Goal: Transaction & Acquisition: Purchase product/service

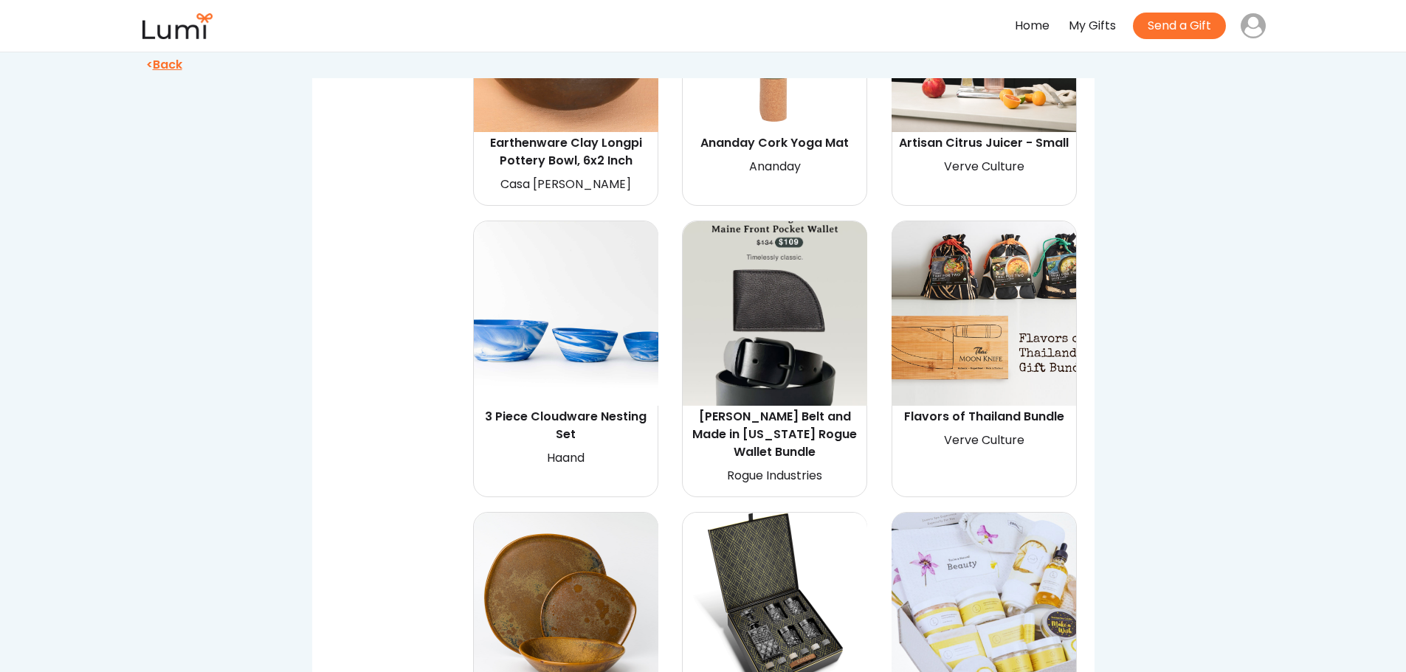
scroll to position [3246, 0]
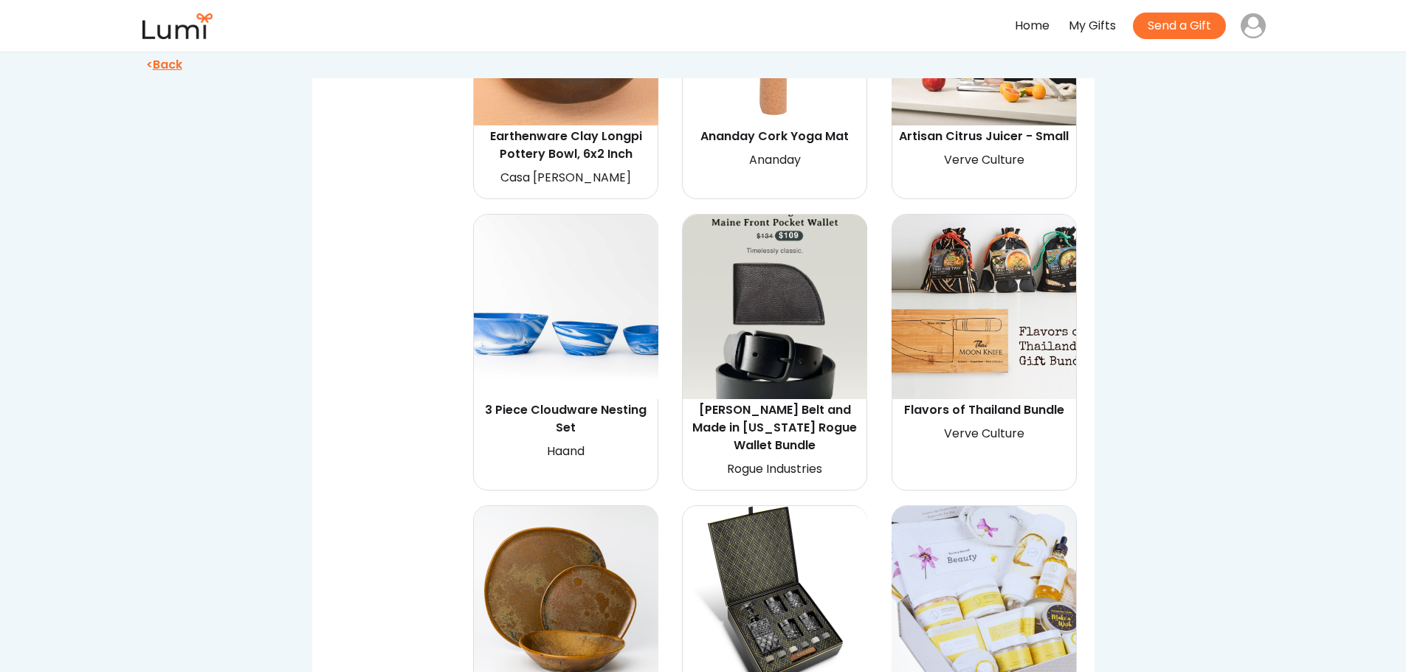
drag, startPoint x: 978, startPoint y: 422, endPoint x: 1290, endPoint y: 336, distance: 323.6
drag, startPoint x: 978, startPoint y: 407, endPoint x: 1339, endPoint y: 482, distance: 368.4
click at [970, 414] on div "Flavors of Thailand Bundle" at bounding box center [984, 410] width 180 height 18
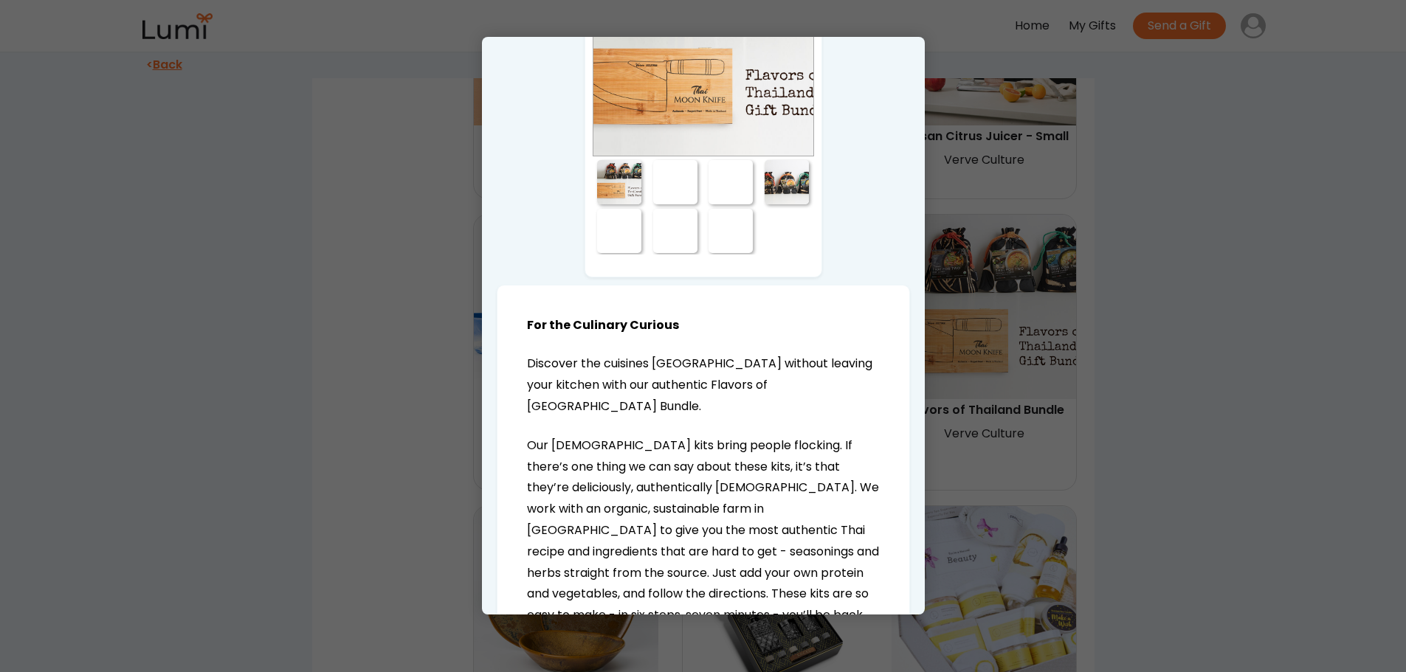
scroll to position [0, 0]
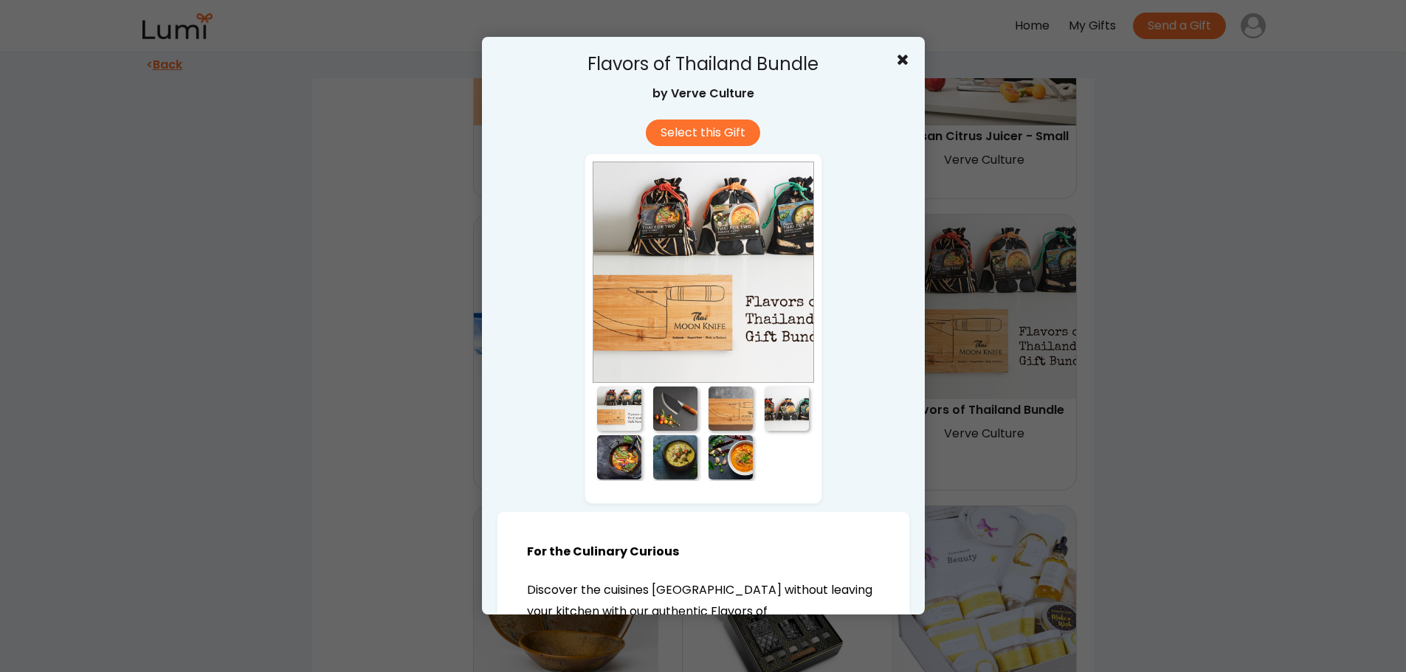
click at [666, 401] on div at bounding box center [675, 409] width 44 height 44
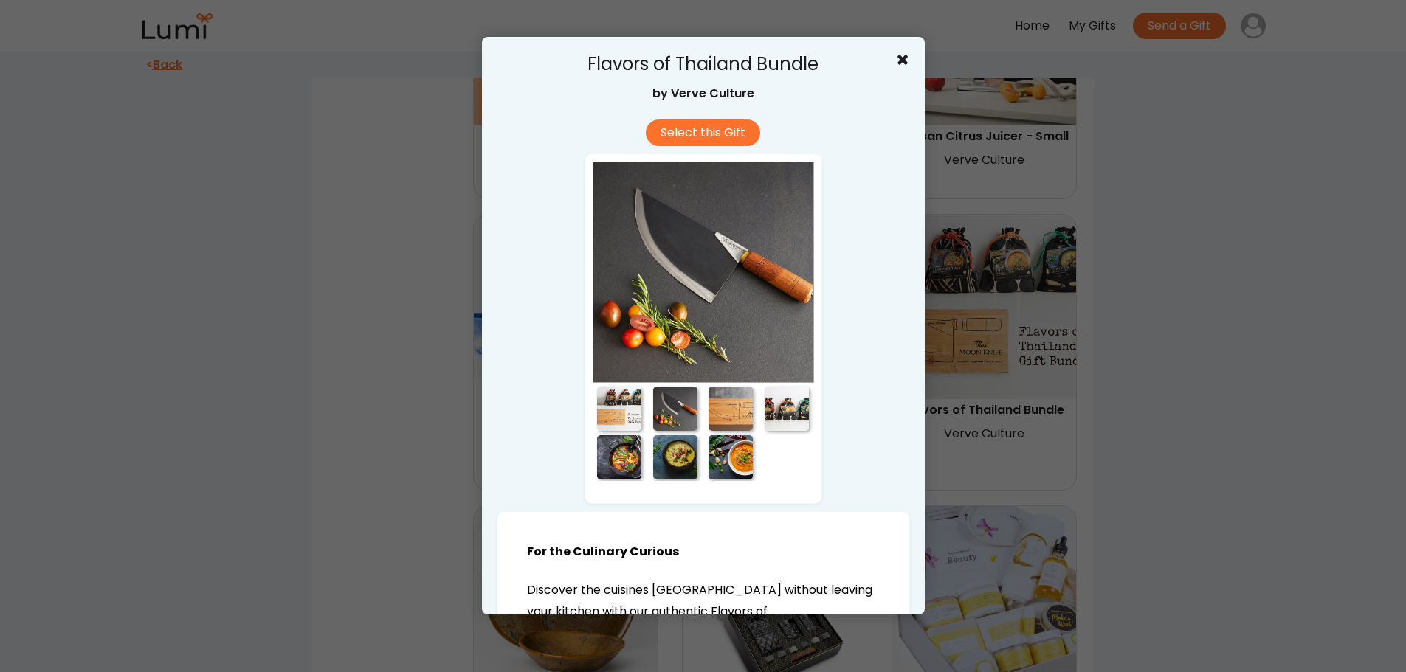
click at [711, 414] on div at bounding box center [730, 409] width 44 height 44
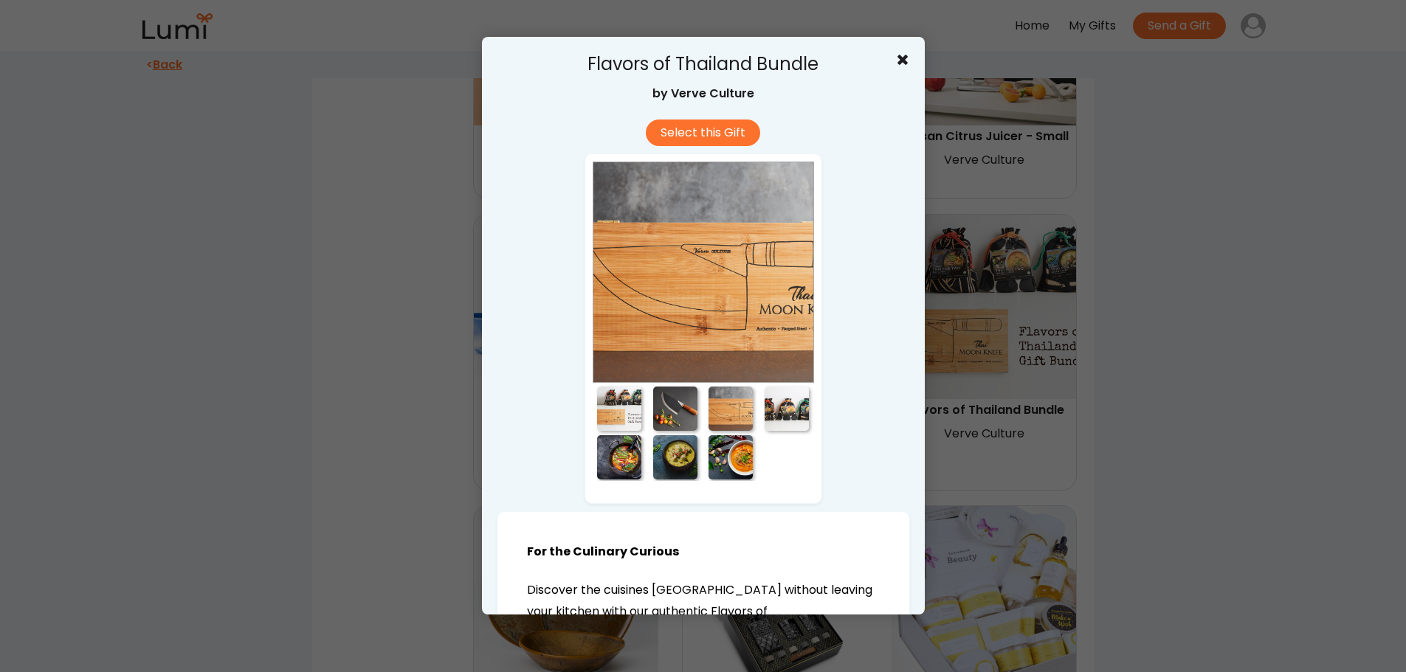
click at [772, 417] on div at bounding box center [786, 409] width 44 height 44
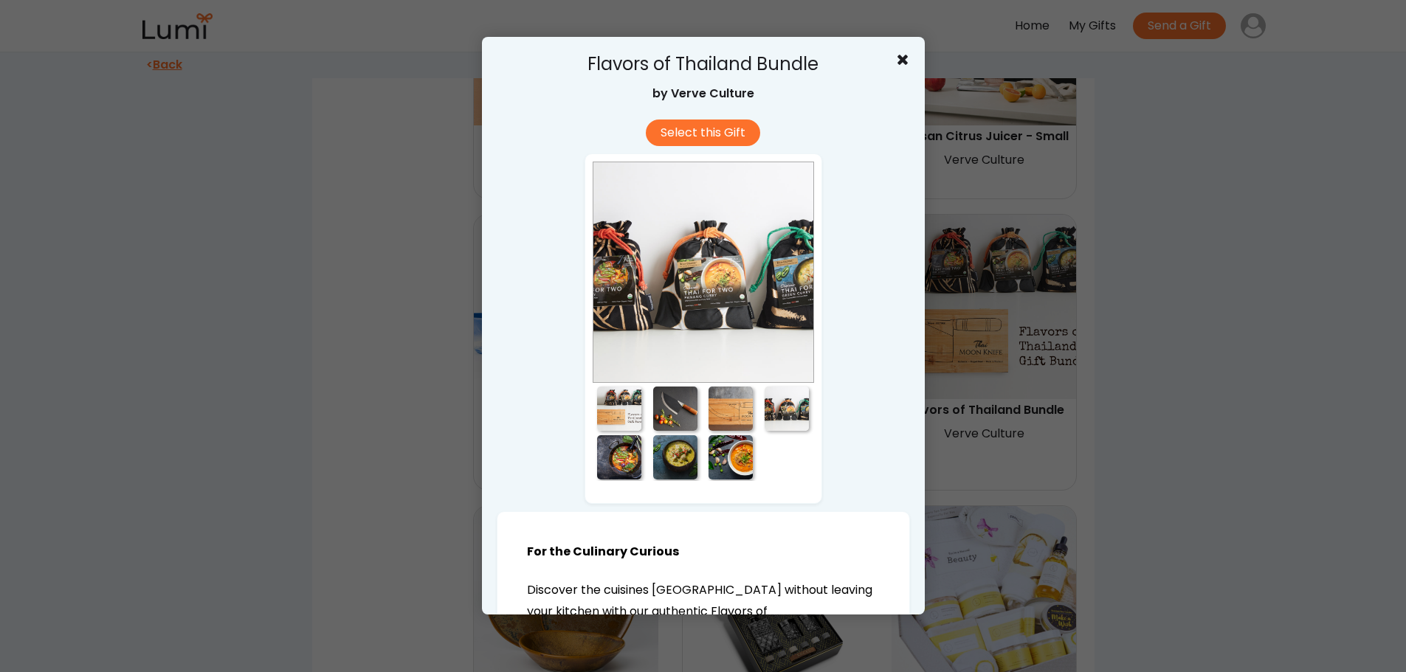
click at [721, 450] on div at bounding box center [730, 457] width 44 height 44
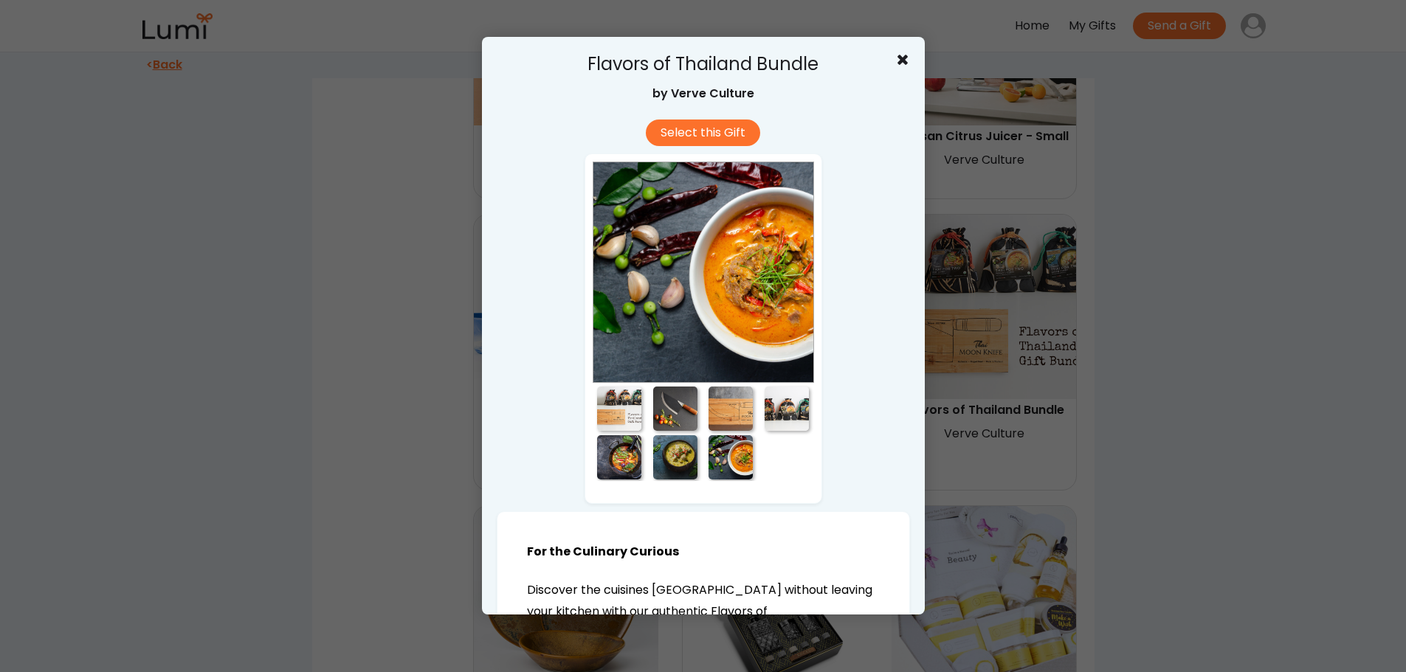
click at [667, 455] on div at bounding box center [675, 457] width 44 height 44
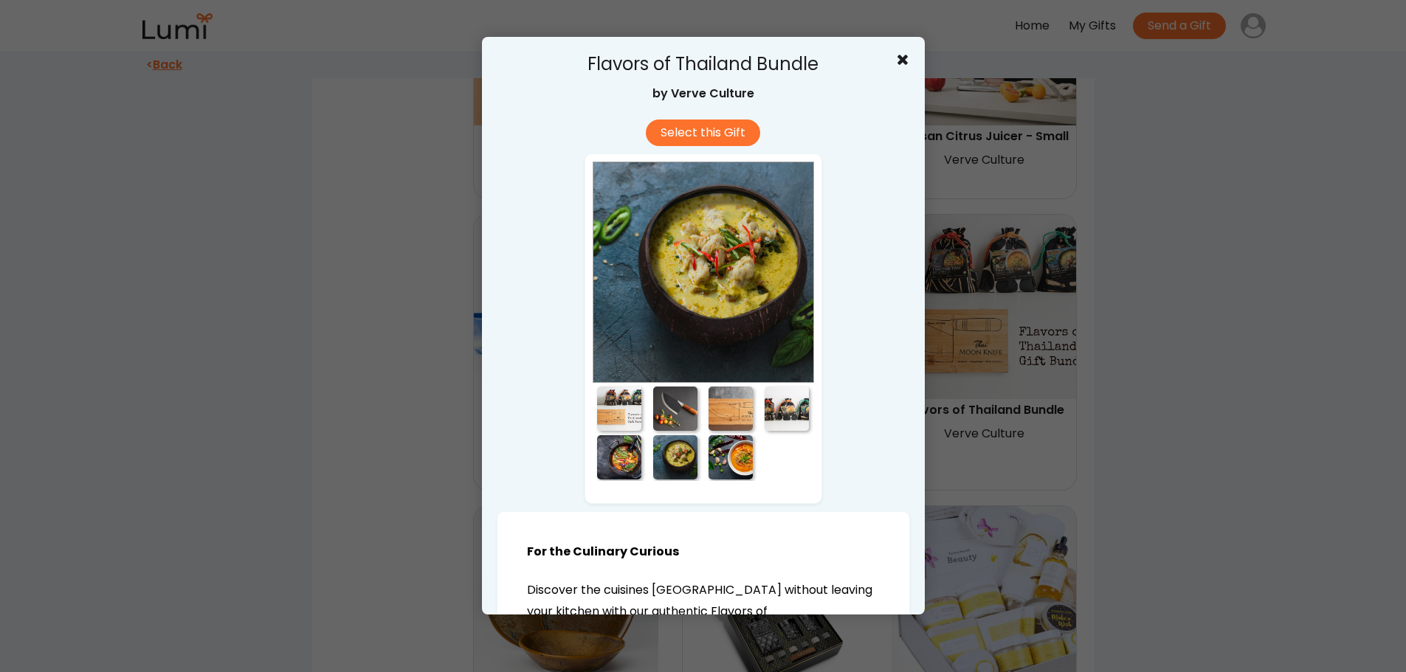
click at [608, 445] on div at bounding box center [619, 457] width 44 height 44
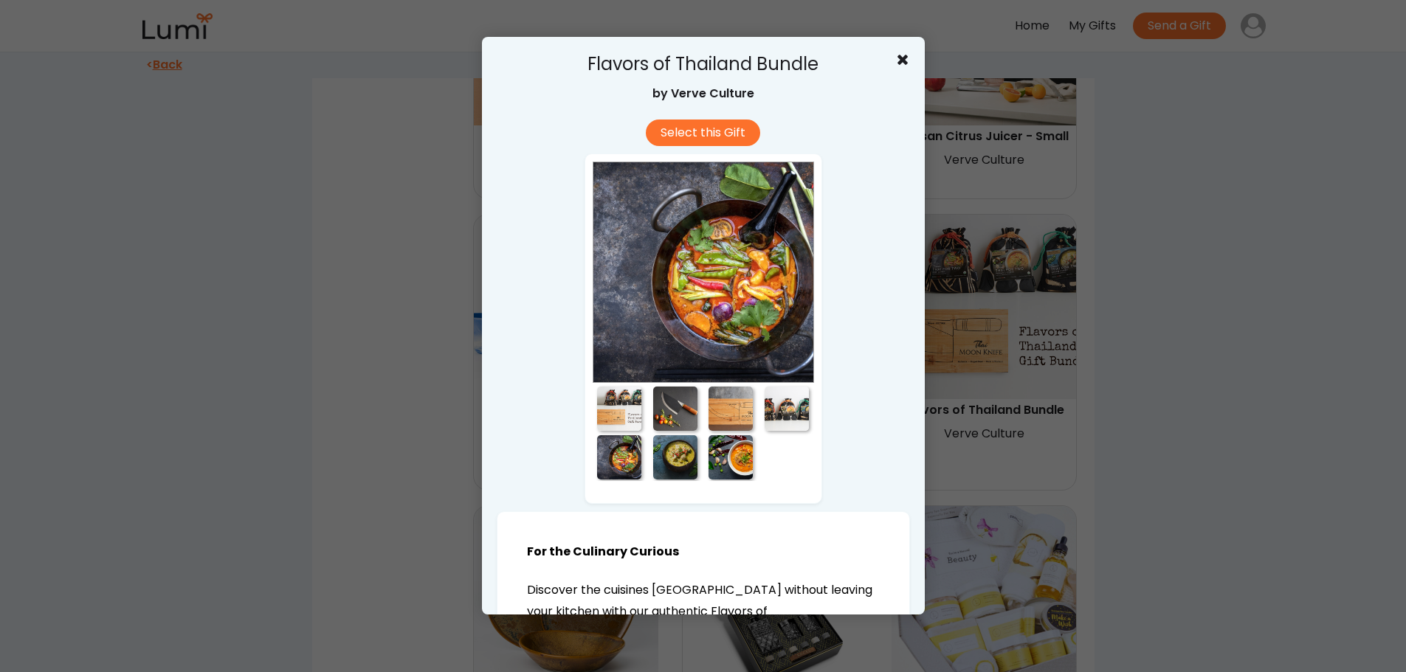
click at [671, 455] on div at bounding box center [675, 457] width 44 height 44
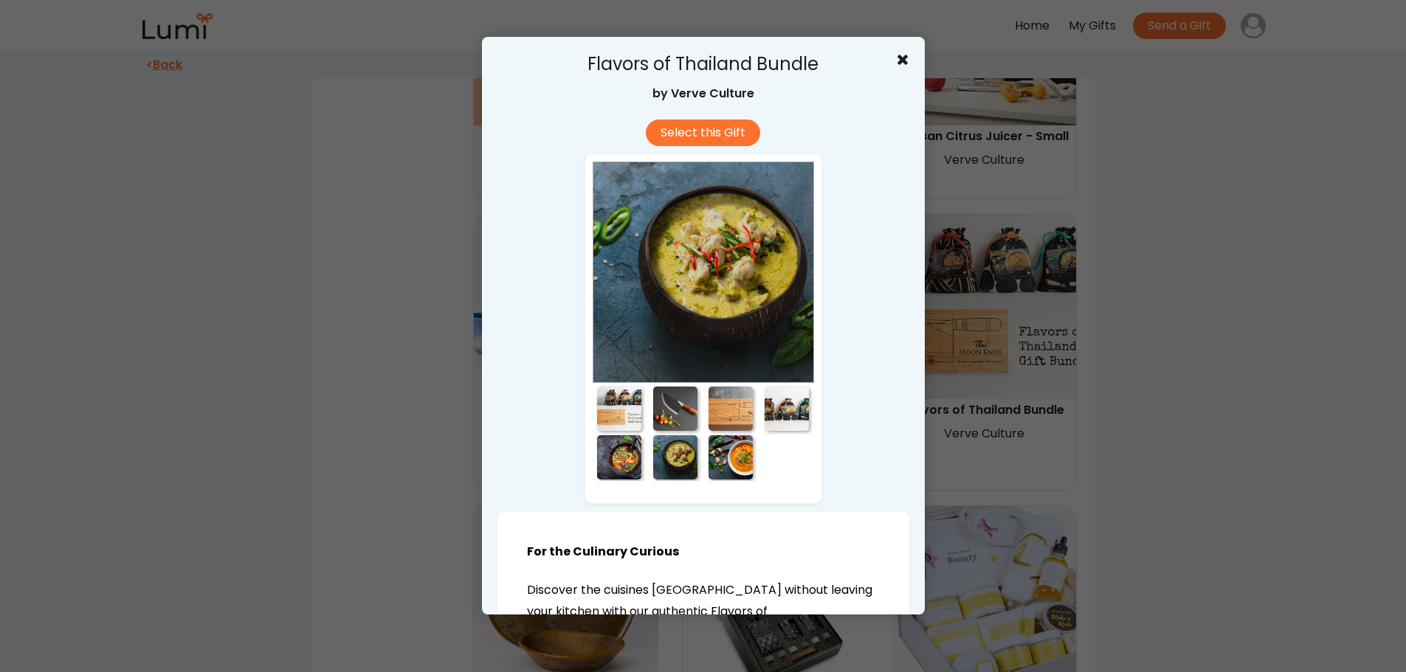
click at [709, 455] on div at bounding box center [730, 457] width 44 height 44
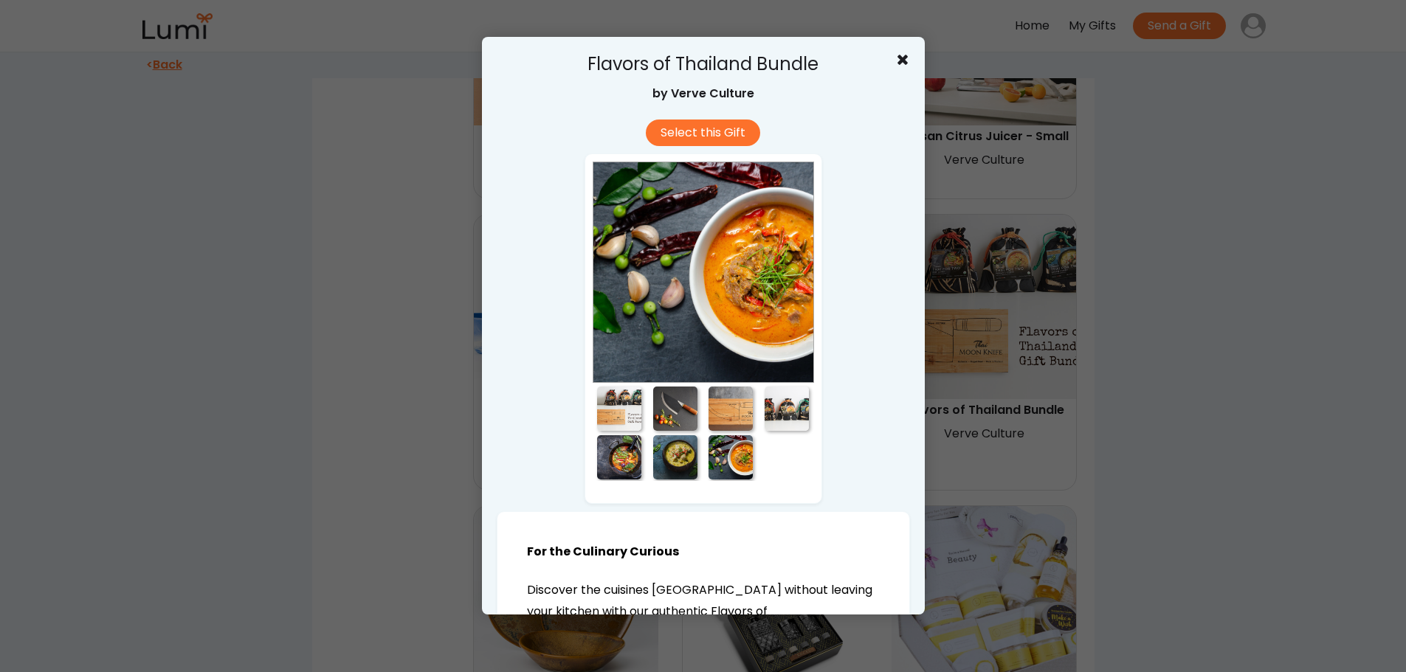
click at [612, 412] on div at bounding box center [619, 409] width 44 height 44
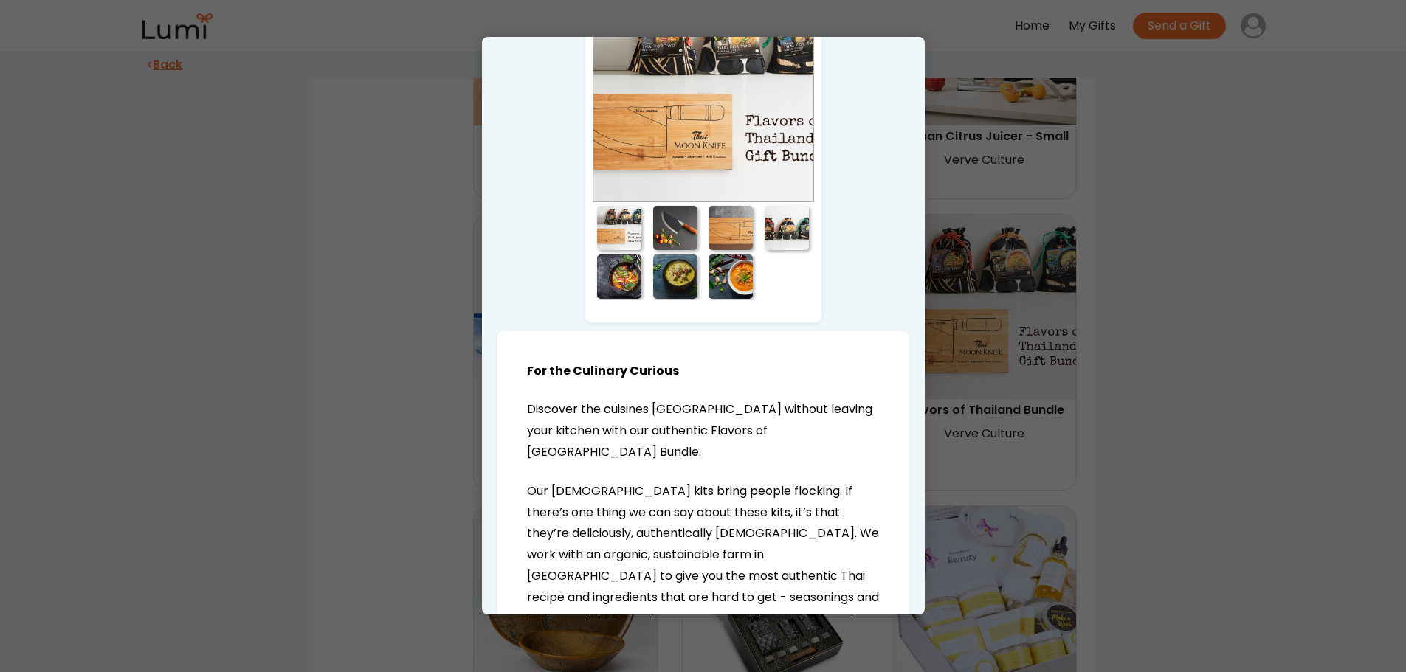
scroll to position [295, 0]
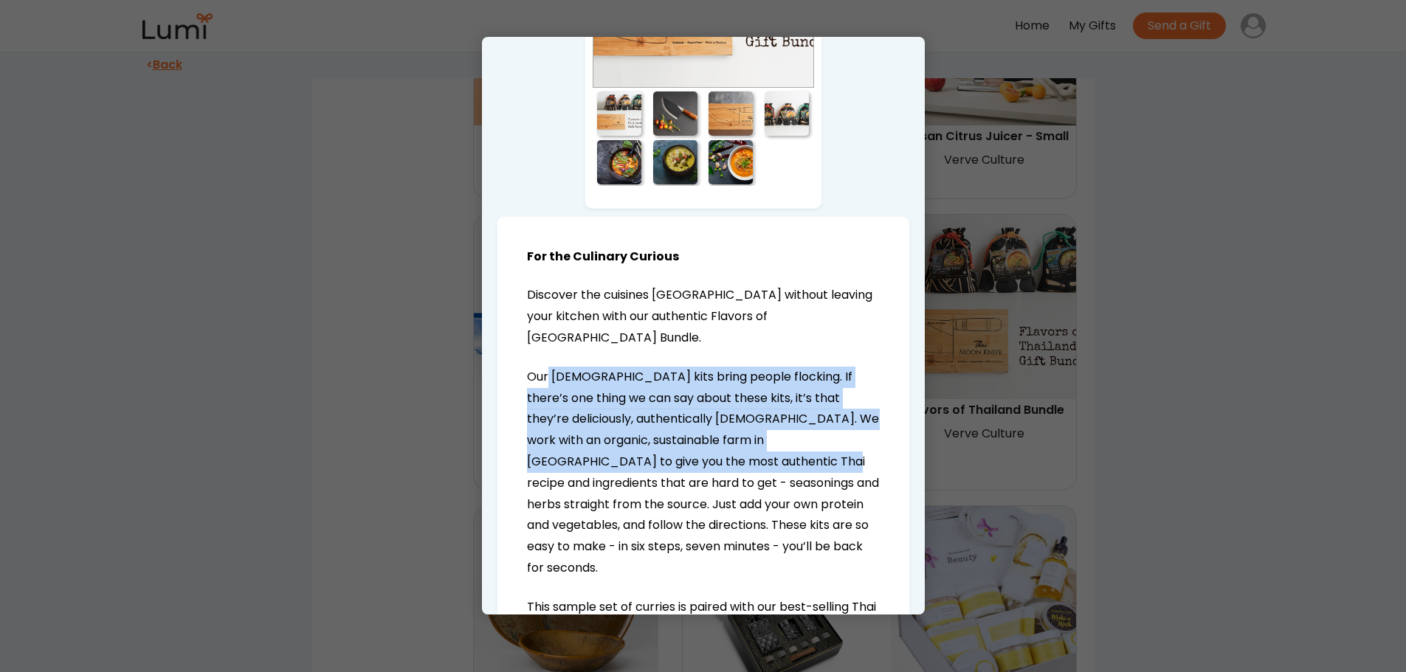
drag, startPoint x: 550, startPoint y: 351, endPoint x: 734, endPoint y: 440, distance: 204.3
click at [734, 440] on span "Our Thai kits bring people flocking. If there’s one thing we can say about thes…" at bounding box center [703, 472] width 352 height 208
click at [735, 440] on span "Our Thai kits bring people flocking. If there’s one thing we can say about thes…" at bounding box center [703, 472] width 352 height 208
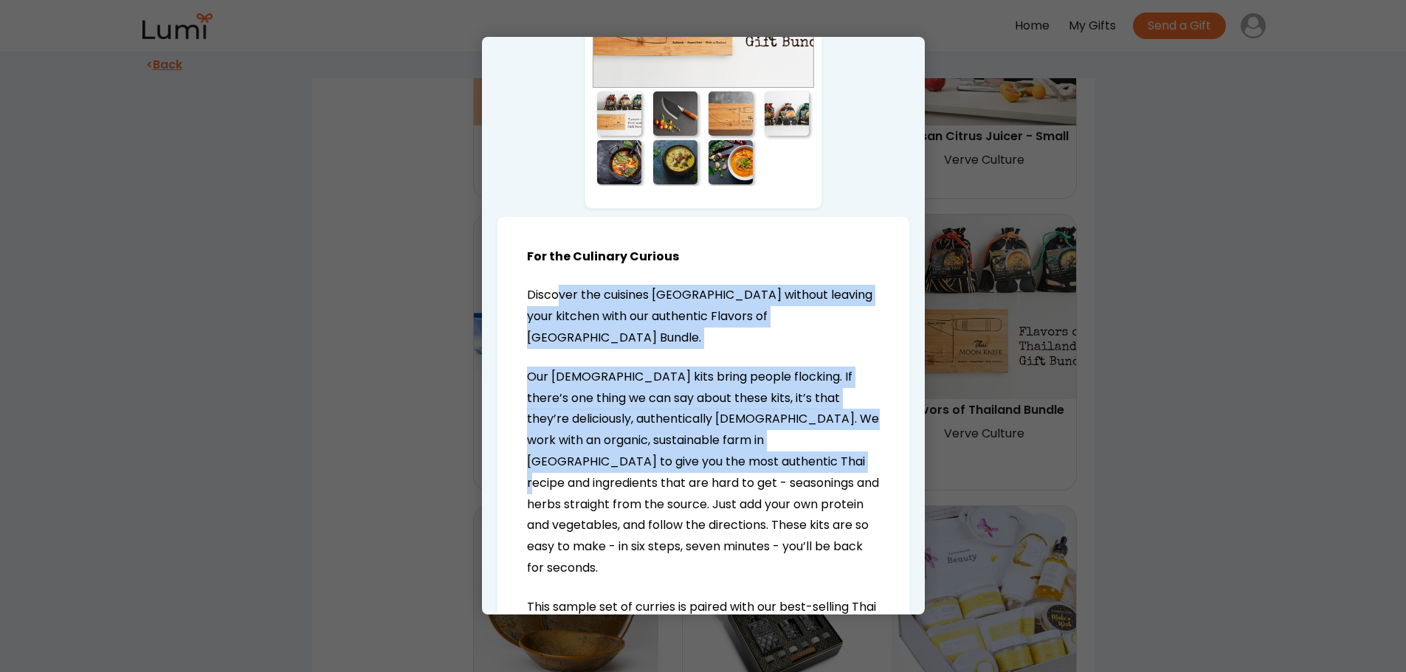
drag, startPoint x: 557, startPoint y: 291, endPoint x: 753, endPoint y: 455, distance: 255.1
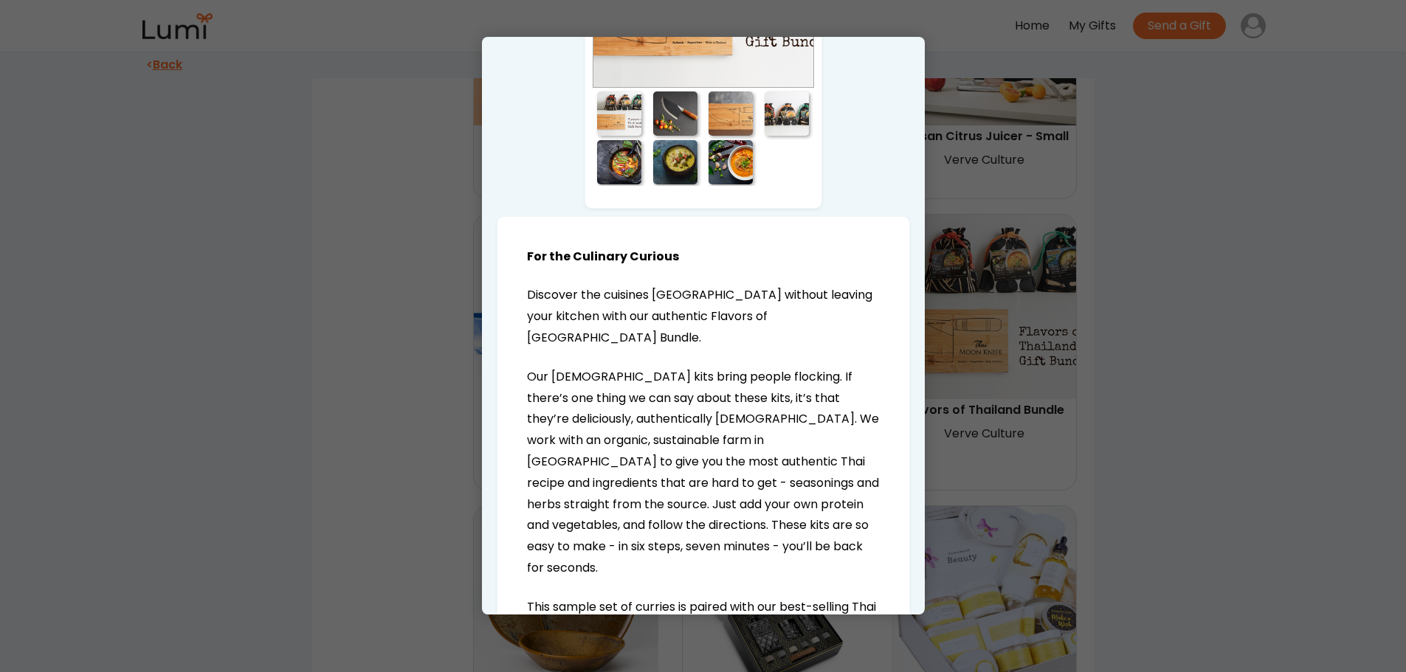
click at [773, 465] on span "Our Thai kits bring people flocking. If there’s one thing we can say about thes…" at bounding box center [703, 472] width 352 height 208
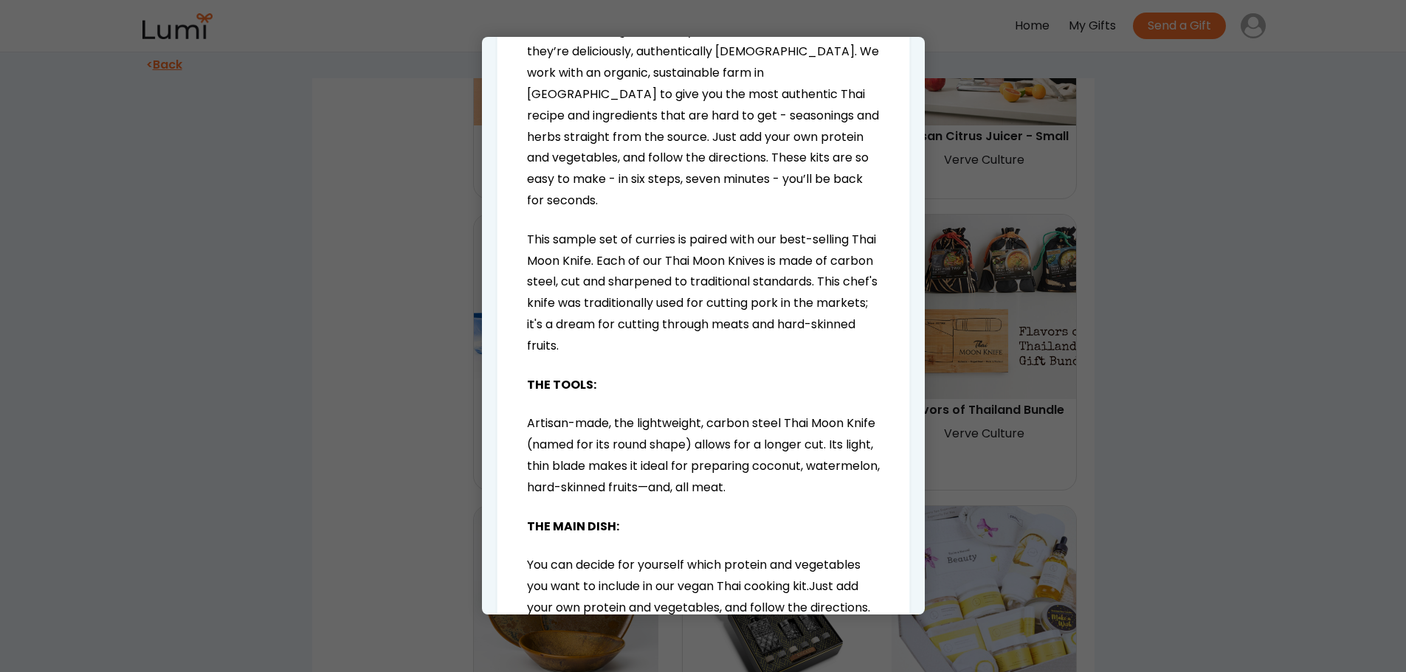
scroll to position [664, 0]
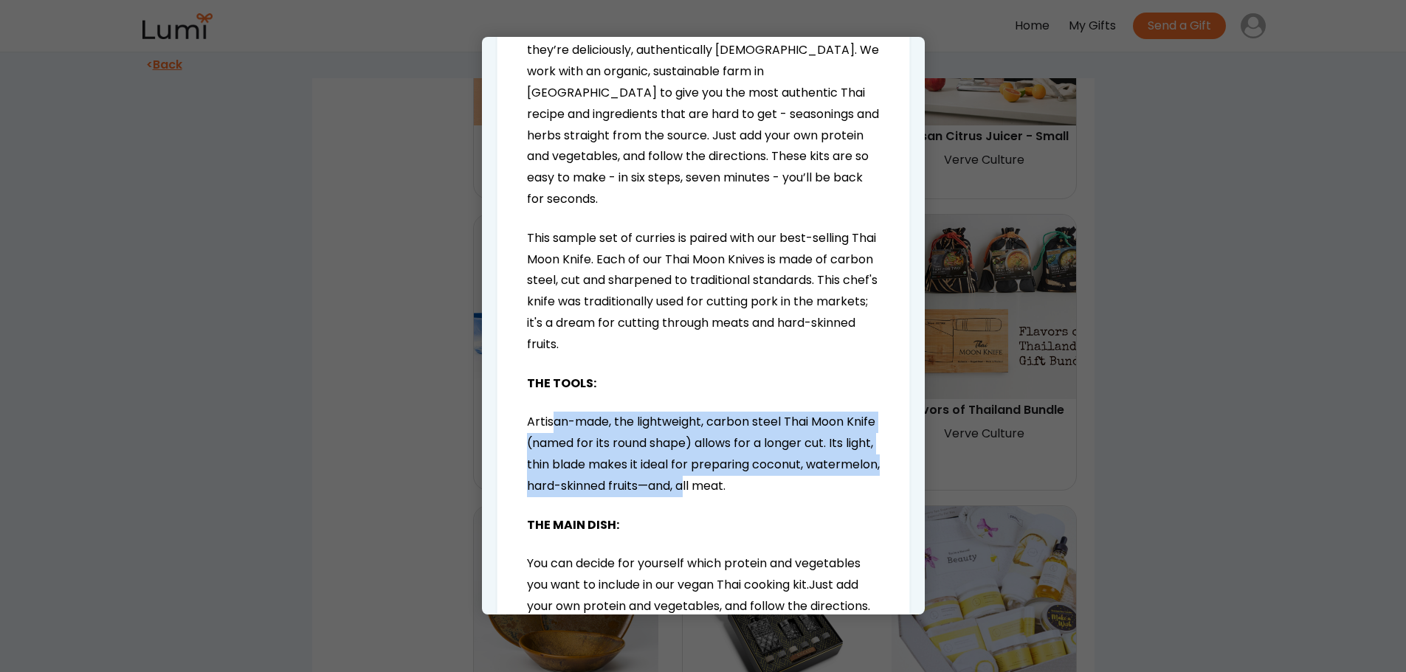
drag, startPoint x: 556, startPoint y: 376, endPoint x: 760, endPoint y: 440, distance: 214.4
click at [760, 440] on p "Artisan-made, the lightweight, carbon steel Thai Moon Knife (named for its roun…" at bounding box center [703, 454] width 353 height 85
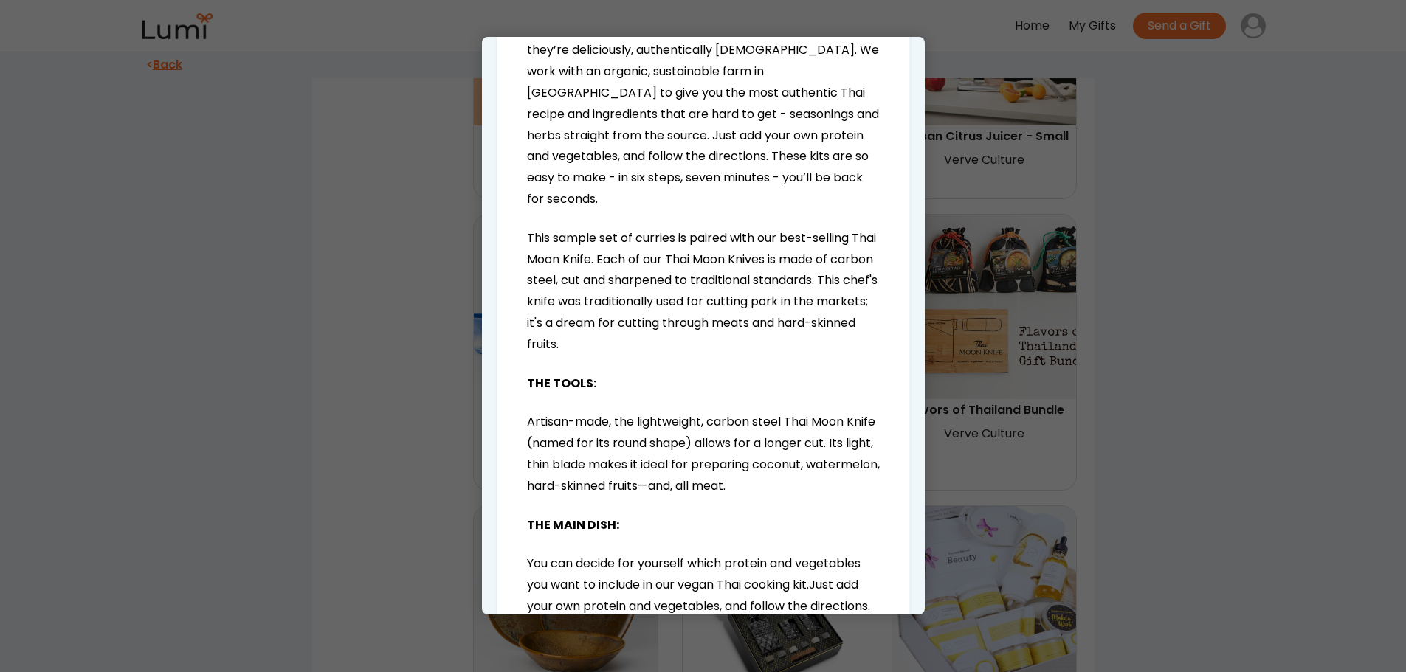
click at [764, 440] on p "Artisan-made, the lightweight, carbon steel Thai Moon Knife (named for its roun…" at bounding box center [703, 454] width 353 height 85
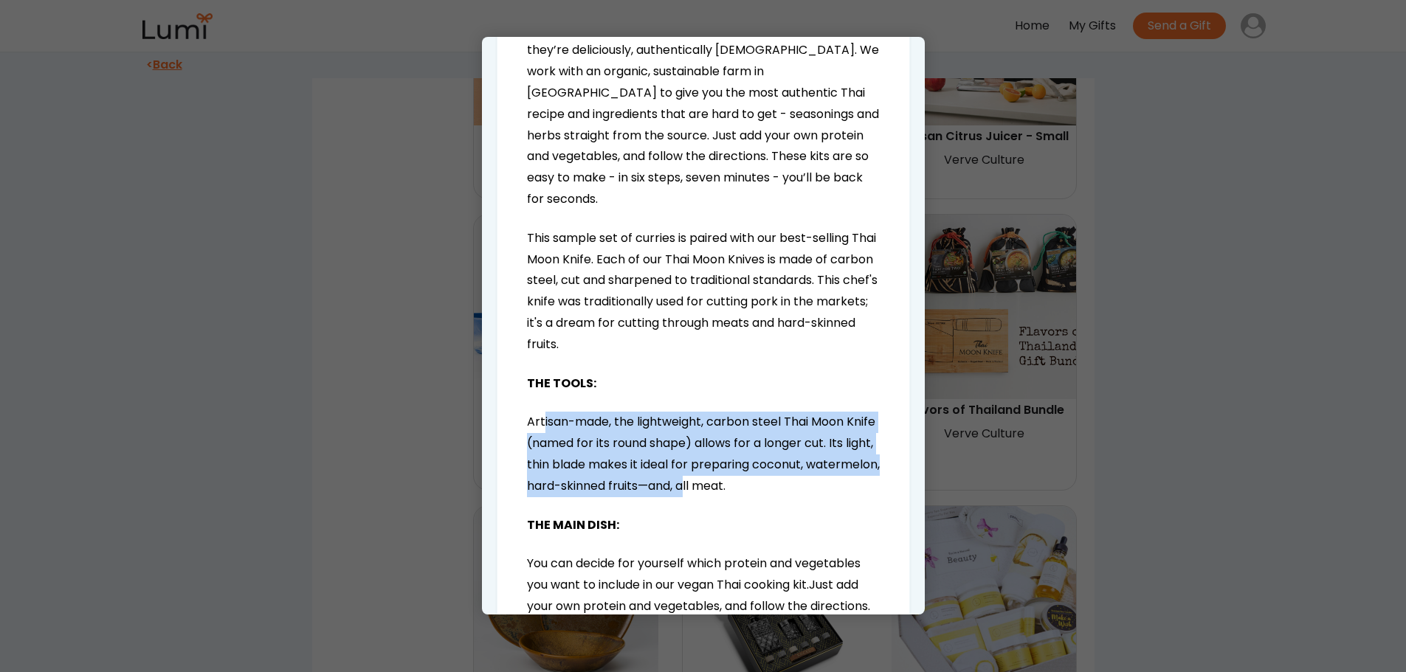
drag, startPoint x: 542, startPoint y: 379, endPoint x: 759, endPoint y: 450, distance: 228.9
click at [759, 450] on p "Artisan-made, the lightweight, carbon steel Thai Moon Knife (named for its roun…" at bounding box center [703, 454] width 353 height 85
click at [760, 450] on p "Artisan-made, the lightweight, carbon steel Thai Moon Knife (named for its roun…" at bounding box center [703, 454] width 353 height 85
drag, startPoint x: 685, startPoint y: 415, endPoint x: 747, endPoint y: 454, distance: 73.3
click at [743, 455] on div "For the Culinary Curious Discover the cuisines Thailand without leaving your ki…" at bounding box center [703, 565] width 353 height 1374
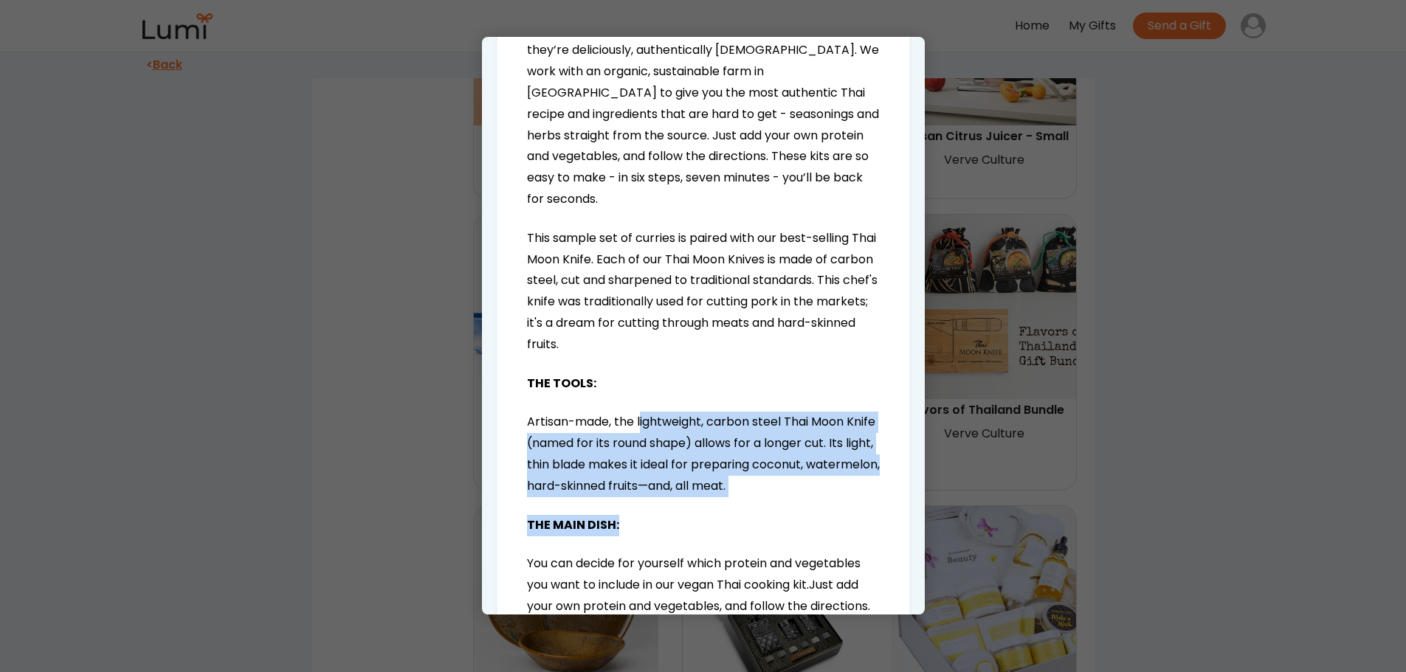
click at [747, 454] on p "Artisan-made, the lightweight, carbon steel Thai Moon Knife (named for its roun…" at bounding box center [703, 454] width 353 height 85
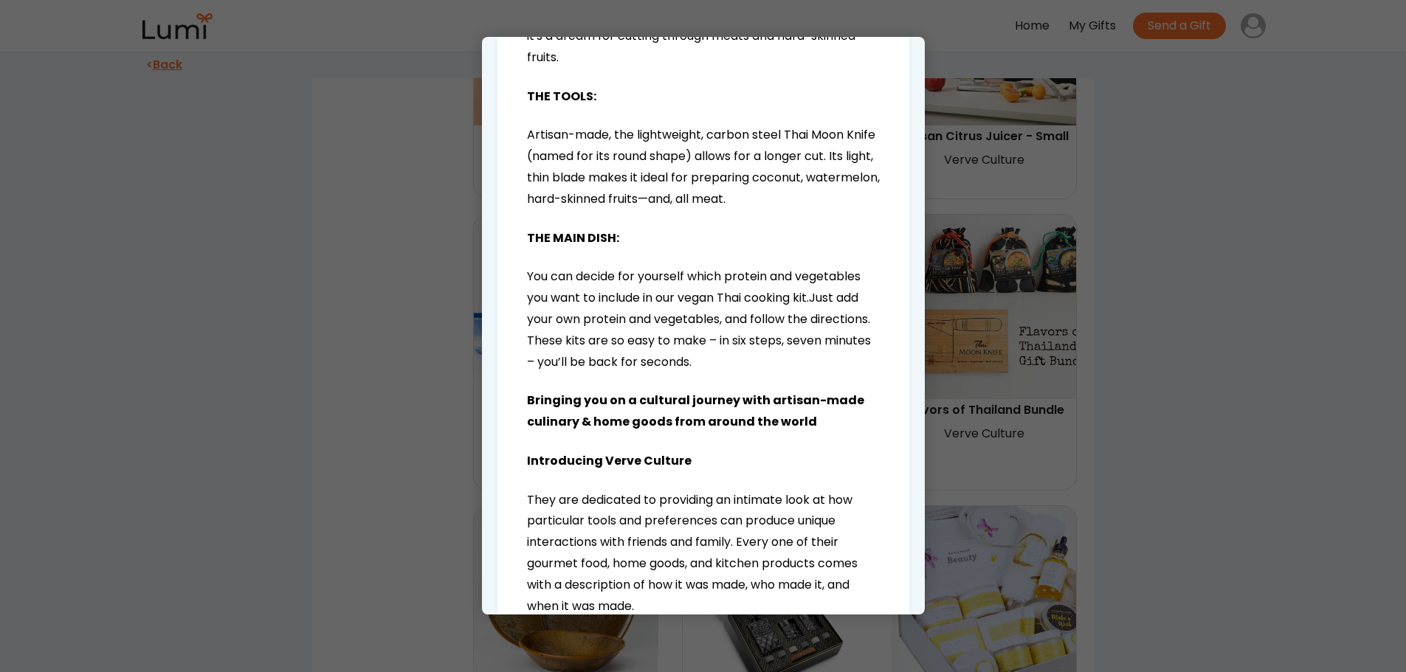
scroll to position [959, 0]
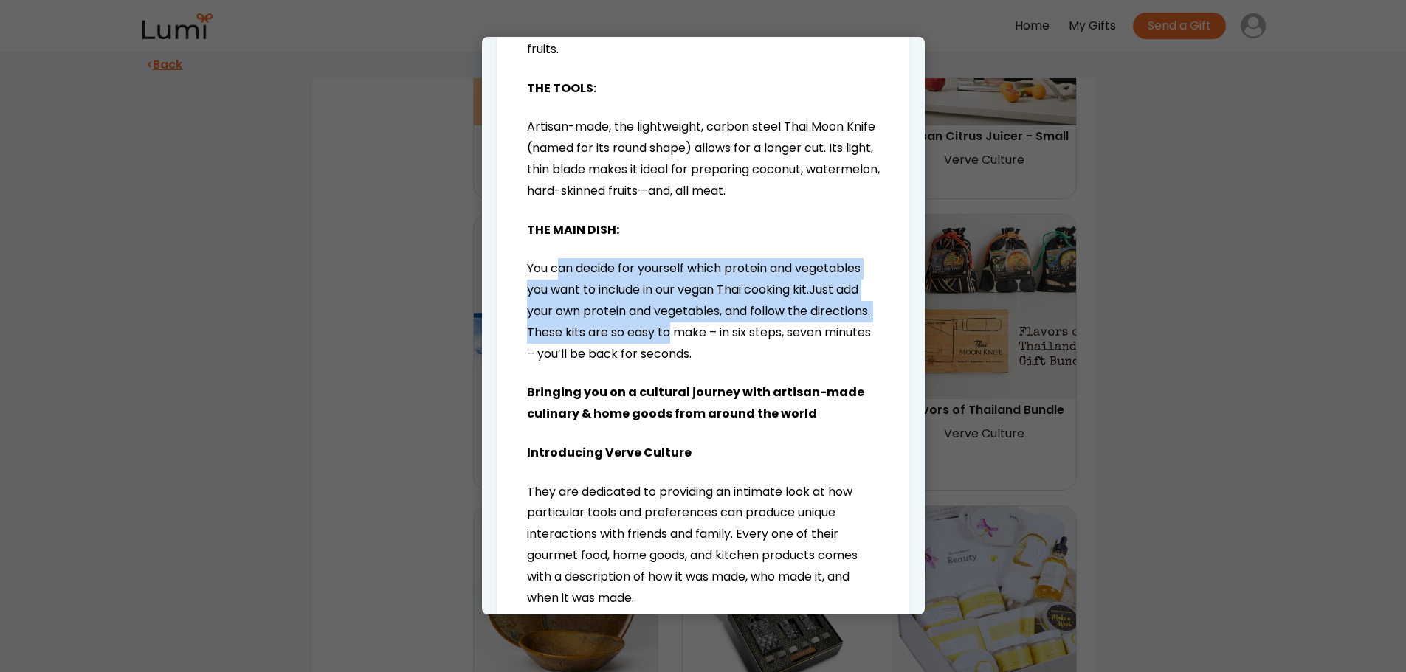
drag, startPoint x: 562, startPoint y: 229, endPoint x: 733, endPoint y: 287, distance: 180.1
click at [733, 287] on p "You can decide for yourself which protein and vegetables you want to include in…" at bounding box center [703, 311] width 353 height 106
click at [733, 287] on span "Just add your own protein and vegetables, and follow the directions. These kits…" at bounding box center [699, 321] width 344 height 80
drag, startPoint x: 567, startPoint y: 236, endPoint x: 725, endPoint y: 292, distance: 167.6
click at [724, 291] on p "You can decide for yourself which protein and vegetables you want to include in…" at bounding box center [703, 311] width 353 height 106
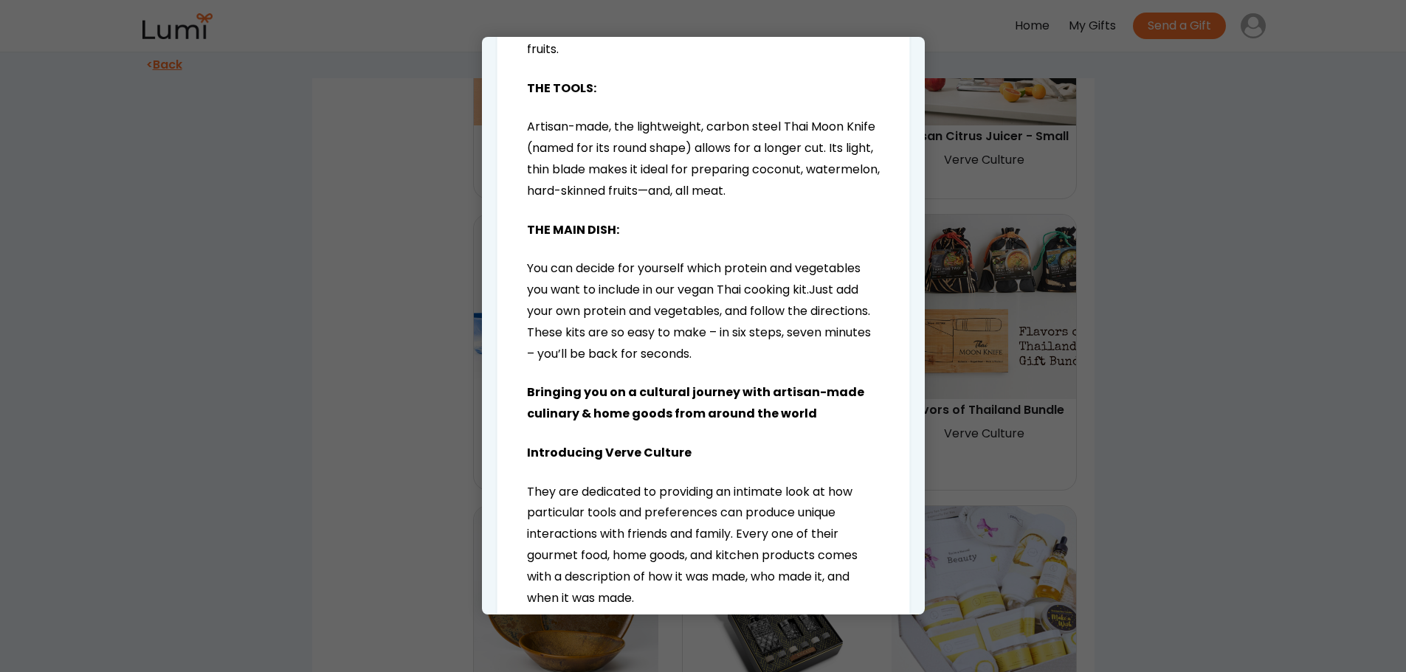
click at [725, 292] on span "Just add your own protein and vegetables, and follow the directions. These kits…" at bounding box center [699, 321] width 344 height 80
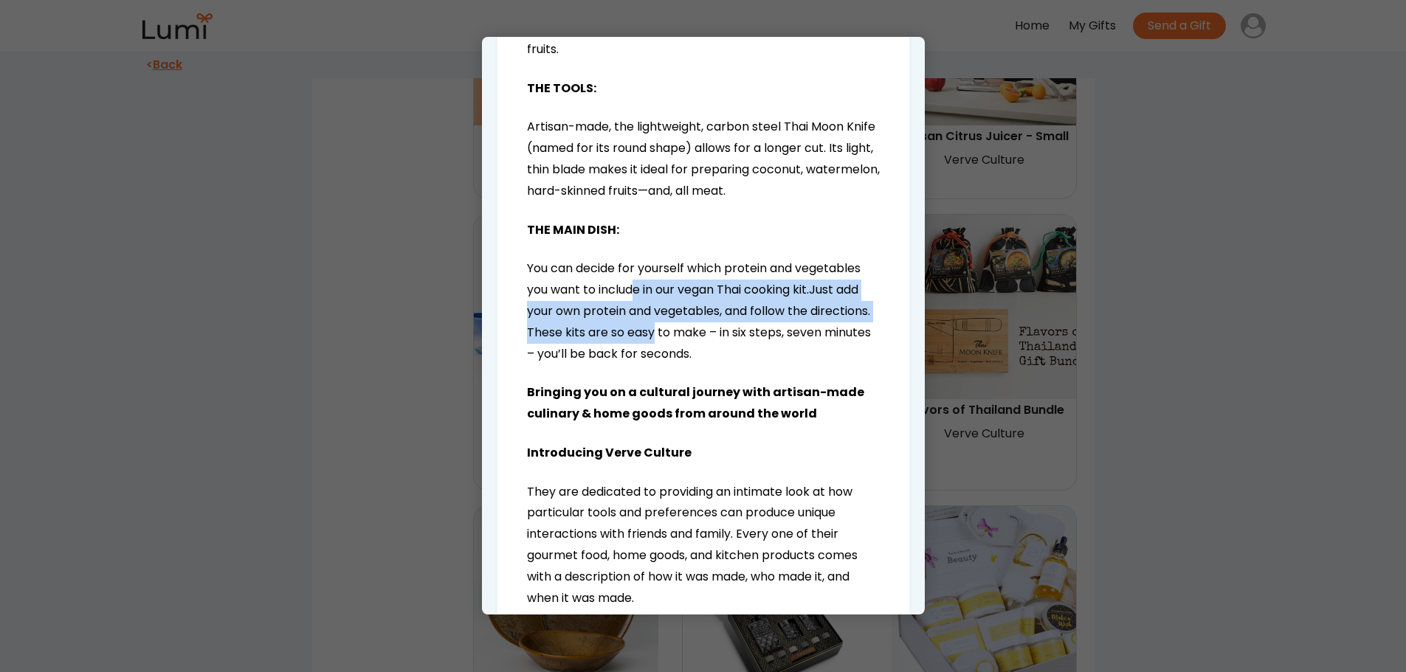
drag, startPoint x: 635, startPoint y: 238, endPoint x: 723, endPoint y: 287, distance: 101.4
click at [720, 286] on p "You can decide for yourself which protein and vegetables you want to include in…" at bounding box center [703, 311] width 353 height 106
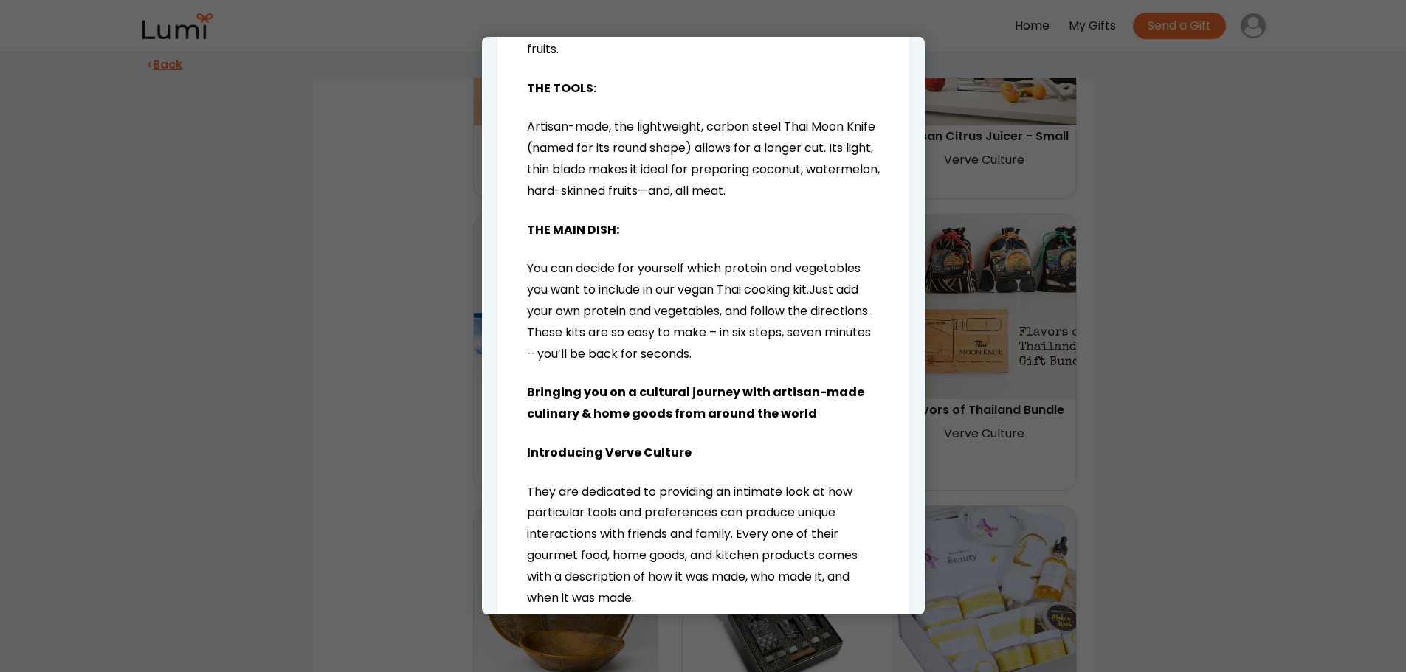
click at [723, 287] on span "Just add your own protein and vegetables, and follow the directions. These kits…" at bounding box center [699, 321] width 344 height 80
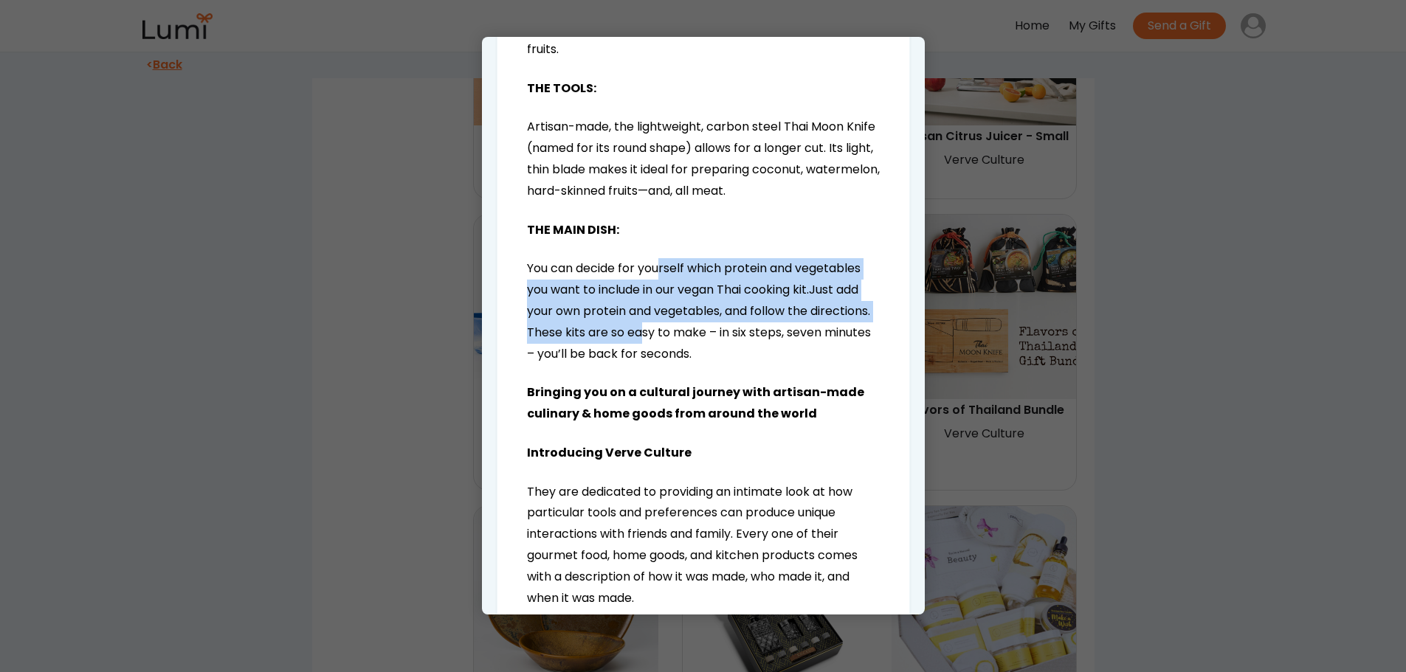
drag, startPoint x: 659, startPoint y: 227, endPoint x: 708, endPoint y: 303, distance: 90.0
click at [707, 300] on p "You can decide for yourself which protein and vegetables you want to include in…" at bounding box center [703, 311] width 353 height 106
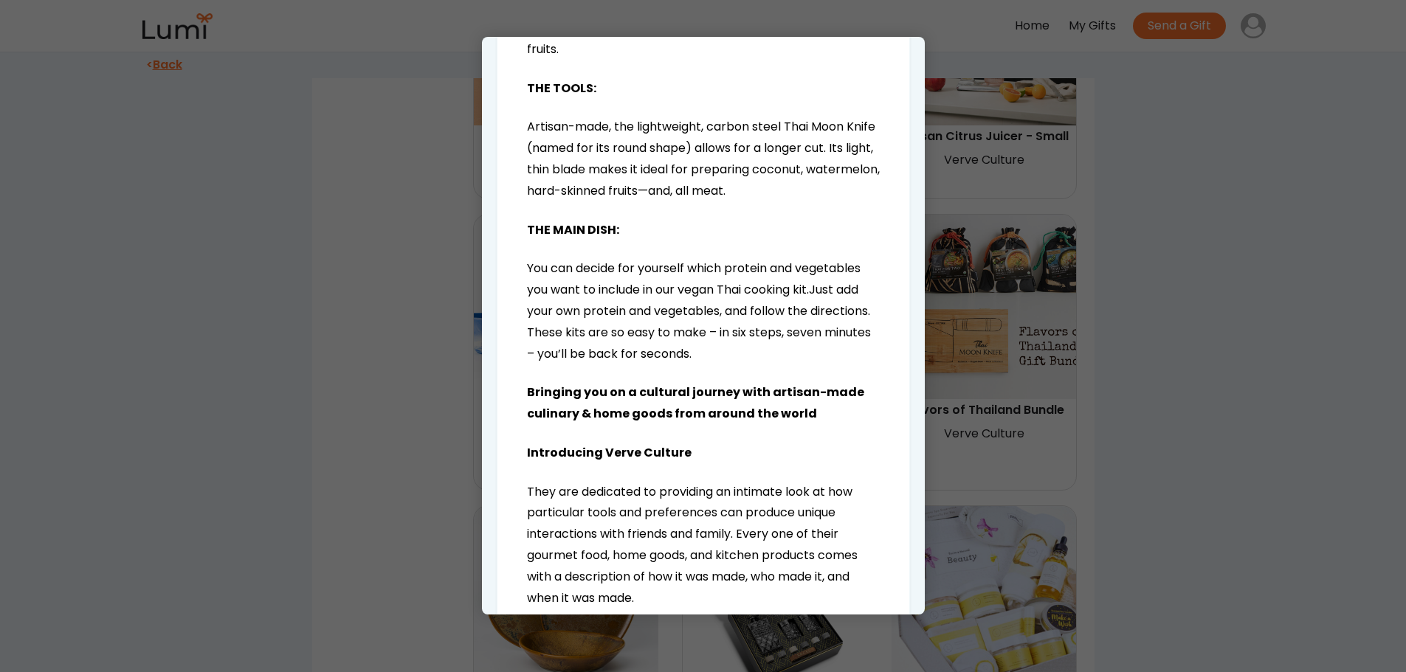
click at [709, 303] on span "Just add your own protein and vegetables, and follow the directions. These kits…" at bounding box center [699, 321] width 344 height 80
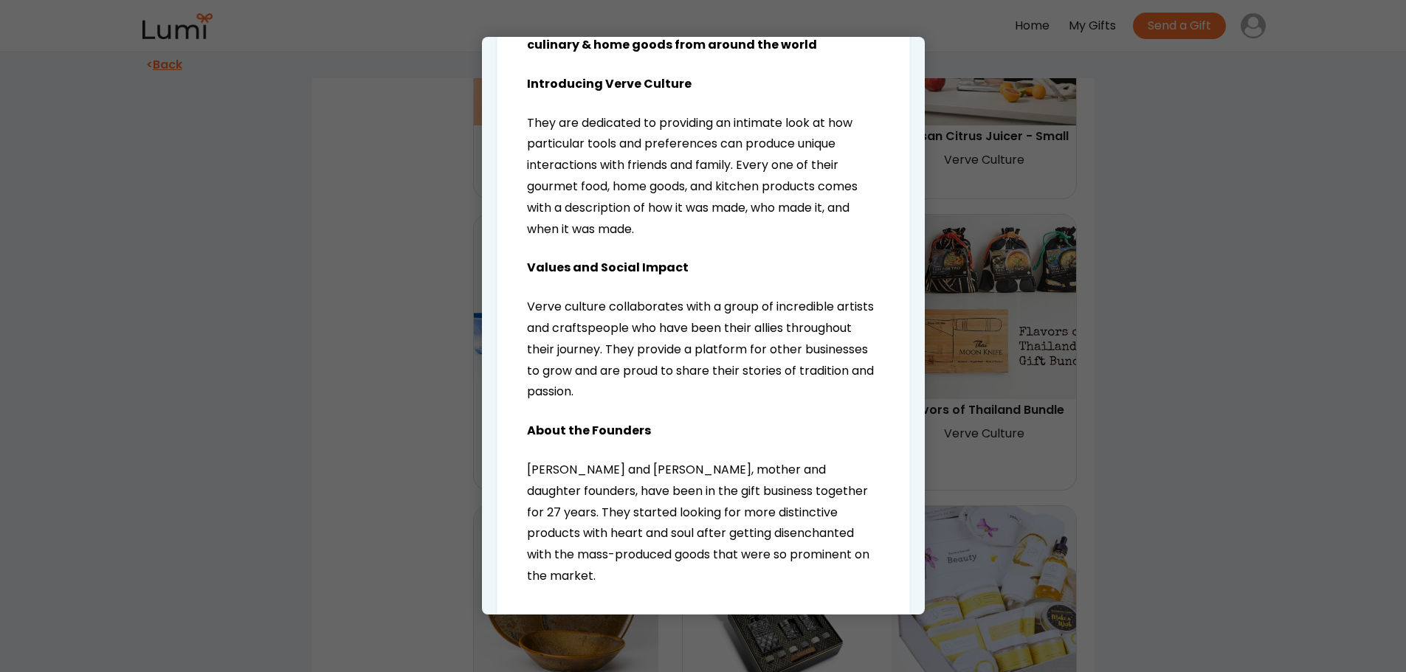
scroll to position [1341, 0]
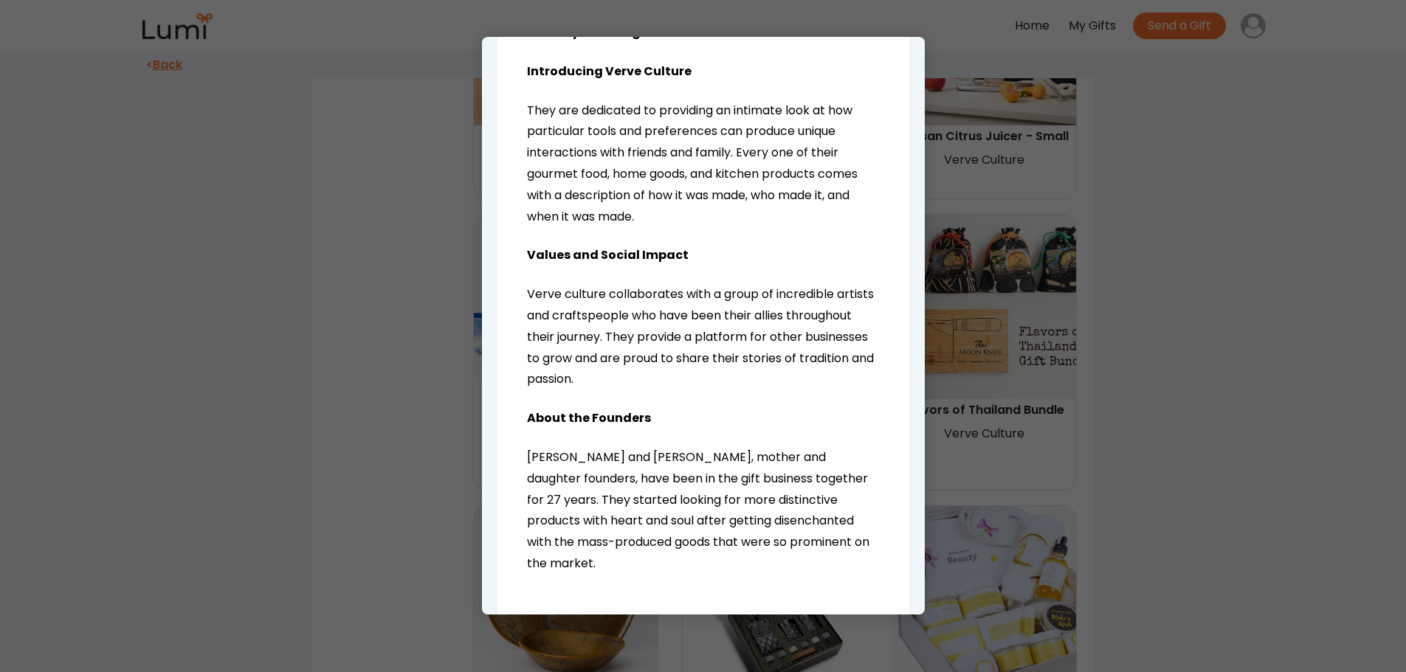
click at [1240, 401] on div at bounding box center [703, 336] width 1406 height 672
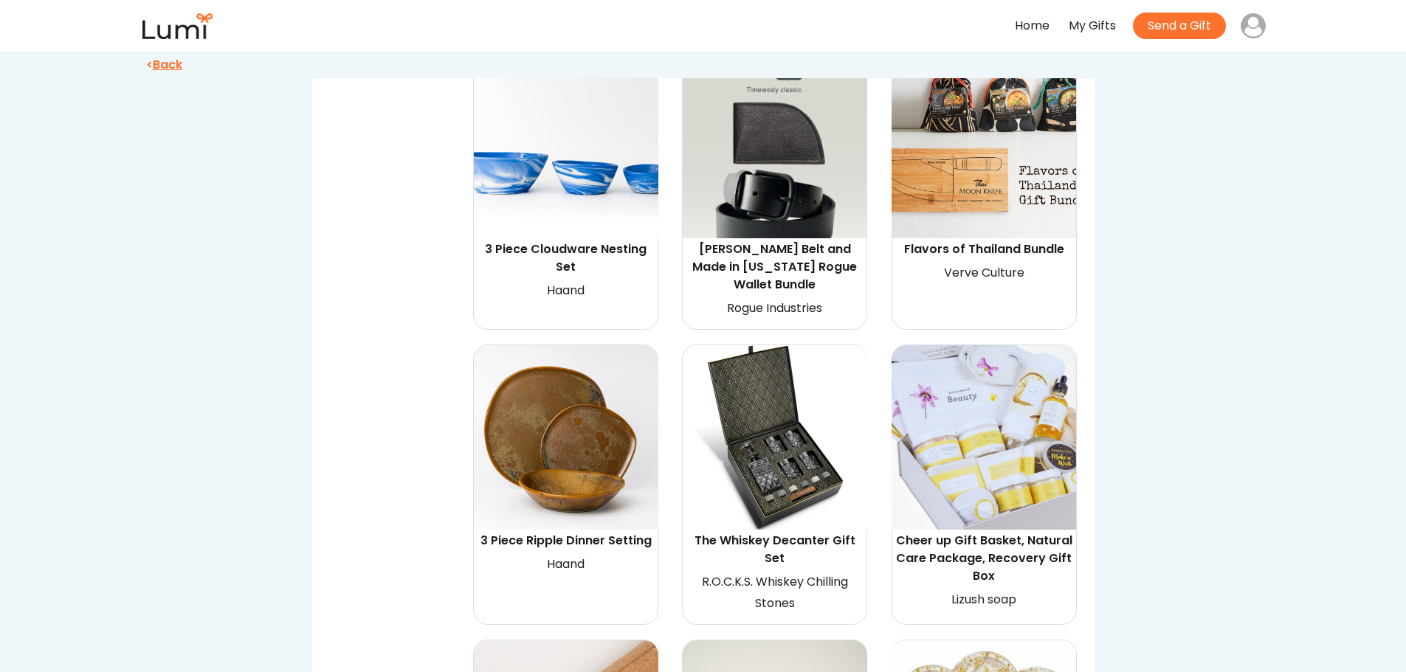
scroll to position [3542, 0]
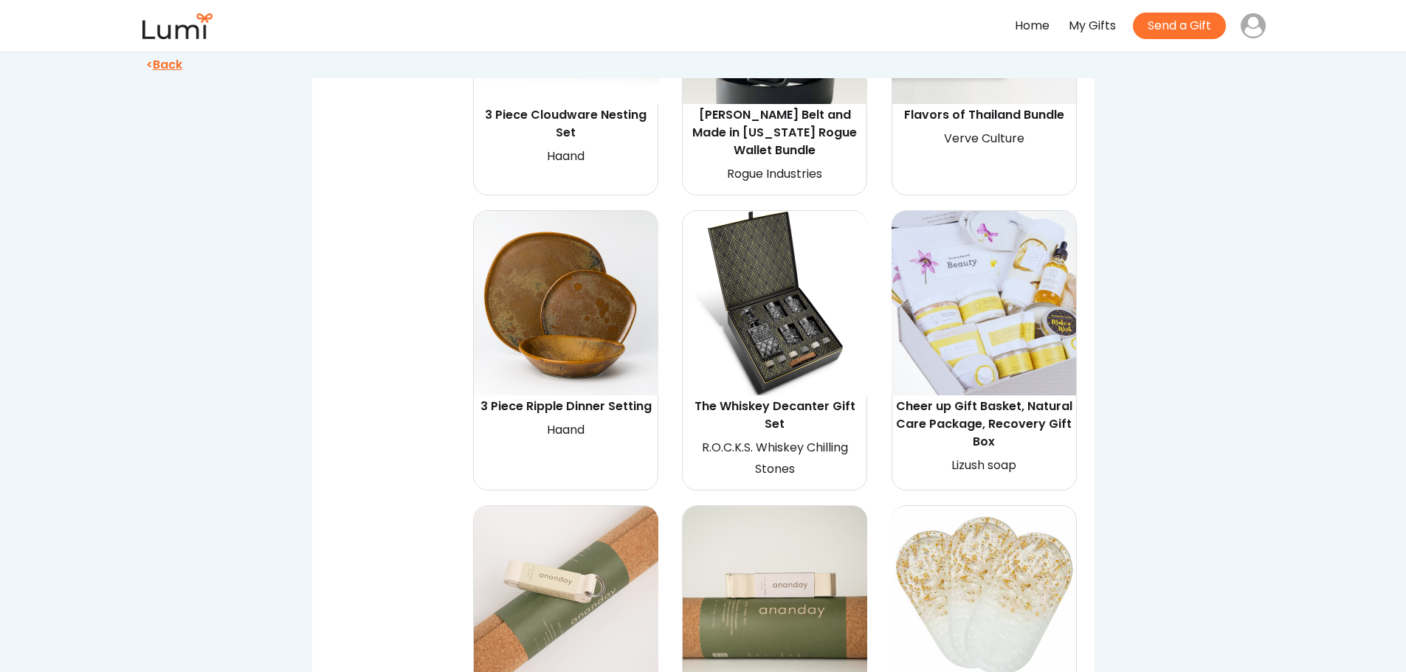
click at [776, 323] on img at bounding box center [774, 303] width 184 height 184
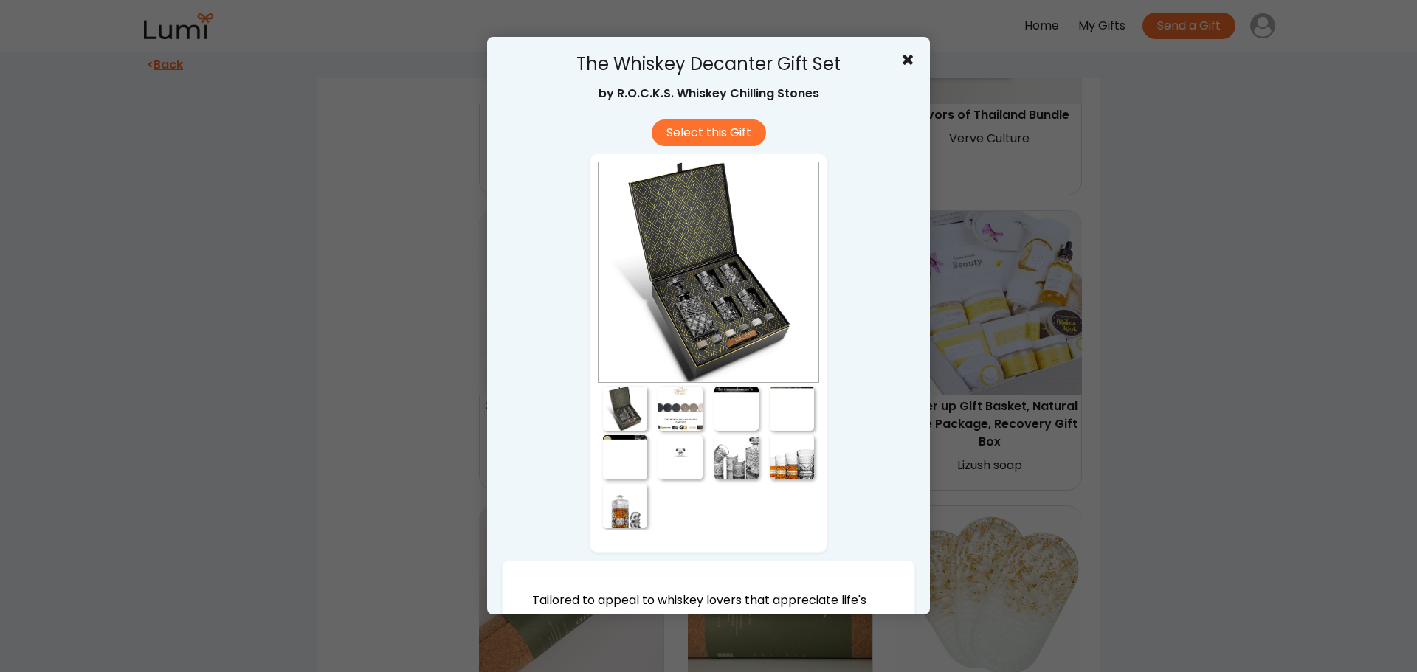
click at [610, 413] on div at bounding box center [625, 409] width 44 height 44
click at [691, 298] on div at bounding box center [708, 272] width 221 height 221
click at [716, 410] on div at bounding box center [736, 409] width 44 height 44
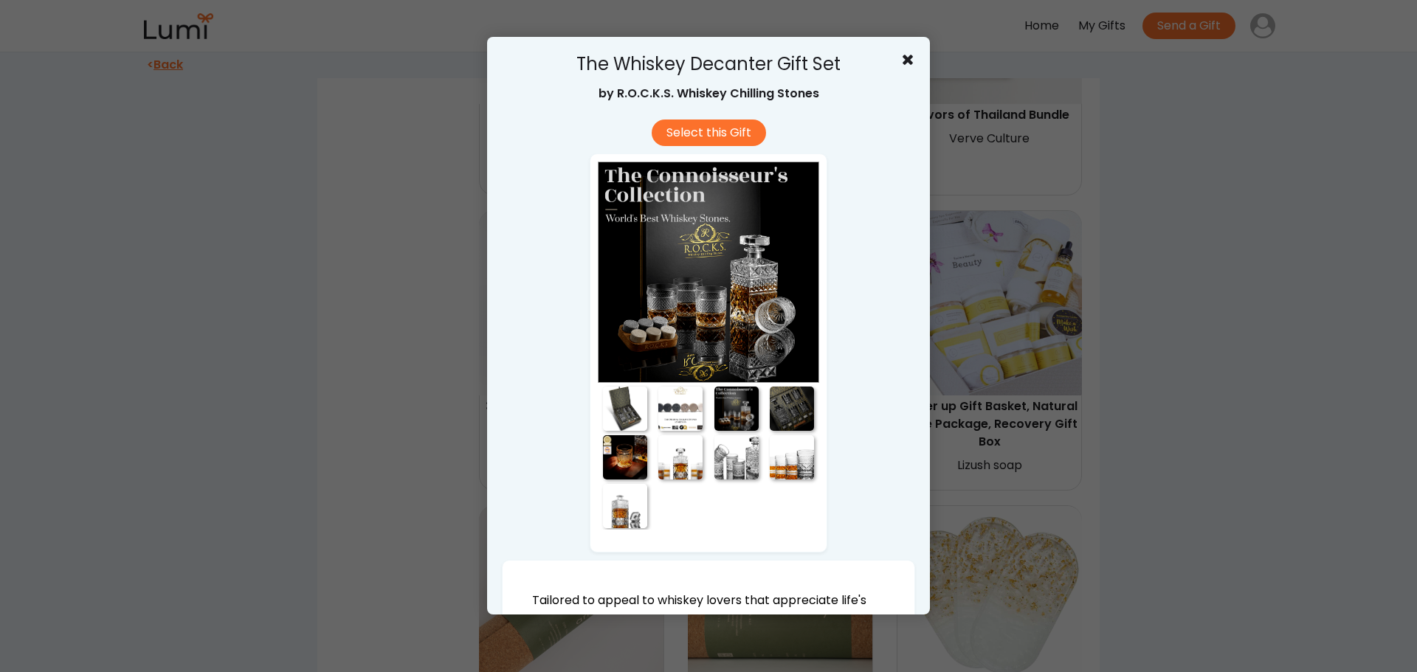
click at [678, 414] on div at bounding box center [680, 409] width 44 height 44
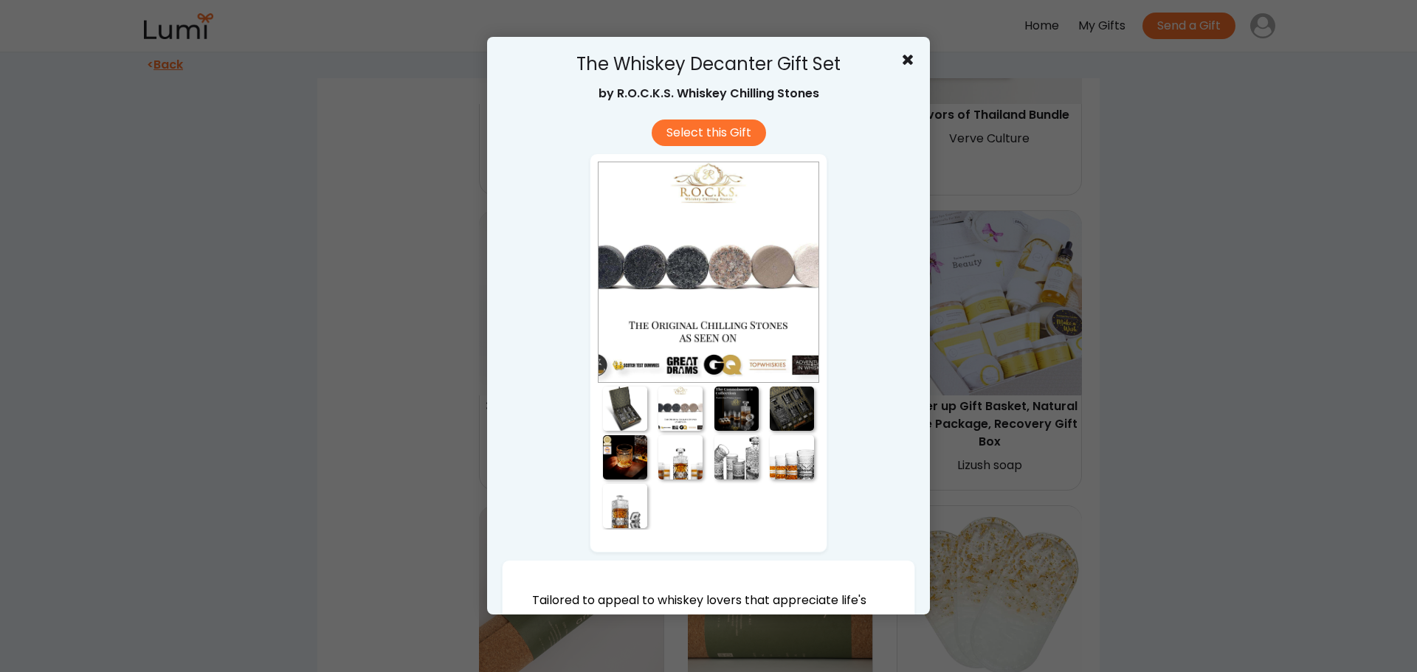
click at [735, 419] on div at bounding box center [736, 409] width 44 height 44
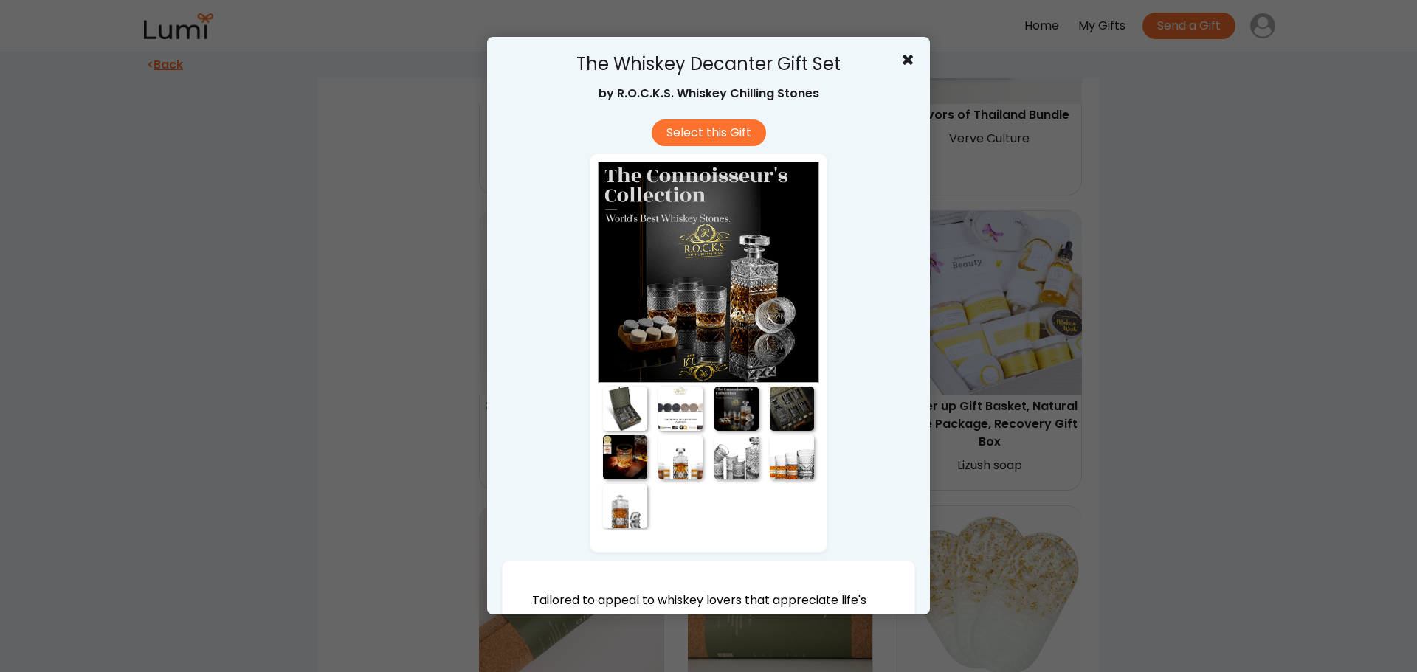
click at [780, 412] on div at bounding box center [792, 409] width 44 height 44
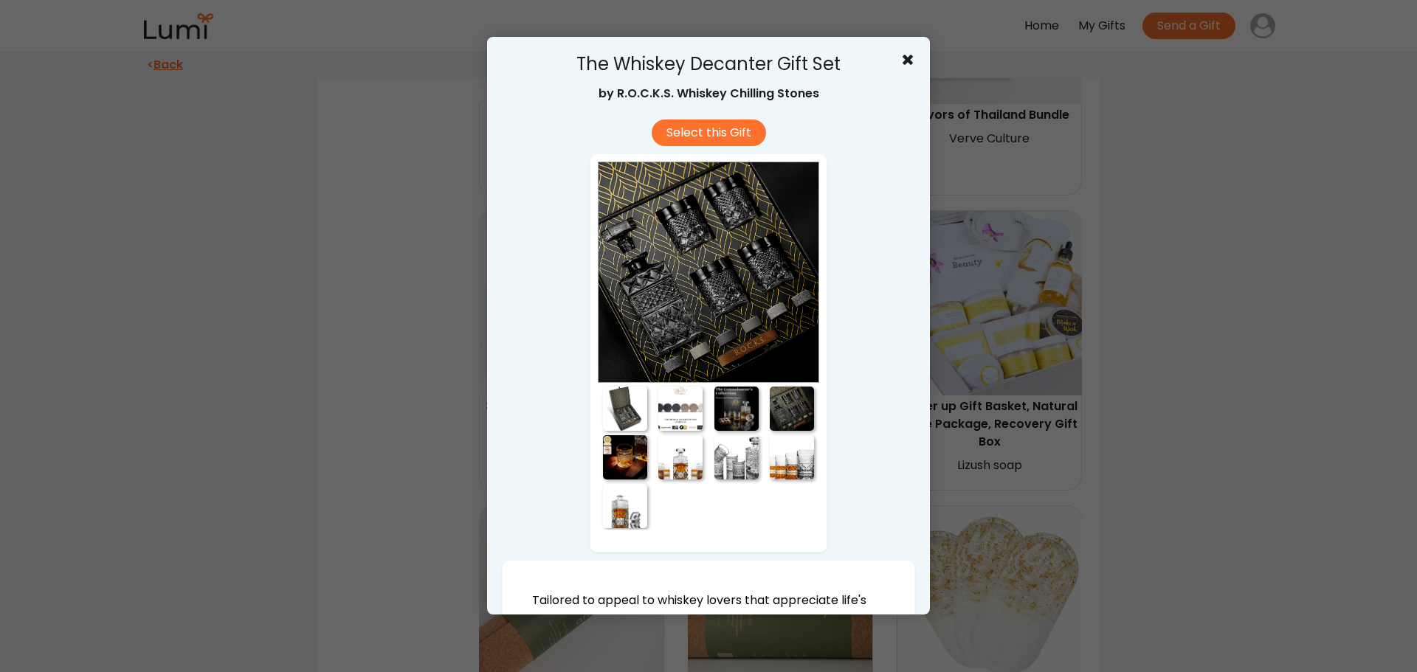
click at [621, 519] on div at bounding box center [625, 506] width 44 height 44
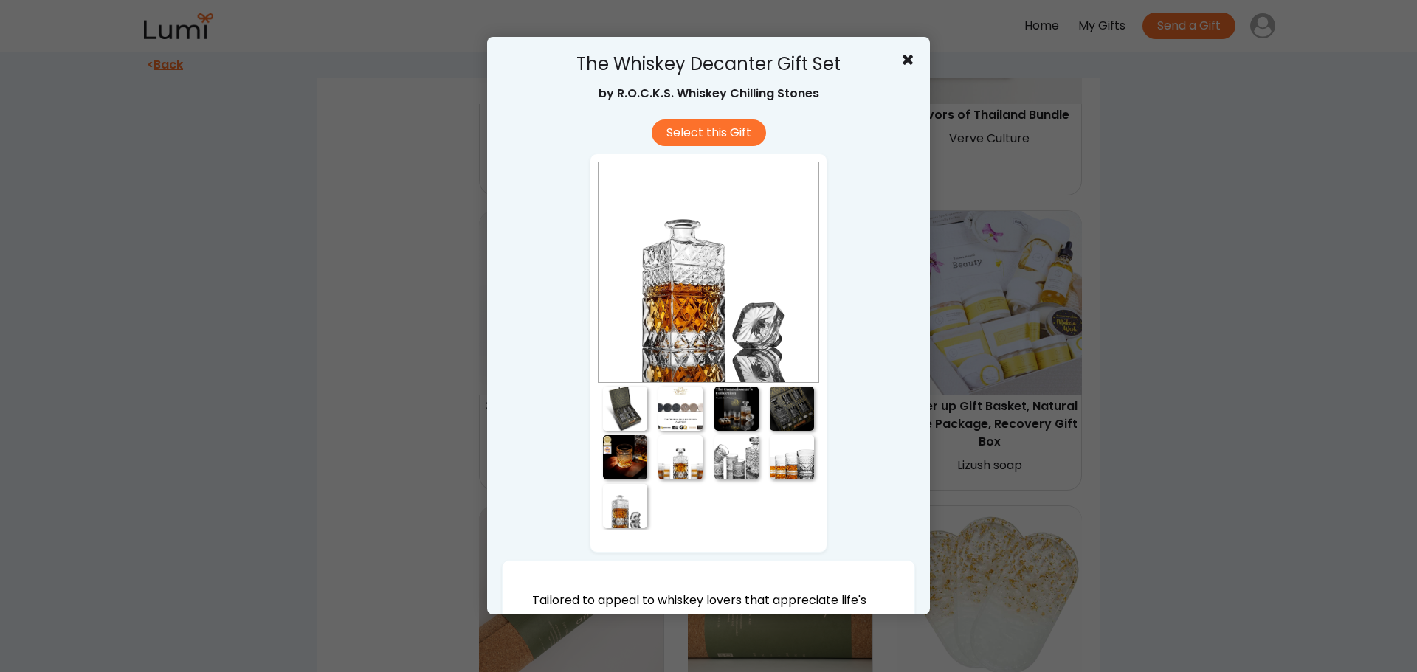
drag, startPoint x: 672, startPoint y: 453, endPoint x: 684, endPoint y: 462, distance: 14.8
click at [672, 454] on div at bounding box center [680, 457] width 44 height 44
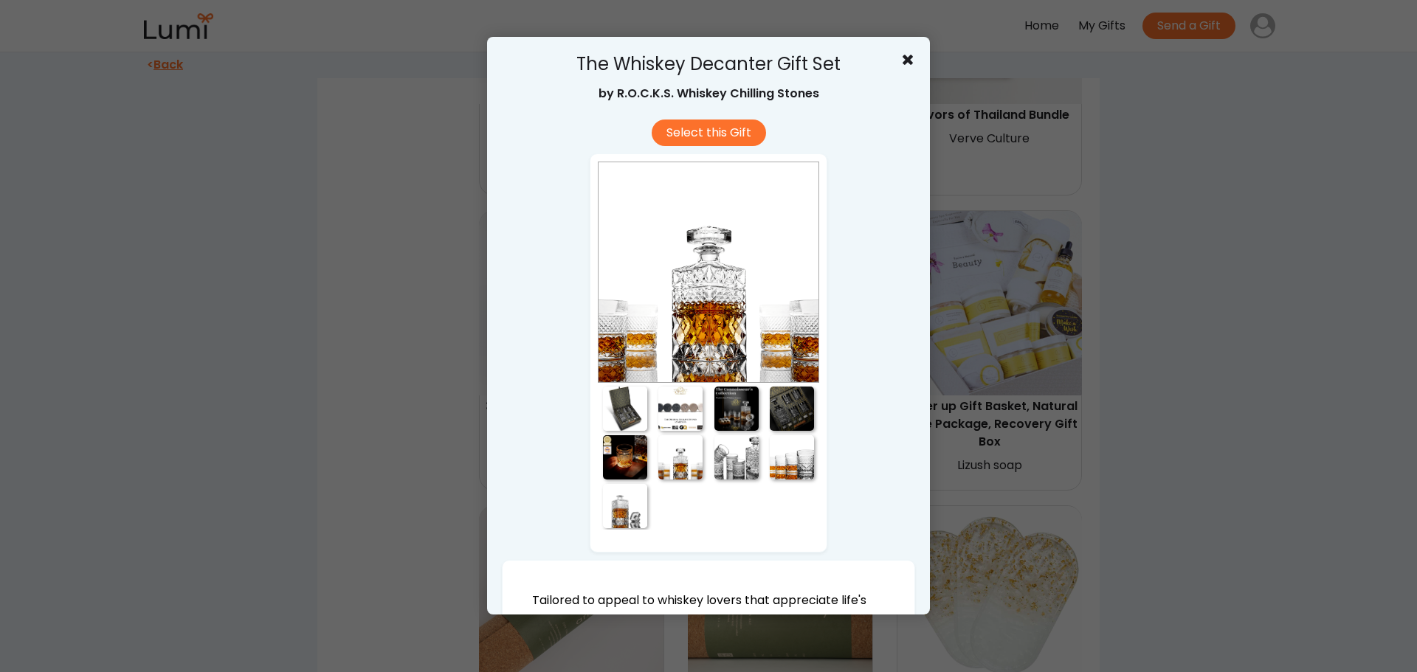
click at [719, 468] on div at bounding box center [736, 457] width 44 height 44
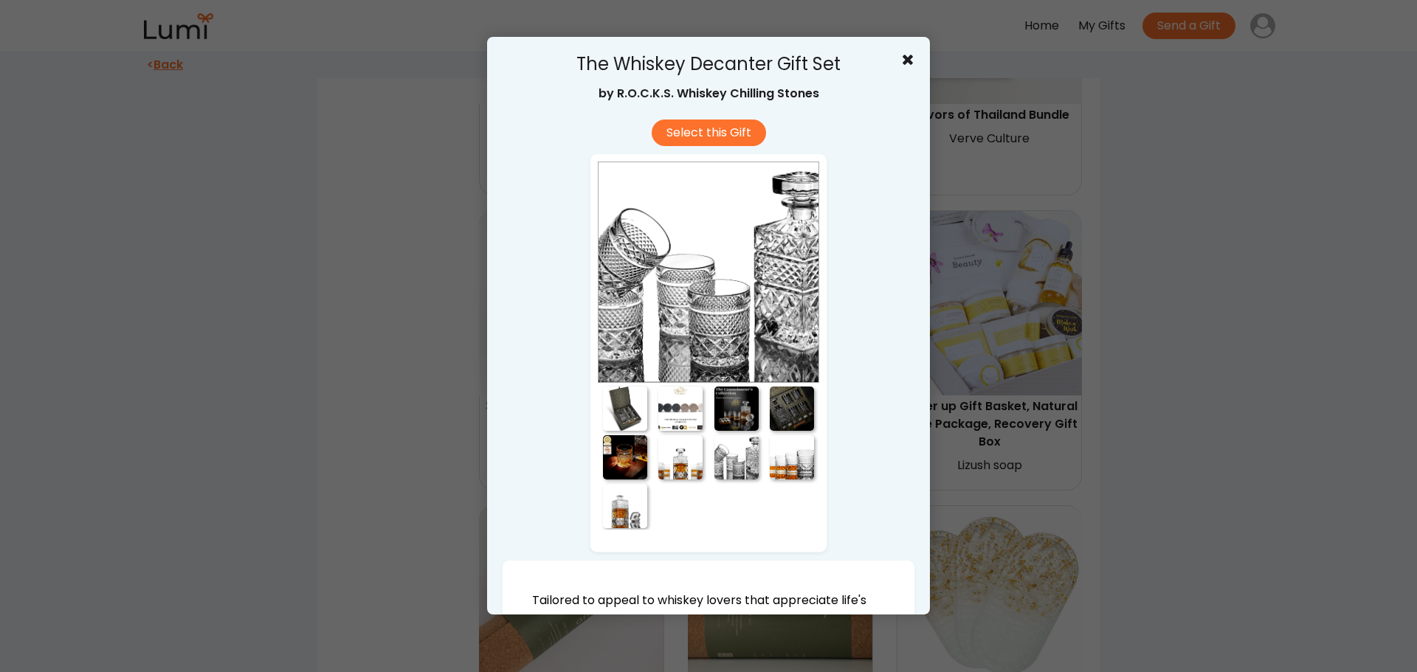
click at [783, 466] on div at bounding box center [792, 457] width 44 height 44
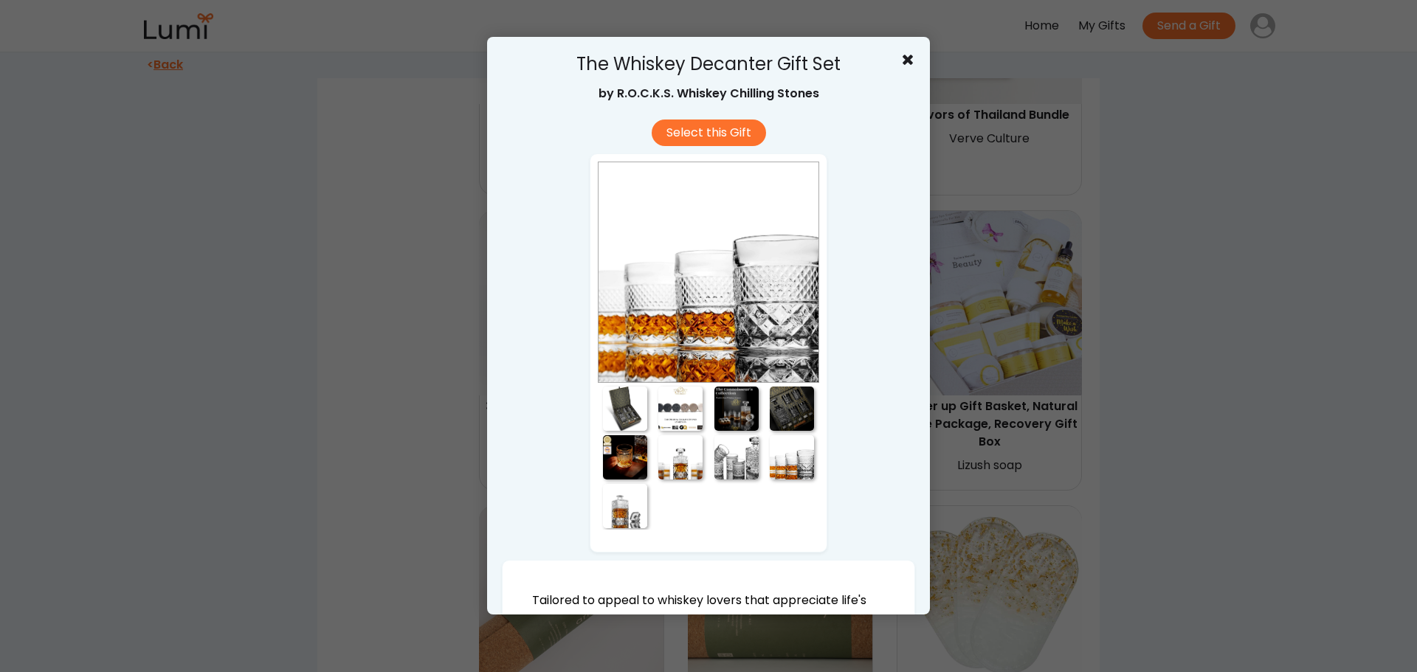
click at [726, 461] on div at bounding box center [736, 457] width 44 height 44
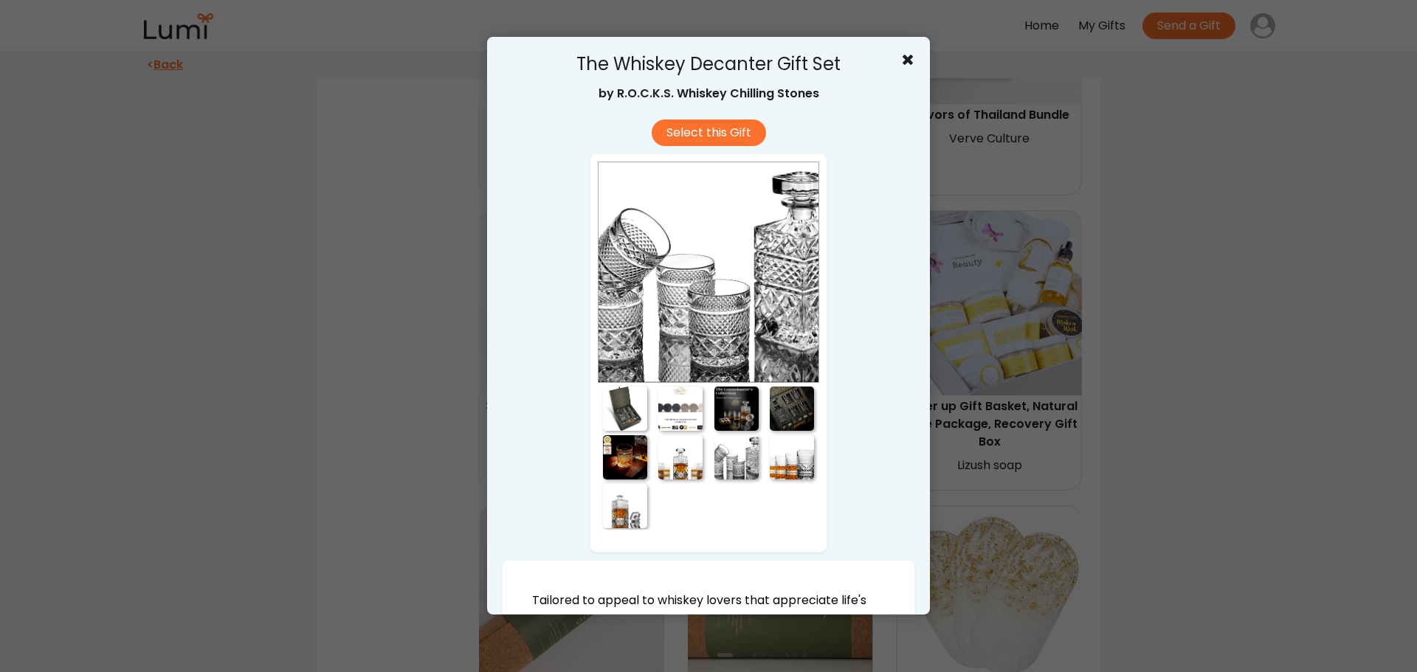
click at [674, 460] on div at bounding box center [680, 457] width 44 height 44
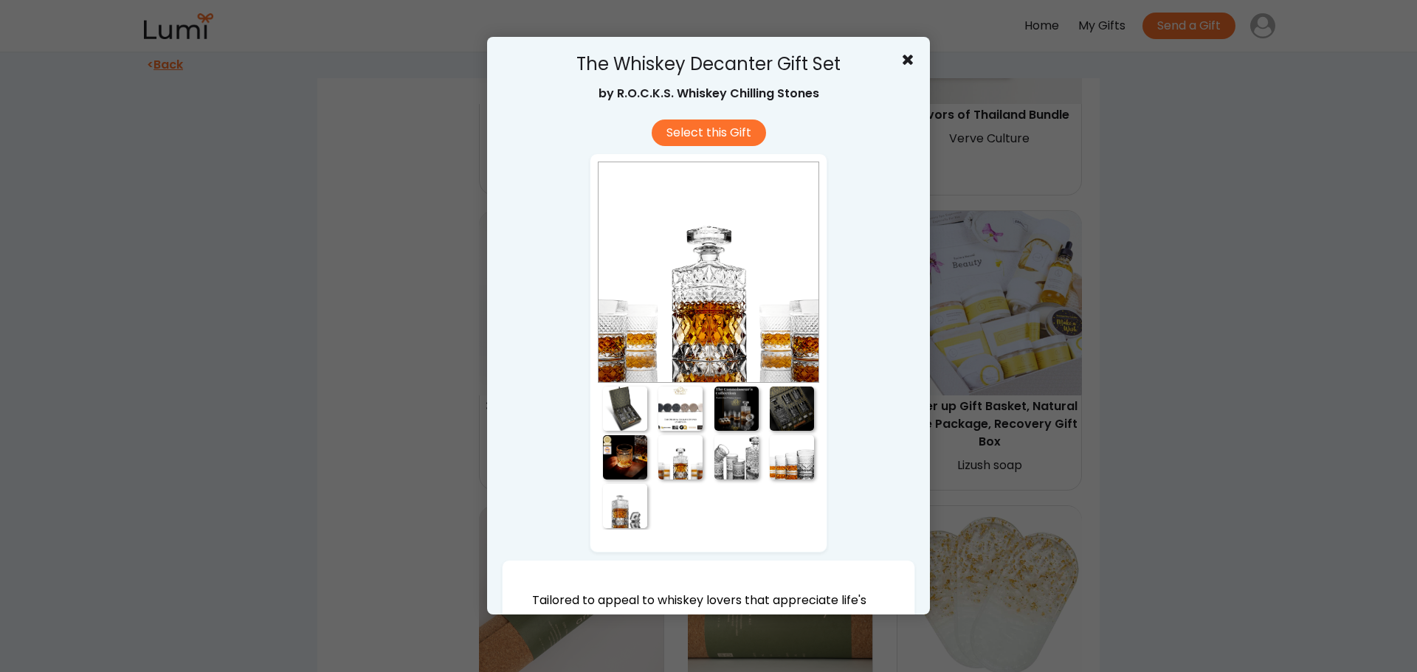
click at [621, 450] on div at bounding box center [625, 457] width 44 height 44
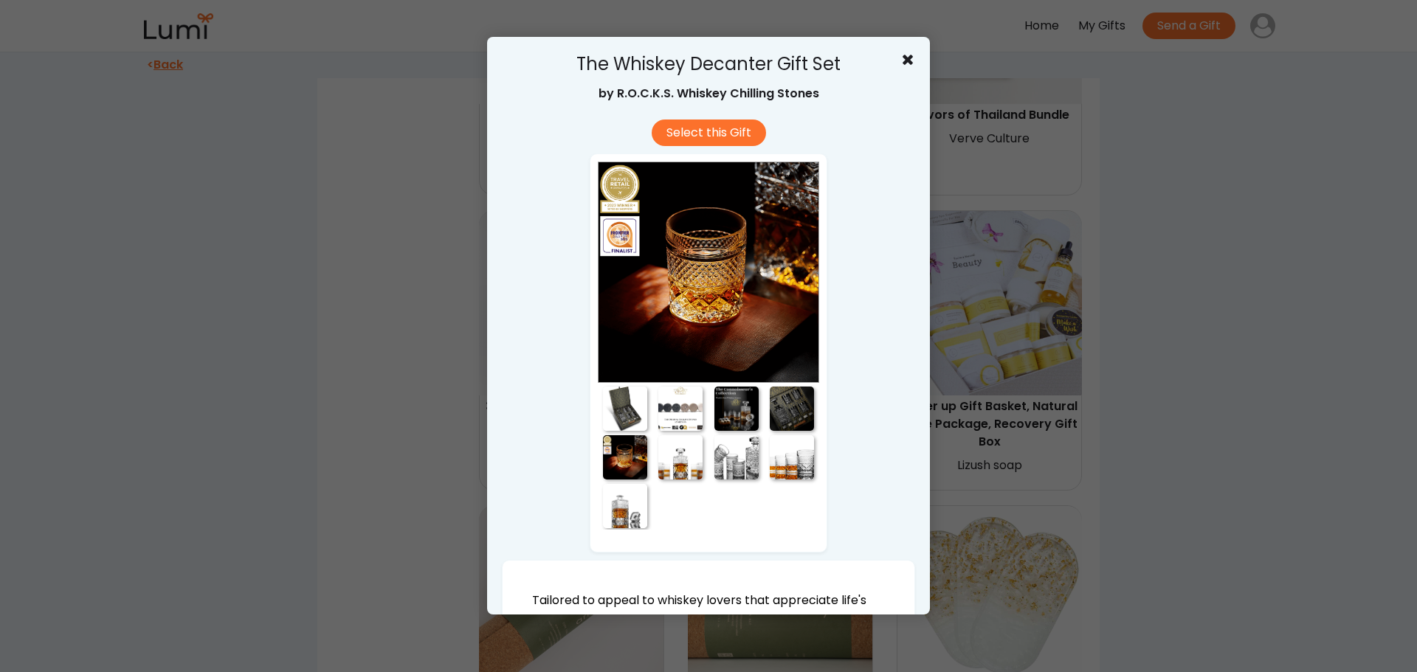
click at [623, 410] on div at bounding box center [625, 409] width 44 height 44
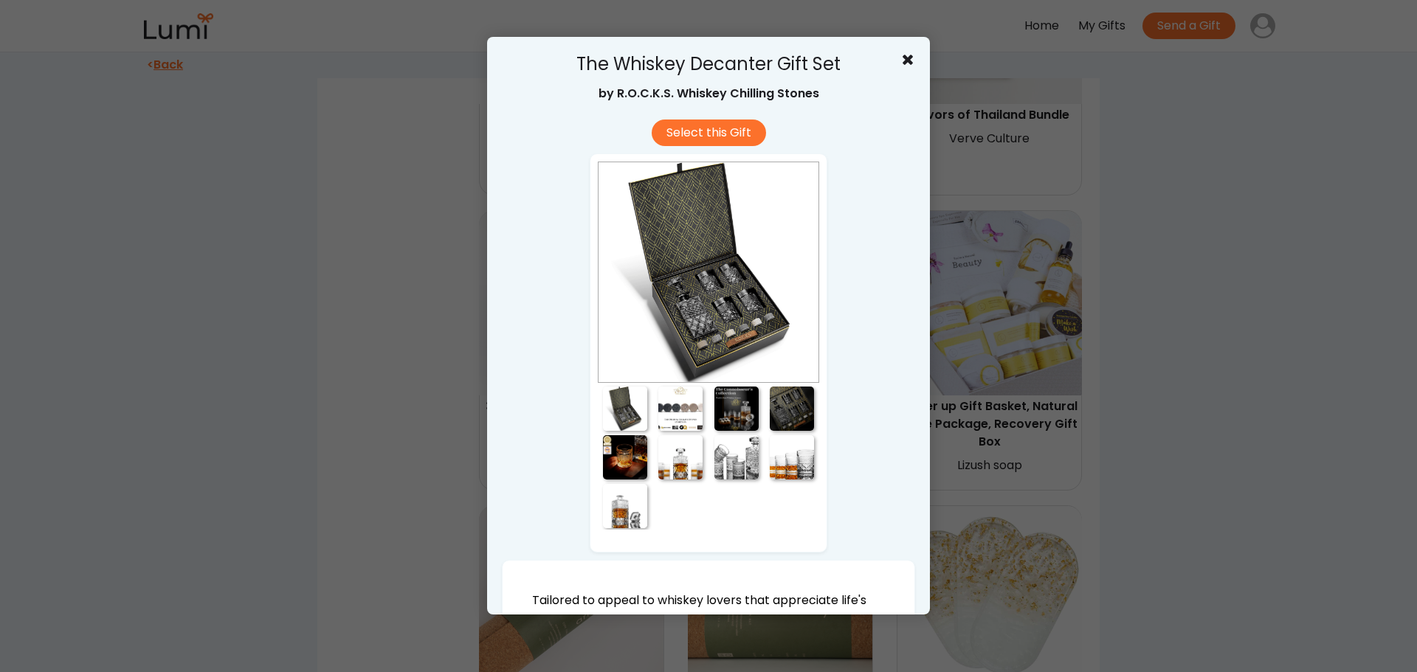
click at [671, 411] on div at bounding box center [680, 409] width 44 height 44
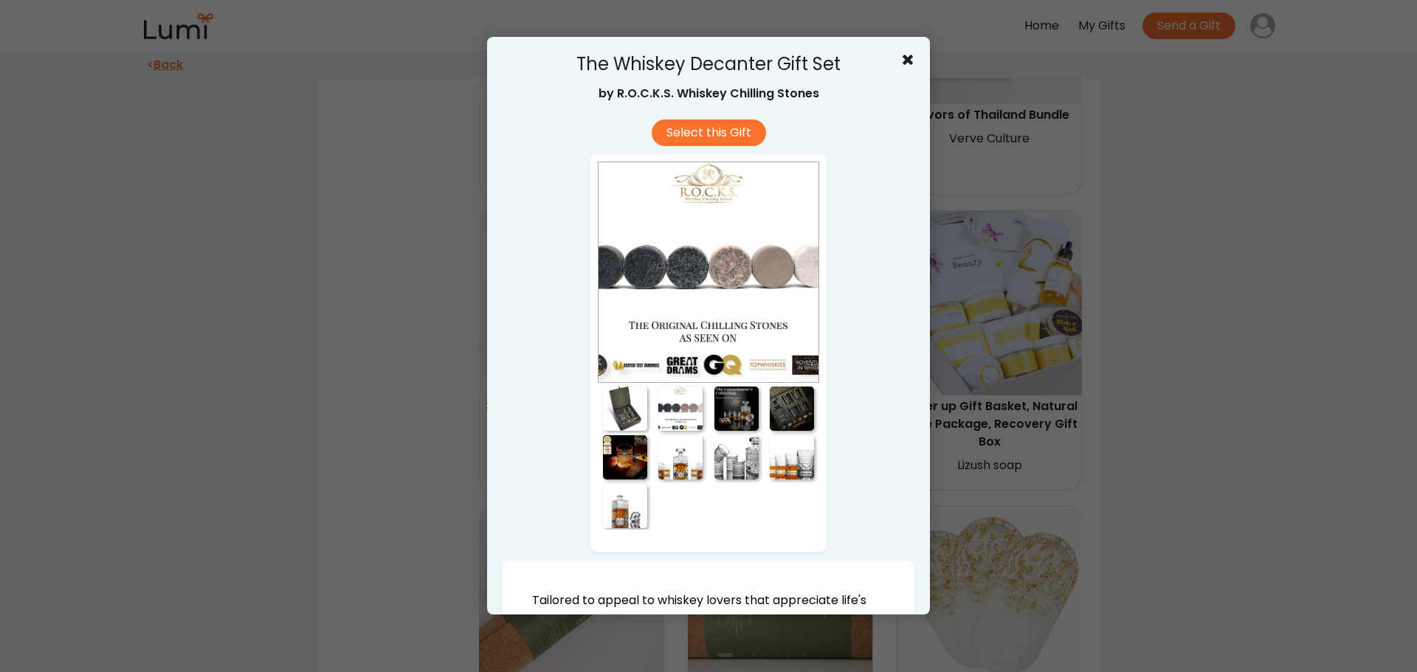
click at [735, 410] on div at bounding box center [736, 409] width 44 height 44
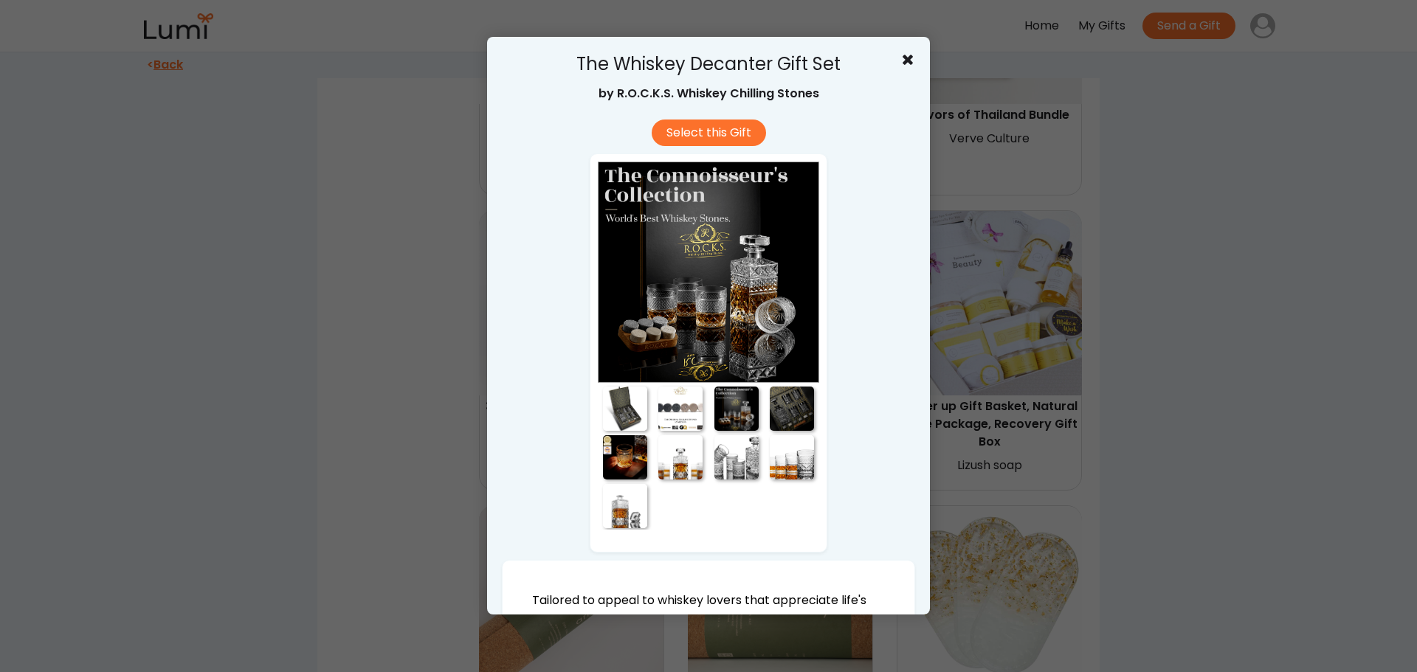
click at [779, 412] on div at bounding box center [792, 409] width 44 height 44
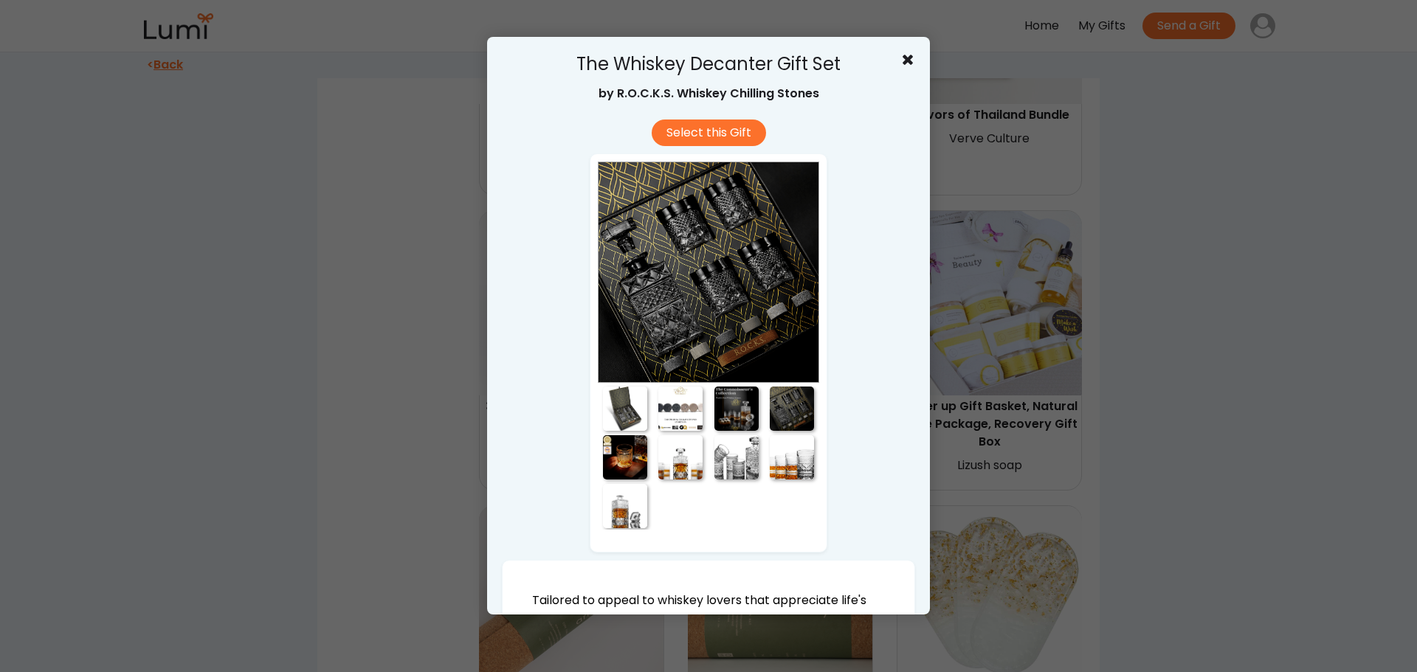
click at [775, 463] on div at bounding box center [792, 457] width 44 height 44
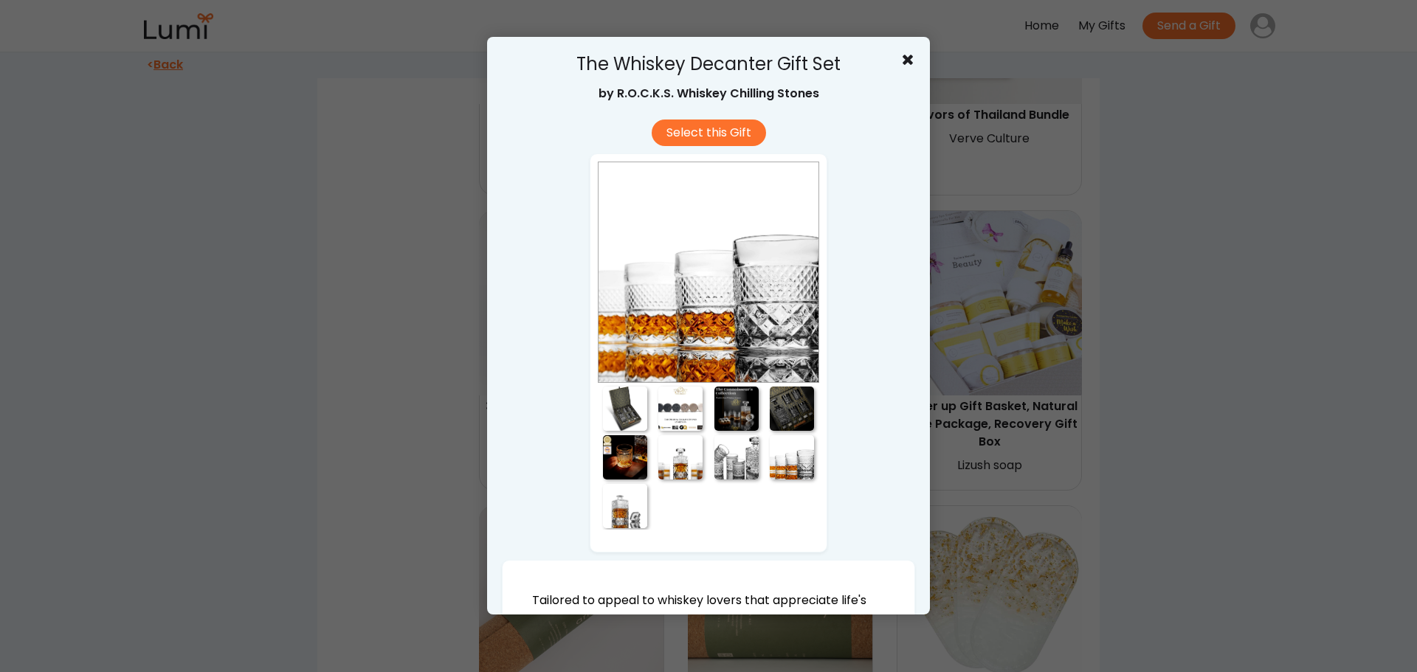
click at [733, 469] on div at bounding box center [736, 457] width 44 height 44
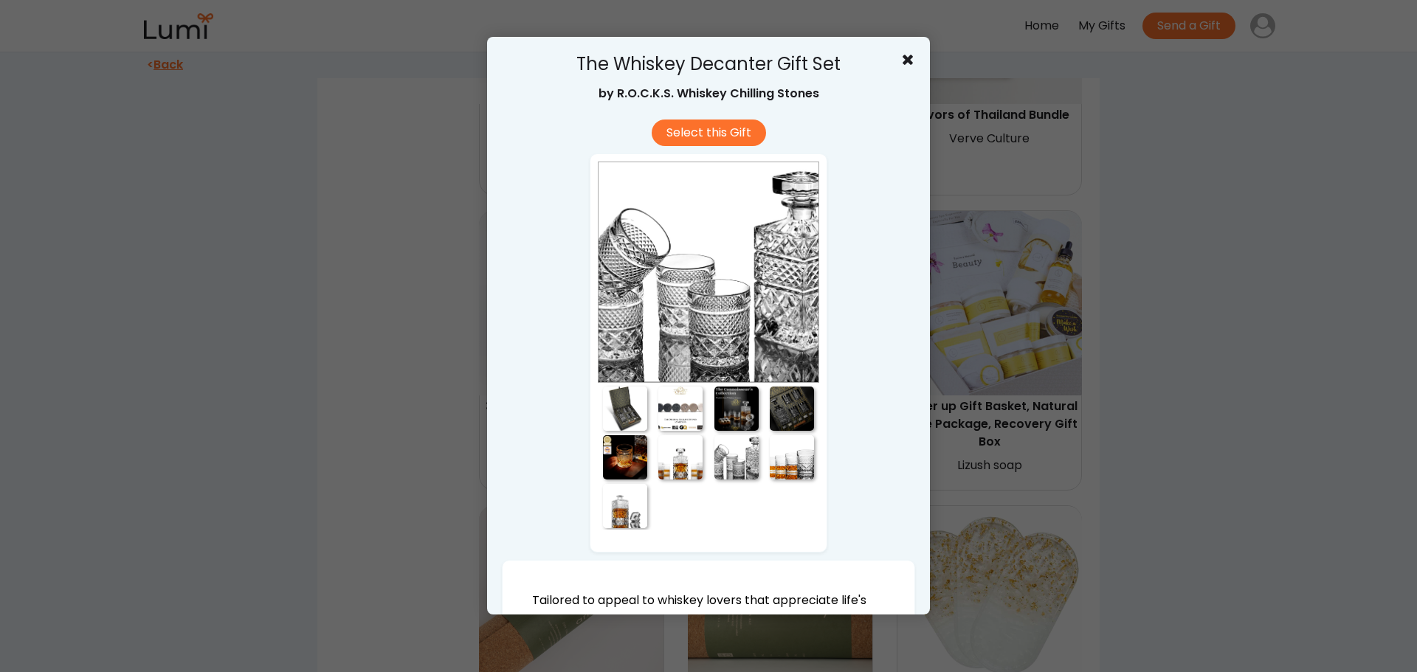
click at [618, 410] on div at bounding box center [625, 409] width 44 height 44
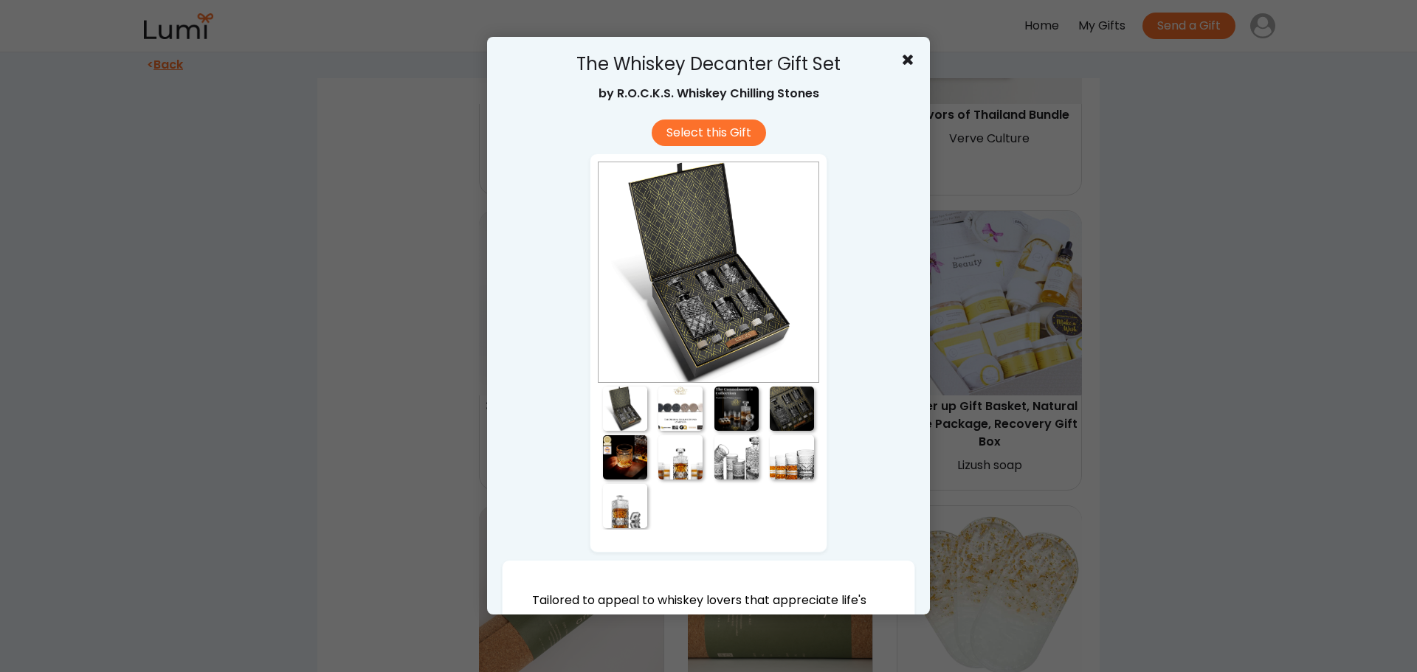
click at [727, 466] on div at bounding box center [736, 457] width 44 height 44
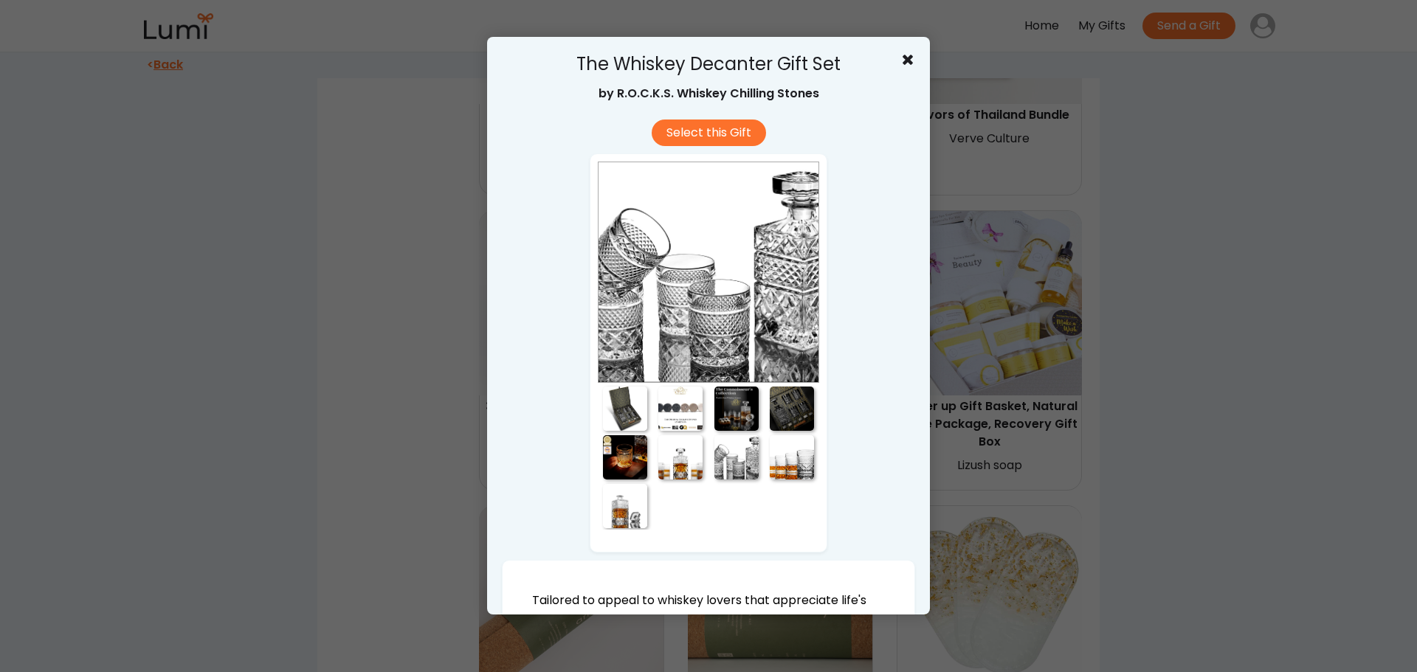
click at [610, 507] on div at bounding box center [625, 506] width 44 height 44
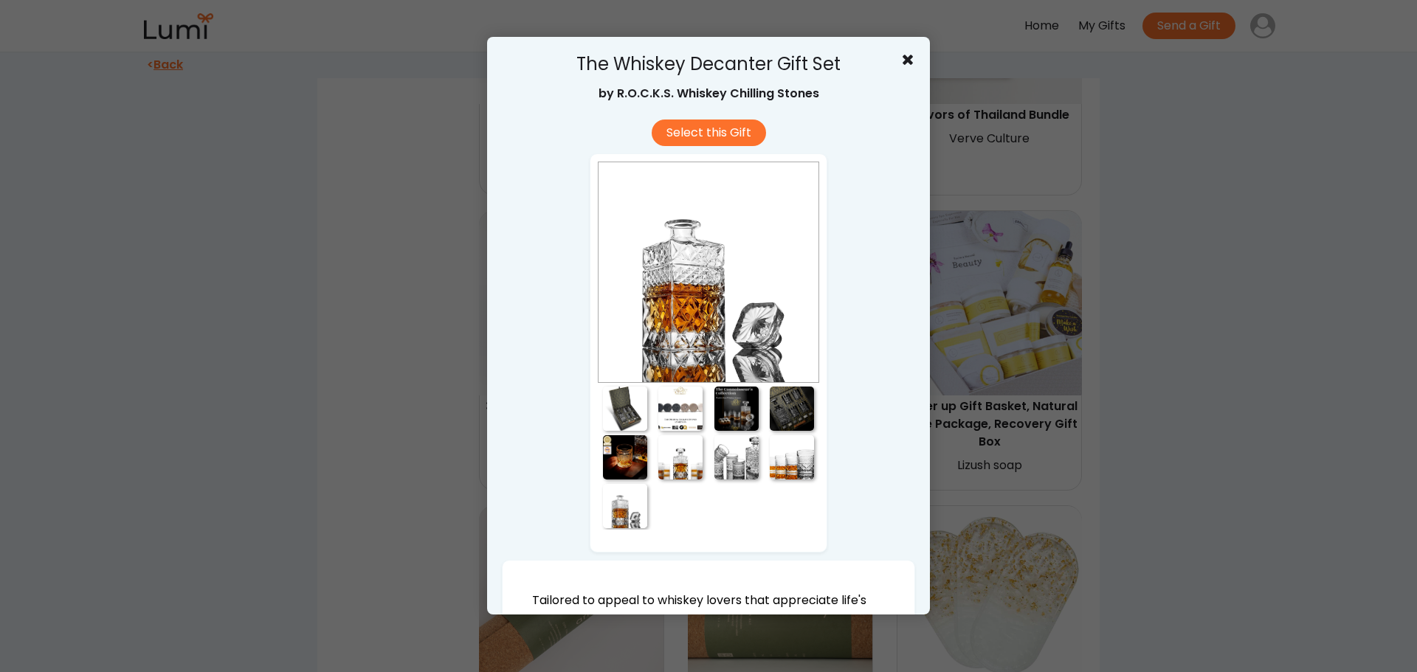
click at [732, 450] on div at bounding box center [736, 457] width 44 height 44
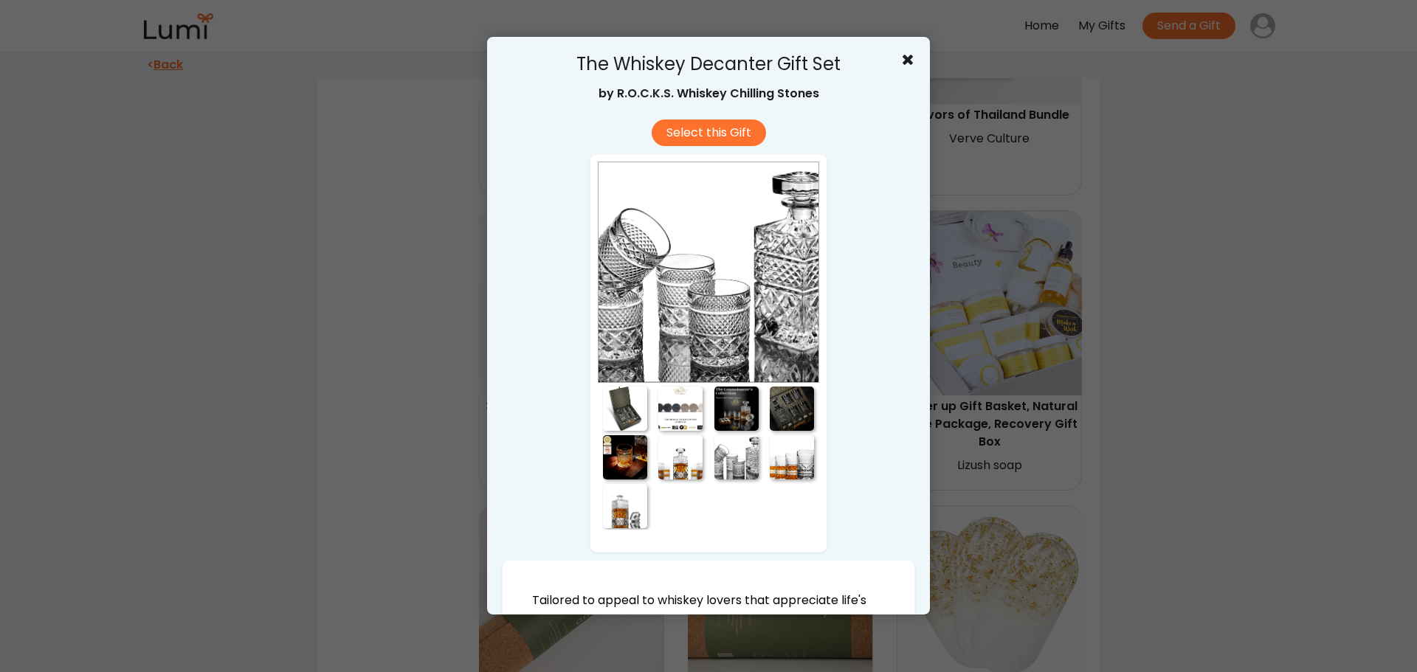
click at [900, 60] on icon at bounding box center [907, 59] width 15 height 15
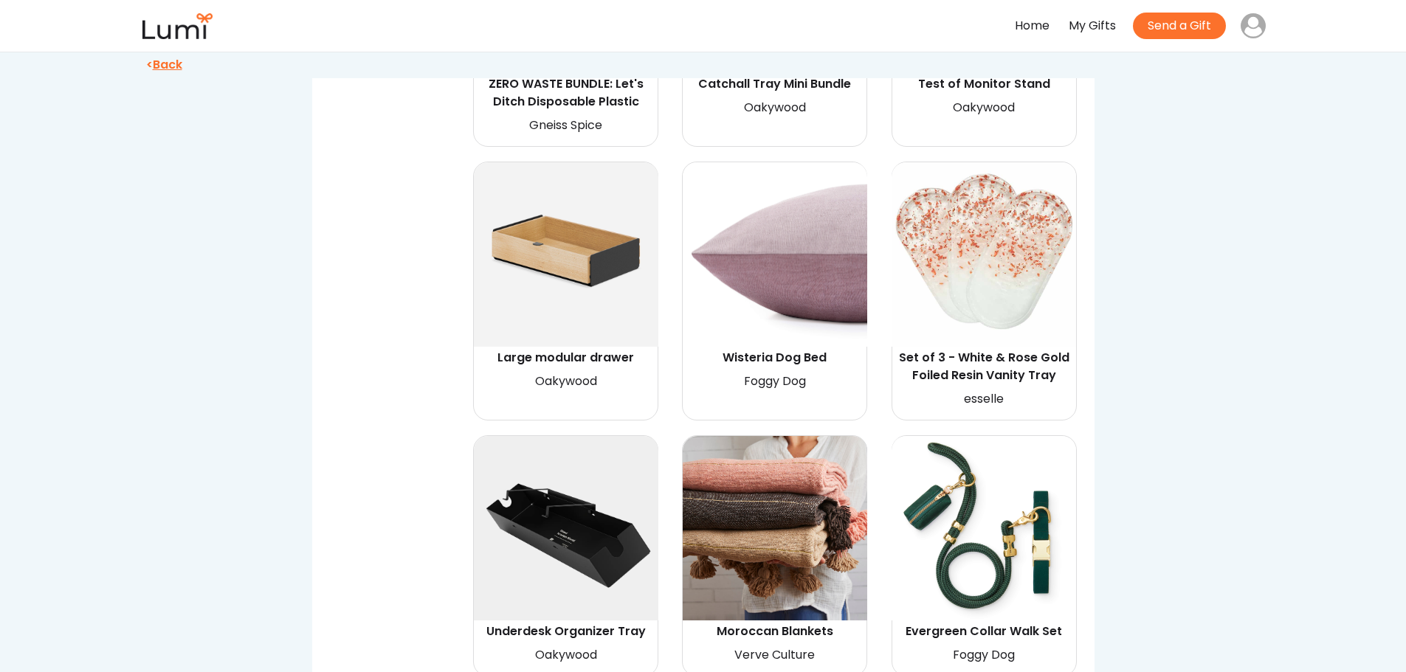
scroll to position [6050, 0]
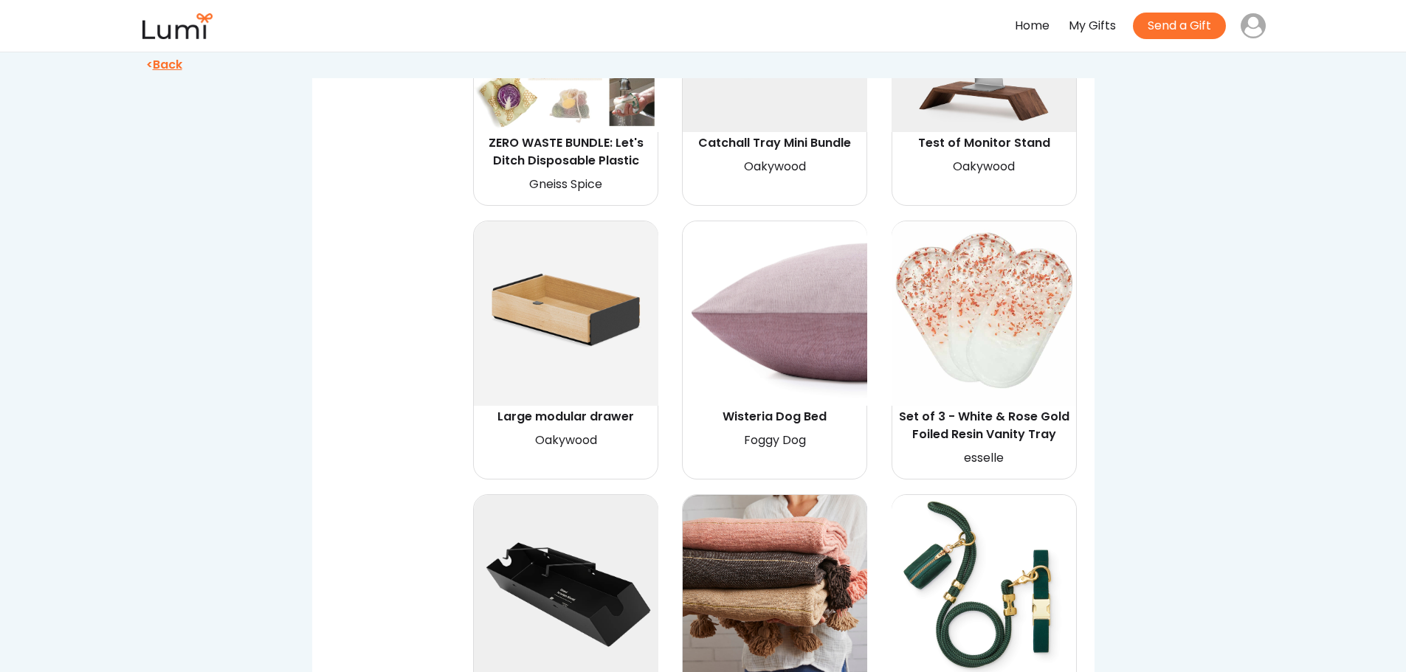
click at [746, 253] on img at bounding box center [774, 313] width 184 height 184
select select "{"_class":"StaticObject","data":{"_api_c2_node.id":"gid://shopify/ProductVarian…"
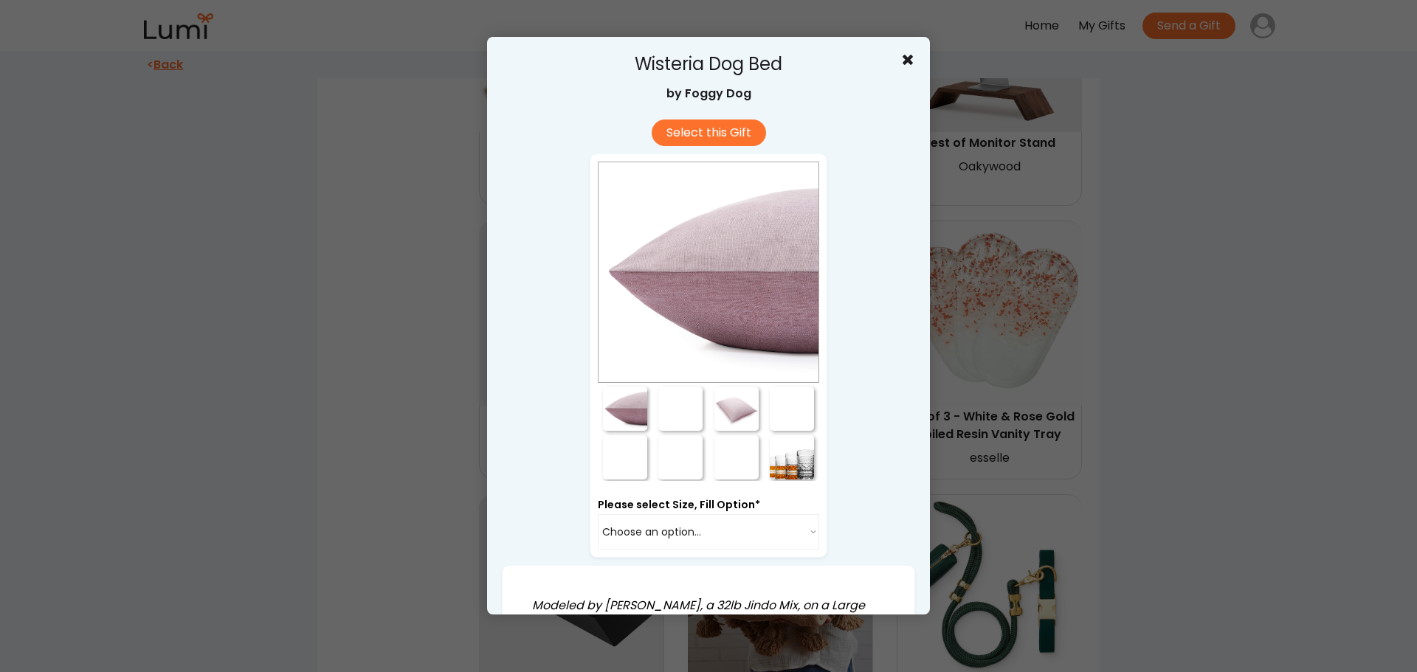
click at [629, 452] on div at bounding box center [625, 457] width 44 height 44
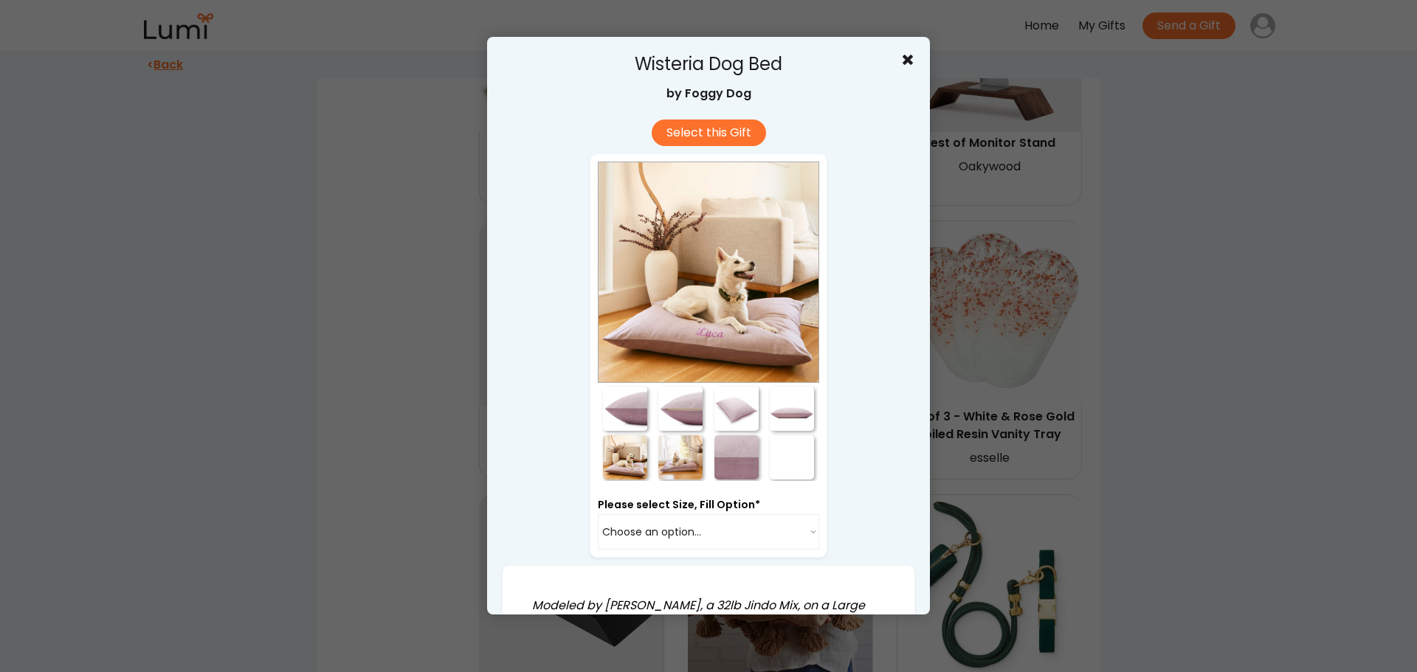
click at [674, 460] on div at bounding box center [680, 457] width 44 height 44
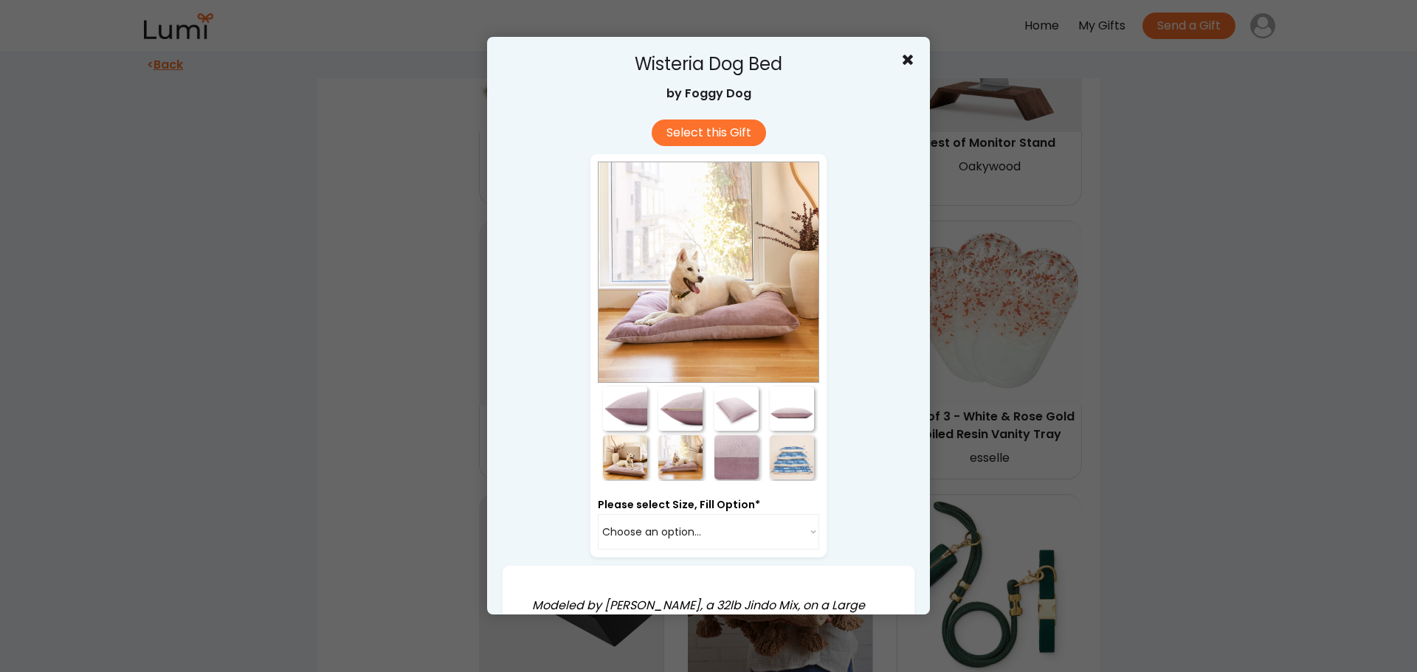
click at [718, 452] on div at bounding box center [736, 457] width 44 height 44
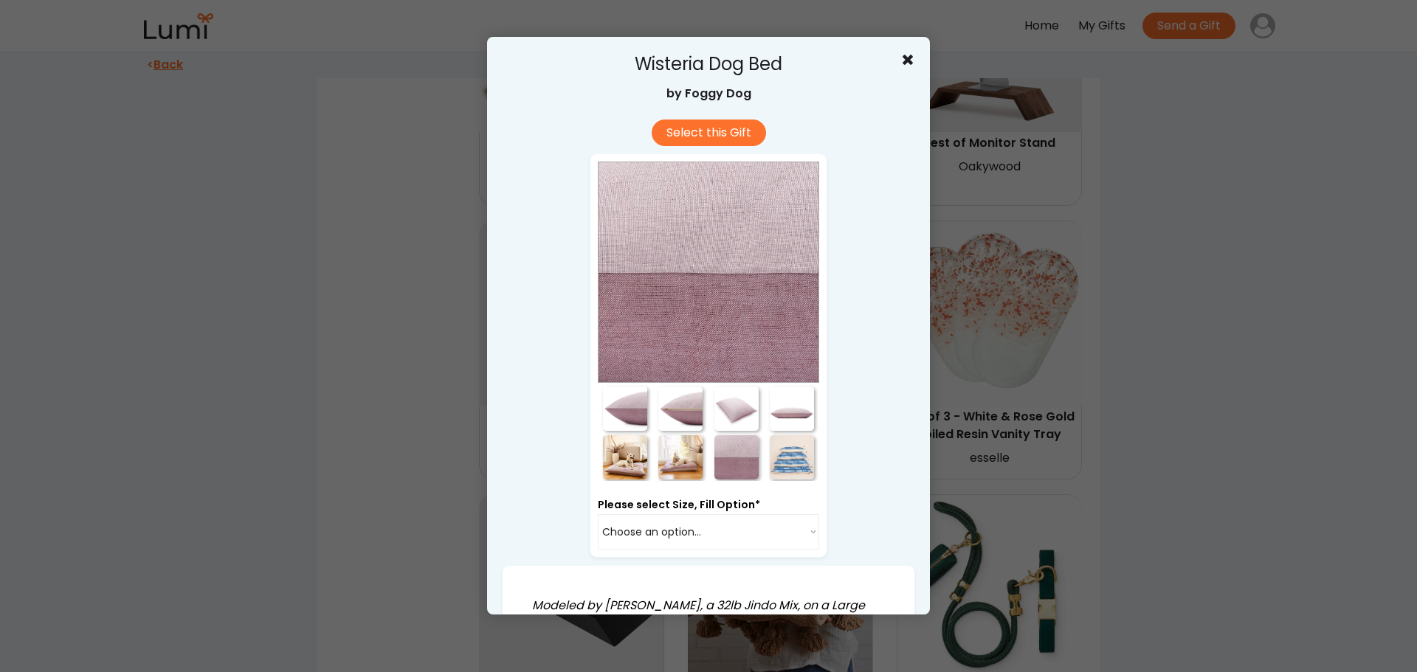
click at [786, 454] on div at bounding box center [792, 457] width 44 height 44
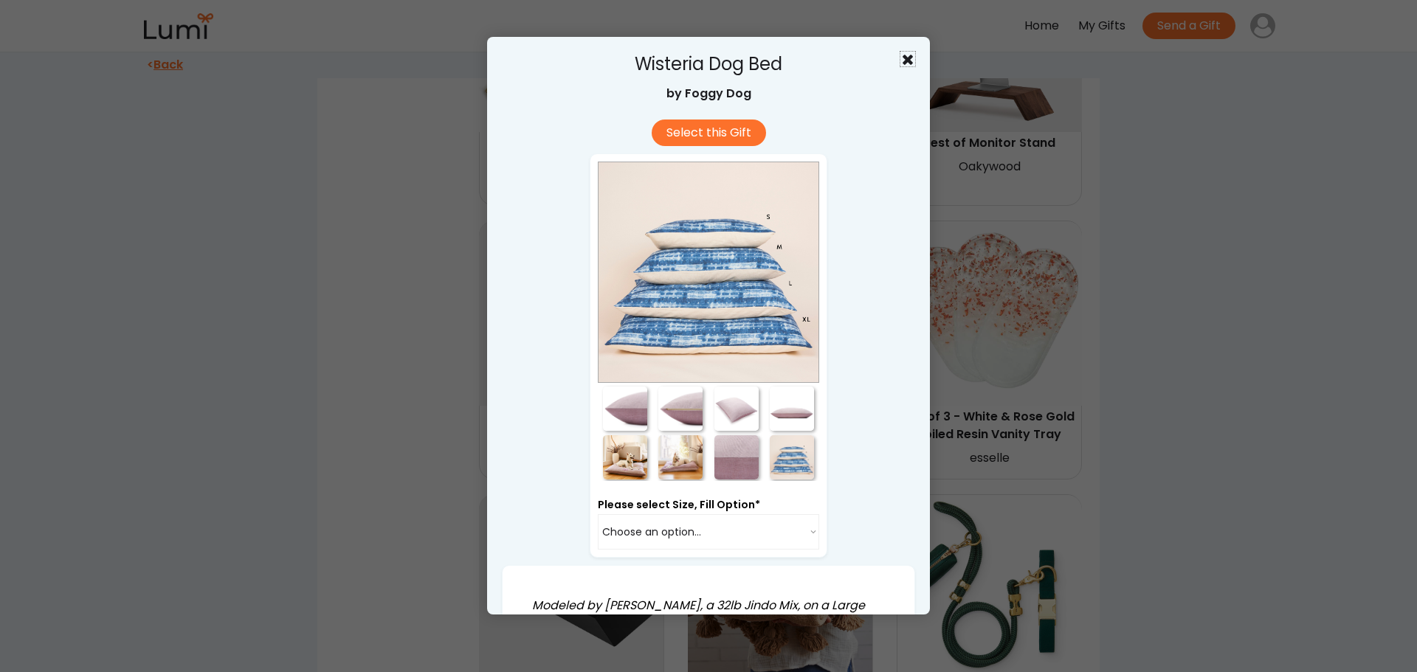
click at [902, 58] on use at bounding box center [907, 60] width 10 height 10
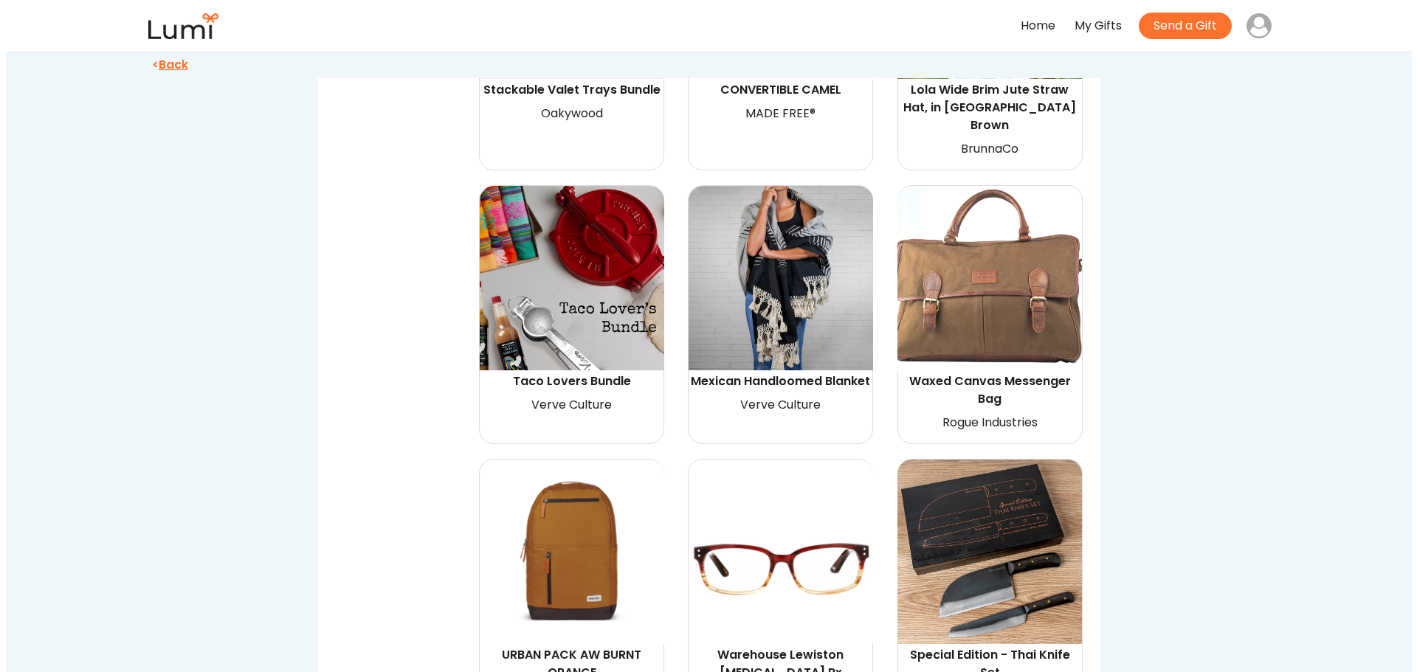
scroll to position [4427, 0]
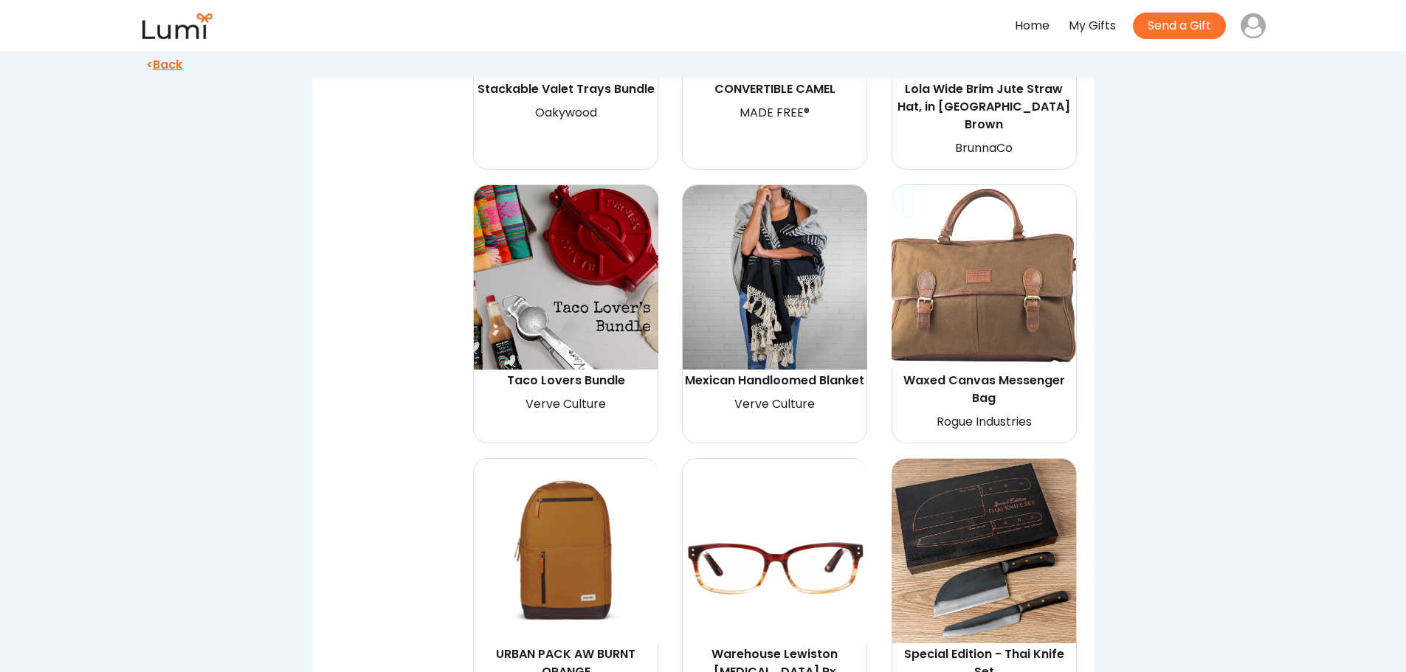
click at [954, 485] on img at bounding box center [983, 551] width 184 height 184
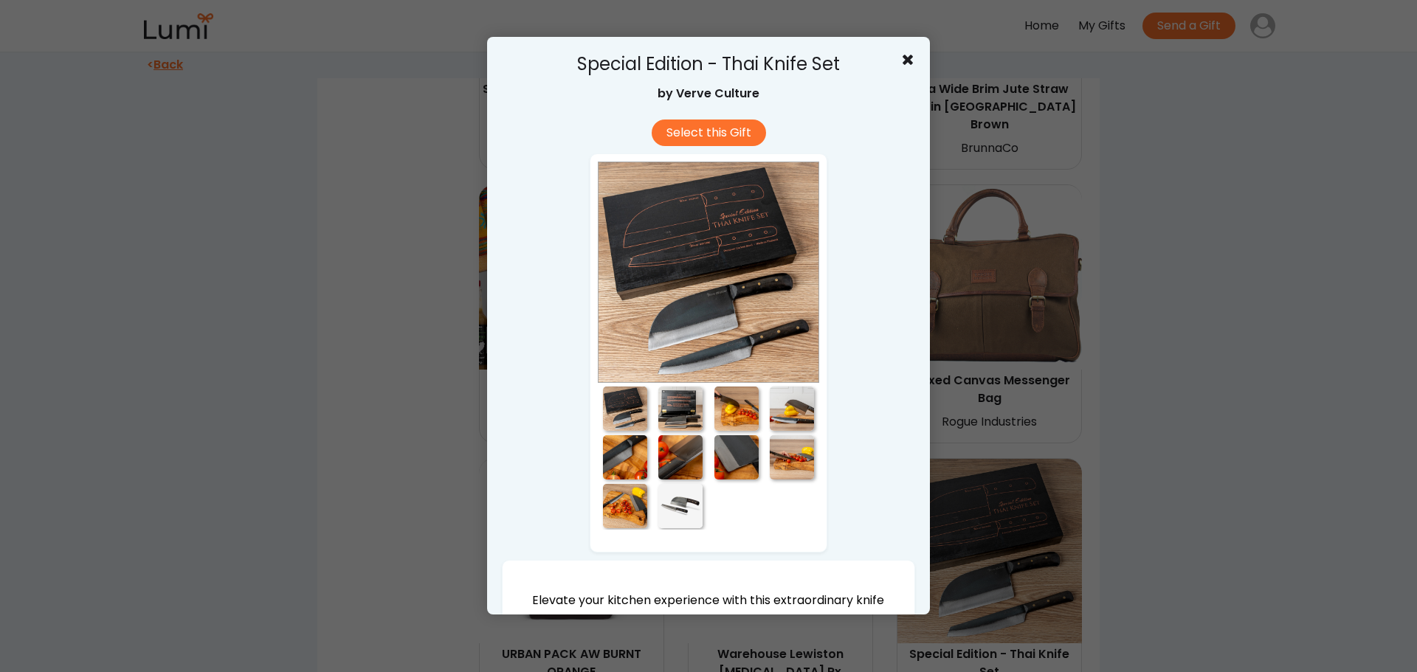
click at [615, 417] on div at bounding box center [625, 409] width 44 height 44
click at [674, 415] on div at bounding box center [680, 409] width 44 height 44
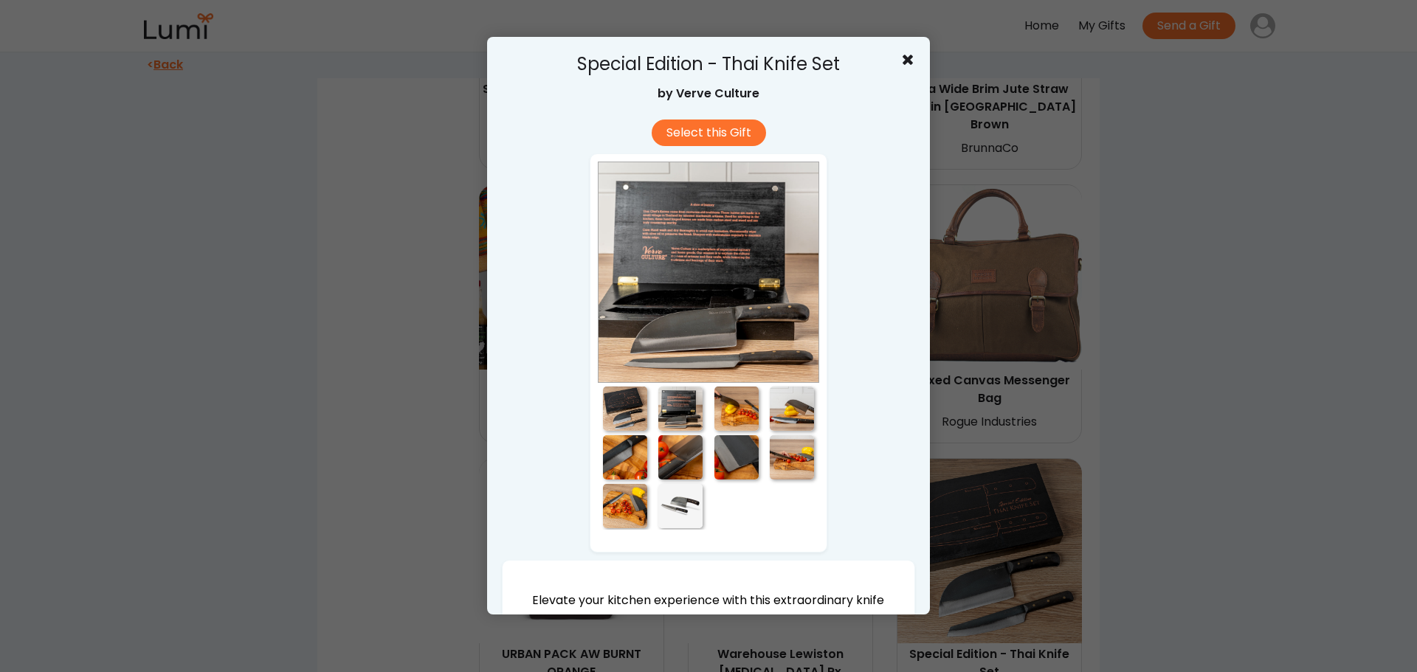
click at [742, 410] on div at bounding box center [736, 409] width 44 height 44
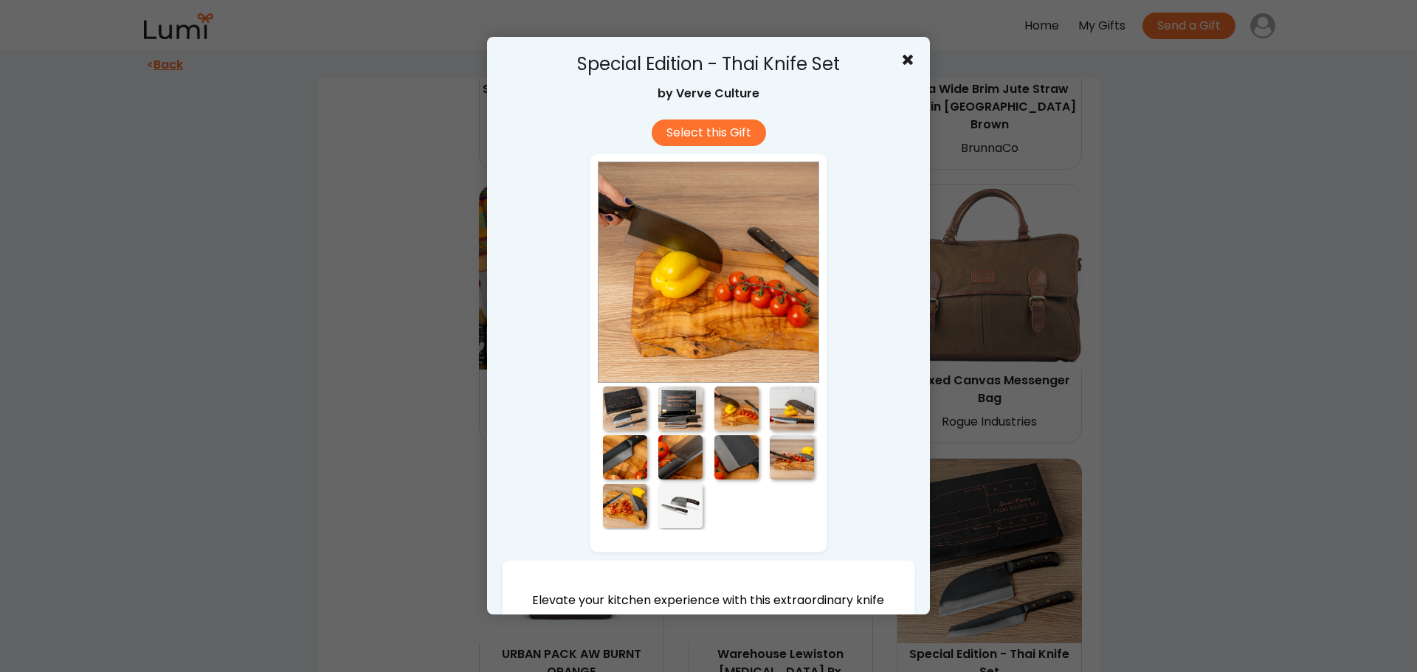
click at [784, 415] on div at bounding box center [792, 409] width 44 height 44
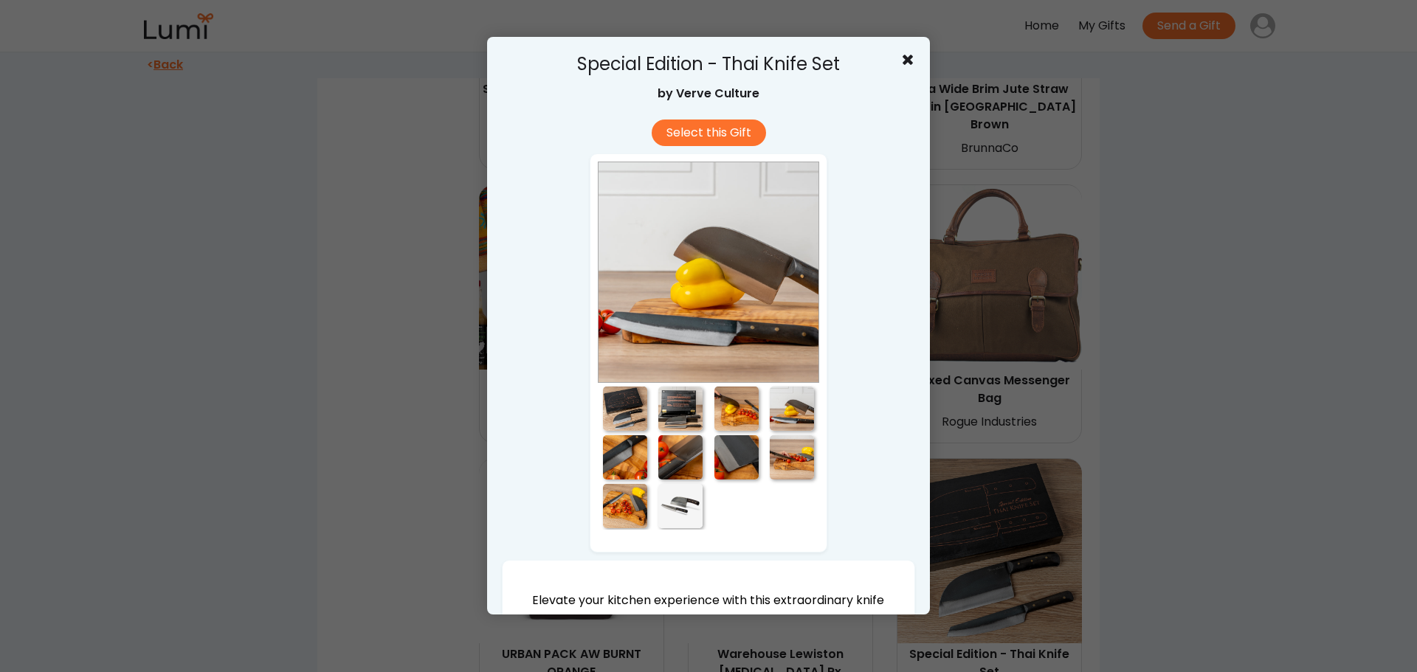
click at [618, 453] on div at bounding box center [625, 457] width 44 height 44
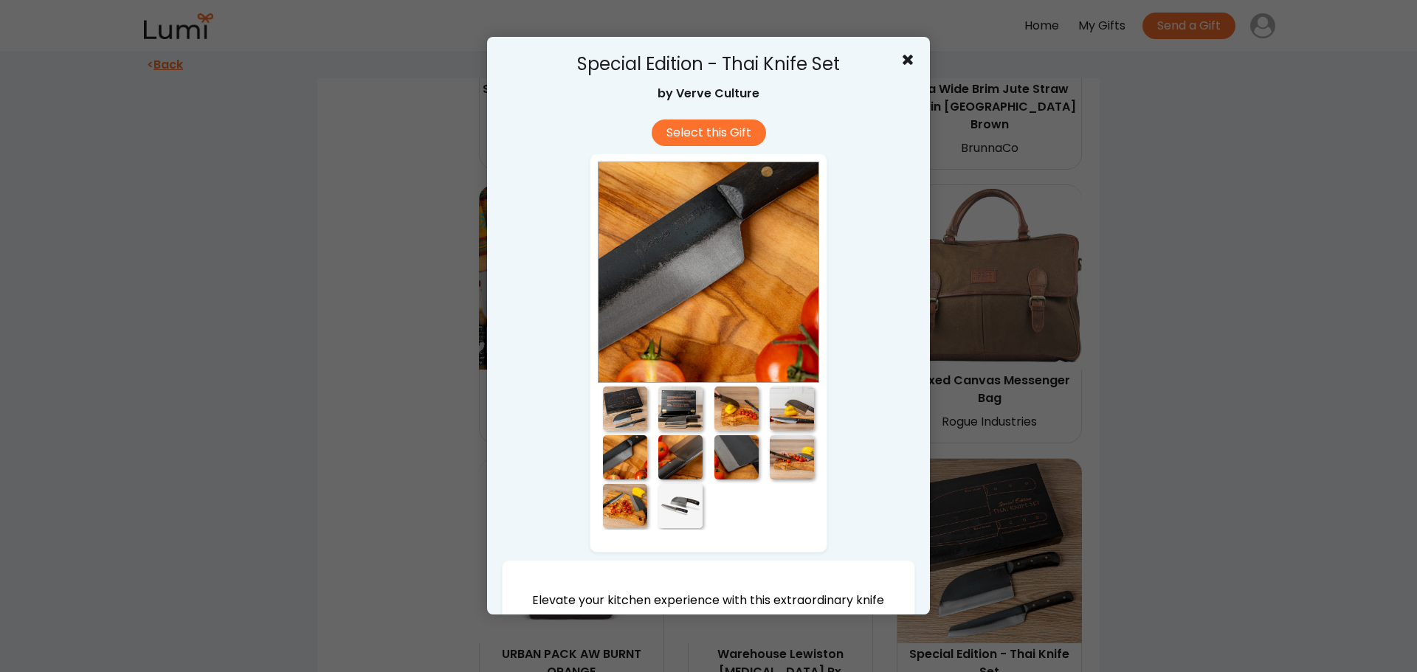
click at [672, 455] on div at bounding box center [680, 457] width 44 height 44
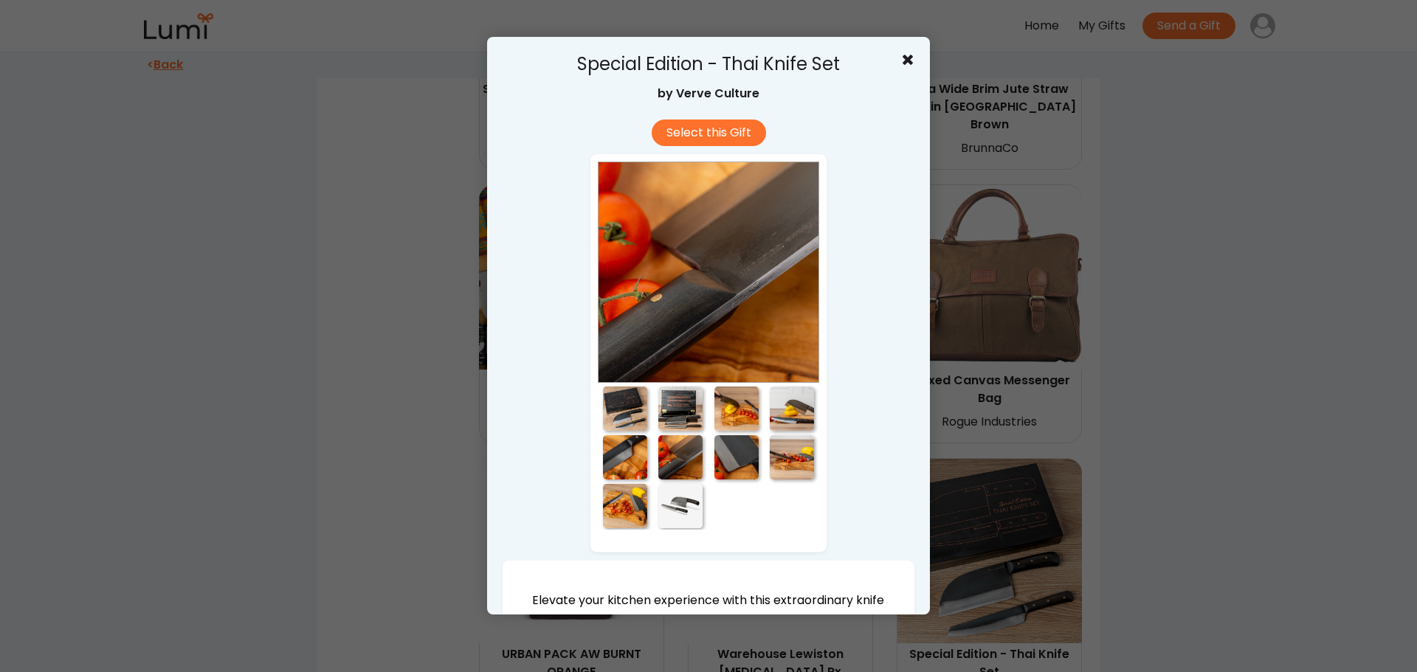
click at [746, 459] on div at bounding box center [736, 457] width 44 height 44
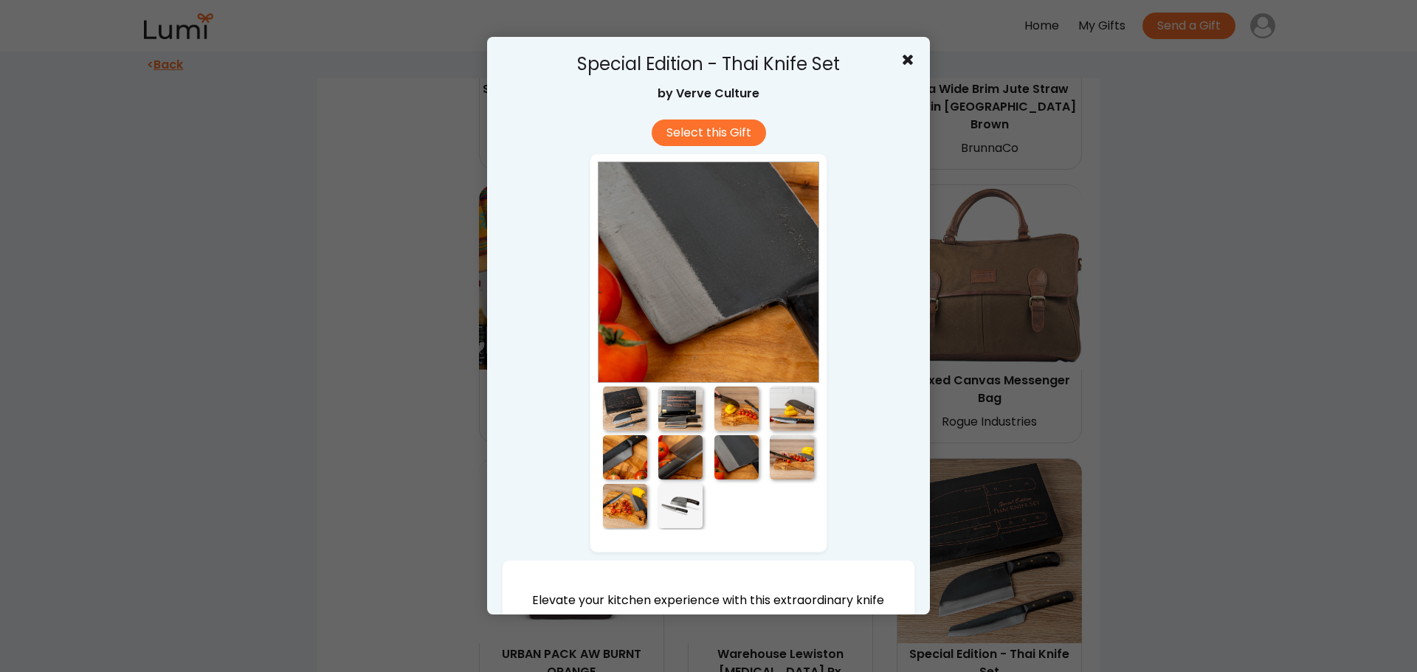
click at [779, 454] on div at bounding box center [792, 457] width 44 height 44
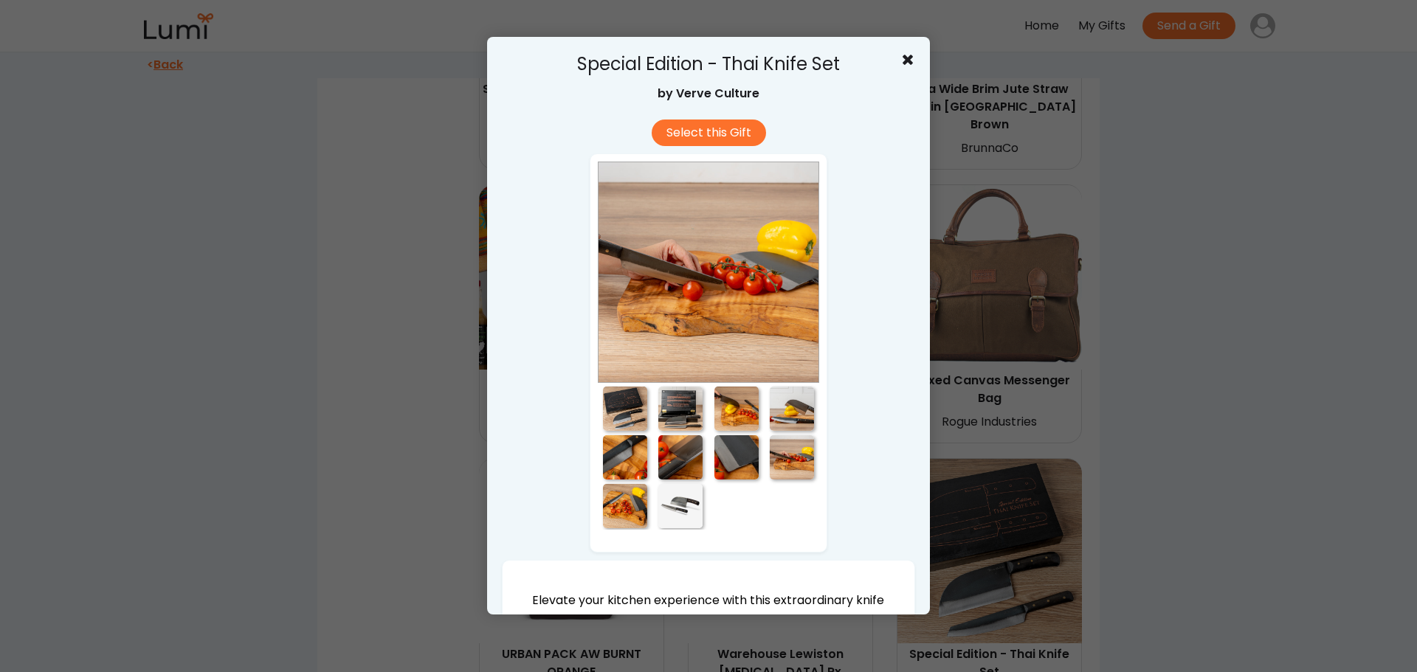
click at [630, 492] on div at bounding box center [625, 506] width 44 height 44
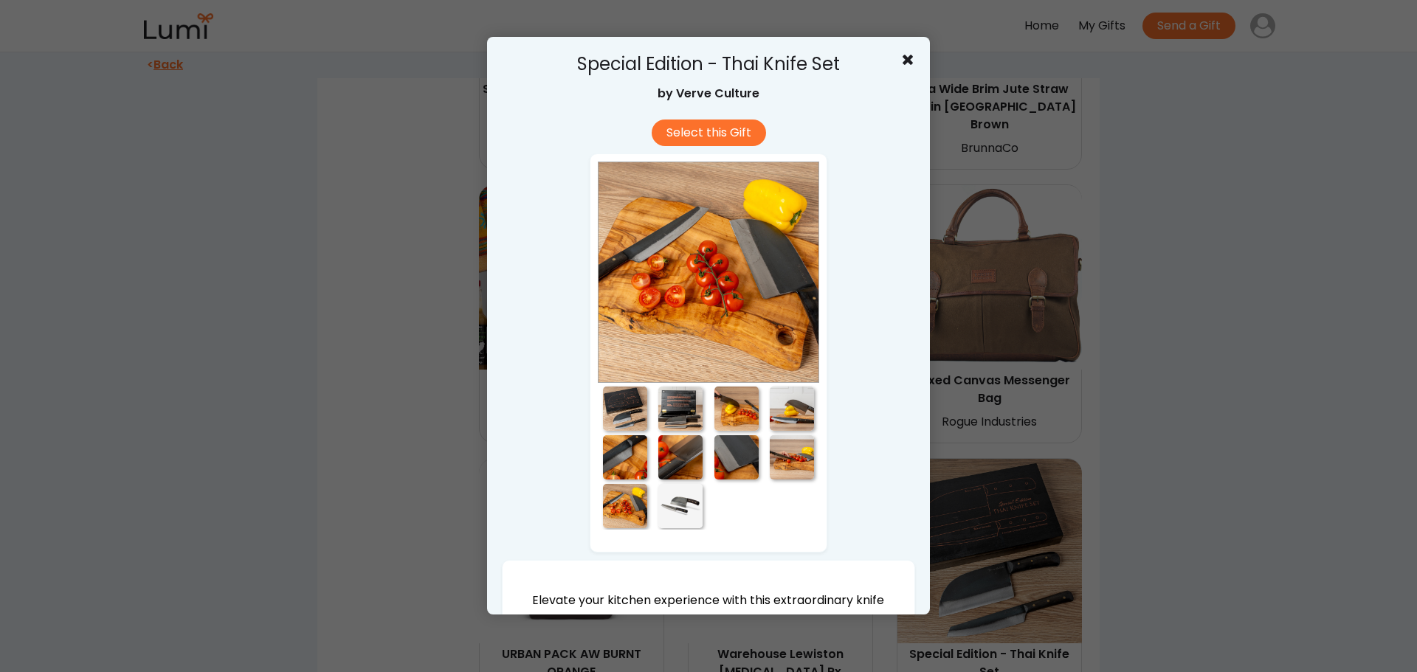
click at [685, 498] on div at bounding box center [680, 506] width 44 height 44
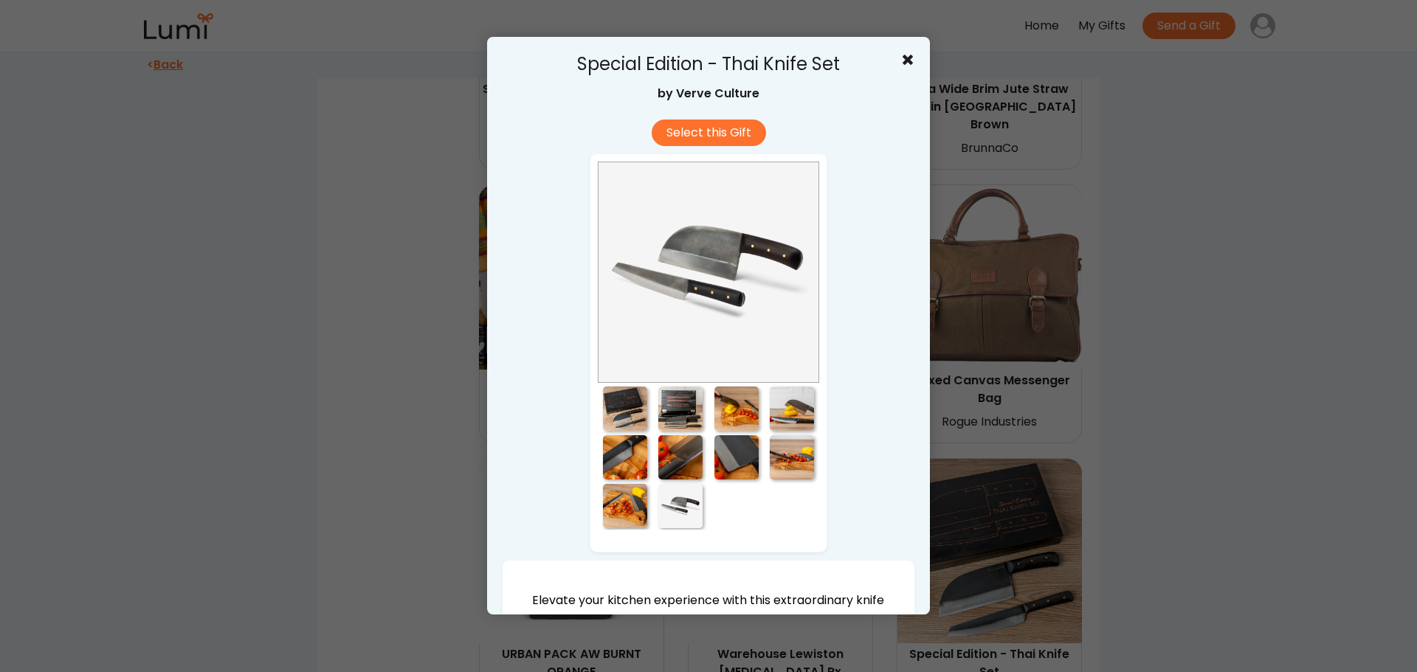
click at [630, 494] on div at bounding box center [625, 506] width 44 height 44
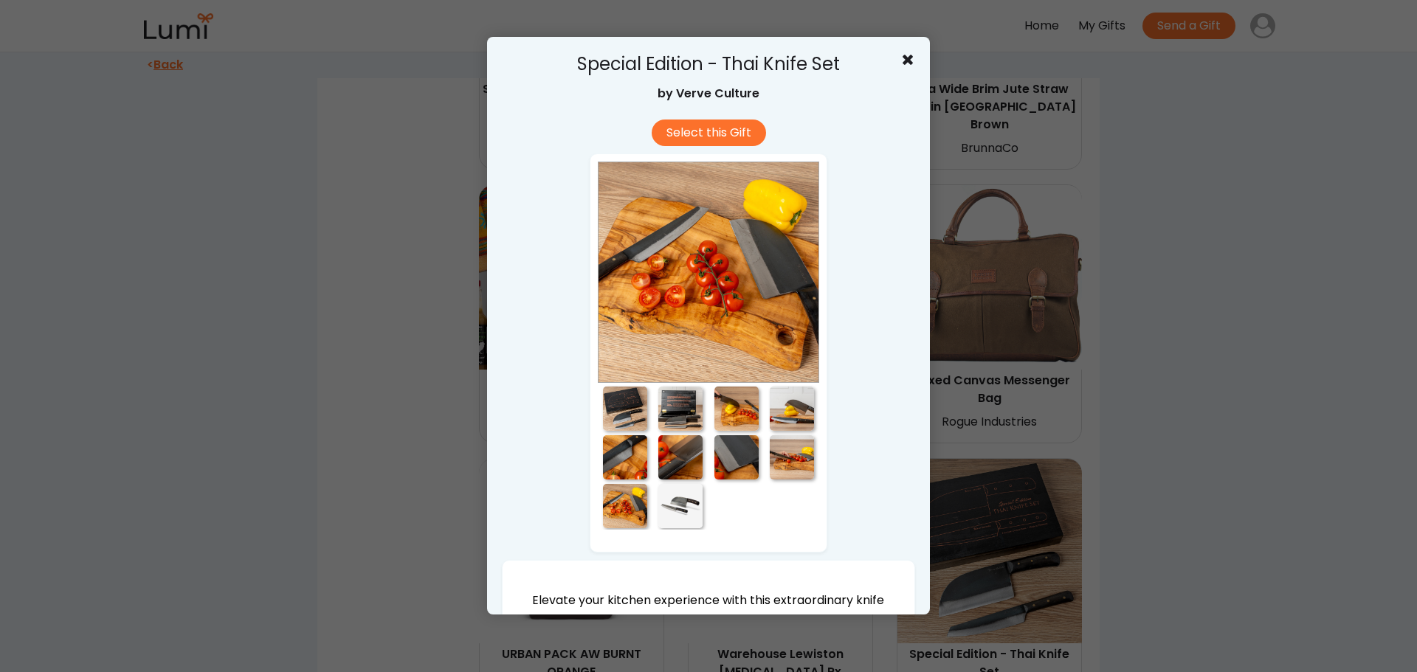
click at [643, 431] on div at bounding box center [625, 408] width 55 height 47
click at [680, 450] on div at bounding box center [680, 457] width 44 height 44
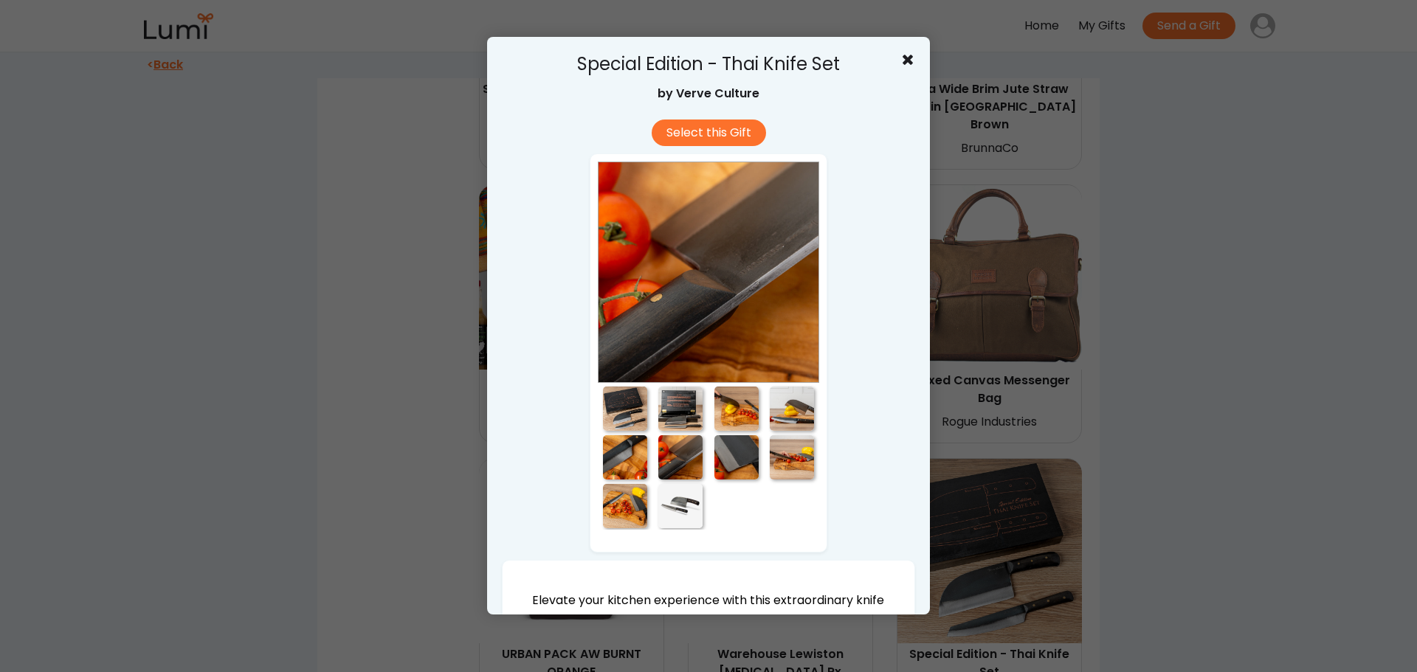
click at [725, 452] on div at bounding box center [736, 457] width 44 height 44
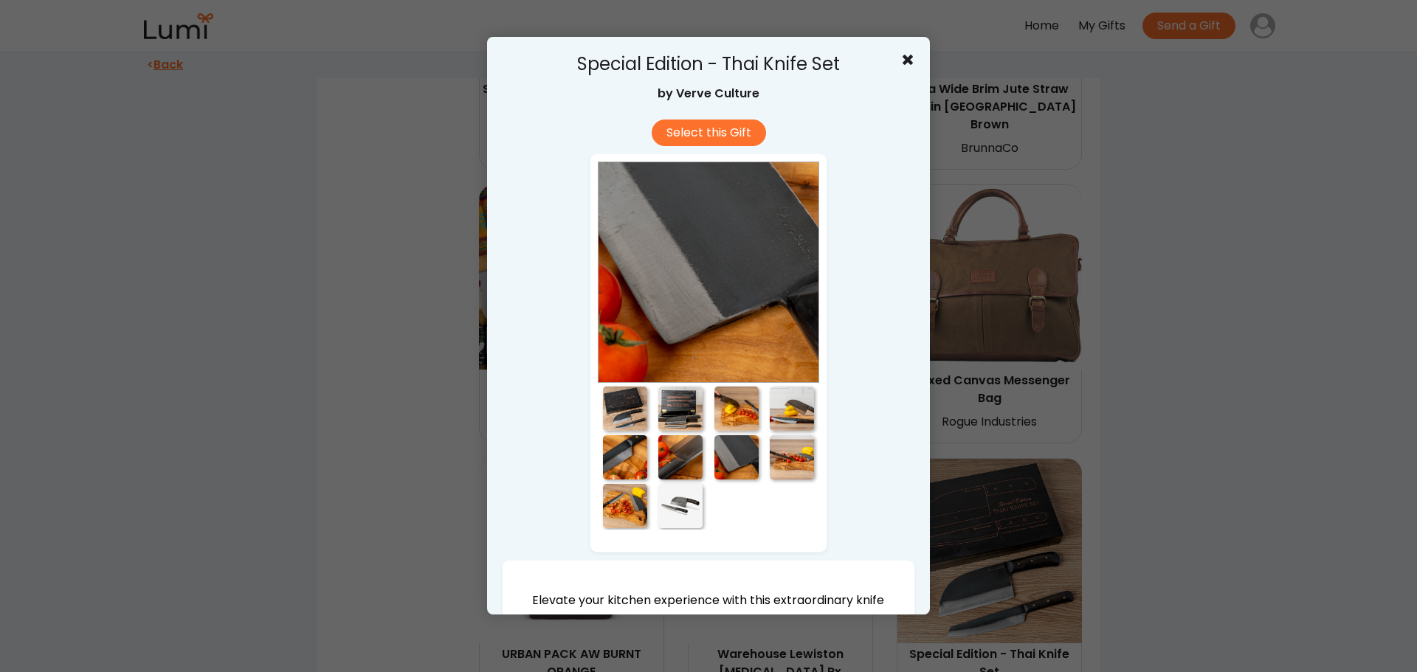
click at [755, 454] on div at bounding box center [736, 456] width 56 height 49
drag, startPoint x: 782, startPoint y: 412, endPoint x: 722, endPoint y: 410, distance: 60.5
click at [781, 412] on div at bounding box center [792, 409] width 44 height 44
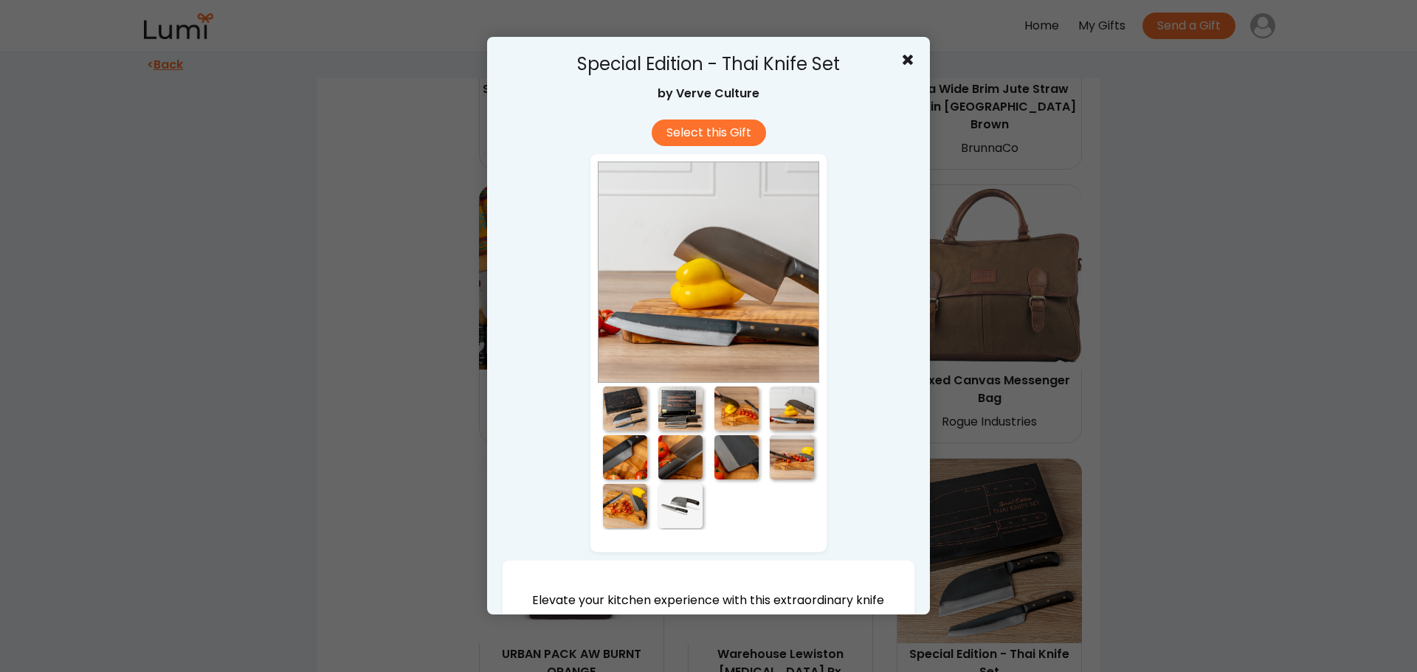
click at [722, 410] on div at bounding box center [736, 409] width 44 height 44
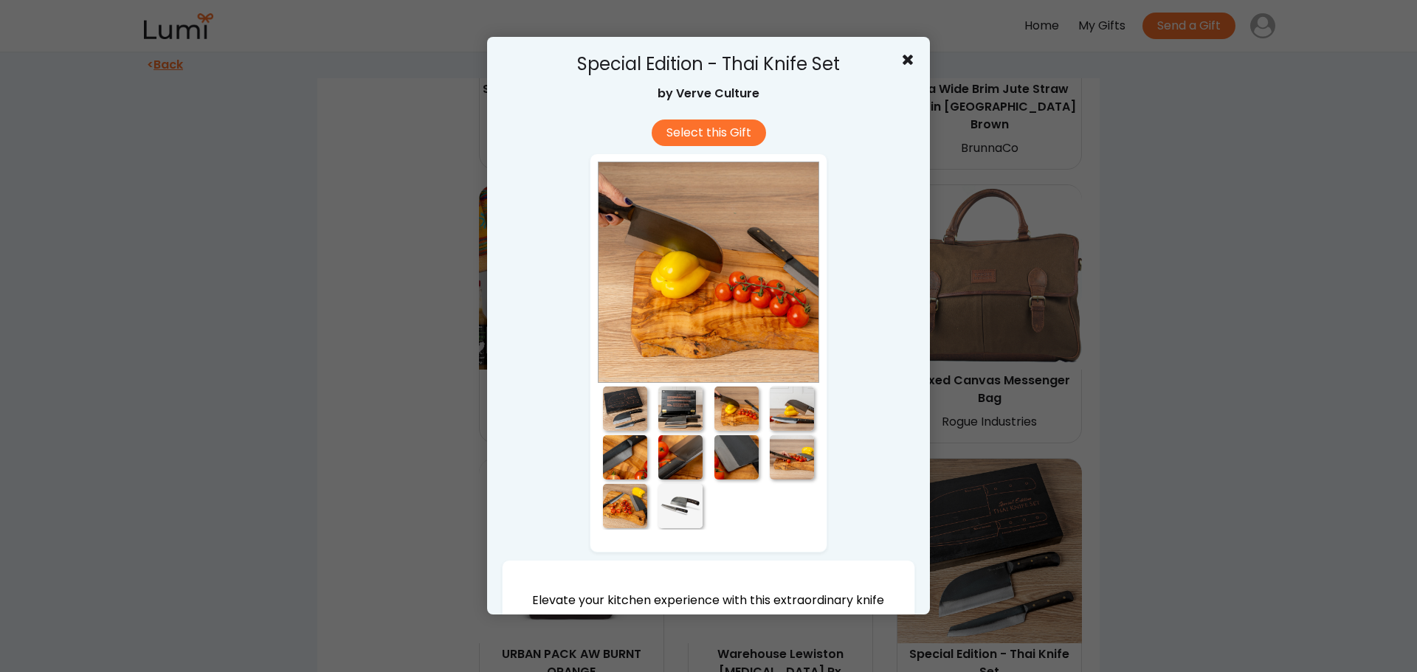
click at [671, 408] on div at bounding box center [680, 409] width 44 height 44
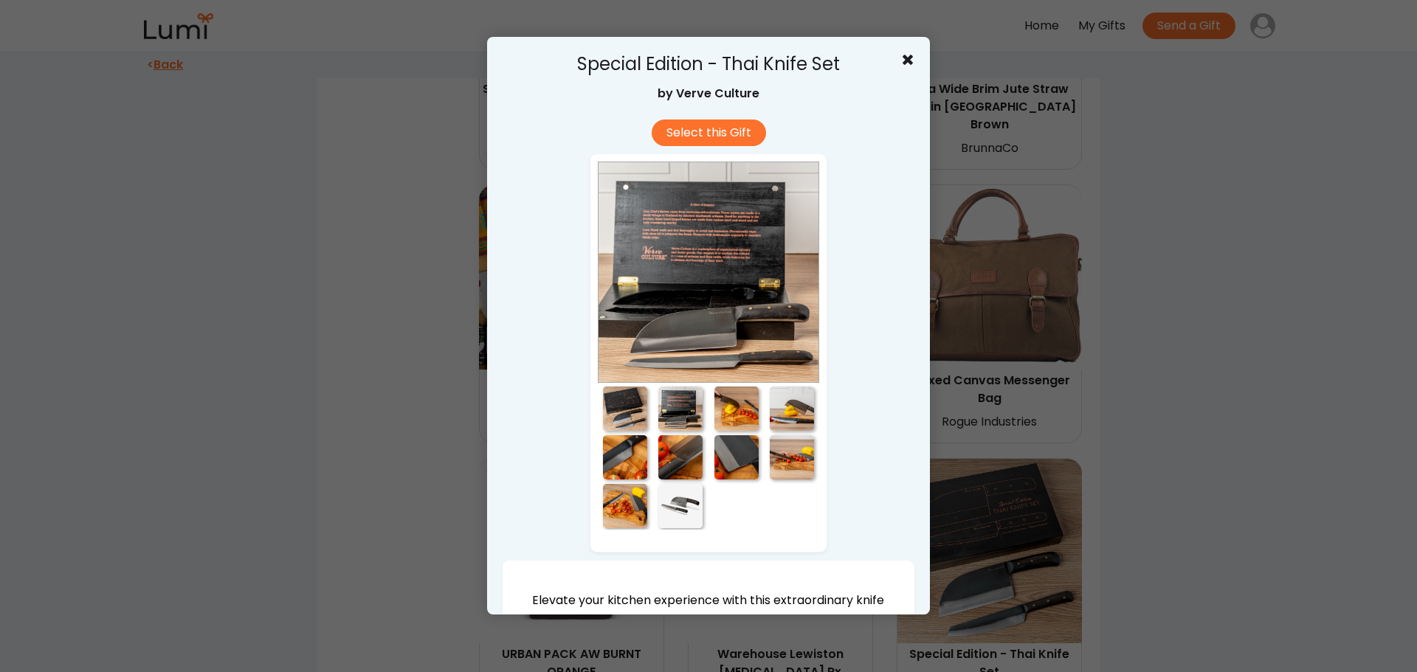
click at [609, 412] on div at bounding box center [625, 409] width 44 height 44
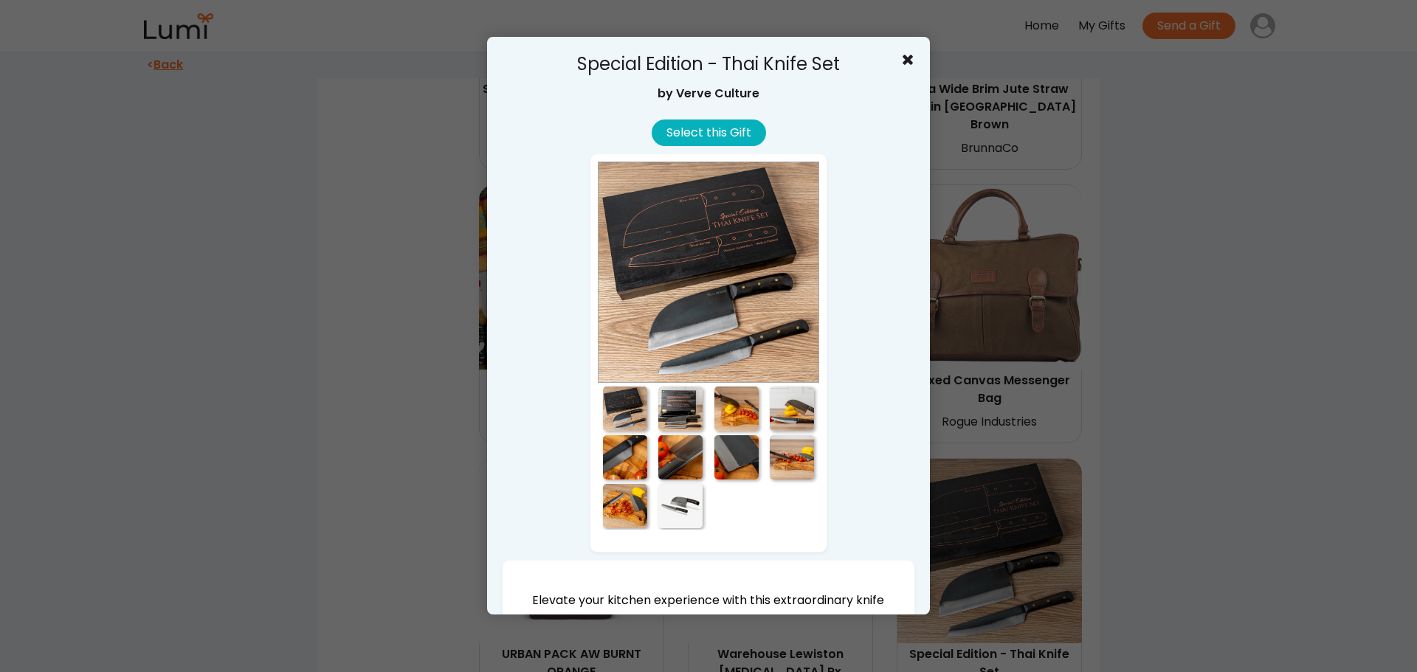
click at [706, 129] on button "Select this Gift" at bounding box center [709, 133] width 114 height 27
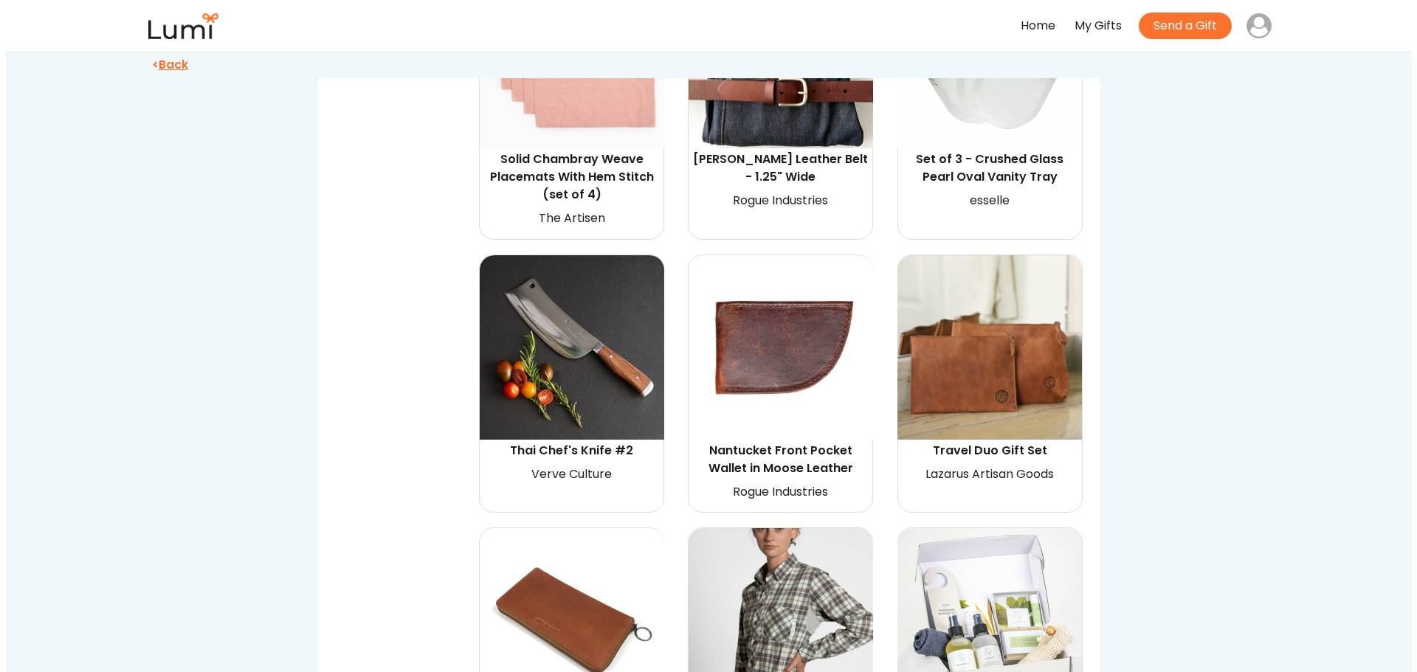
scroll to position [6100, 0]
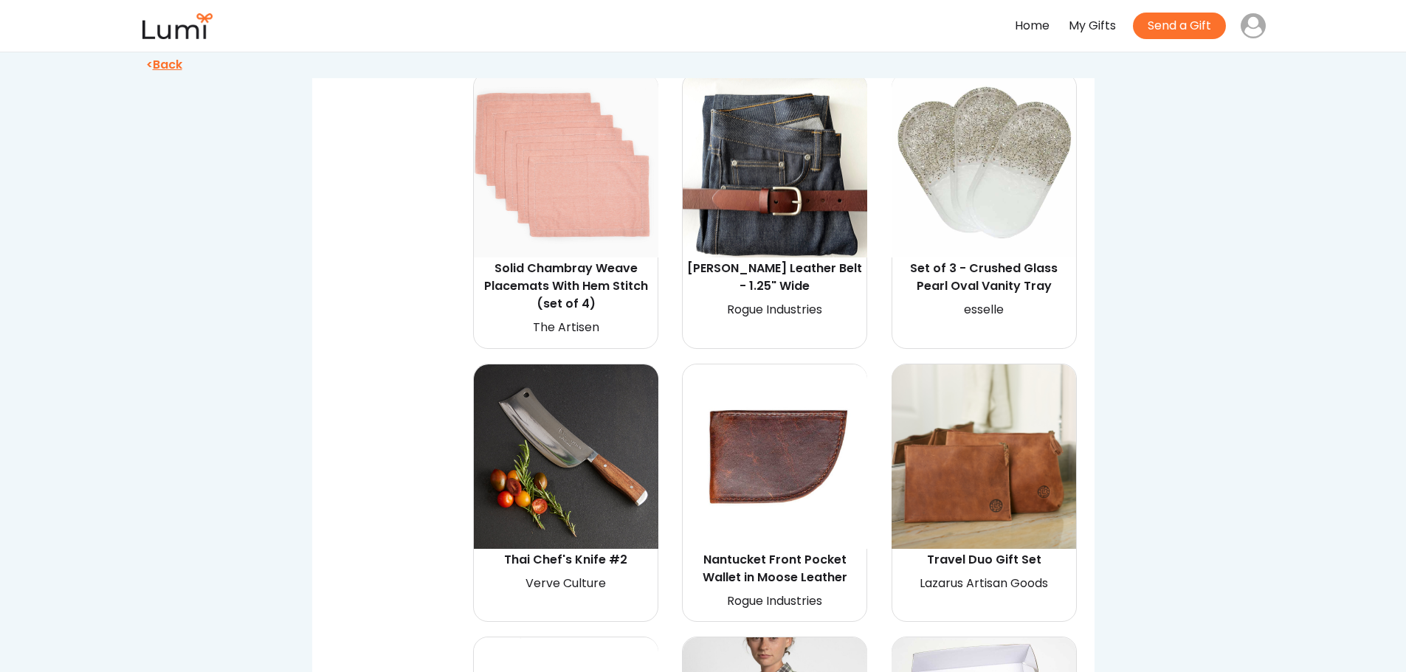
click at [581, 379] on img at bounding box center [566, 456] width 184 height 184
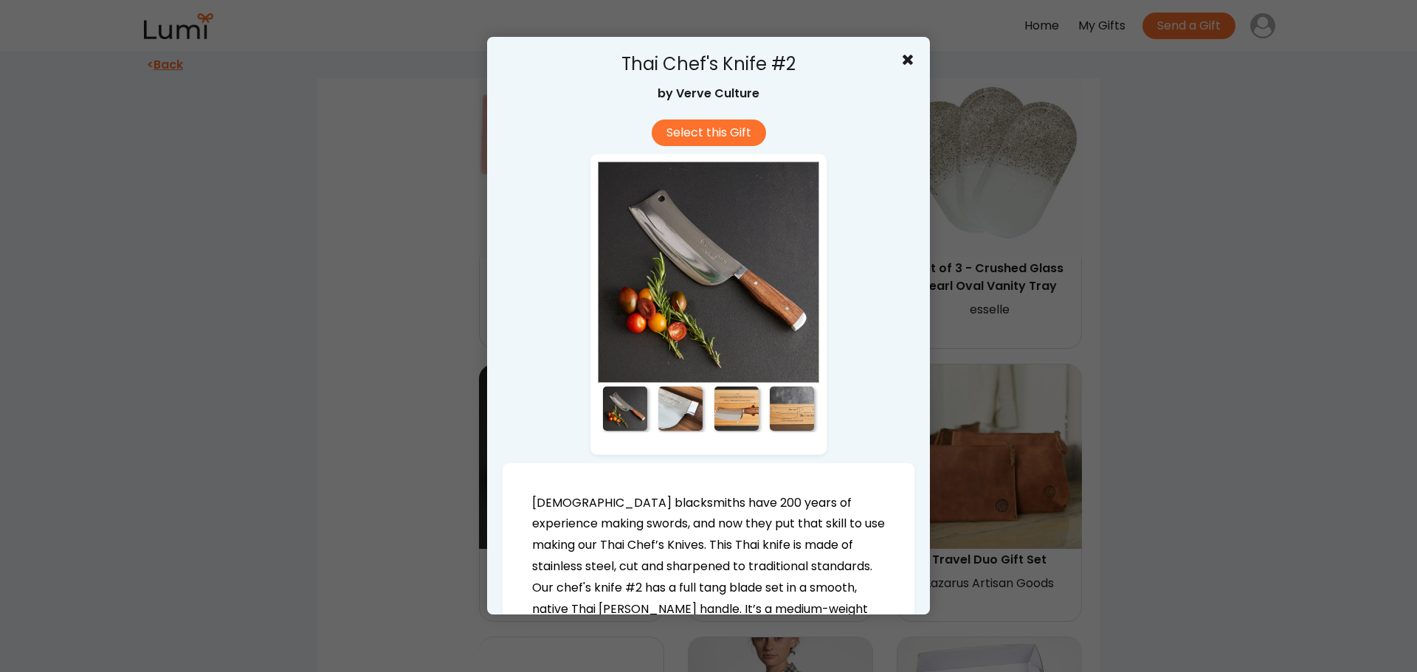
click at [668, 421] on div at bounding box center [680, 409] width 44 height 44
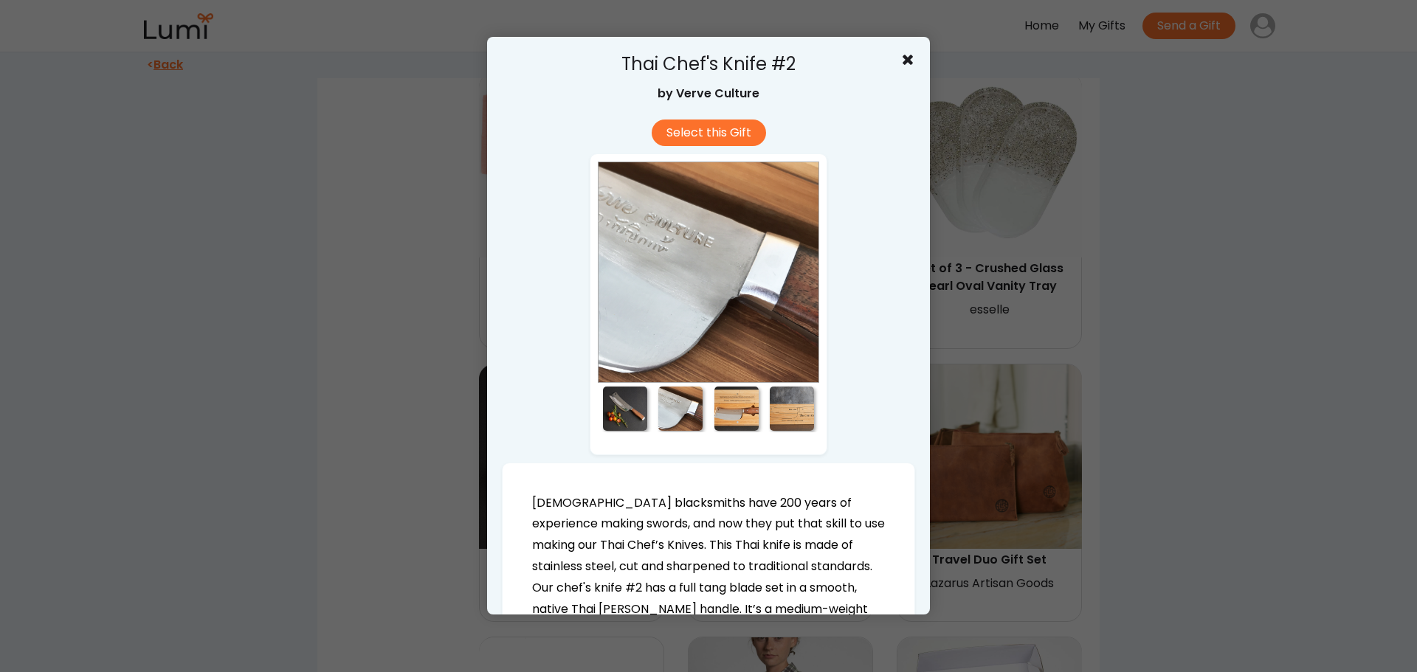
click at [738, 412] on div at bounding box center [736, 409] width 44 height 44
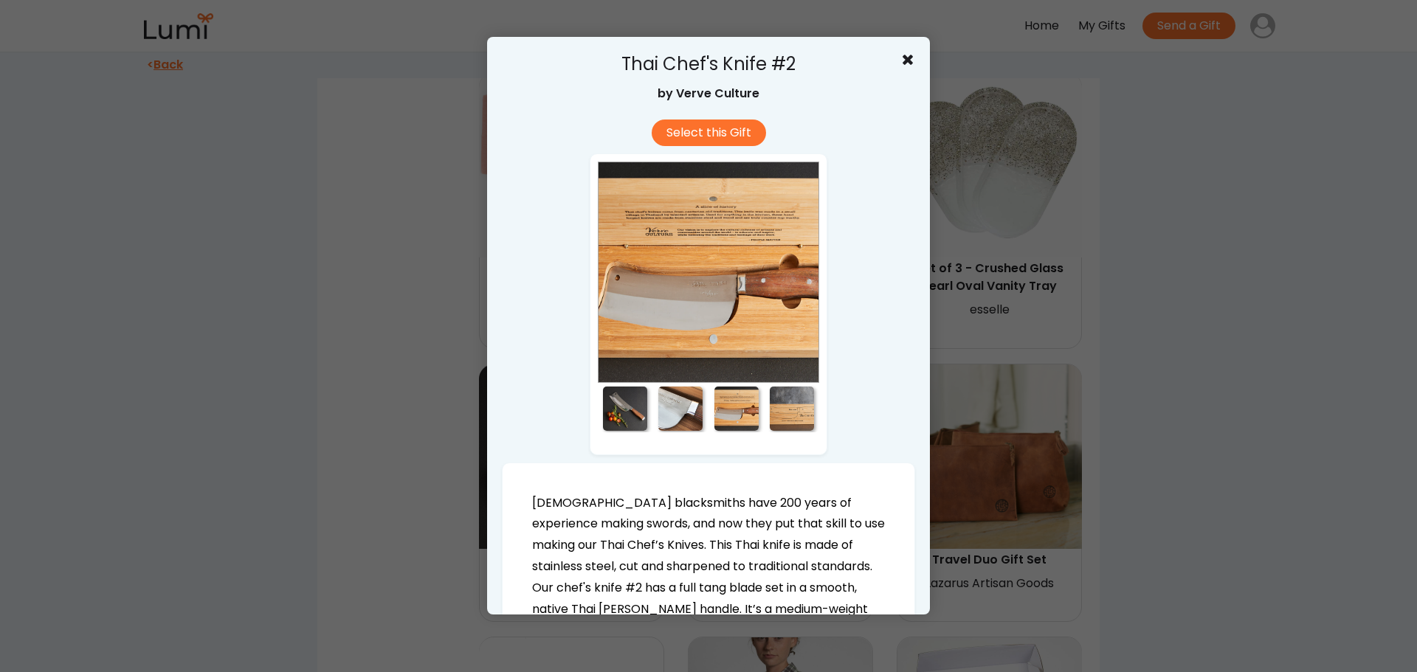
click at [789, 414] on div at bounding box center [792, 409] width 44 height 44
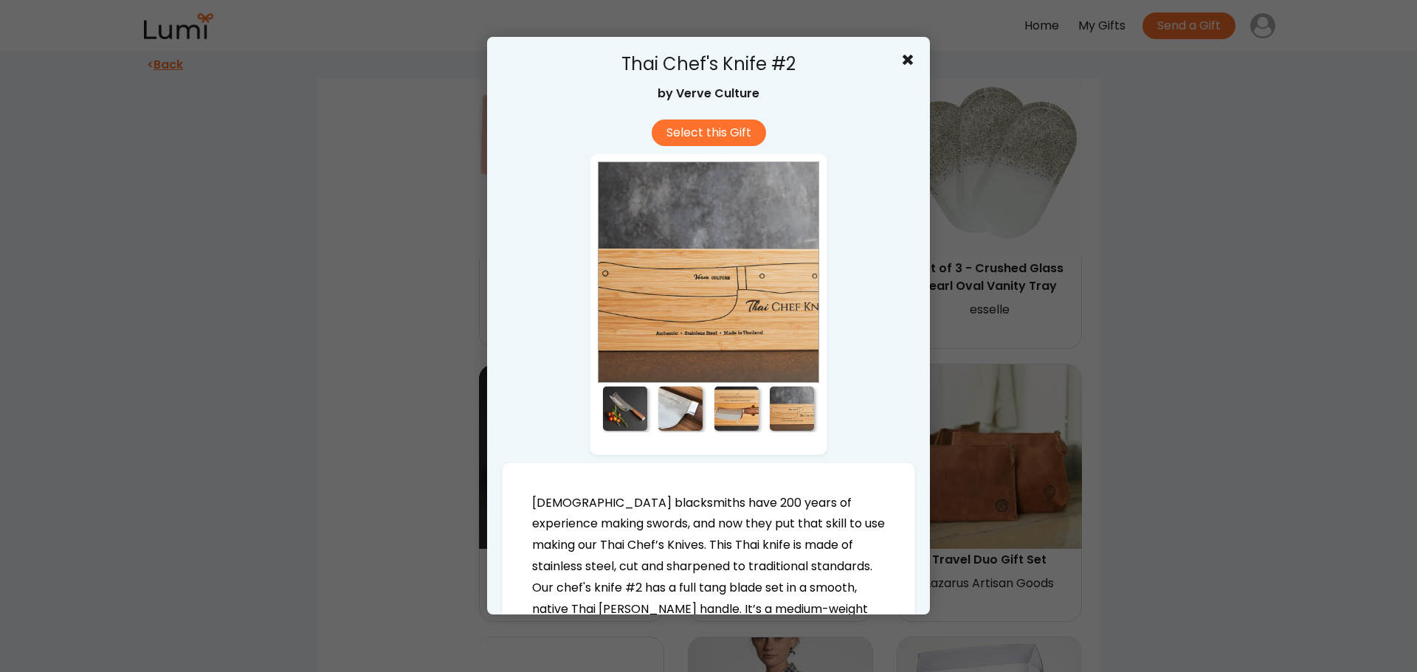
click at [736, 410] on div at bounding box center [736, 409] width 44 height 44
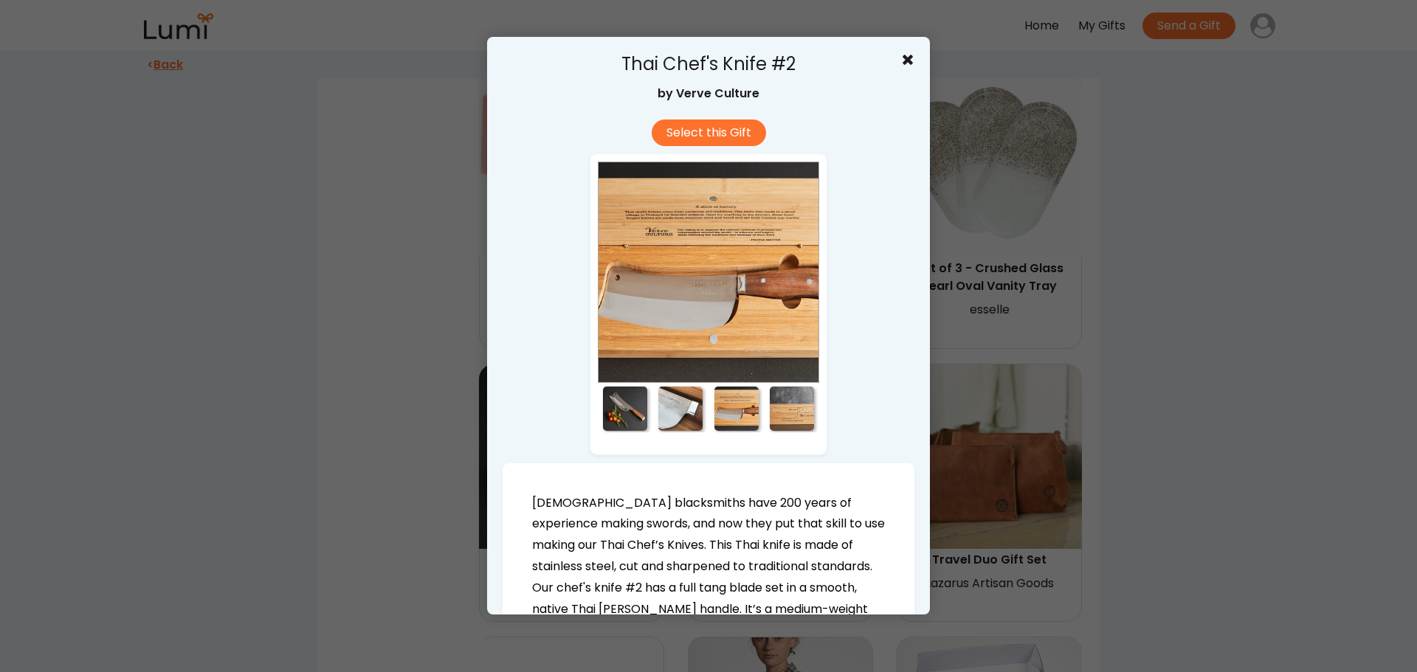
click at [781, 408] on div at bounding box center [792, 409] width 44 height 44
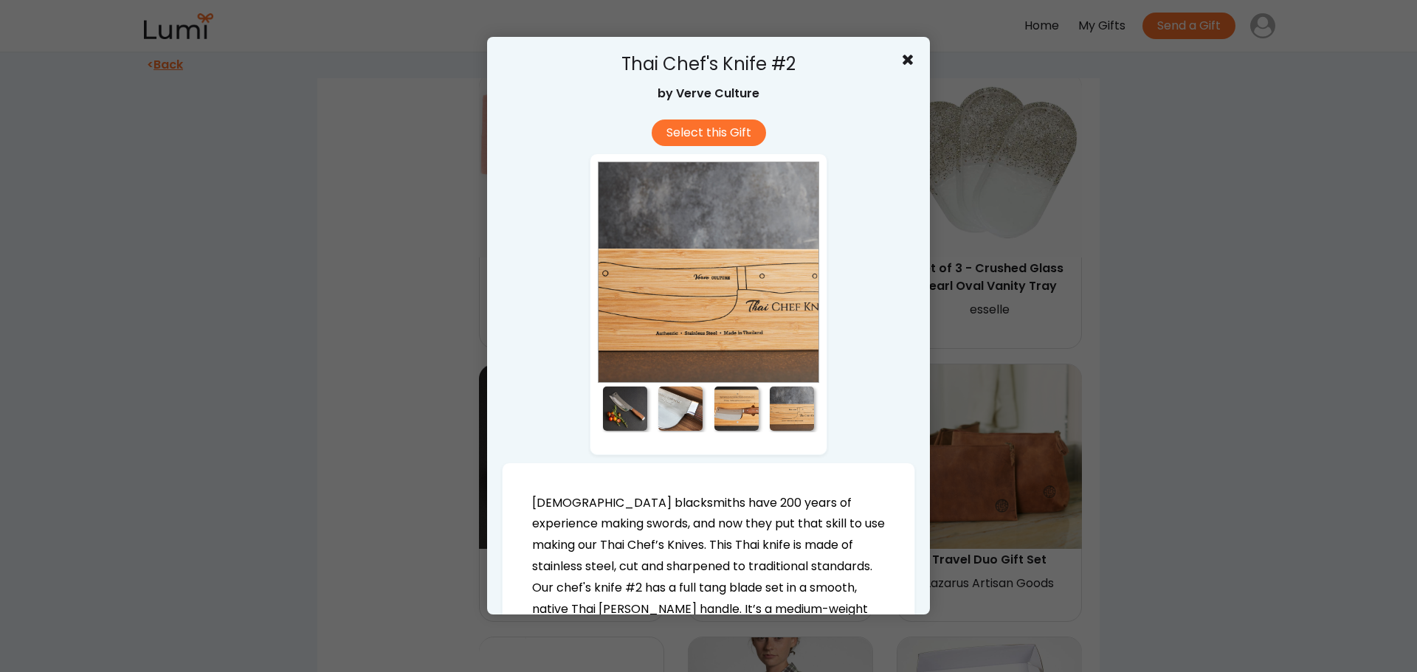
click at [728, 390] on div at bounding box center [736, 409] width 44 height 44
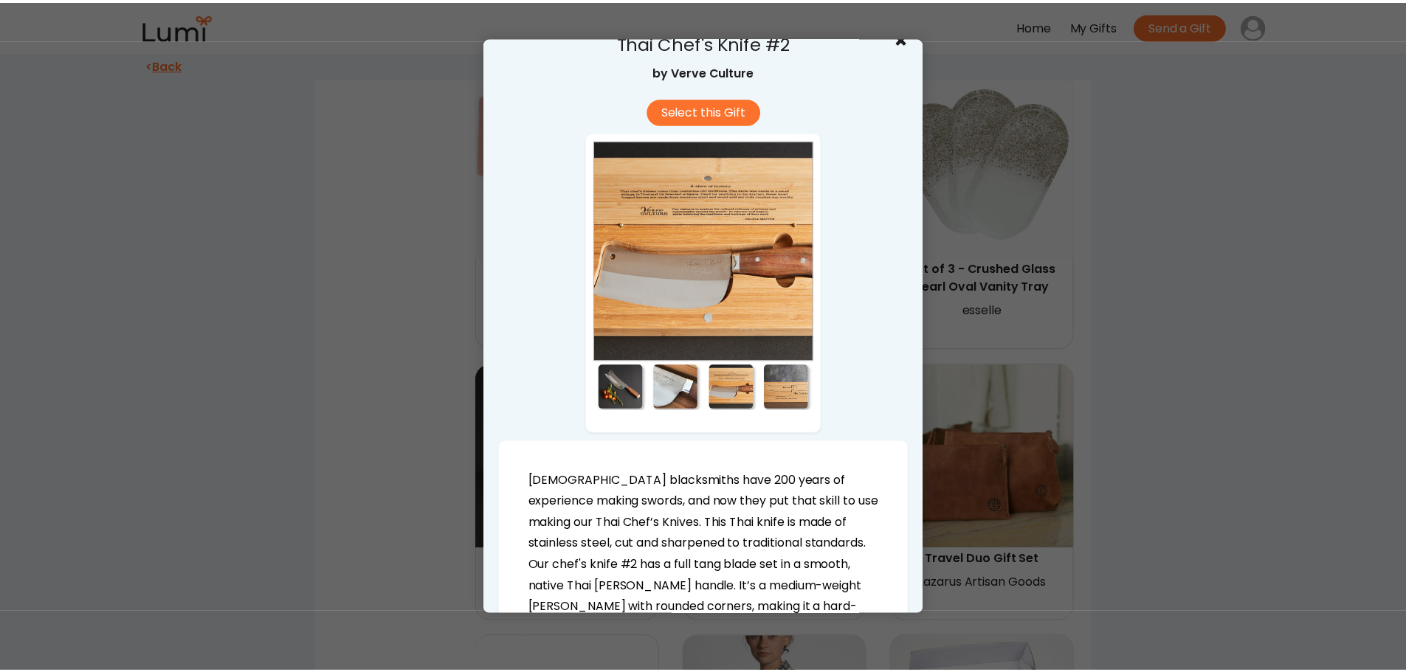
scroll to position [0, 0]
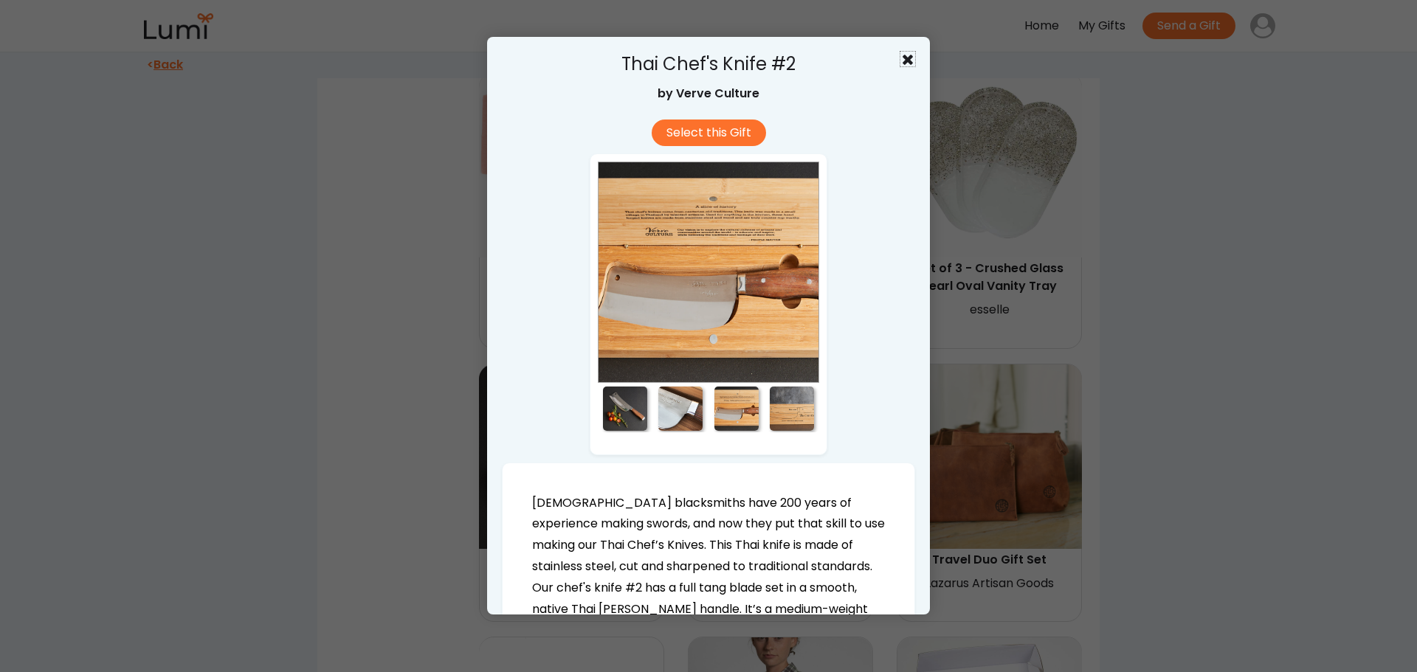
click at [902, 62] on use at bounding box center [907, 60] width 10 height 10
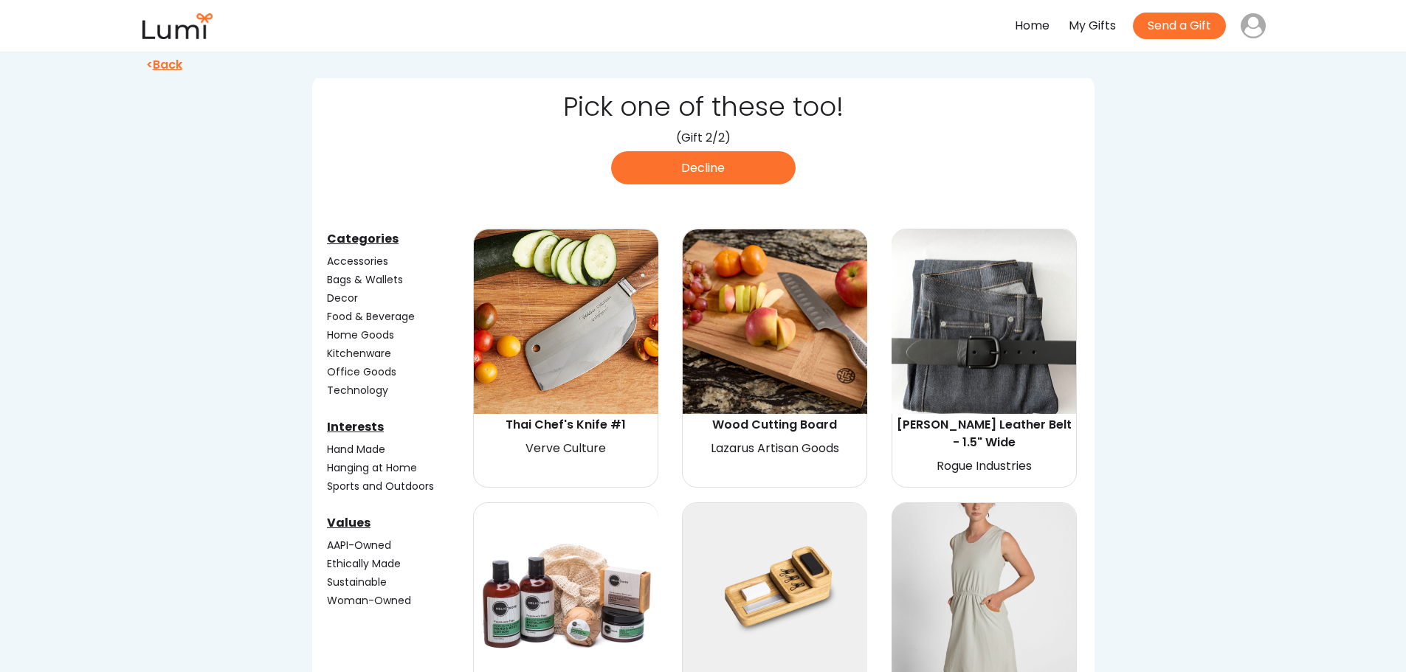
click at [561, 333] on img at bounding box center [566, 321] width 184 height 184
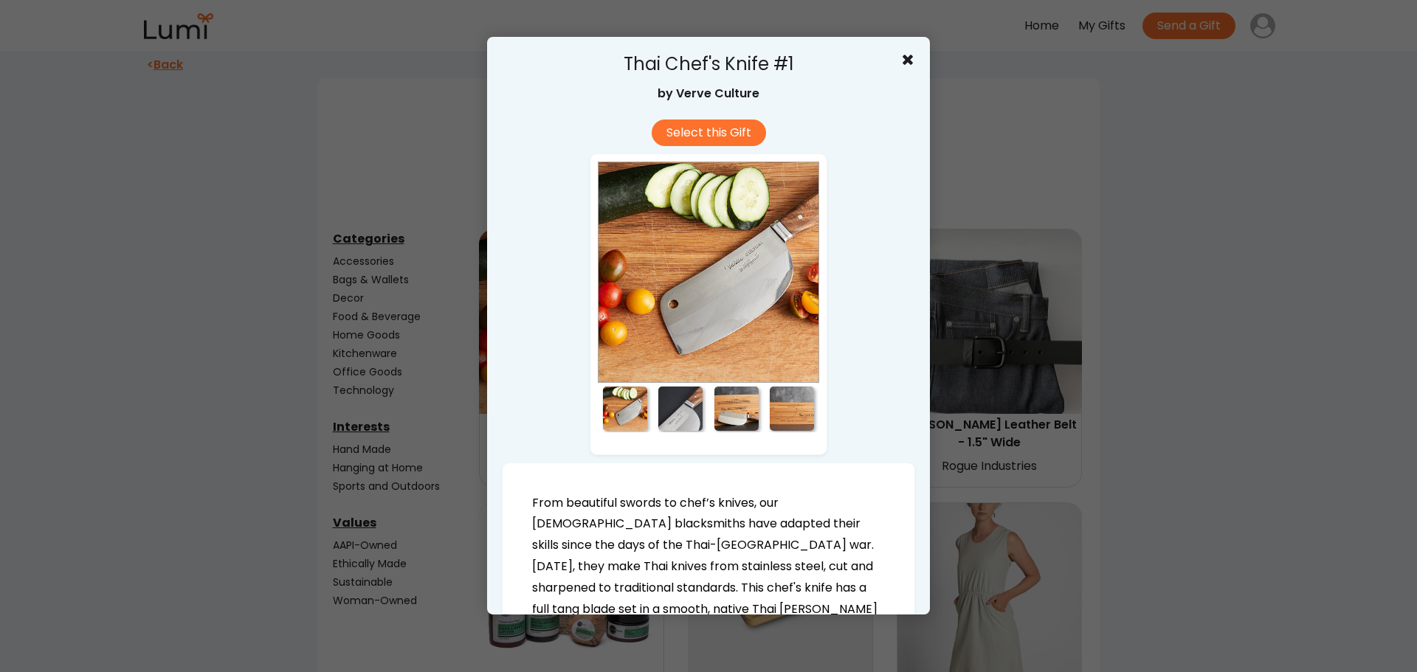
click at [674, 412] on div at bounding box center [680, 409] width 44 height 44
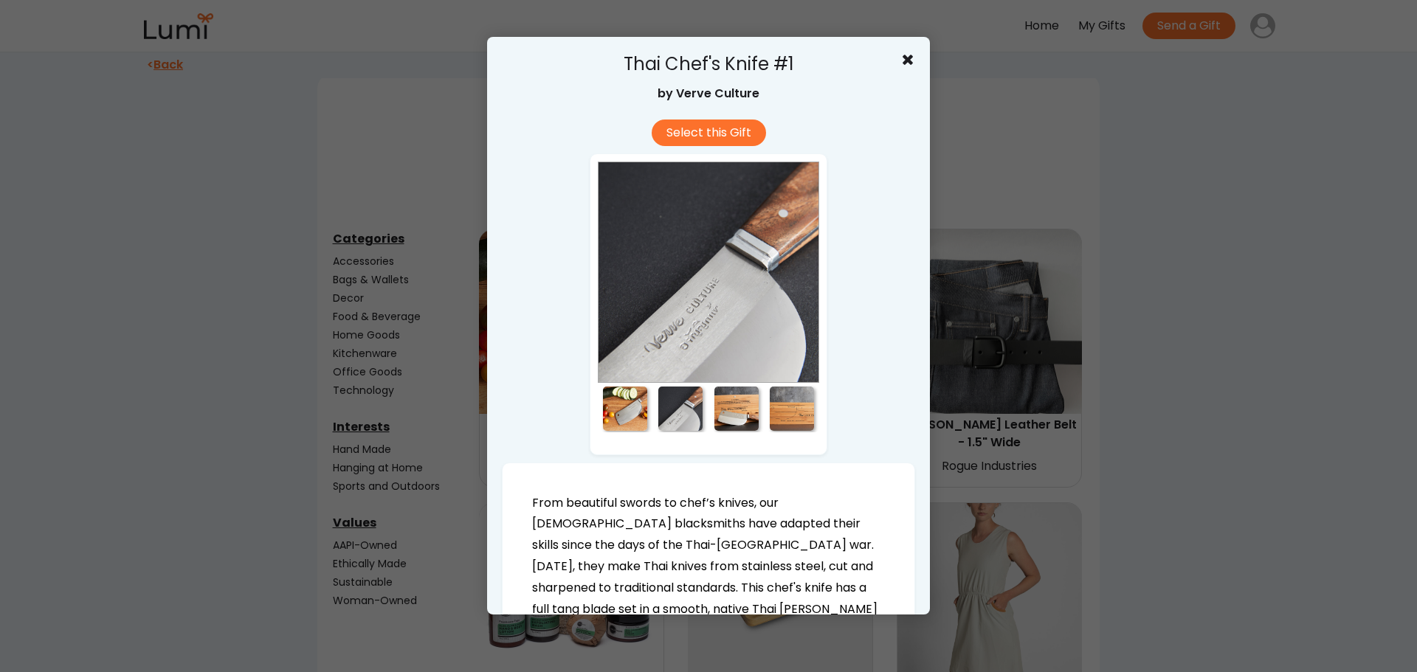
click at [733, 419] on div at bounding box center [736, 409] width 44 height 44
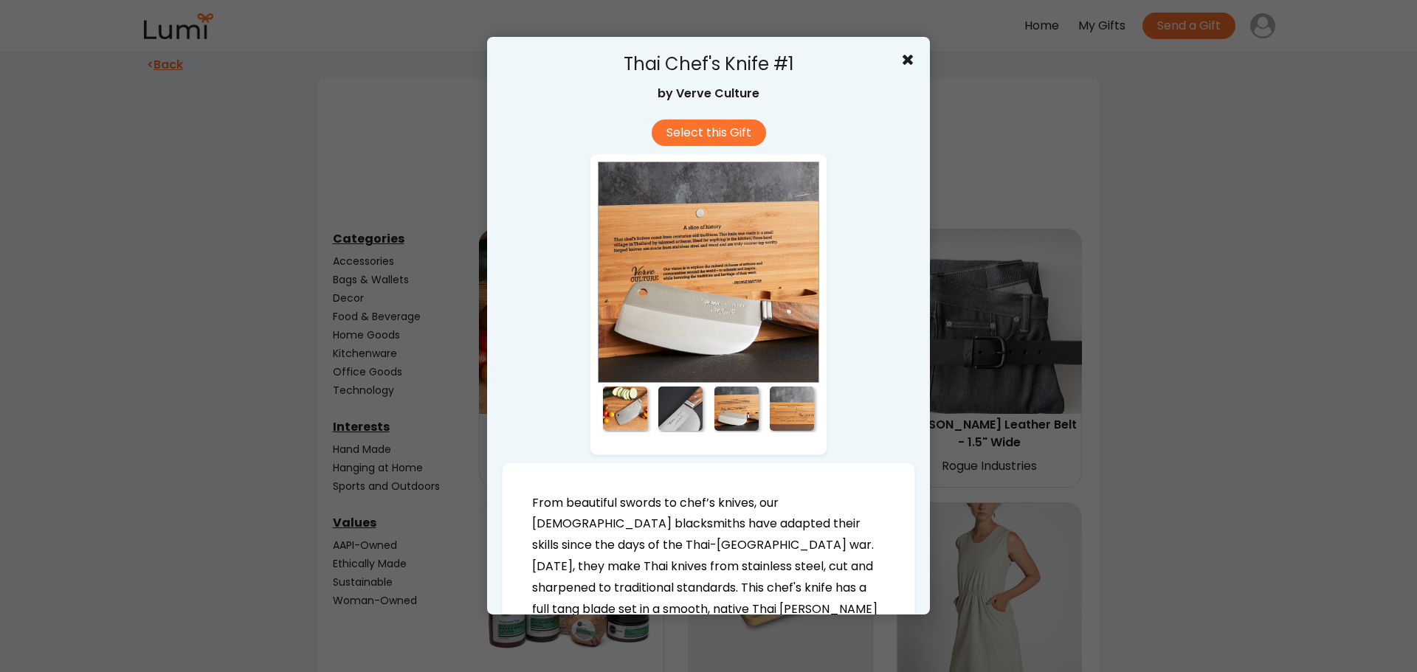
click at [787, 416] on div at bounding box center [792, 409] width 44 height 44
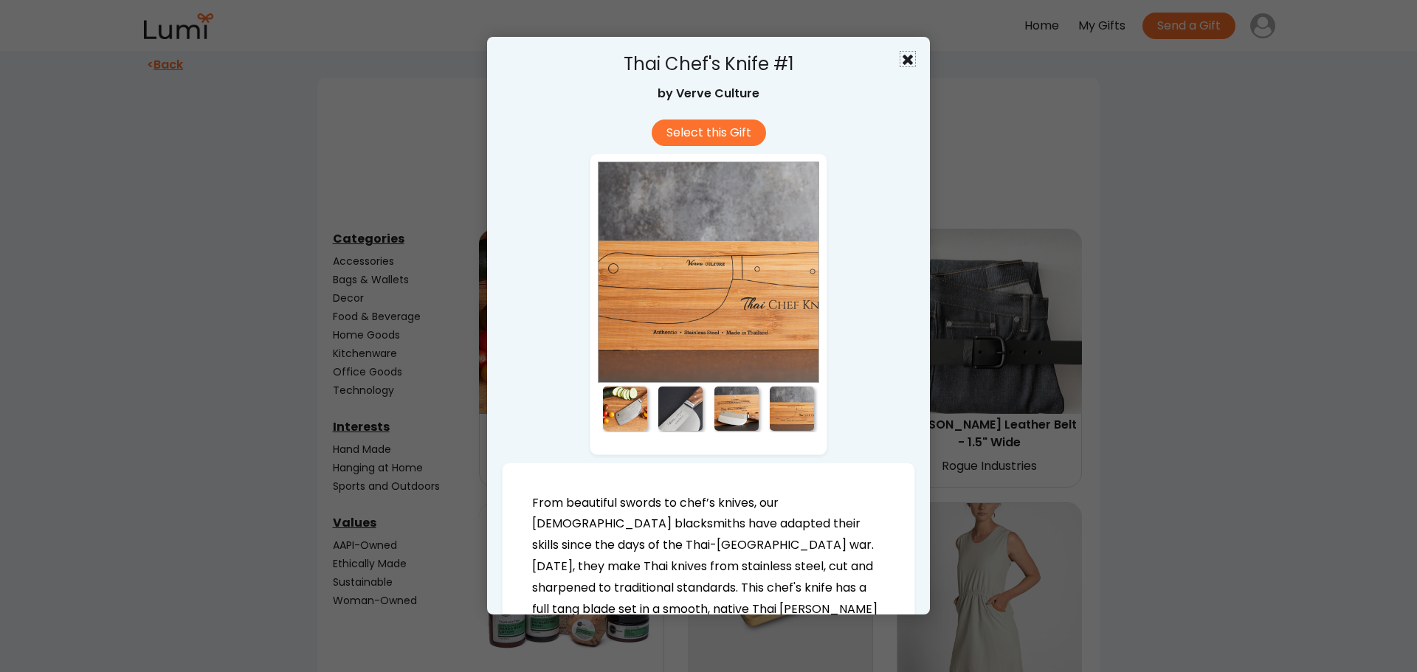
click at [900, 60] on icon at bounding box center [907, 59] width 15 height 15
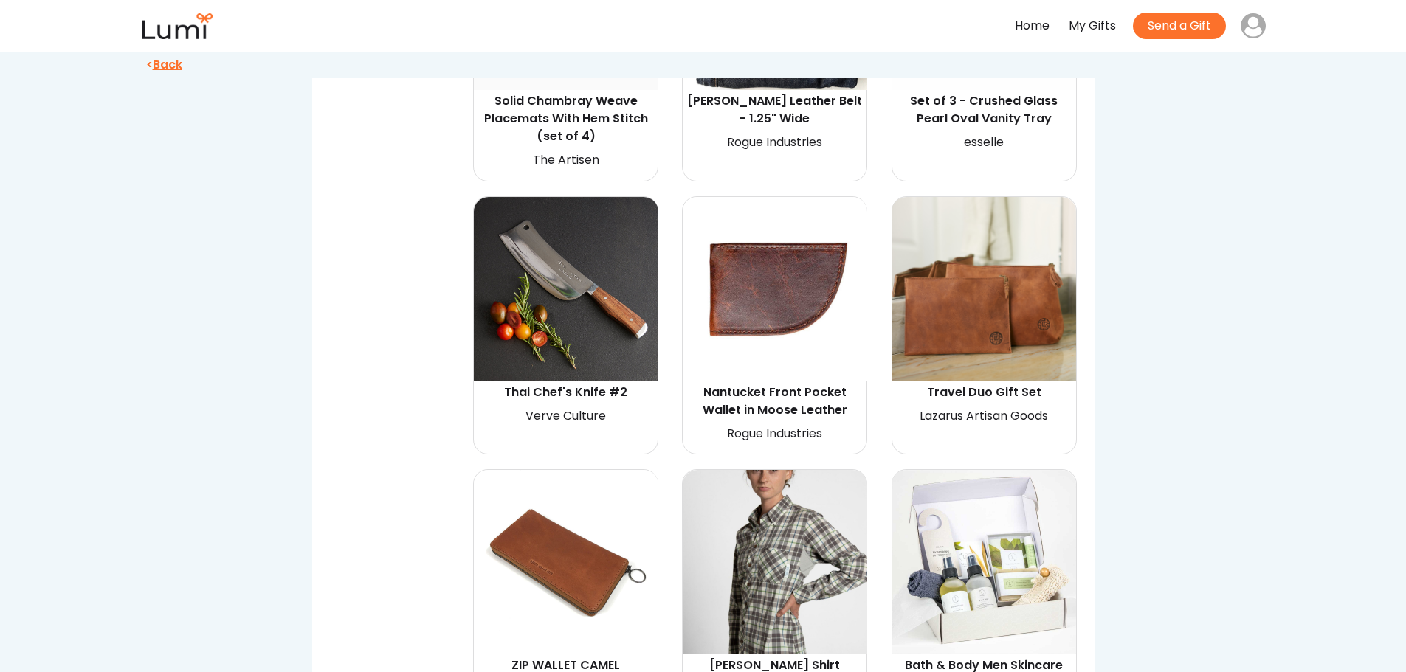
scroll to position [6272, 0]
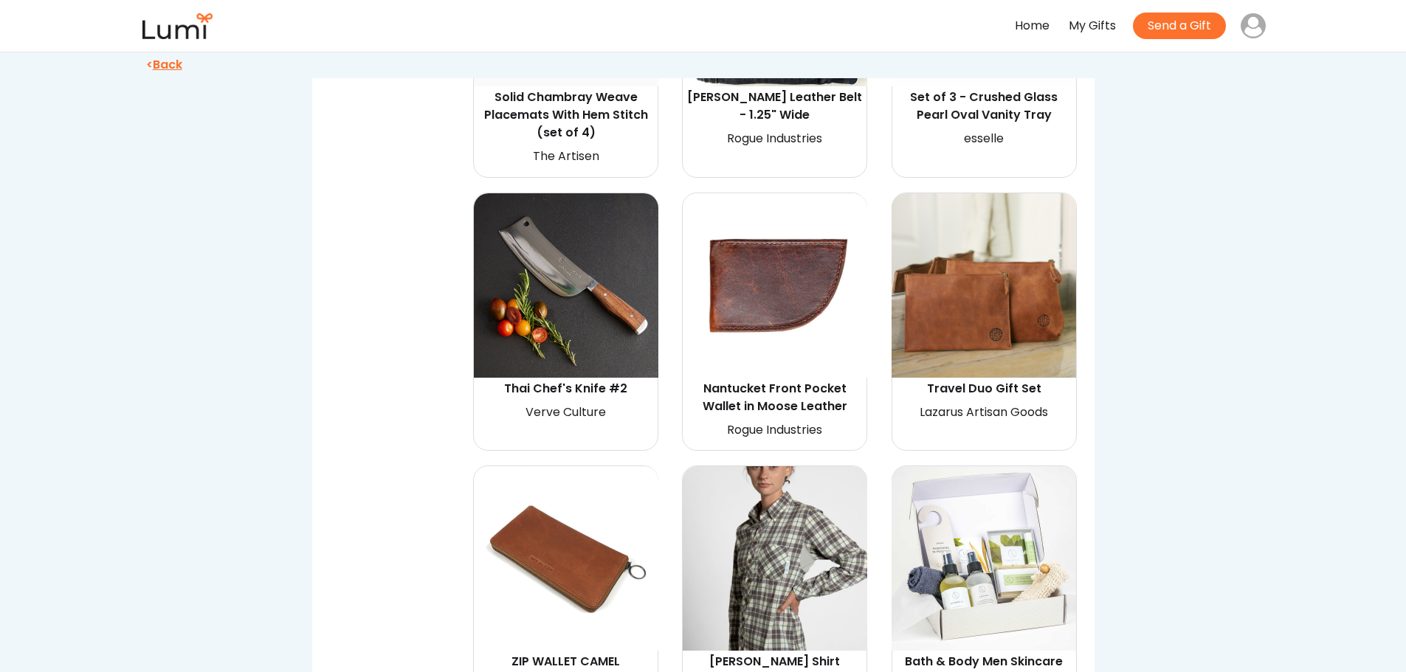
click at [559, 244] on img at bounding box center [566, 285] width 184 height 184
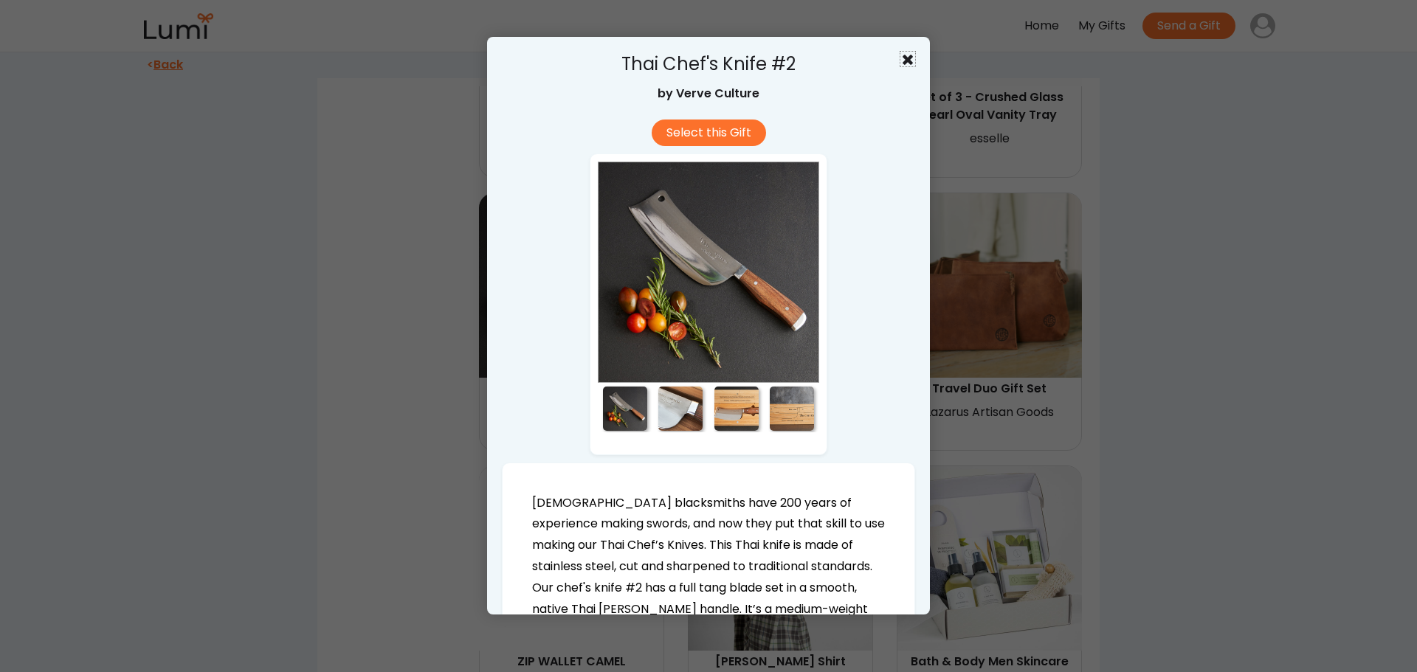
click at [902, 61] on use at bounding box center [907, 60] width 10 height 10
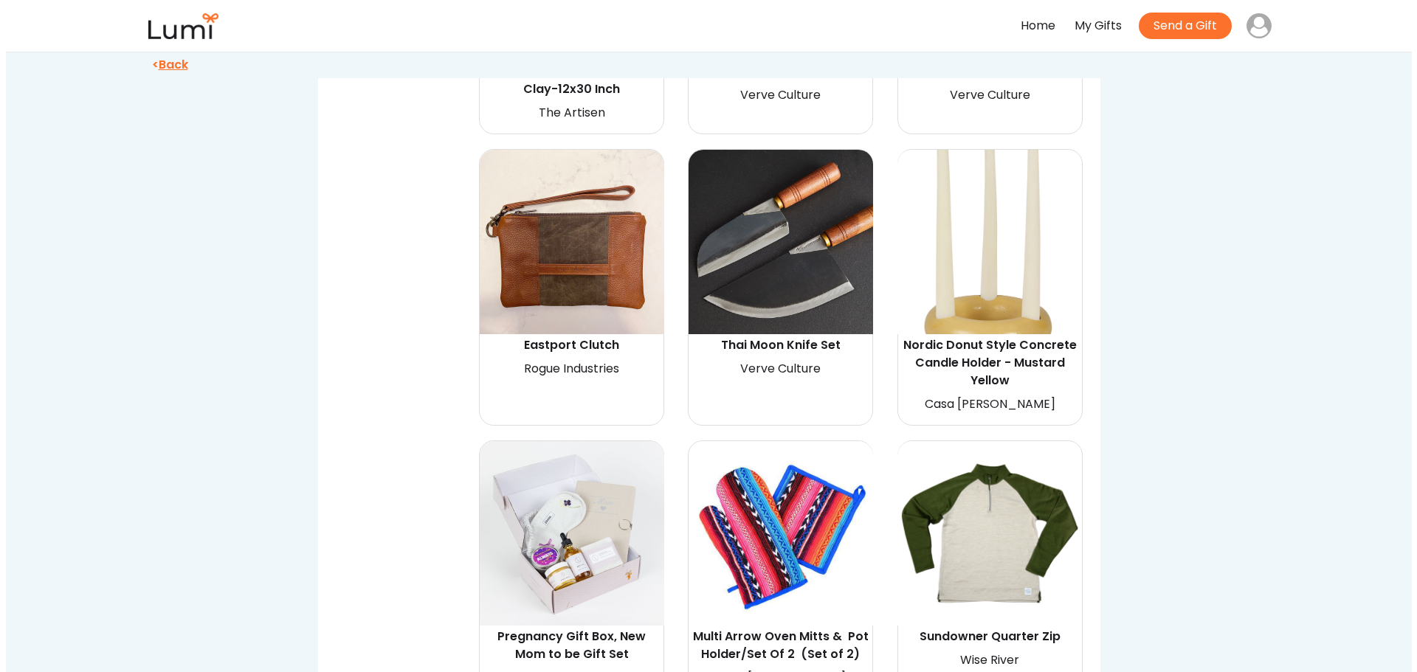
scroll to position [2730, 0]
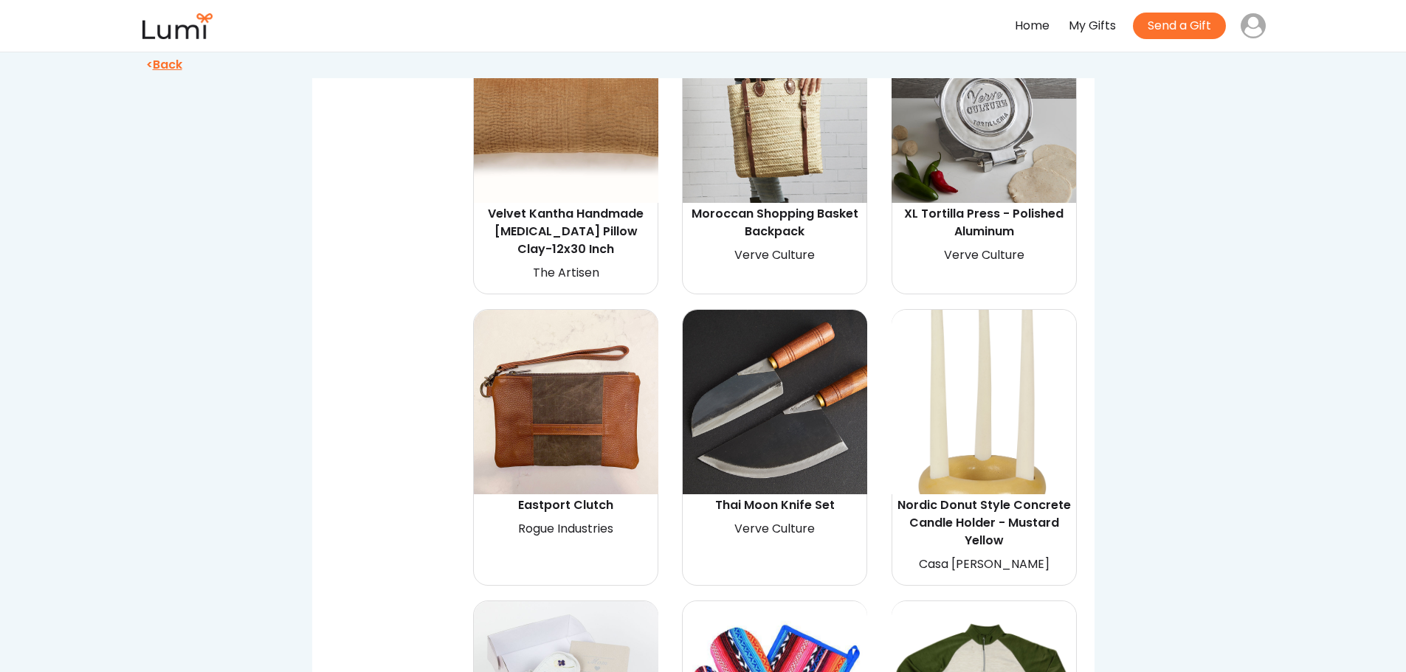
click at [798, 393] on img at bounding box center [774, 402] width 184 height 184
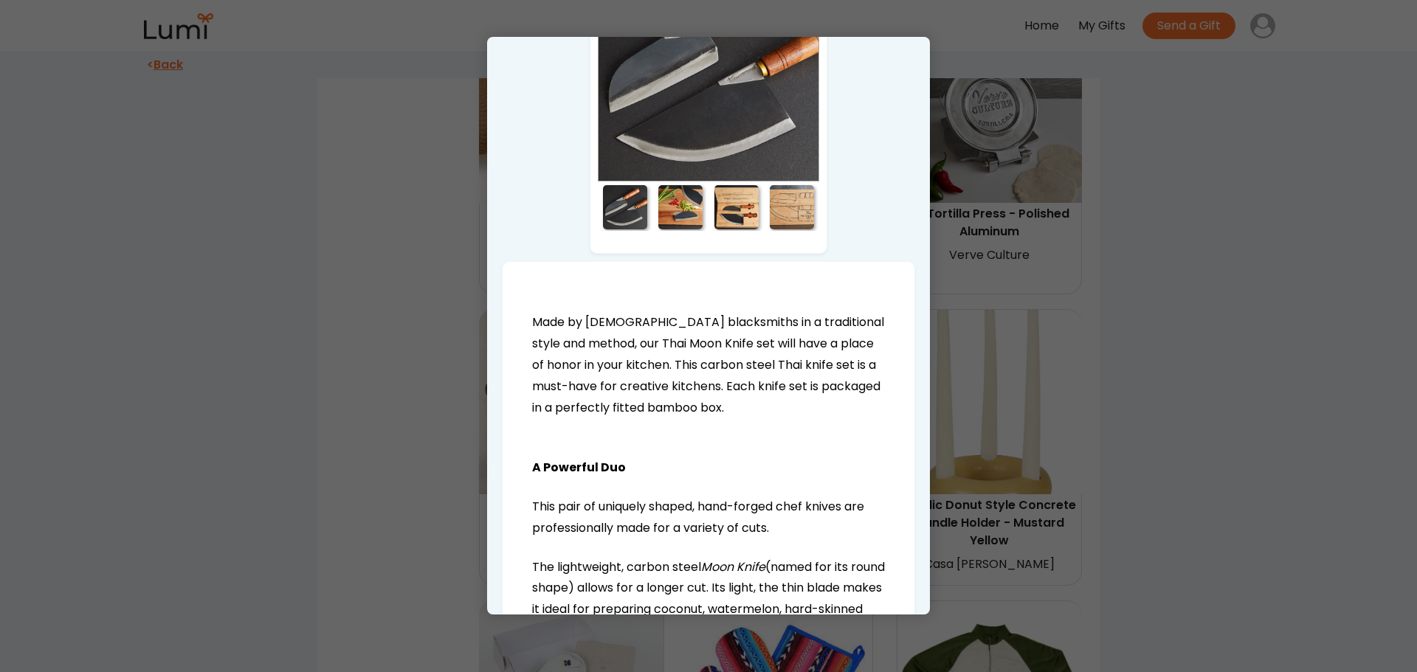
scroll to position [148, 0]
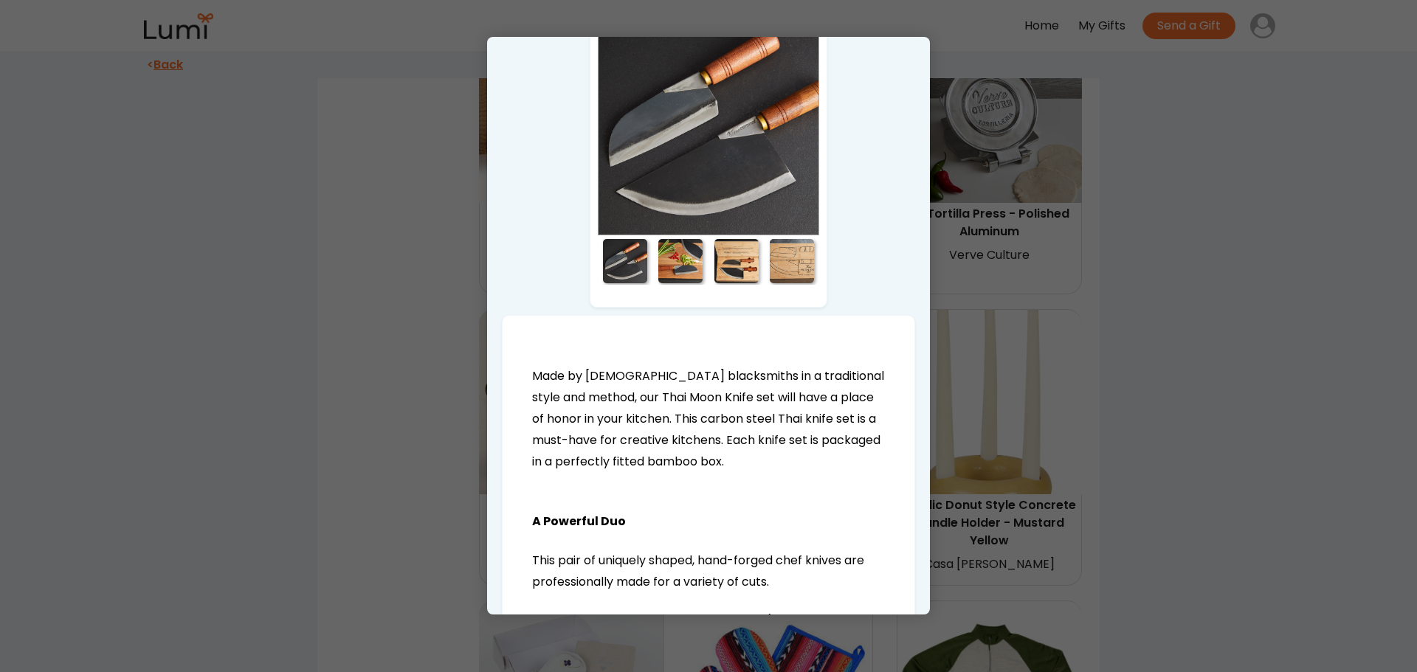
click at [677, 259] on div at bounding box center [680, 261] width 44 height 44
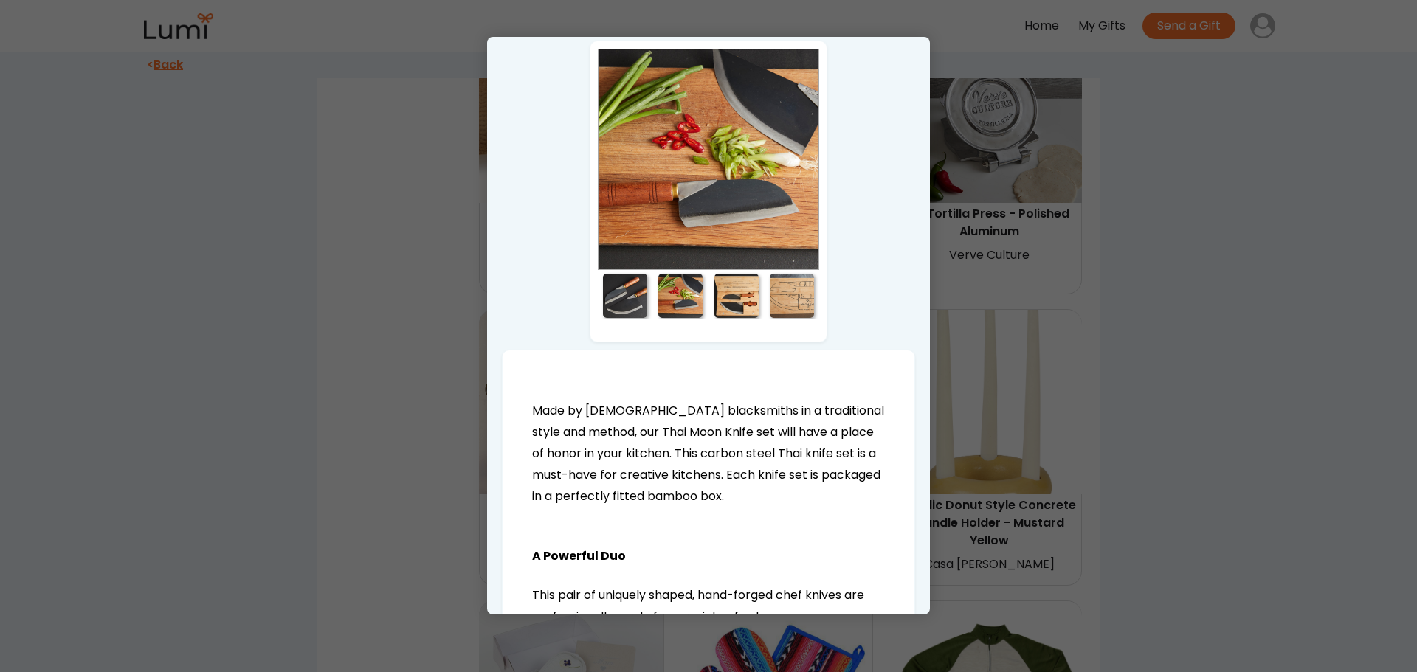
scroll to position [0, 0]
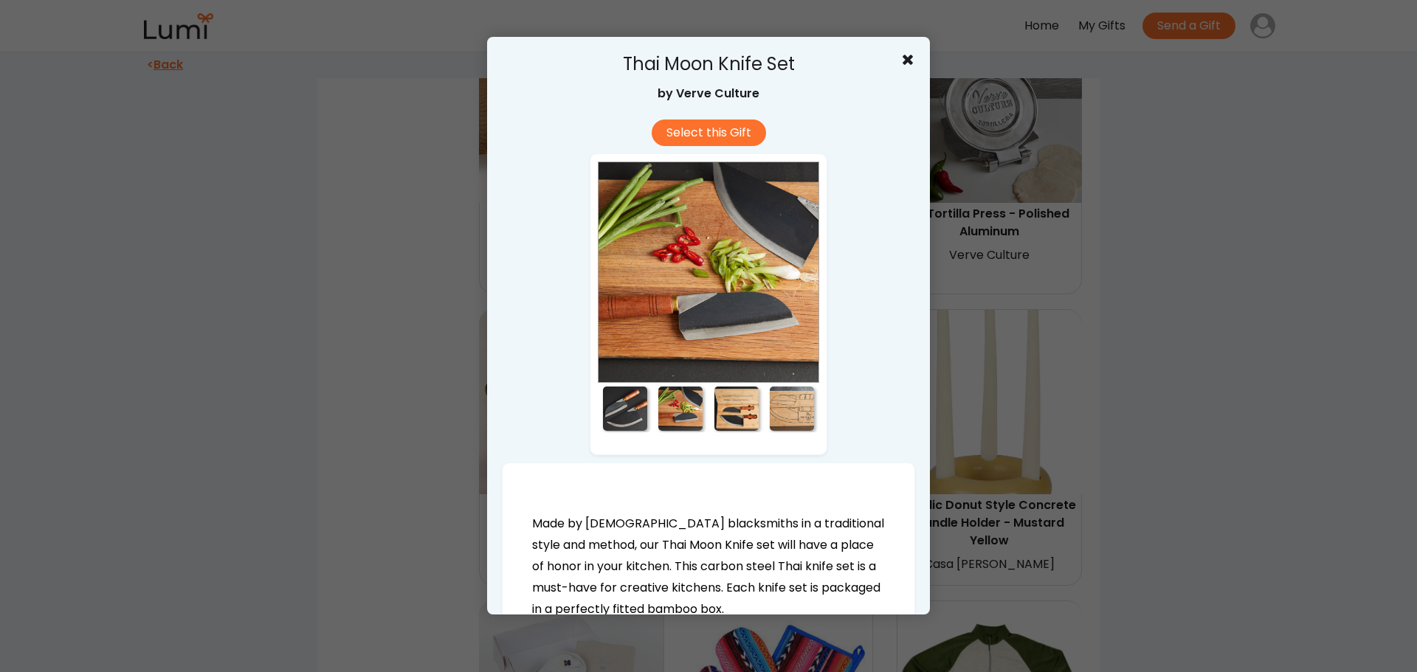
click at [742, 409] on div at bounding box center [736, 409] width 44 height 44
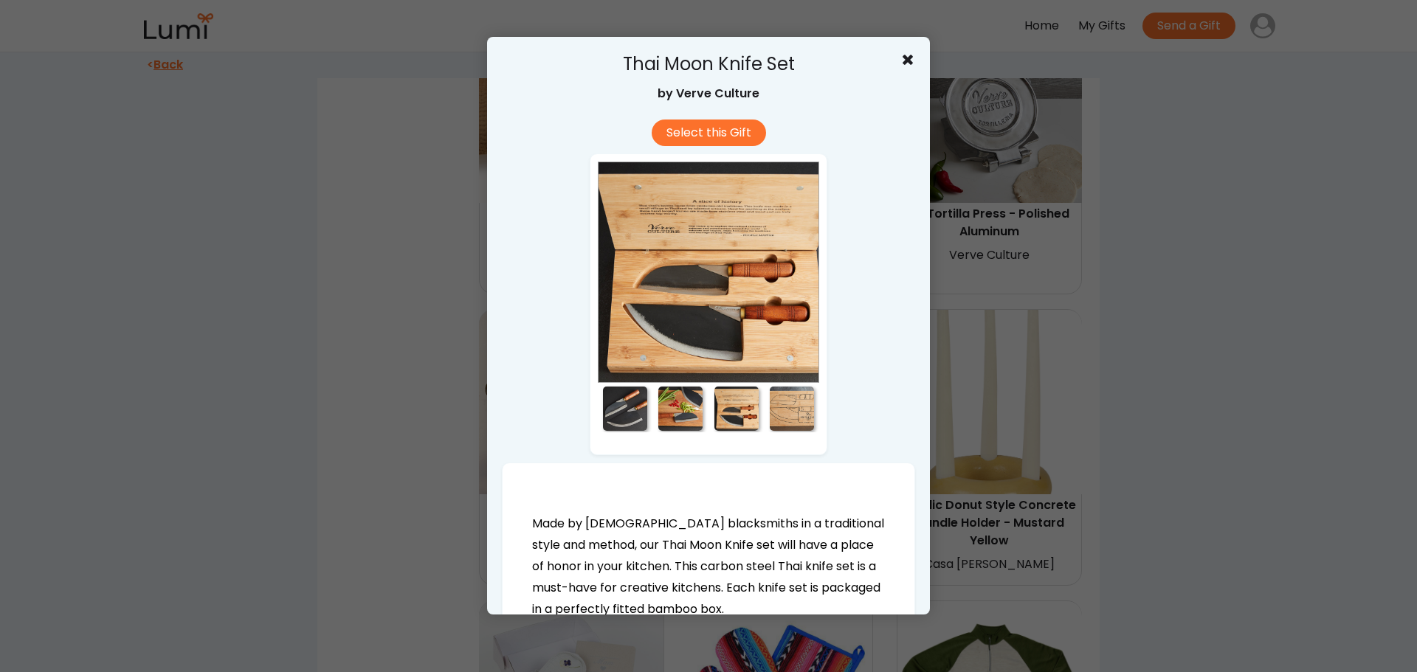
click at [787, 409] on div at bounding box center [792, 409] width 44 height 44
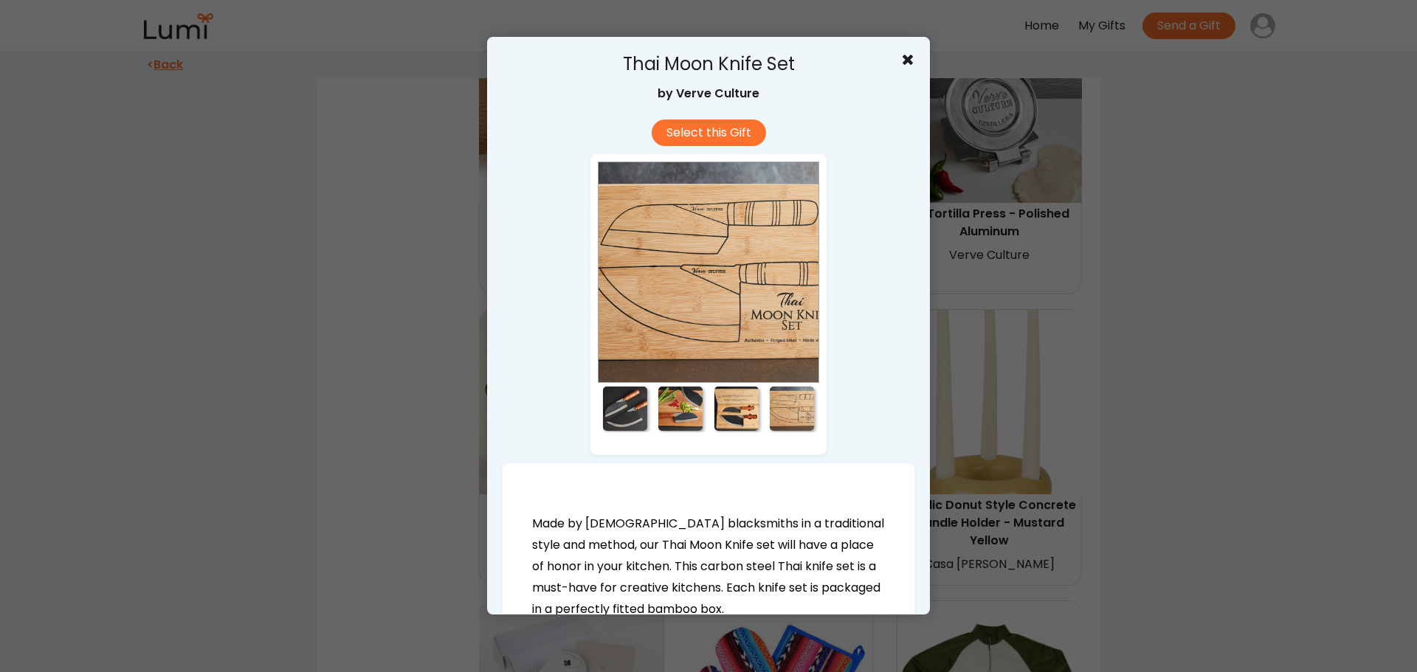
click at [619, 399] on div at bounding box center [625, 409] width 44 height 44
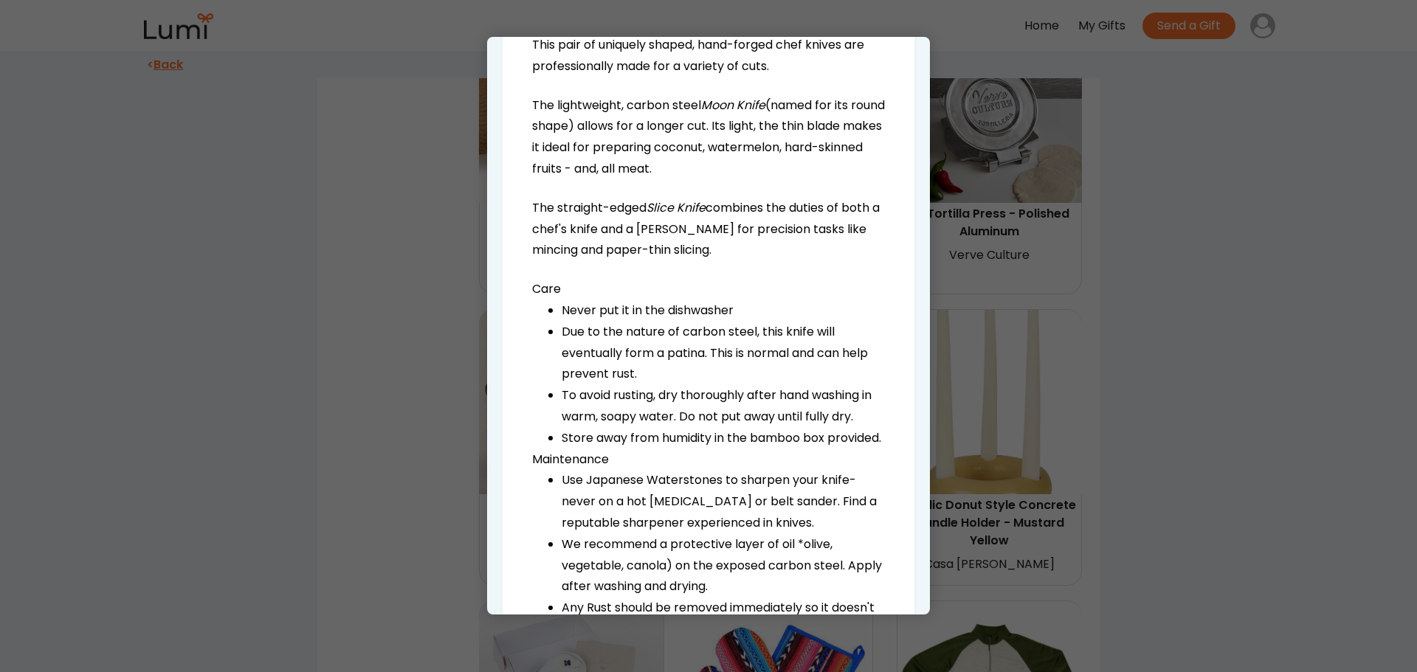
scroll to position [664, 0]
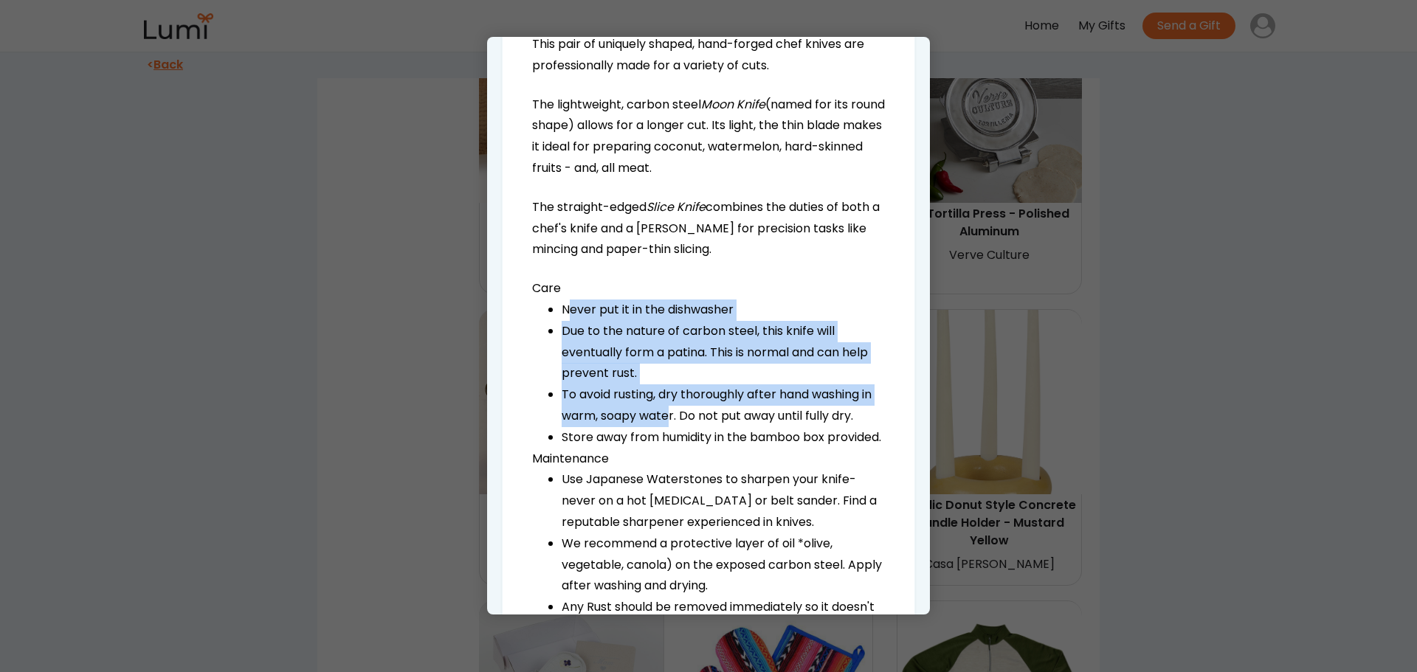
drag, startPoint x: 570, startPoint y: 310, endPoint x: 683, endPoint y: 416, distance: 155.0
click at [682, 415] on ul "Never put it in the dishwasher Due to the nature of carbon steel, this knife wi…" at bounding box center [708, 374] width 353 height 149
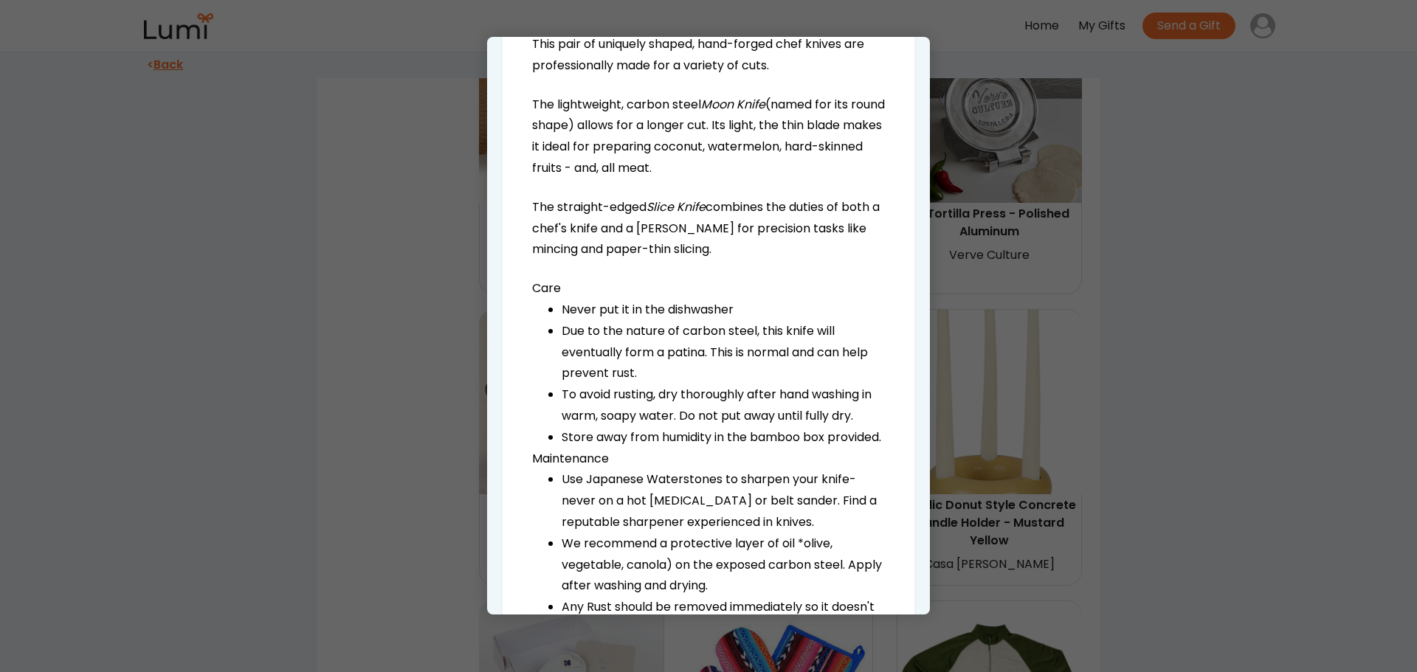
click at [688, 419] on li "To avoid rusting, dry thoroughly after hand washing in warm, soapy water. Do no…" at bounding box center [722, 405] width 323 height 43
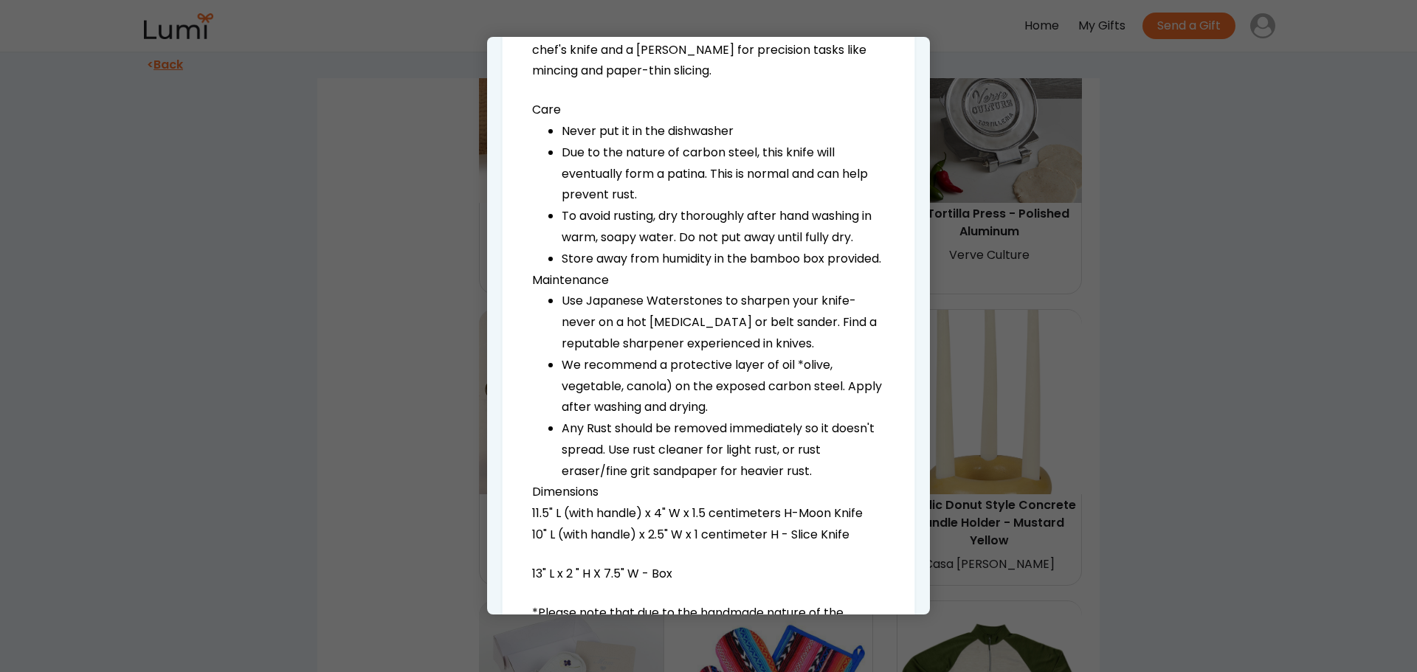
scroll to position [885, 0]
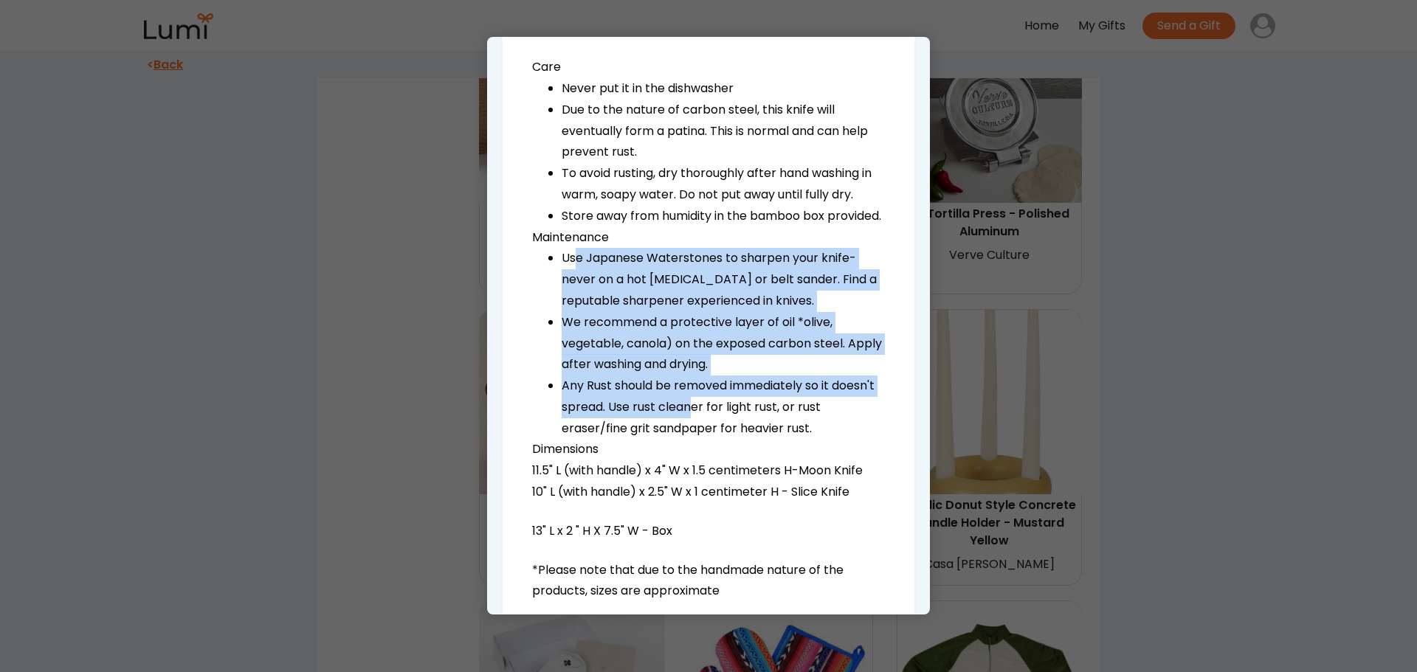
drag, startPoint x: 579, startPoint y: 279, endPoint x: 746, endPoint y: 436, distance: 229.1
click at [737, 435] on ul "Use Japanese Waterstones to sharpen your knife-never on a hot grinder or belt s…" at bounding box center [708, 343] width 353 height 191
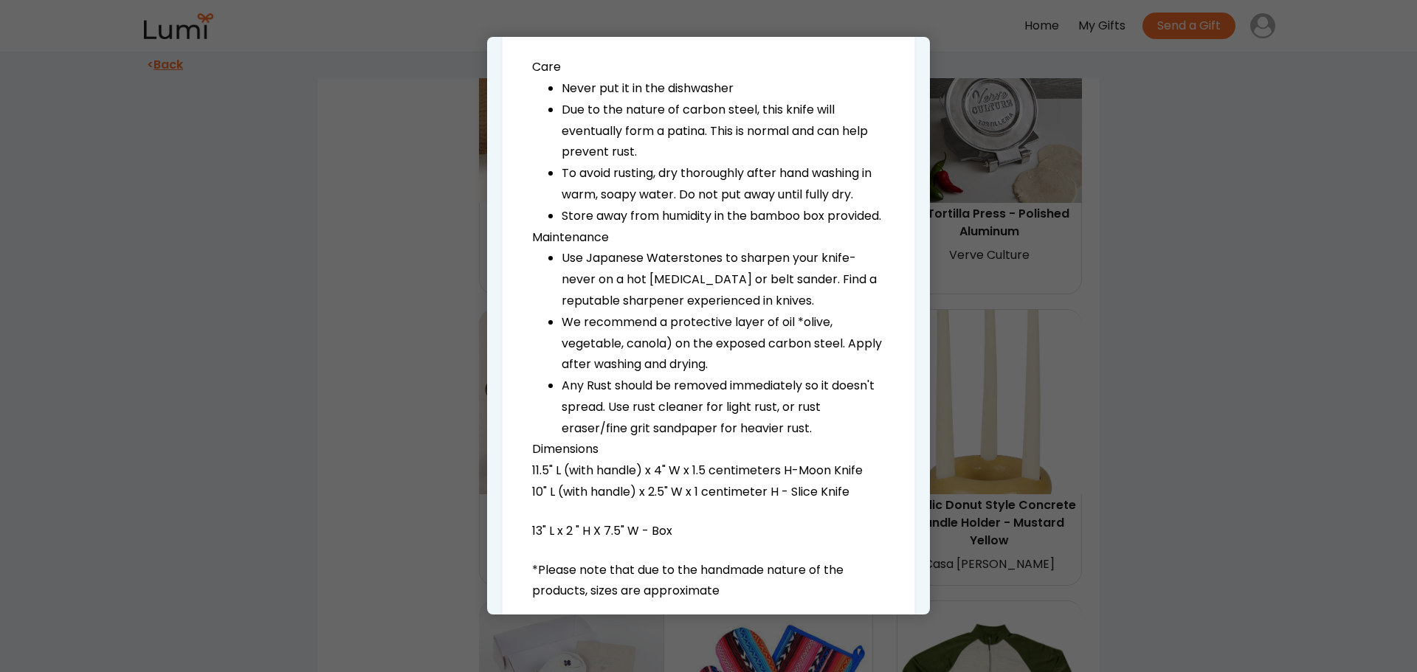
click at [747, 435] on li "Any Rust should be removed immediately so it doesn't spread. Use rust cleaner f…" at bounding box center [722, 407] width 323 height 63
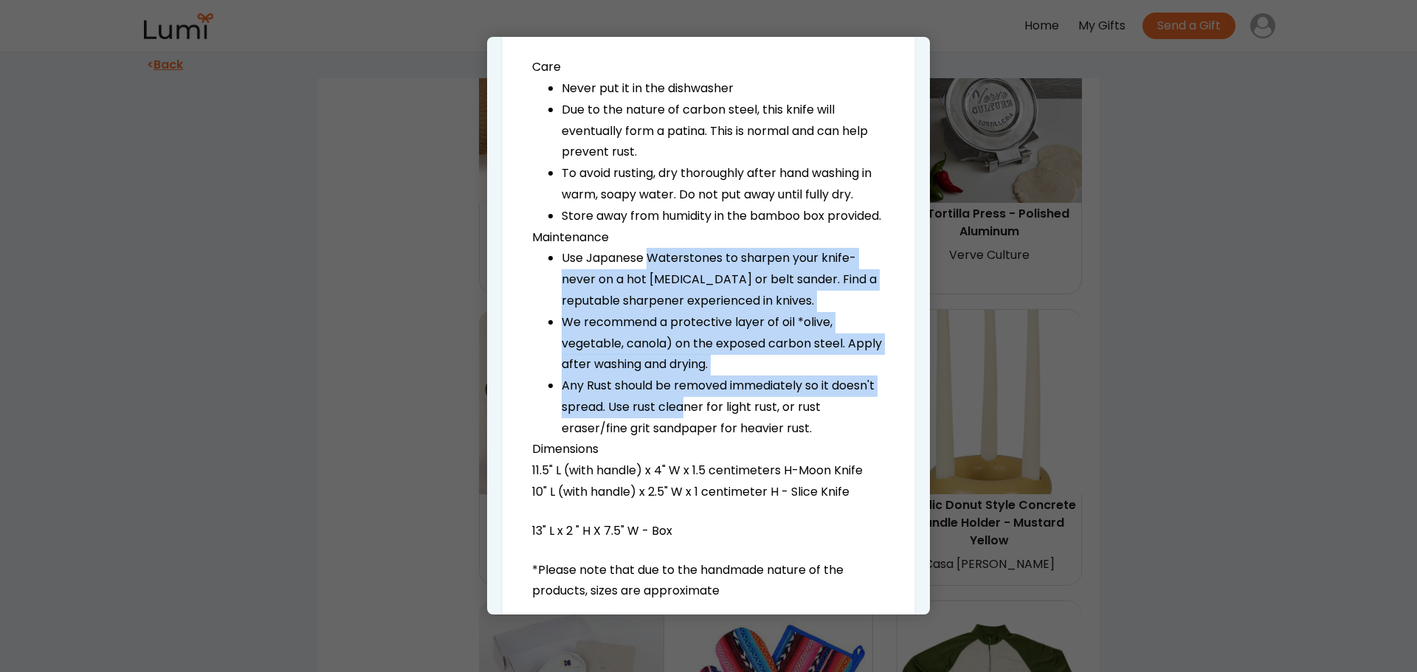
drag, startPoint x: 647, startPoint y: 273, endPoint x: 730, endPoint y: 429, distance: 176.9
click at [729, 429] on ul "Use Japanese Waterstones to sharpen your knife-never on a hot grinder or belt s…" at bounding box center [708, 343] width 353 height 191
click at [730, 429] on li "Any Rust should be removed immediately so it doesn't spread. Use rust cleaner f…" at bounding box center [722, 407] width 323 height 63
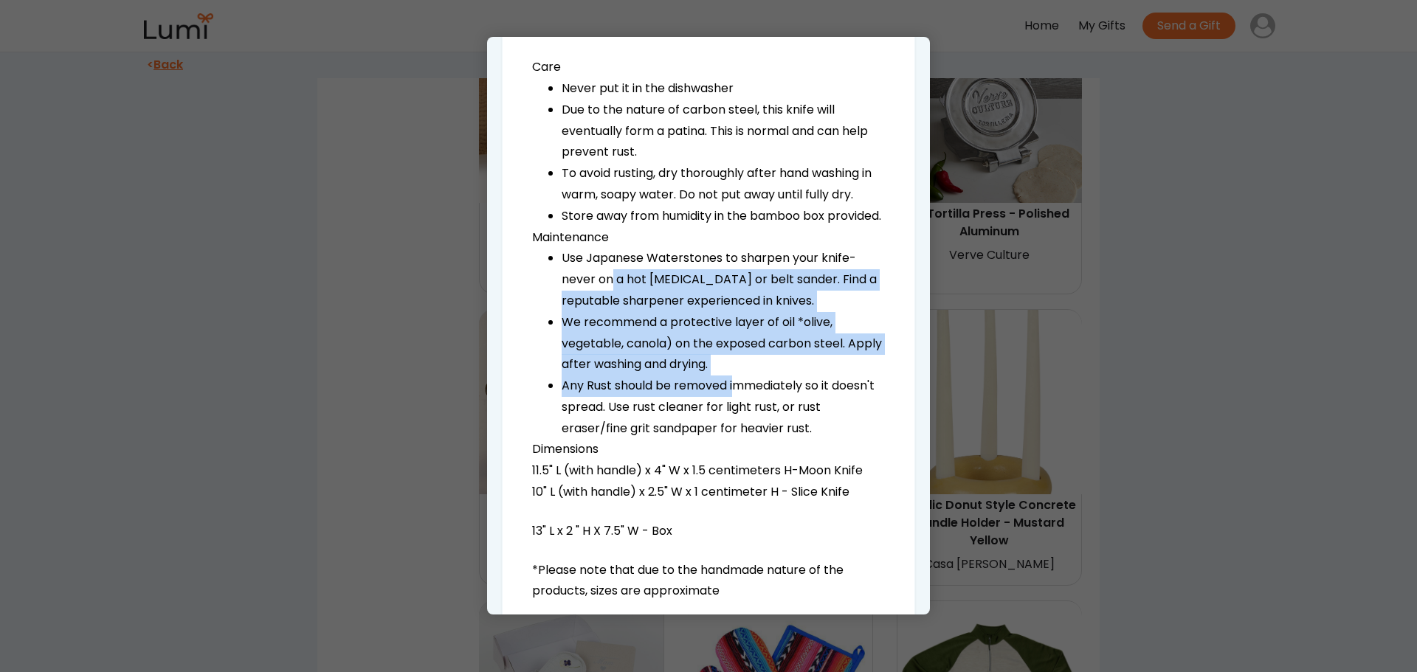
drag, startPoint x: 610, startPoint y: 307, endPoint x: 750, endPoint y: 418, distance: 178.6
click at [746, 415] on ul "Use Japanese Waterstones to sharpen your knife-never on a hot grinder or belt s…" at bounding box center [708, 343] width 353 height 191
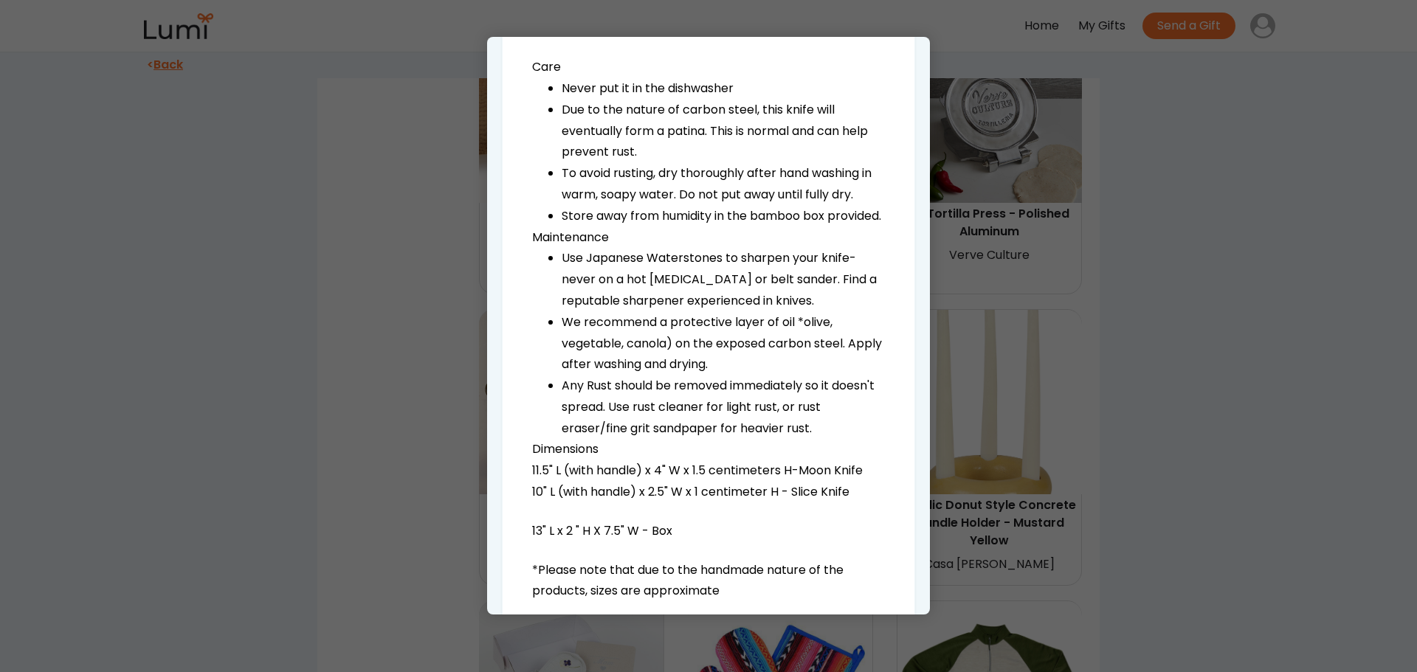
click at [631, 288] on li "Use Japanese Waterstones to sharpen your knife-never on a hot grinder or belt s…" at bounding box center [722, 279] width 323 height 63
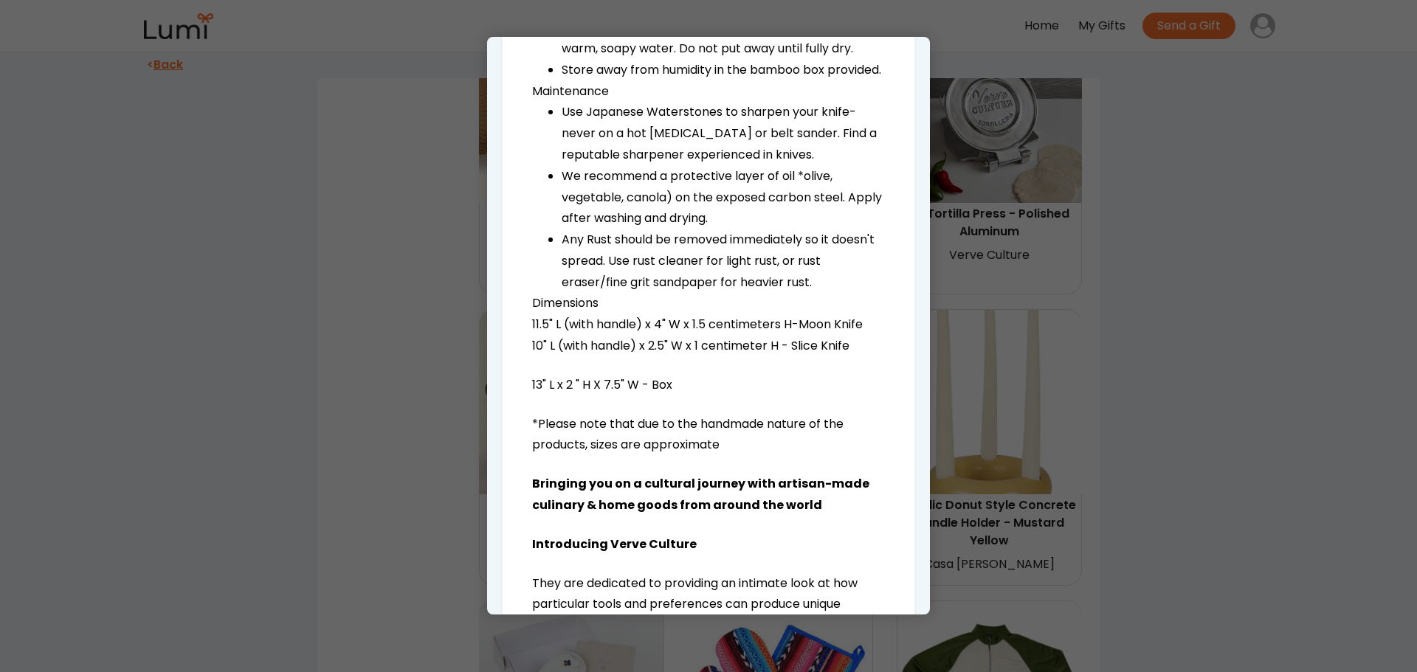
scroll to position [1107, 0]
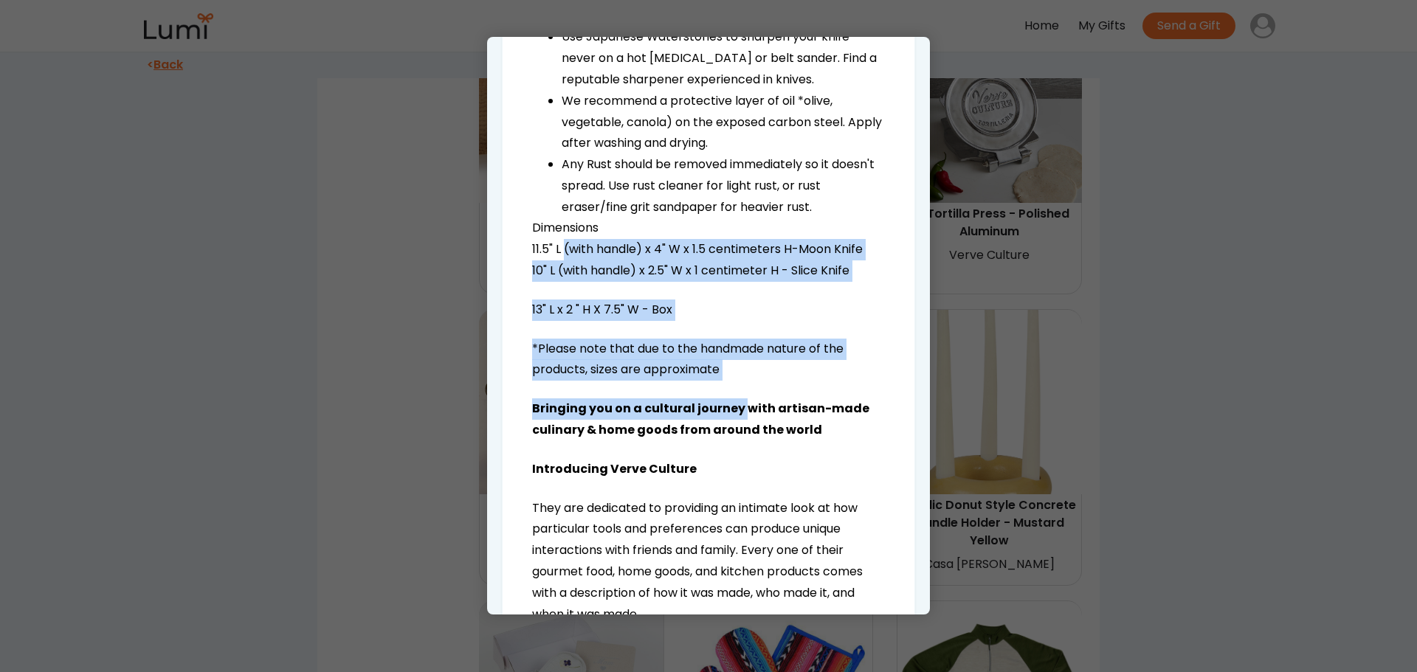
drag, startPoint x: 572, startPoint y: 268, endPoint x: 739, endPoint y: 421, distance: 226.7
click at [741, 407] on div "Dimensions 11.5" L (with handle) x 4" W x 1.5 centimeters H-Moon Knife 10" L (w…" at bounding box center [708, 634] width 353 height 832
click at [737, 428] on strong "Bringing you on a cultural journey with artisan-made culinary & home goods from…" at bounding box center [700, 419] width 337 height 38
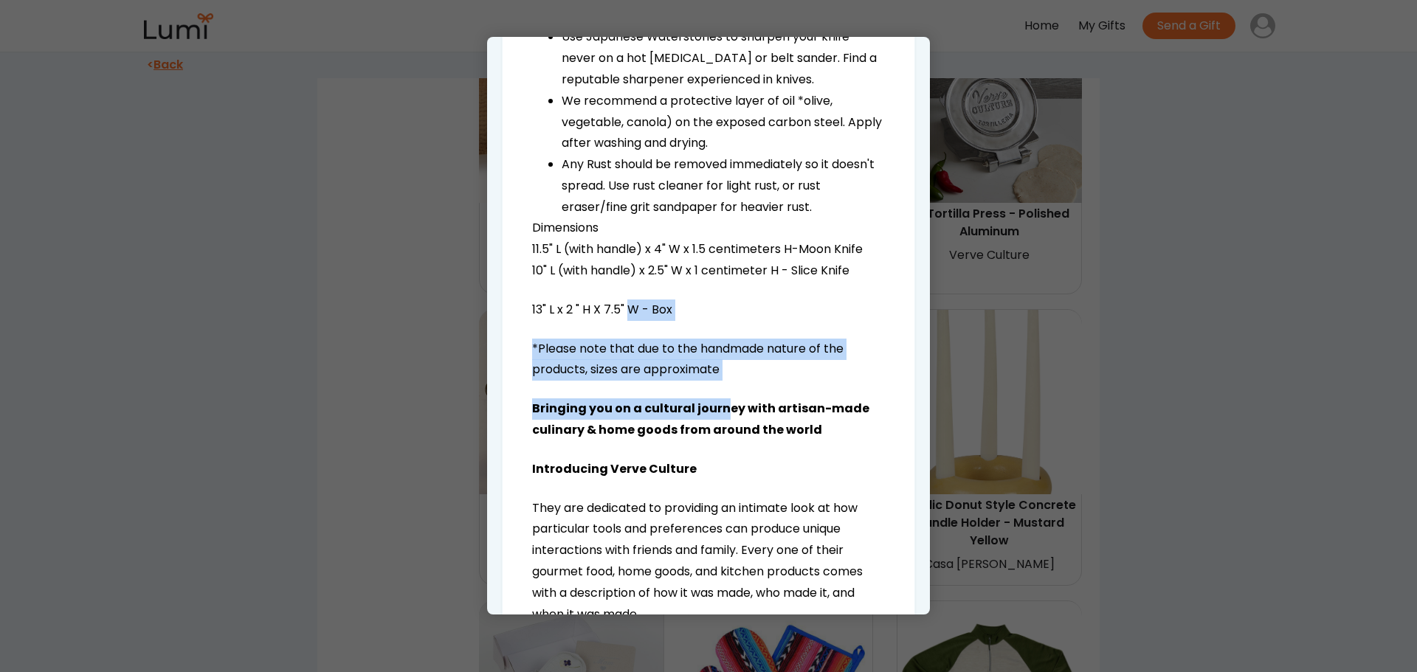
drag, startPoint x: 630, startPoint y: 335, endPoint x: 736, endPoint y: 443, distance: 151.8
click at [731, 440] on div "10" L (with handle) x 2.5" W x 1 centimeter H - Slice Knife 13" L x 2 " H X 7.5…" at bounding box center [708, 654] width 353 height 789
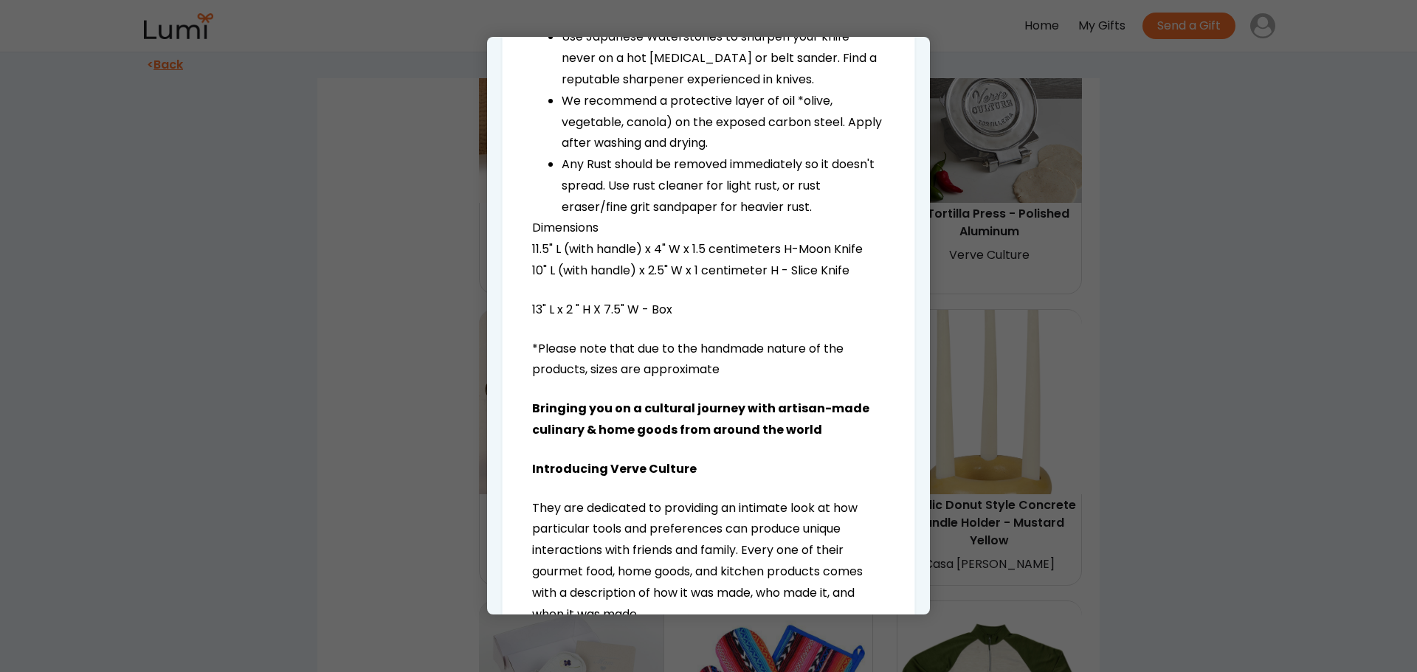
click at [739, 438] on strong "Bringing you on a cultural journey with artisan-made culinary & home goods from…" at bounding box center [700, 419] width 337 height 38
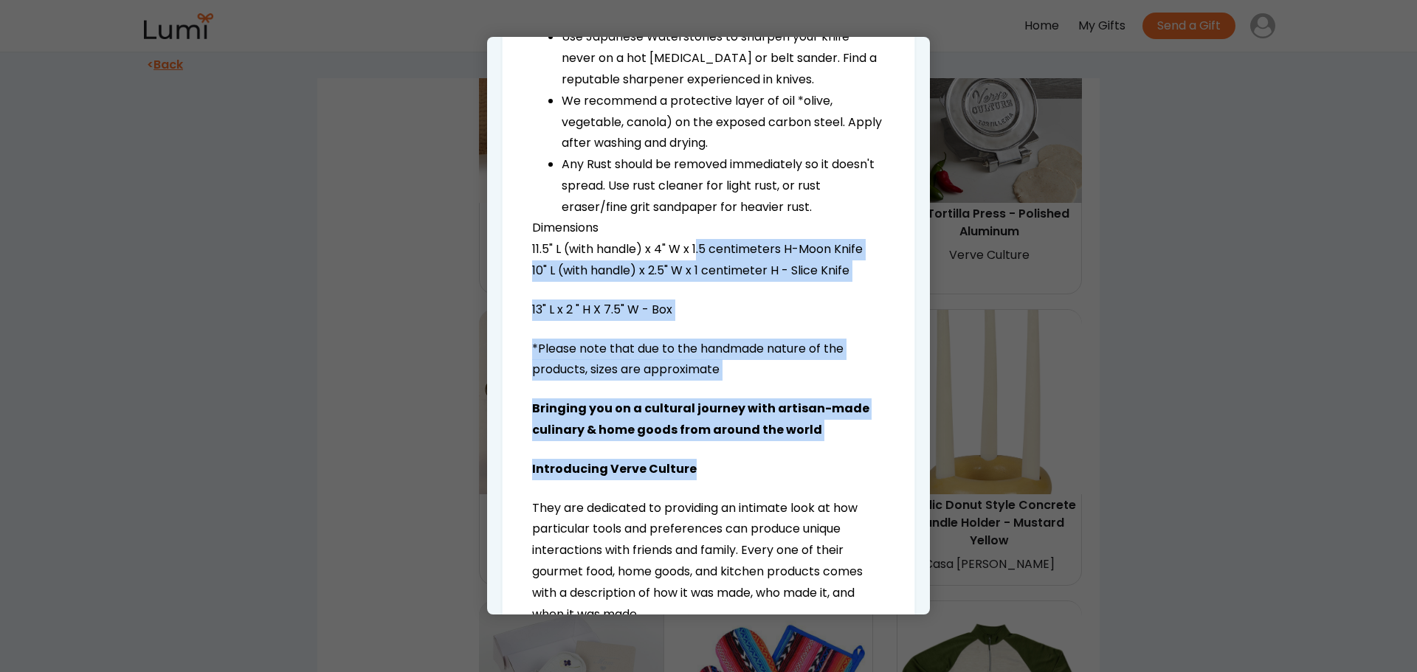
drag, startPoint x: 727, startPoint y: 333, endPoint x: 764, endPoint y: 471, distance: 142.1
click at [764, 471] on div "Dimensions 11.5" L (with handle) x 4" W x 1.5 centimeters H-Moon Knife 10" L (w…" at bounding box center [708, 634] width 353 height 832
click at [770, 473] on div "10" L (with handle) x 2.5" W x 1 centimeter H - Slice Knife 13" L x 2 " H X 7.5…" at bounding box center [708, 654] width 353 height 789
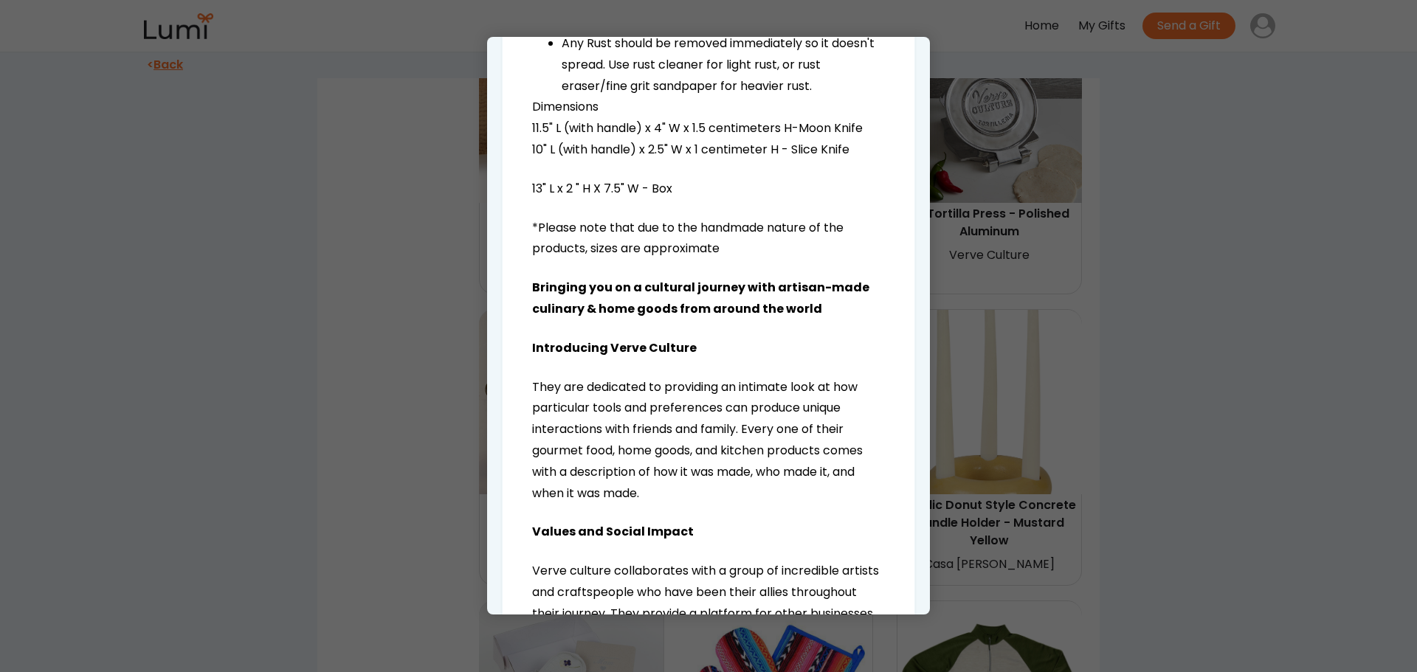
scroll to position [1254, 0]
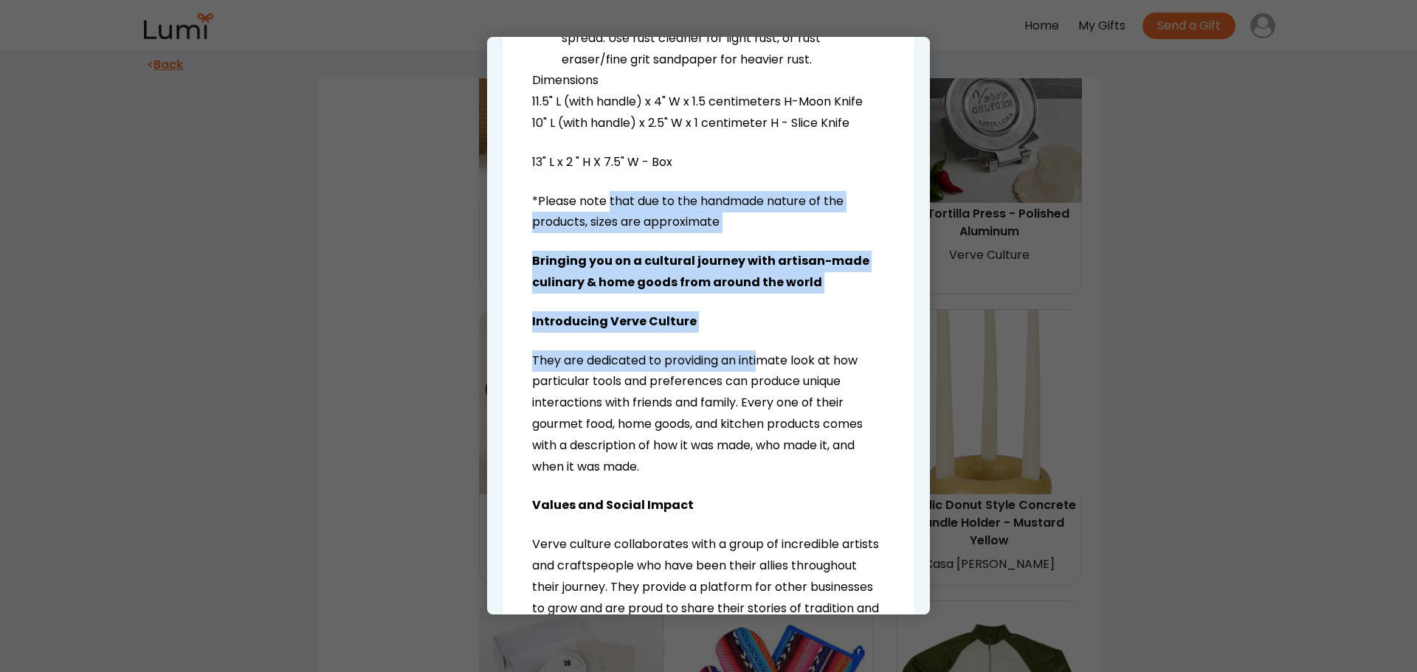
drag, startPoint x: 614, startPoint y: 218, endPoint x: 765, endPoint y: 366, distance: 211.8
click at [765, 366] on div "10" L (with handle) x 2.5" W x 1 centimeter H - Slice Knife 13" L x 2 " H X 7.5…" at bounding box center [708, 507] width 353 height 789
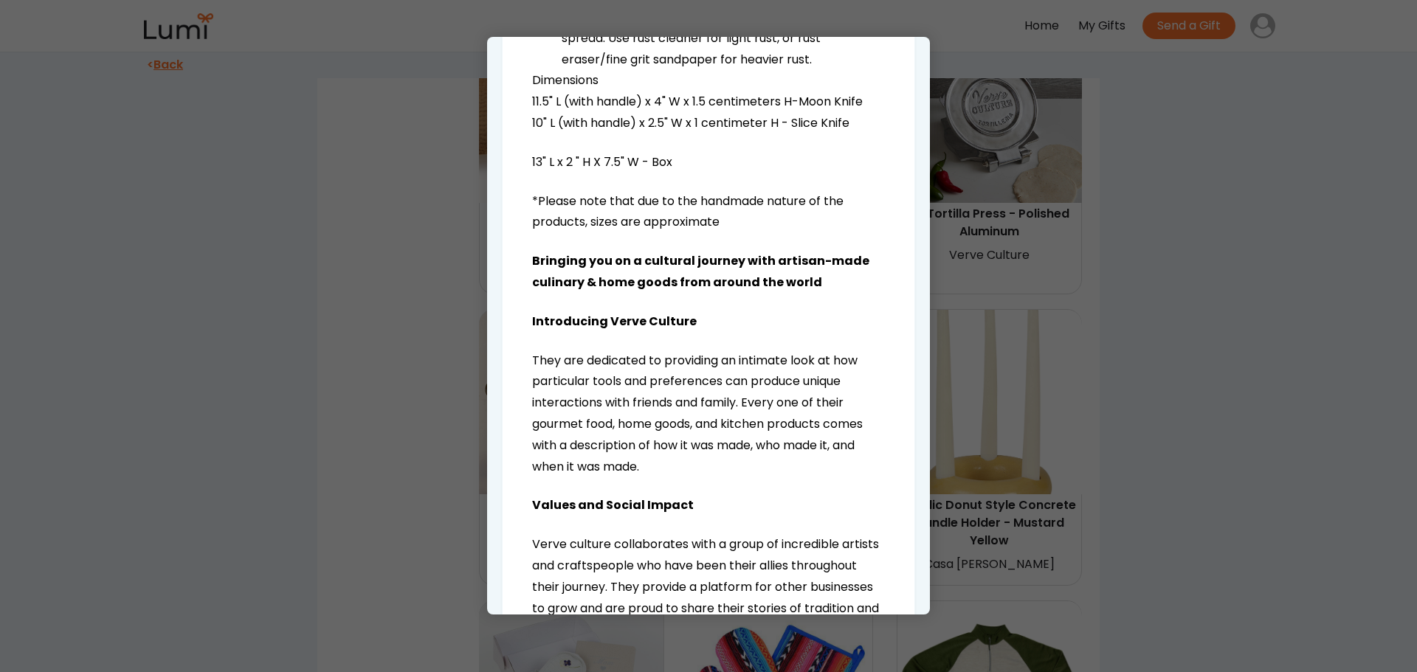
click at [768, 370] on div "10" L (with handle) x 2.5" W x 1 centimeter H - Slice Knife 13" L x 2 " H X 7.5…" at bounding box center [708, 507] width 353 height 789
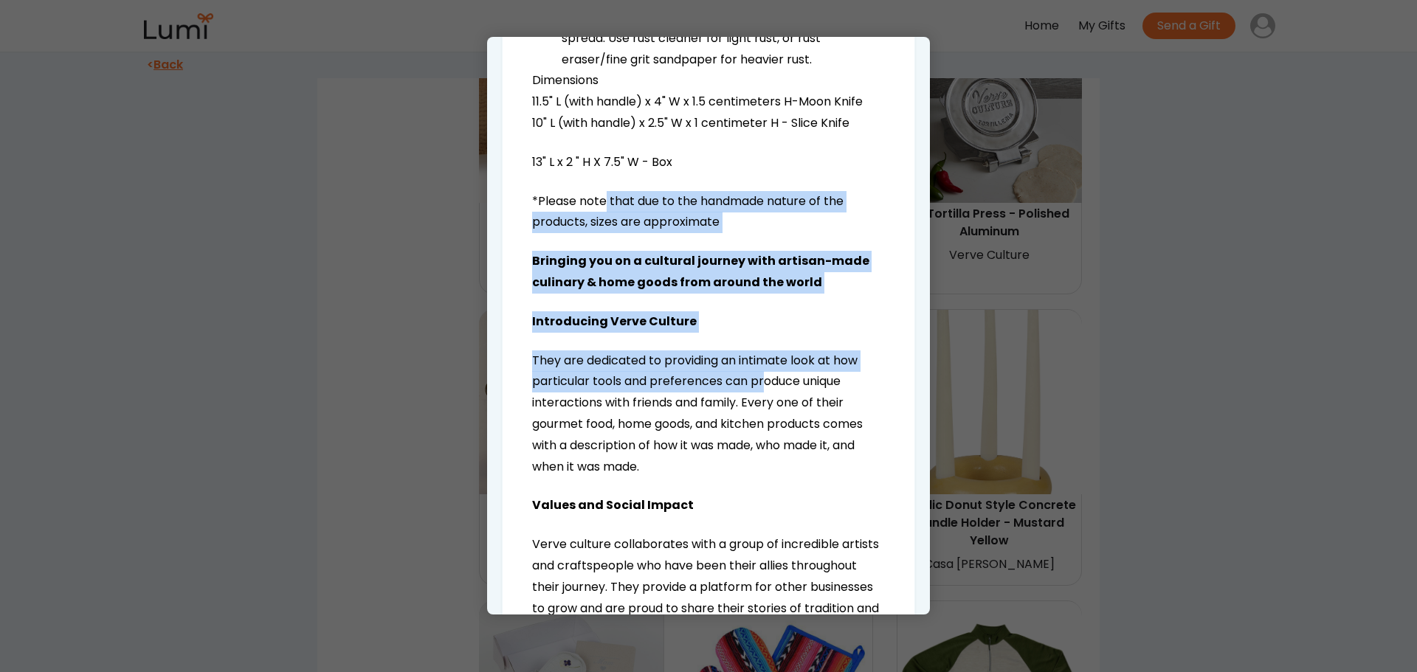
drag, startPoint x: 606, startPoint y: 212, endPoint x: 785, endPoint y: 415, distance: 270.8
click at [775, 409] on div "10" L (with handle) x 2.5" W x 1 centimeter H - Slice Knife 13" L x 2 " H X 7.5…" at bounding box center [708, 507] width 353 height 789
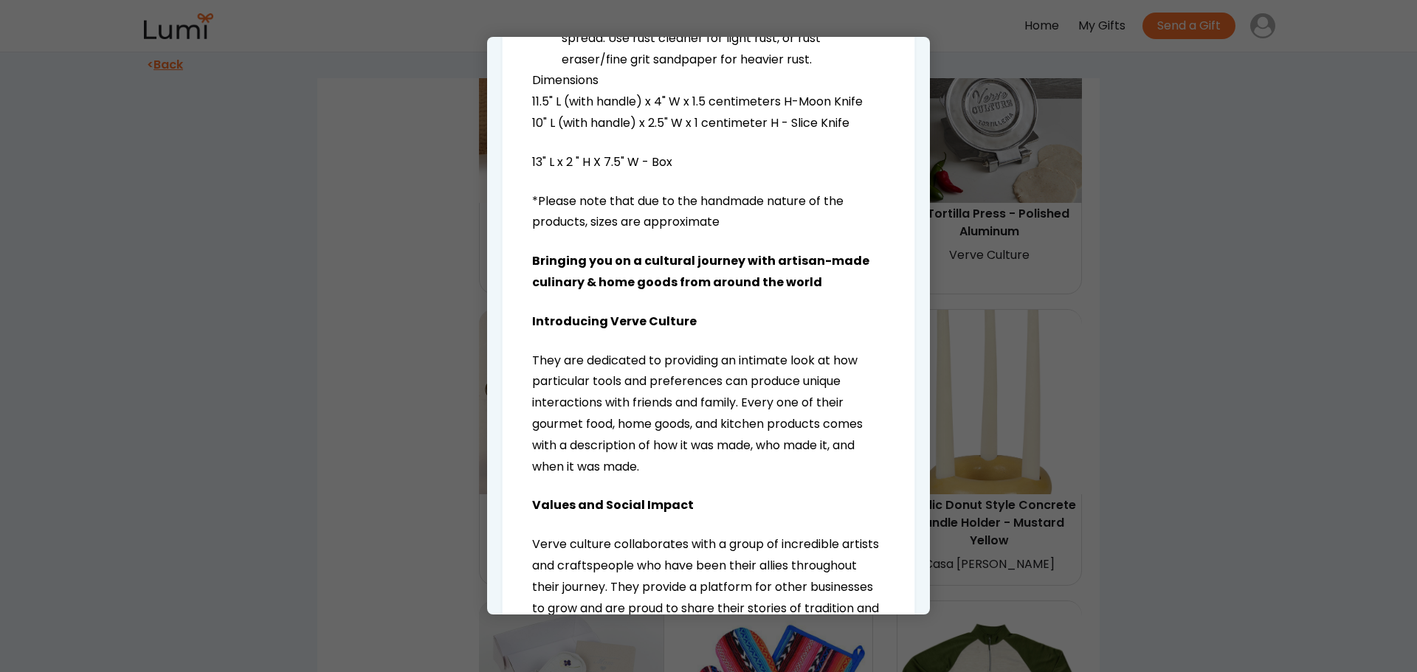
click at [786, 416] on p "They are dedicated to providing an intimate look at how particular tools and pr…" at bounding box center [708, 414] width 353 height 128
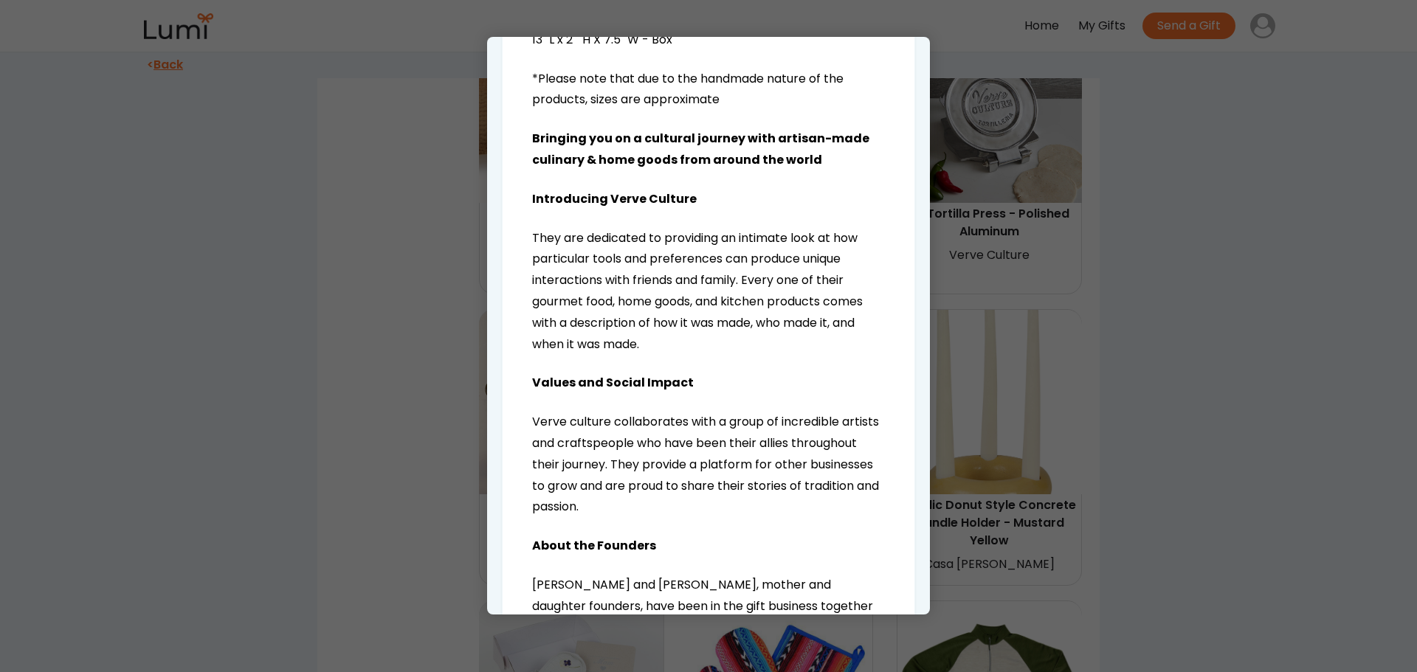
scroll to position [1402, 0]
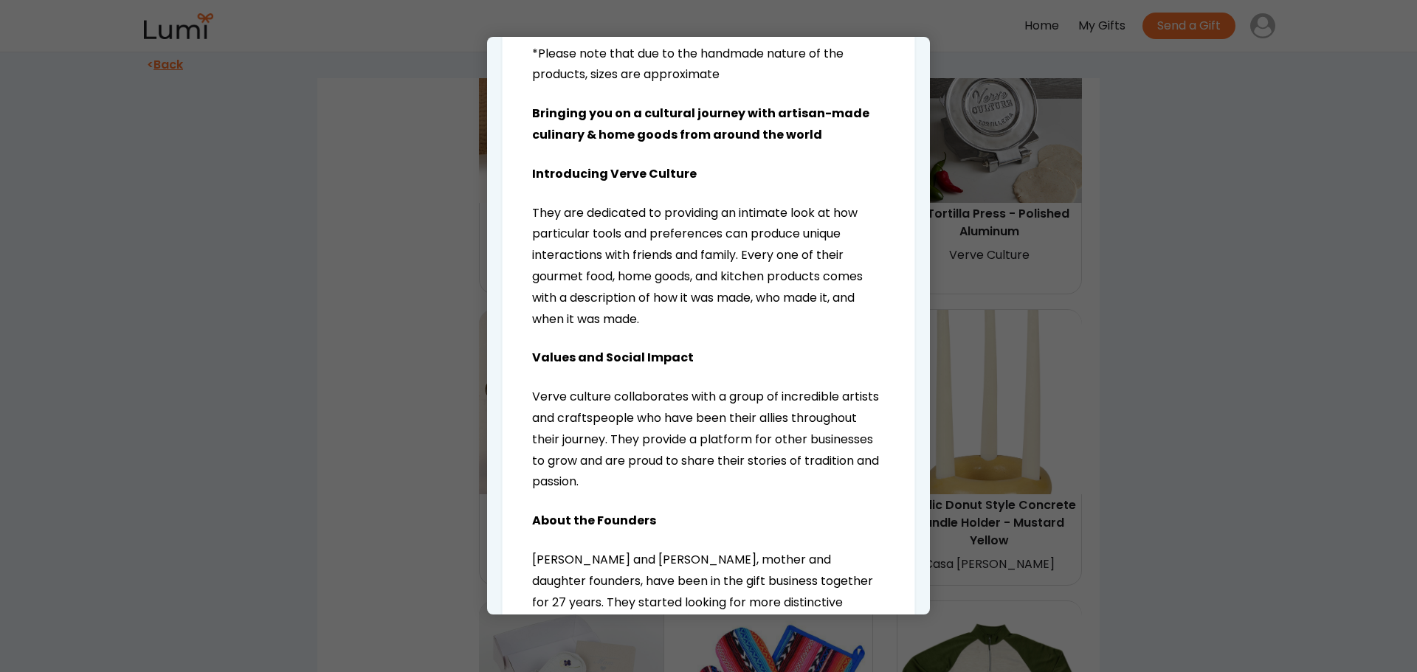
drag, startPoint x: 572, startPoint y: 136, endPoint x: 761, endPoint y: 354, distance: 288.2
click at [736, 342] on div "10" L (with handle) x 2.5" W x 1 centimeter H - Slice Knife 13" L x 2 " H X 7.5…" at bounding box center [708, 359] width 353 height 789
click at [761, 354] on div "10" L (with handle) x 2.5" W x 1 centimeter H - Slice Knife 13" L x 2 " H X 7.5…" at bounding box center [708, 359] width 353 height 789
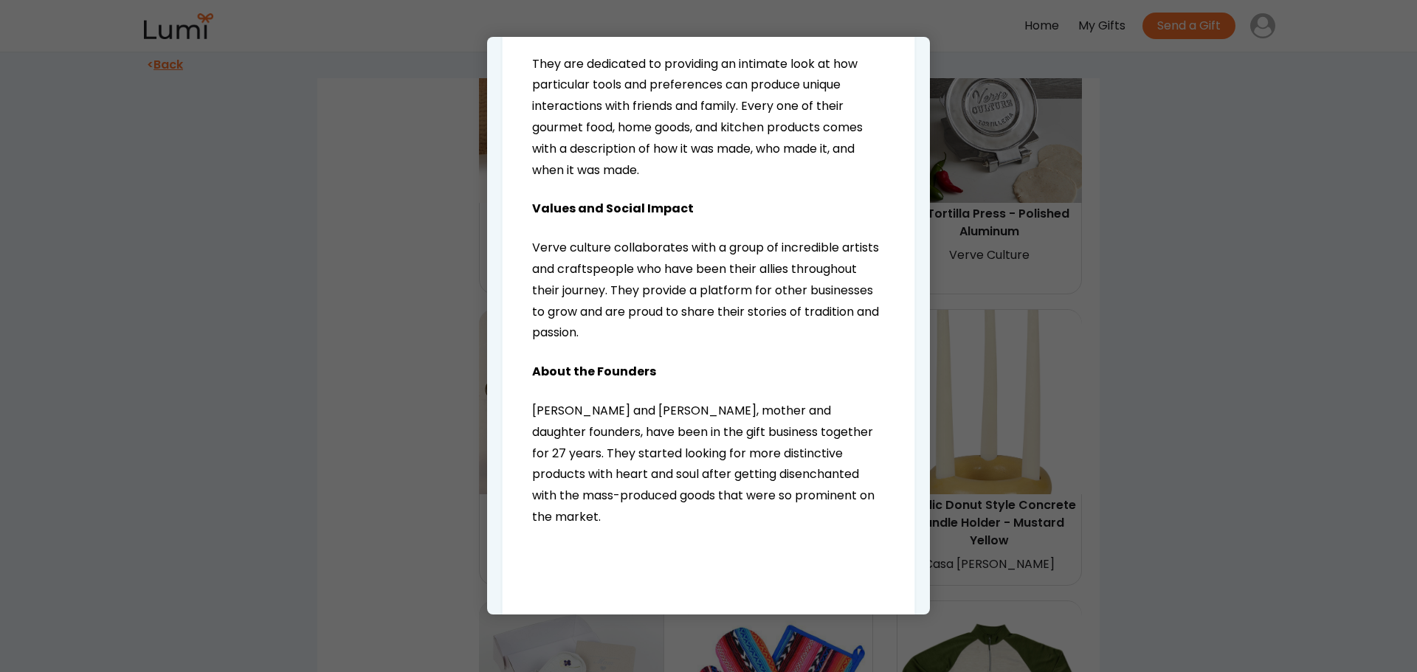
scroll to position [1549, 0]
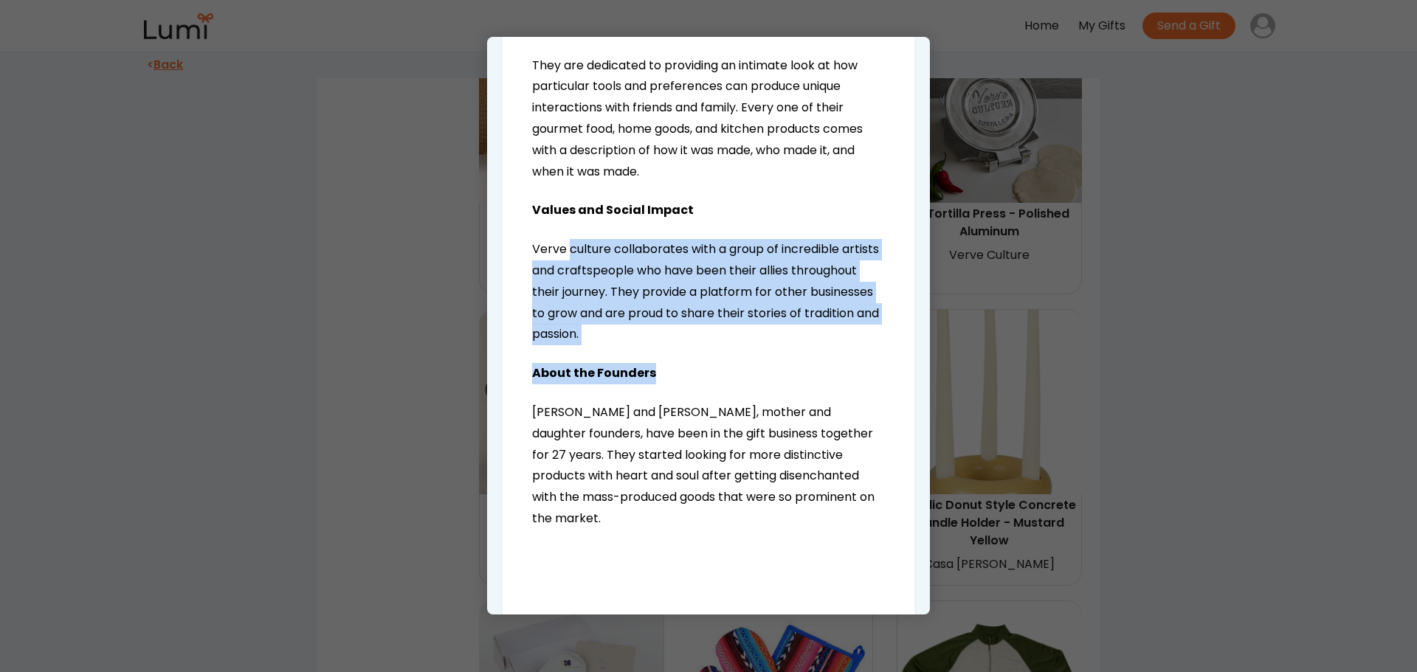
drag, startPoint x: 595, startPoint y: 270, endPoint x: 785, endPoint y: 386, distance: 222.8
click at [773, 379] on div "10" L (with handle) x 2.5" W x 1 centimeter H - Slice Knife 13" L x 2 " H X 7.5…" at bounding box center [708, 212] width 353 height 789
click at [785, 384] on p "About the Founders" at bounding box center [708, 373] width 353 height 21
drag, startPoint x: 623, startPoint y: 259, endPoint x: 785, endPoint y: 362, distance: 191.8
click at [785, 362] on div "10" L (with handle) x 2.5" W x 1 centimeter H - Slice Knife 13" L x 2 " H X 7.5…" at bounding box center [708, 212] width 353 height 789
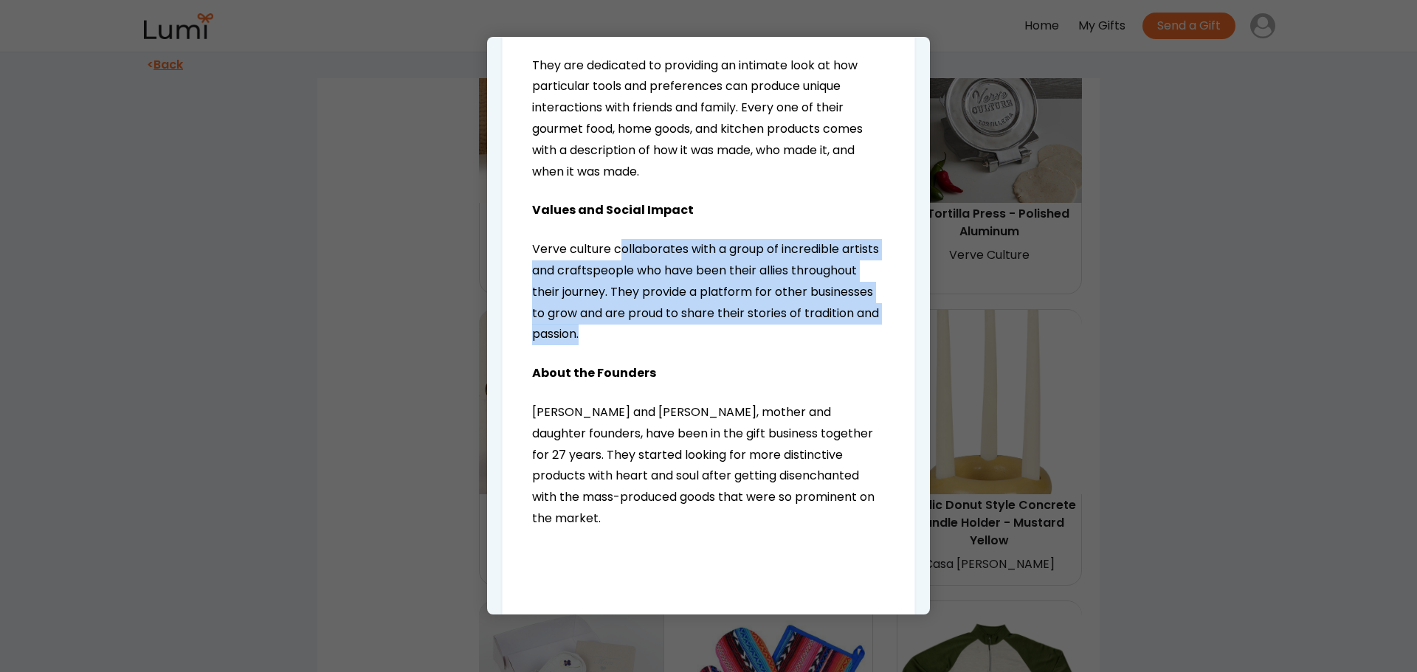
click at [785, 345] on p "Verve culture collaborates with a group of incredible artists and craftspeople …" at bounding box center [708, 292] width 353 height 106
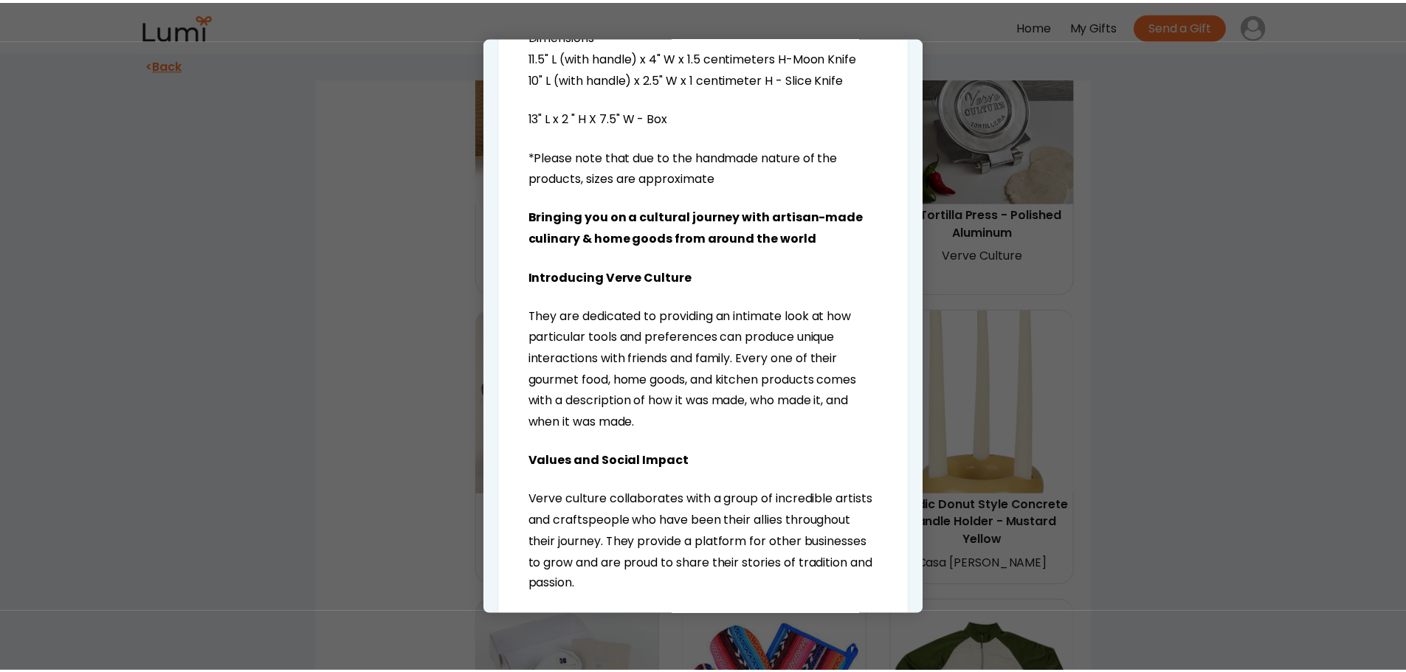
scroll to position [1277, 0]
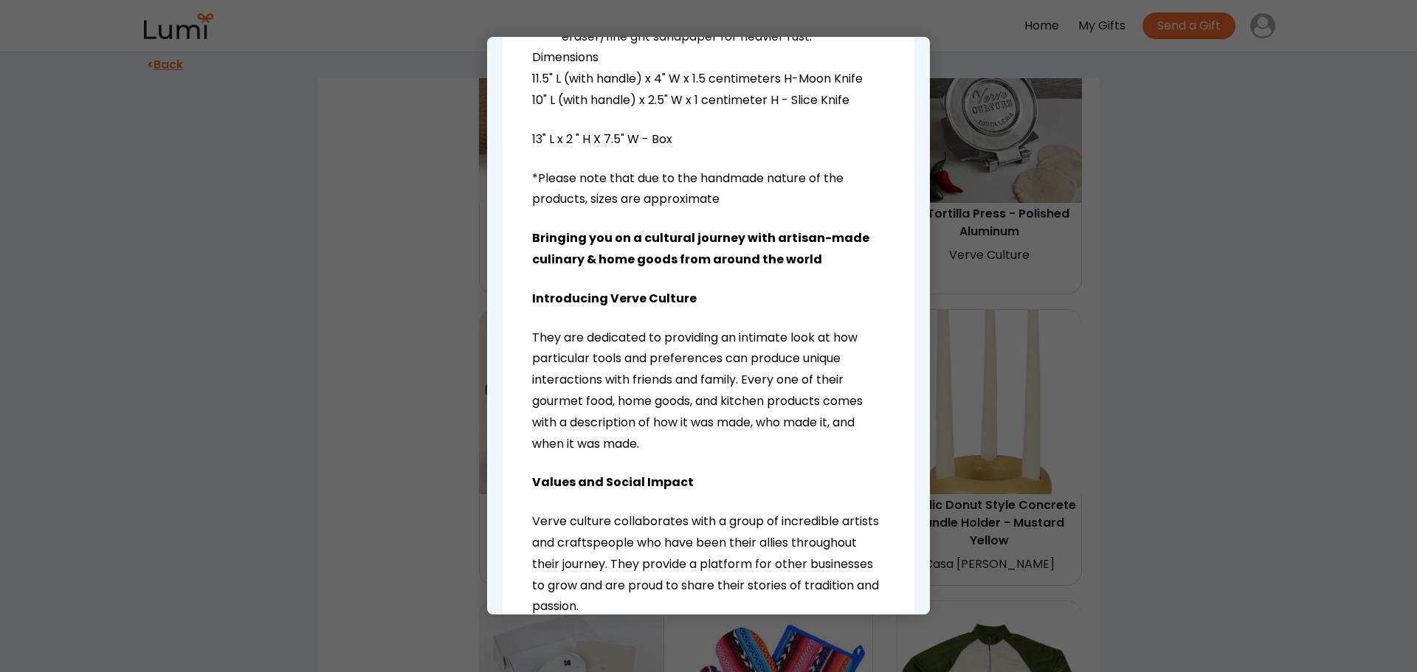
click at [1084, 332] on div at bounding box center [708, 336] width 1417 height 672
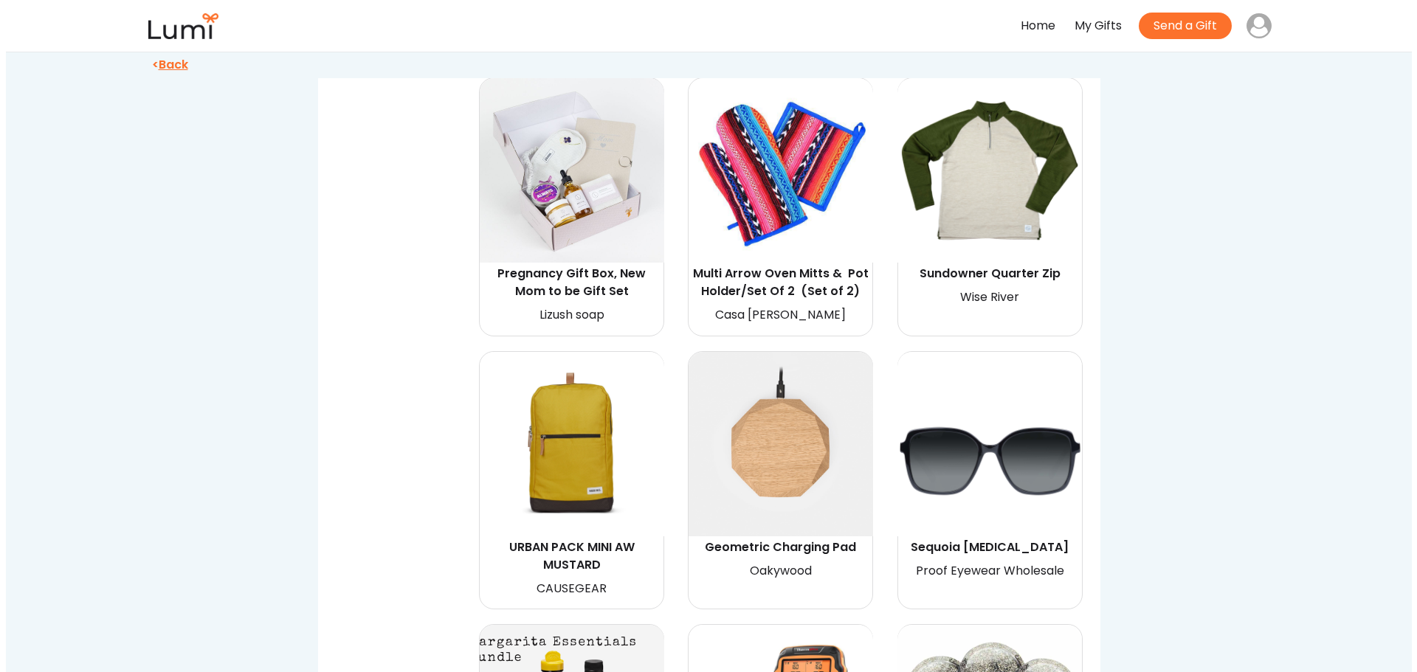
scroll to position [3468, 0]
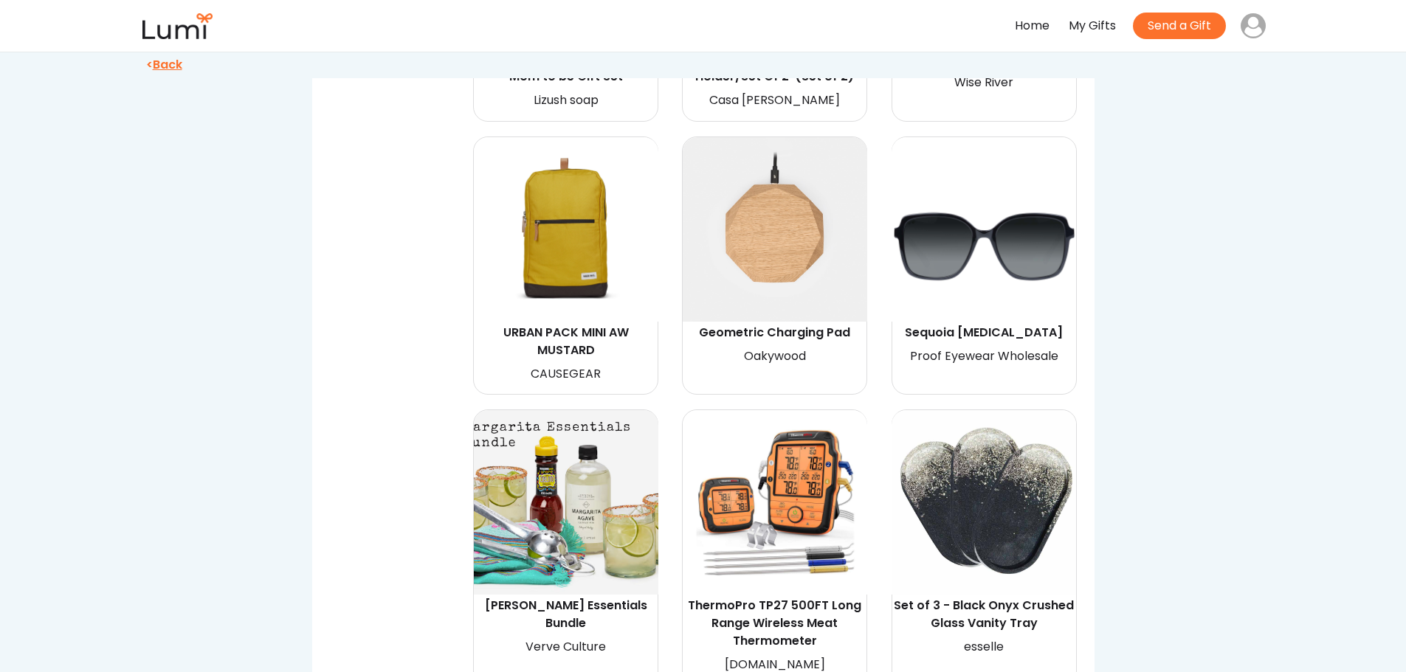
click at [599, 498] on img at bounding box center [566, 502] width 184 height 184
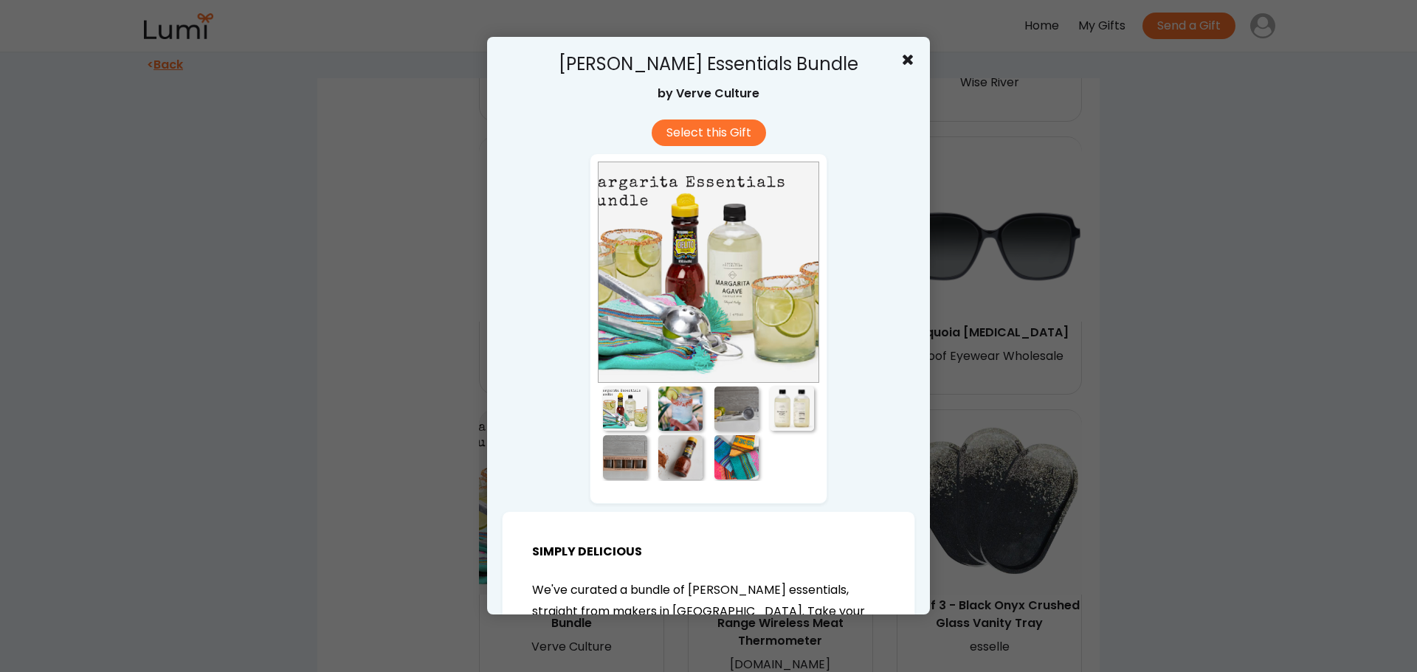
click at [677, 409] on div at bounding box center [680, 409] width 44 height 44
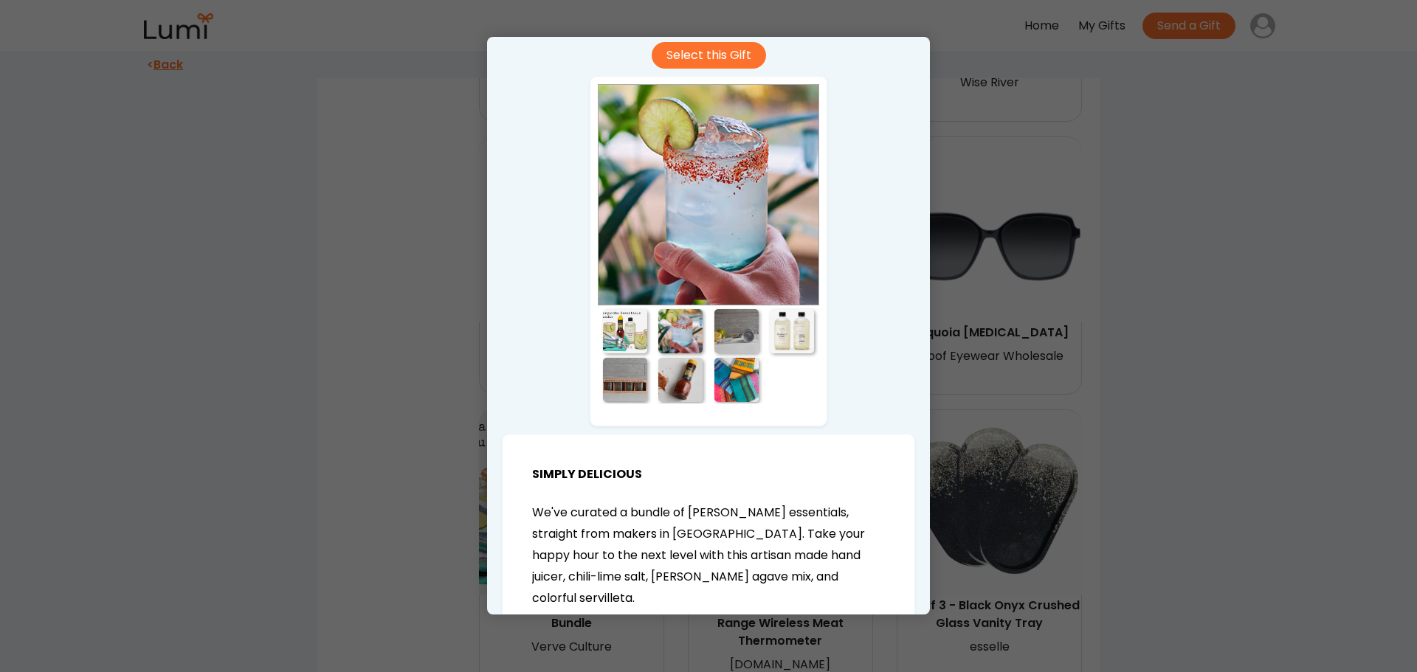
scroll to position [74, 0]
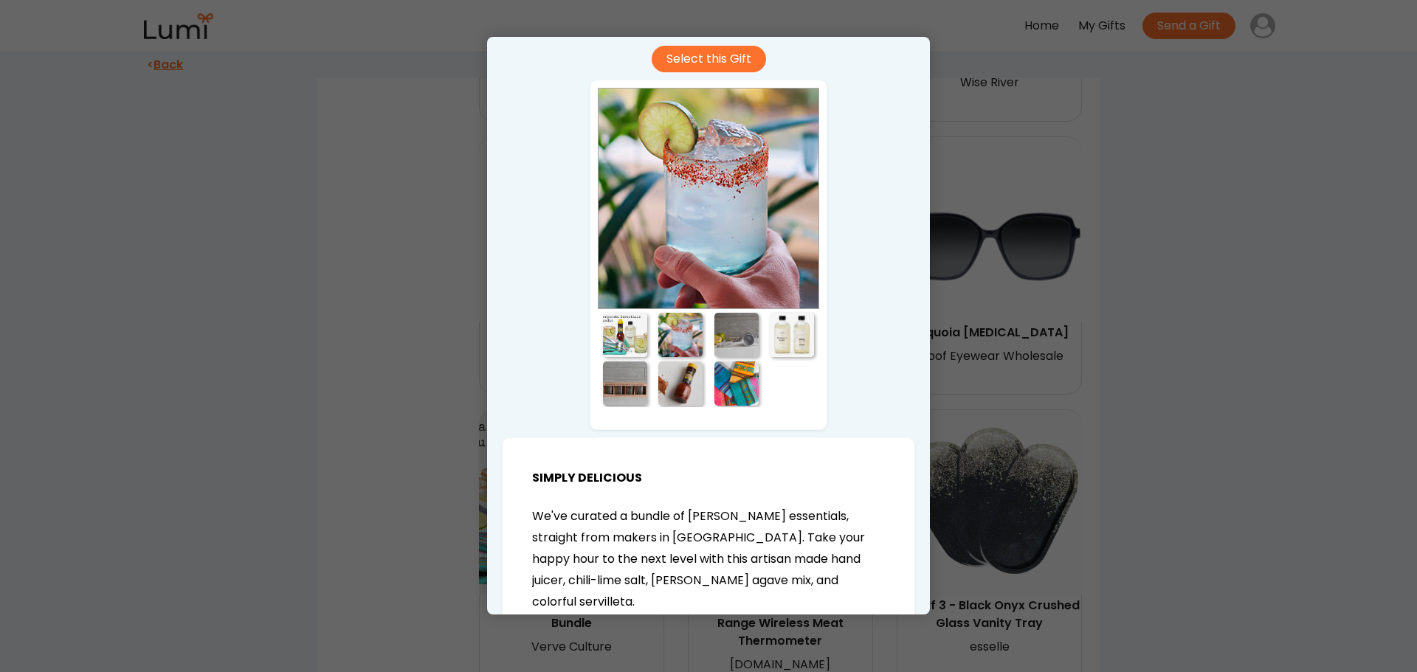
click at [730, 334] on div at bounding box center [736, 335] width 44 height 44
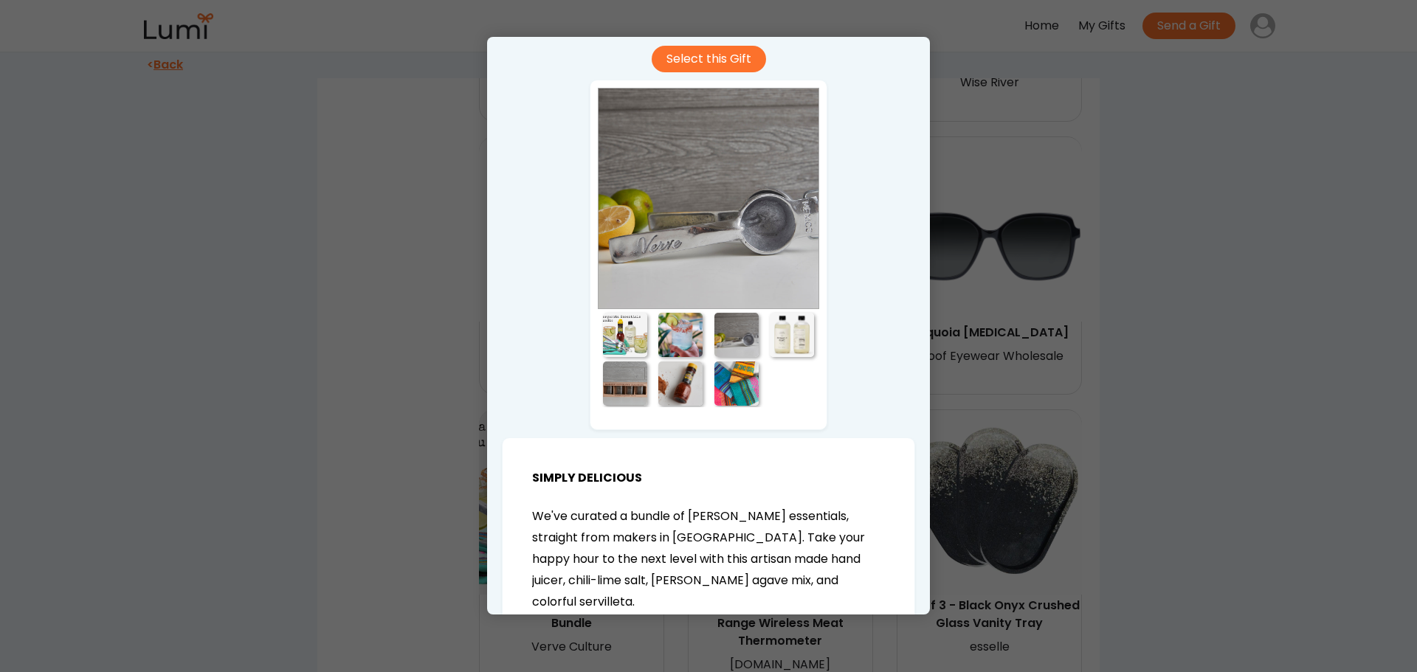
click at [795, 334] on div at bounding box center [792, 335] width 44 height 44
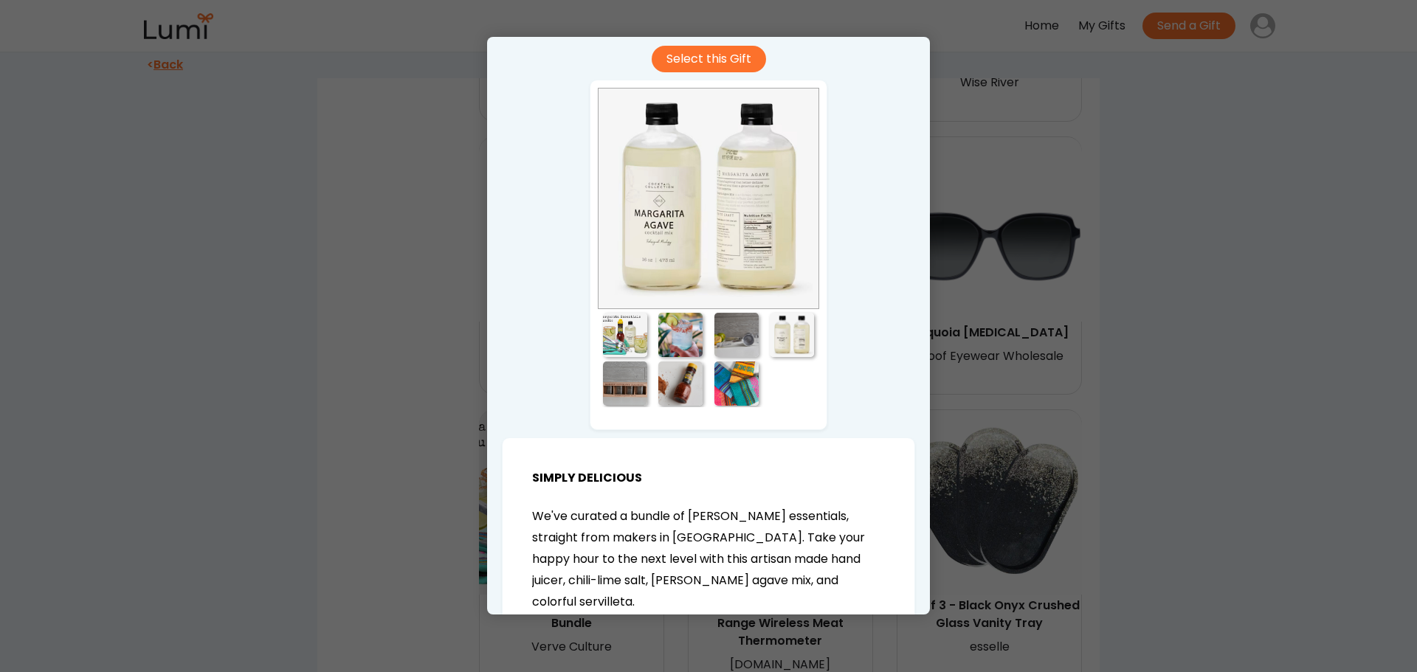
click at [621, 381] on div at bounding box center [625, 384] width 44 height 44
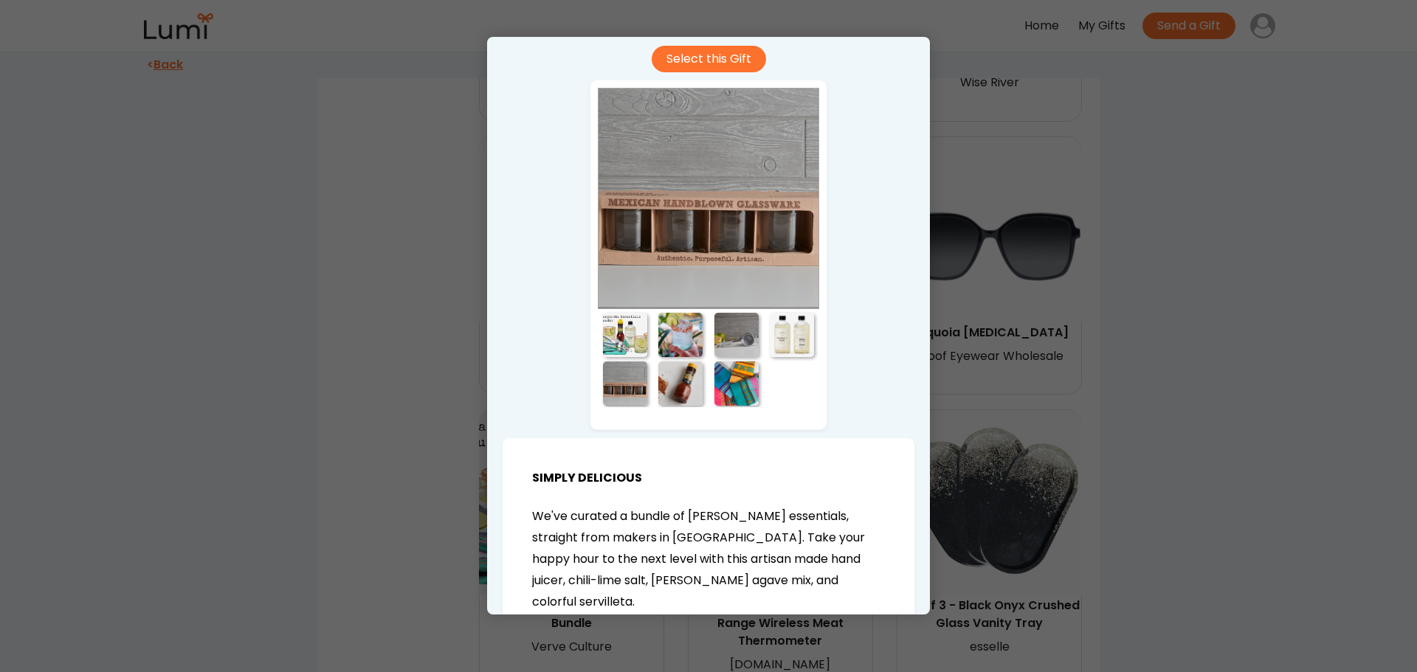
click at [672, 384] on div at bounding box center [680, 384] width 44 height 44
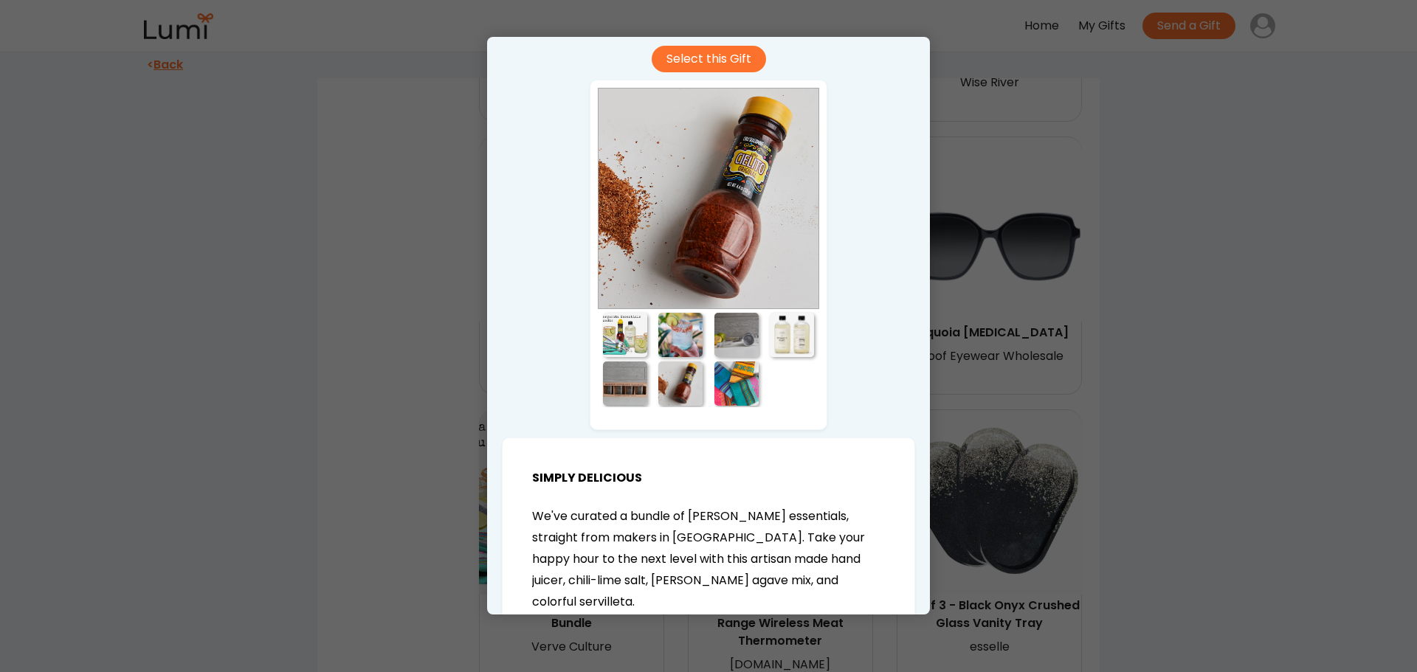
click at [723, 384] on div at bounding box center [736, 384] width 44 height 44
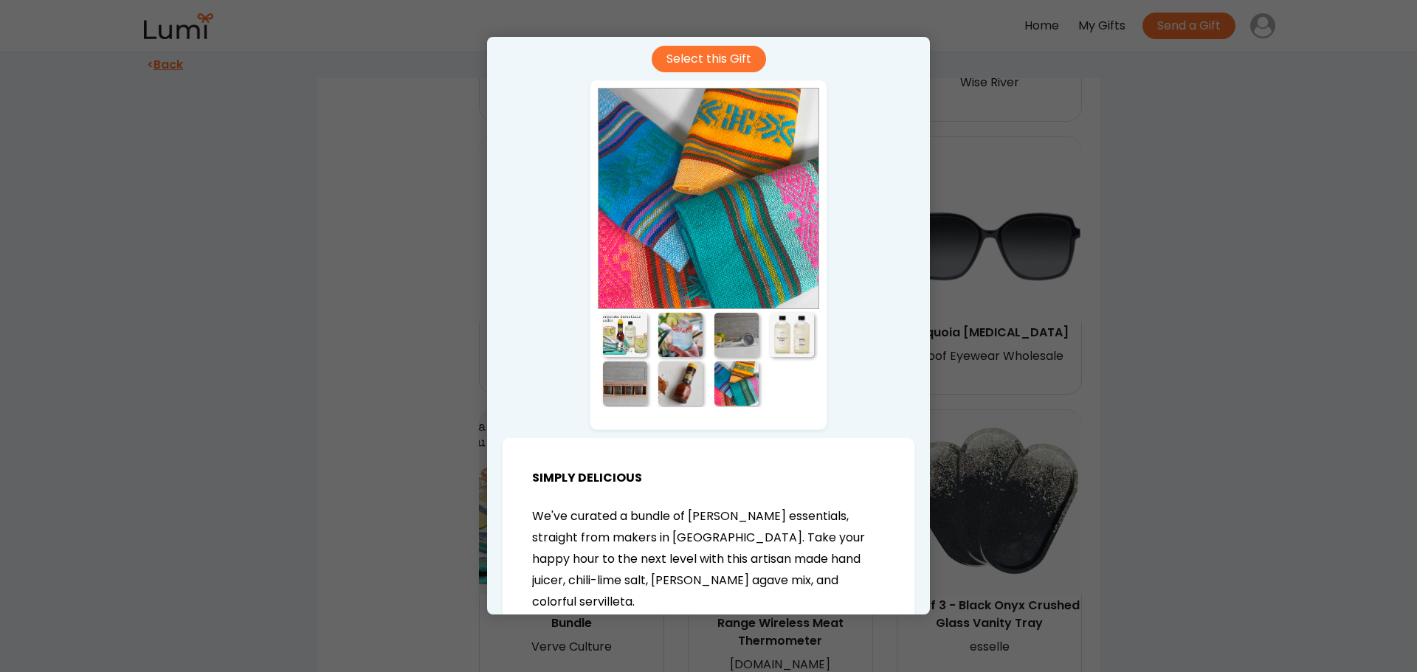
click at [631, 373] on div at bounding box center [625, 384] width 44 height 44
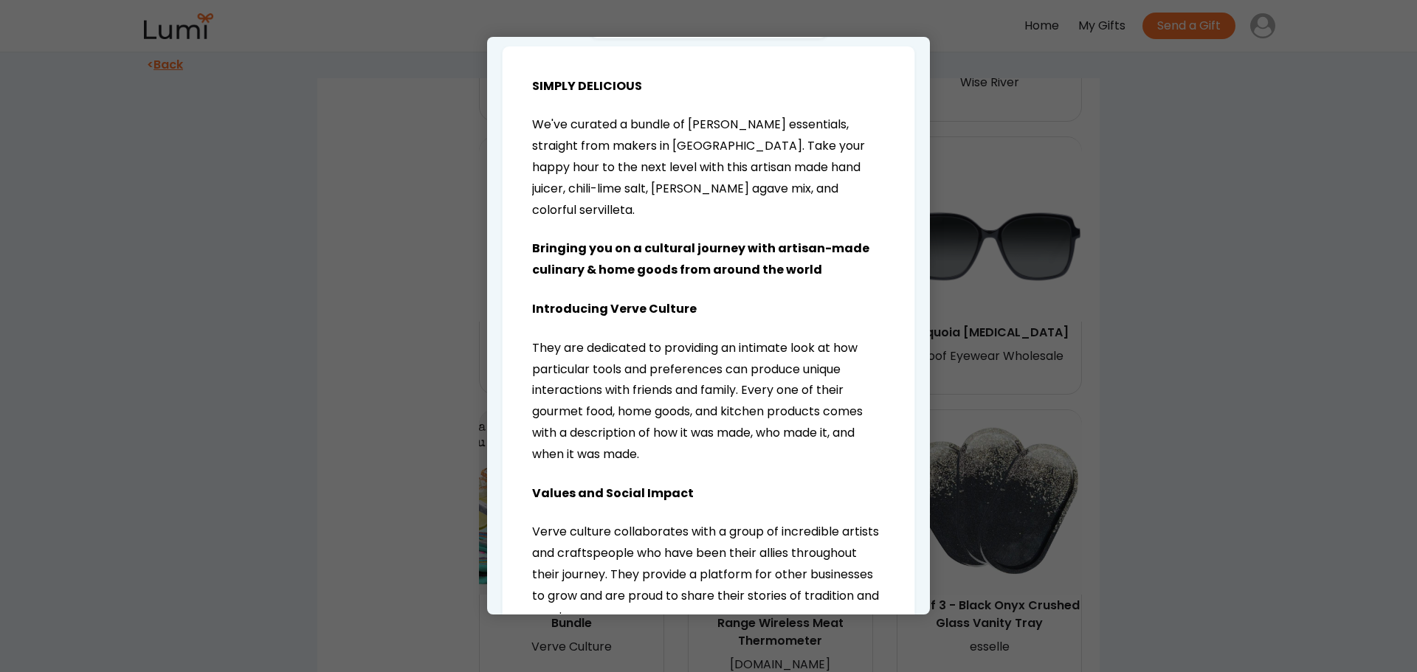
scroll to position [451, 0]
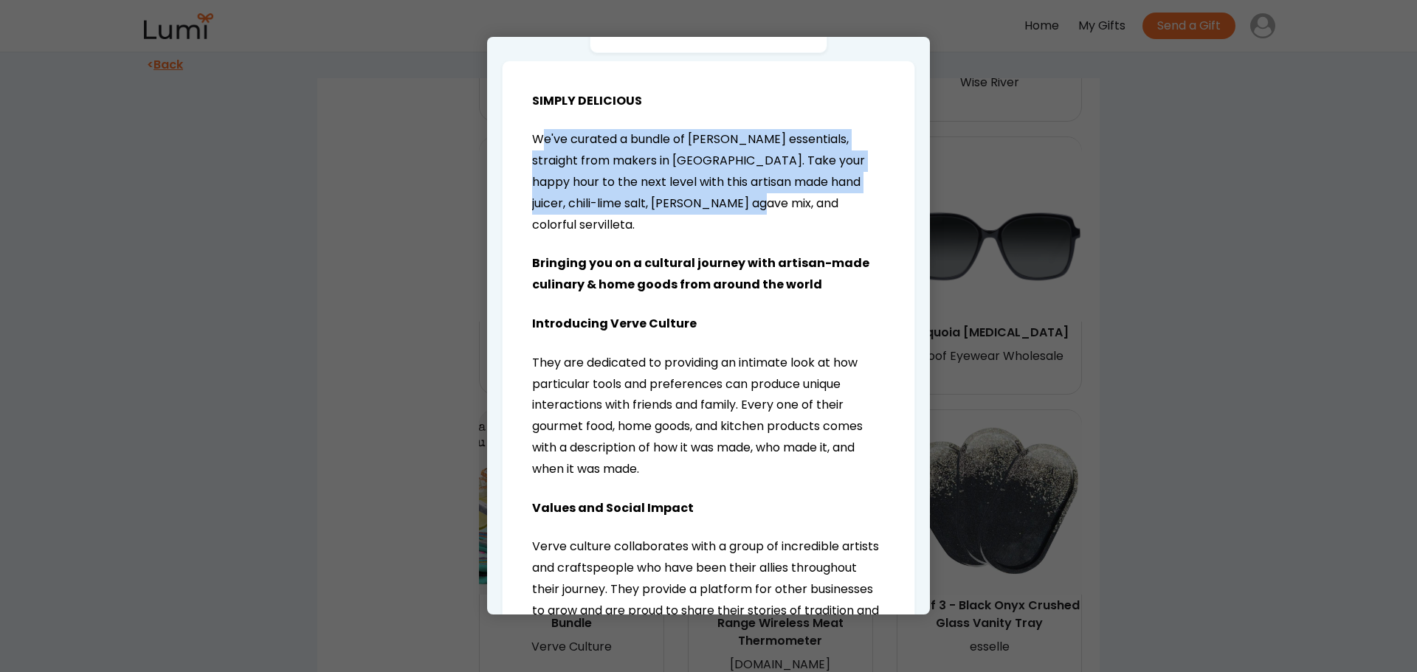
drag, startPoint x: 545, startPoint y: 139, endPoint x: 751, endPoint y: 199, distance: 214.4
click at [736, 197] on span "We've curated a bundle of margarita essentials, straight from makers in Mexico.…" at bounding box center [698, 182] width 333 height 102
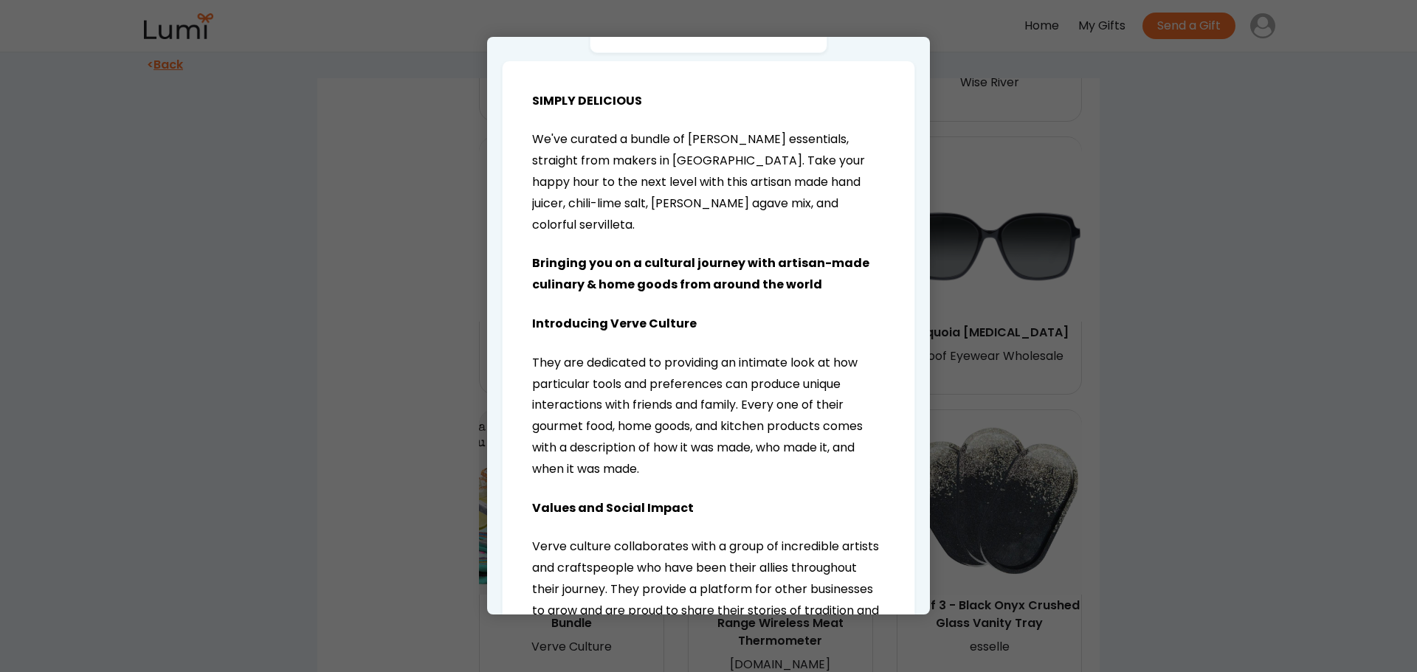
click at [751, 199] on span "We've curated a bundle of margarita essentials, straight from makers in Mexico.…" at bounding box center [698, 182] width 333 height 102
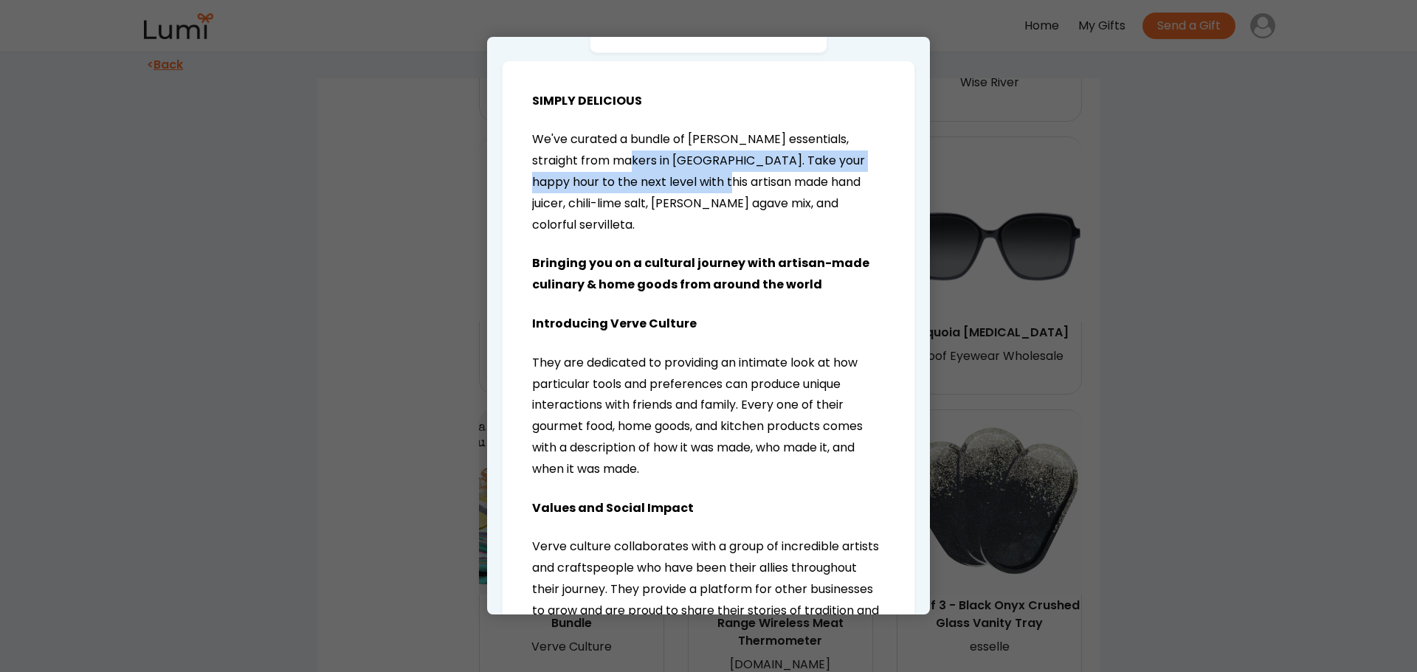
drag, startPoint x: 606, startPoint y: 157, endPoint x: 694, endPoint y: 190, distance: 93.9
click at [690, 190] on span "We've curated a bundle of margarita essentials, straight from makers in Mexico.…" at bounding box center [698, 182] width 333 height 102
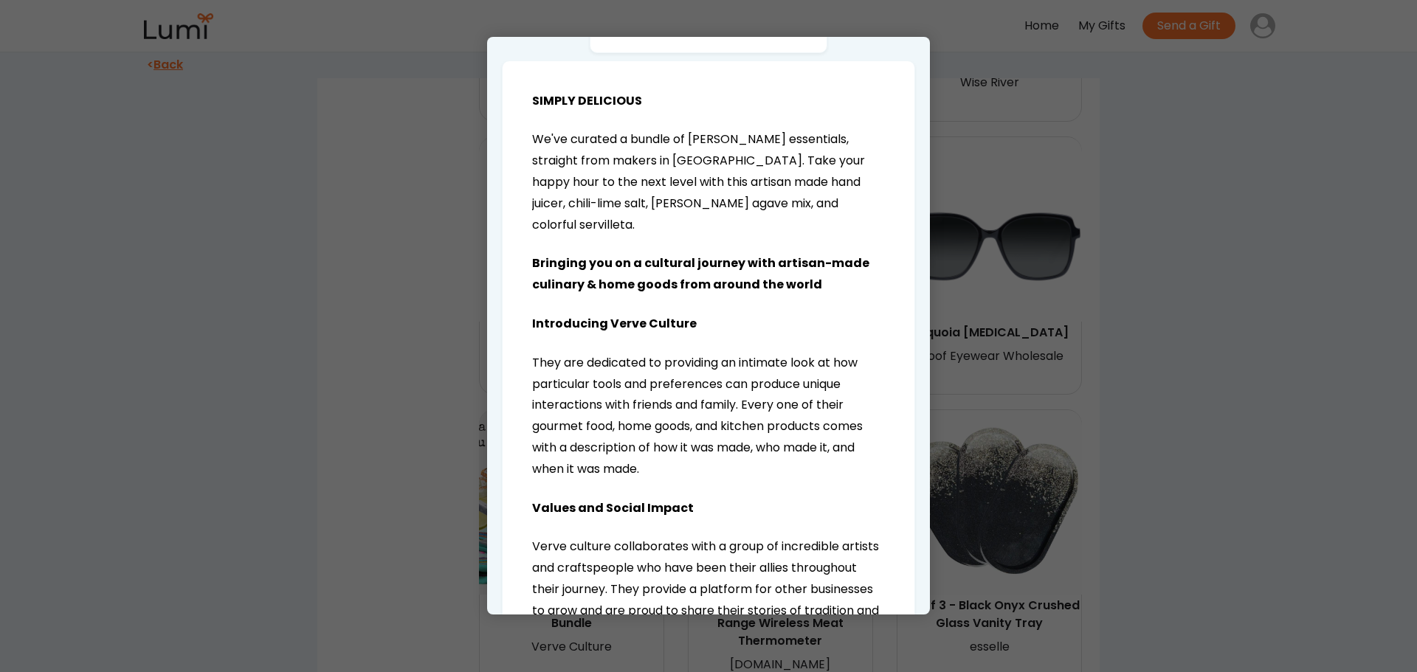
click at [699, 192] on p "We've curated a bundle of margarita essentials, straight from makers in Mexico.…" at bounding box center [708, 182] width 353 height 106
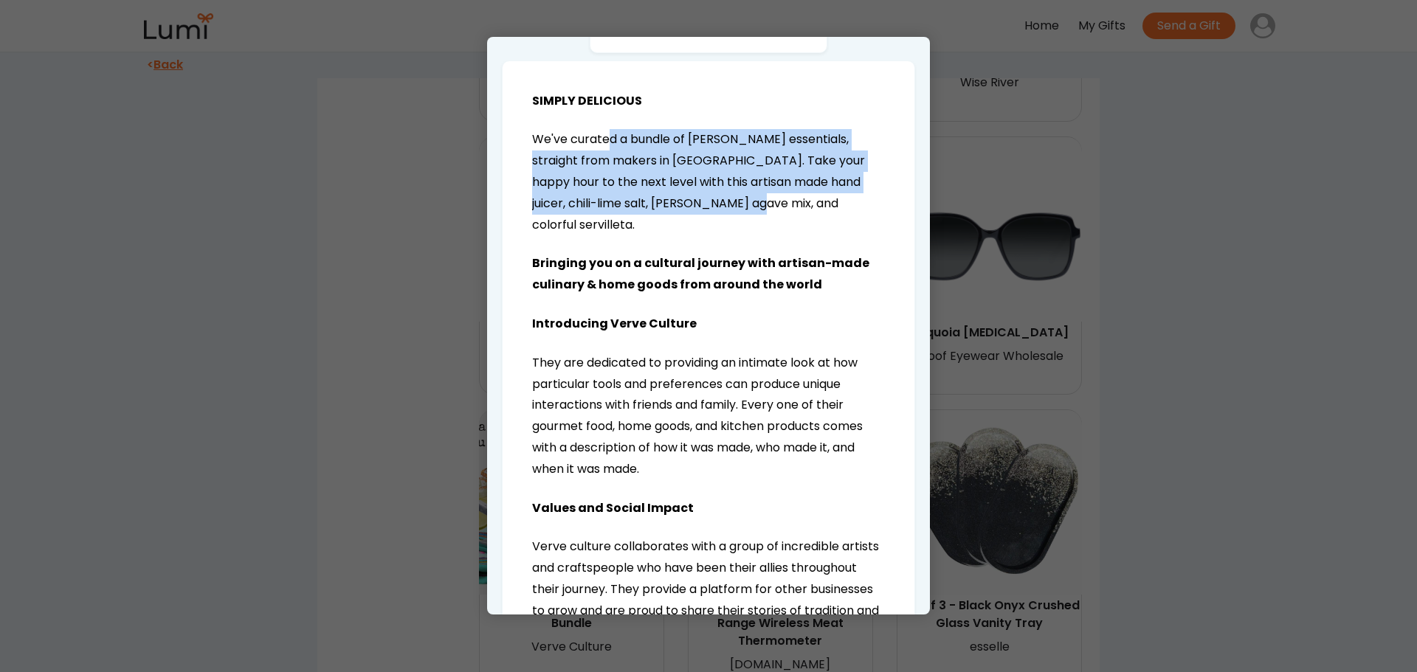
drag, startPoint x: 699, startPoint y: 184, endPoint x: 732, endPoint y: 207, distance: 40.7
click at [725, 203] on span "We've curated a bundle of margarita essentials, straight from makers in Mexico.…" at bounding box center [698, 182] width 333 height 102
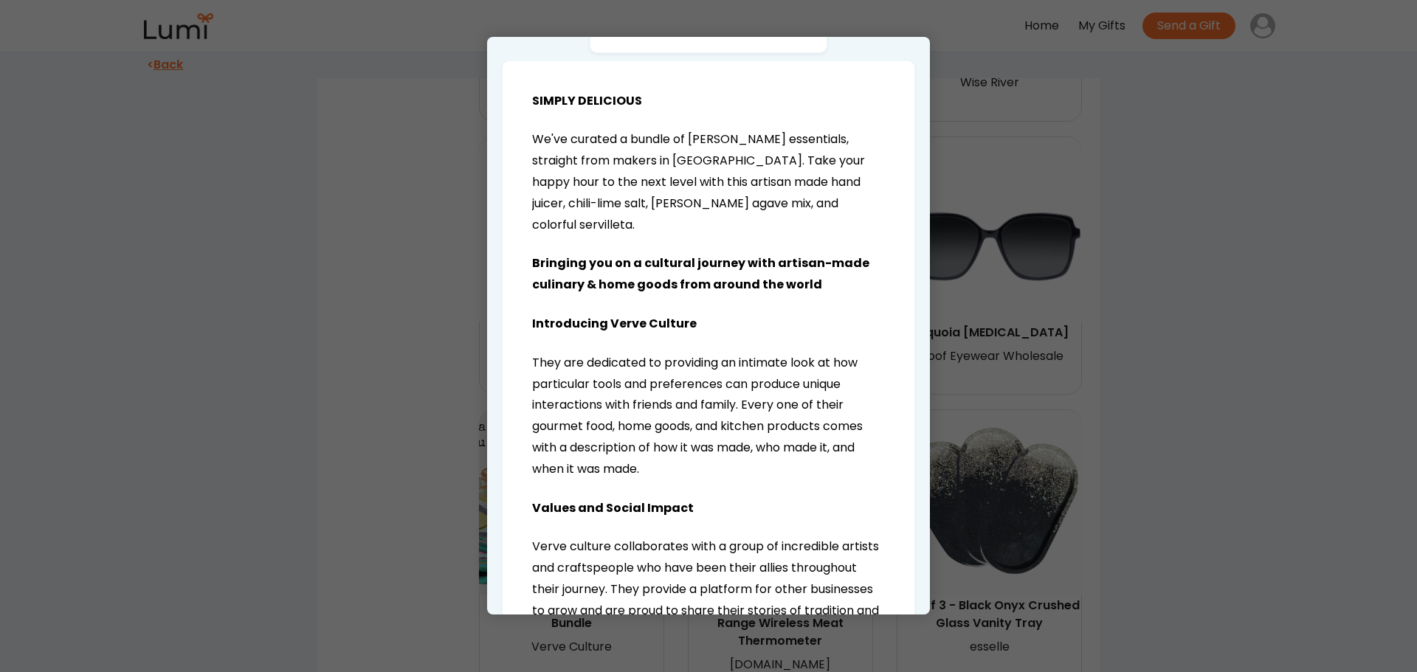
click at [732, 207] on span "We've curated a bundle of margarita essentials, straight from makers in Mexico.…" at bounding box center [698, 182] width 333 height 102
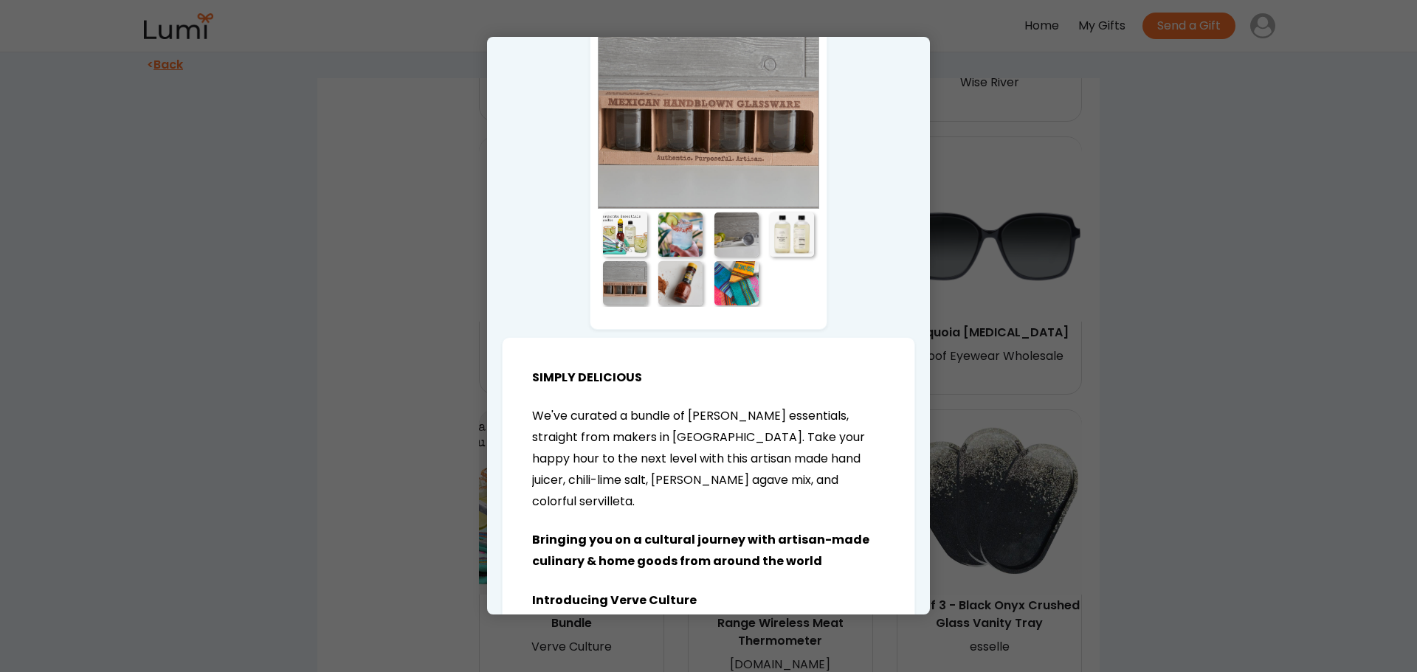
scroll to position [156, 0]
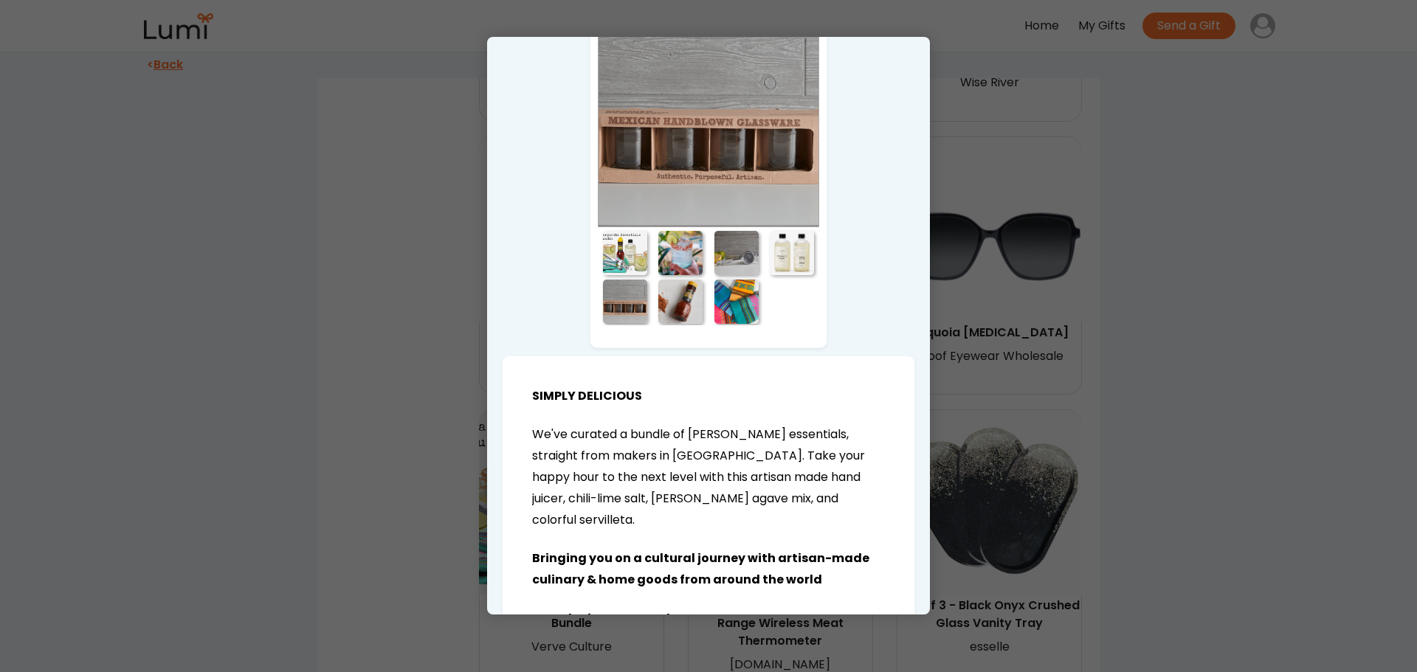
click at [666, 249] on div at bounding box center [680, 253] width 44 height 44
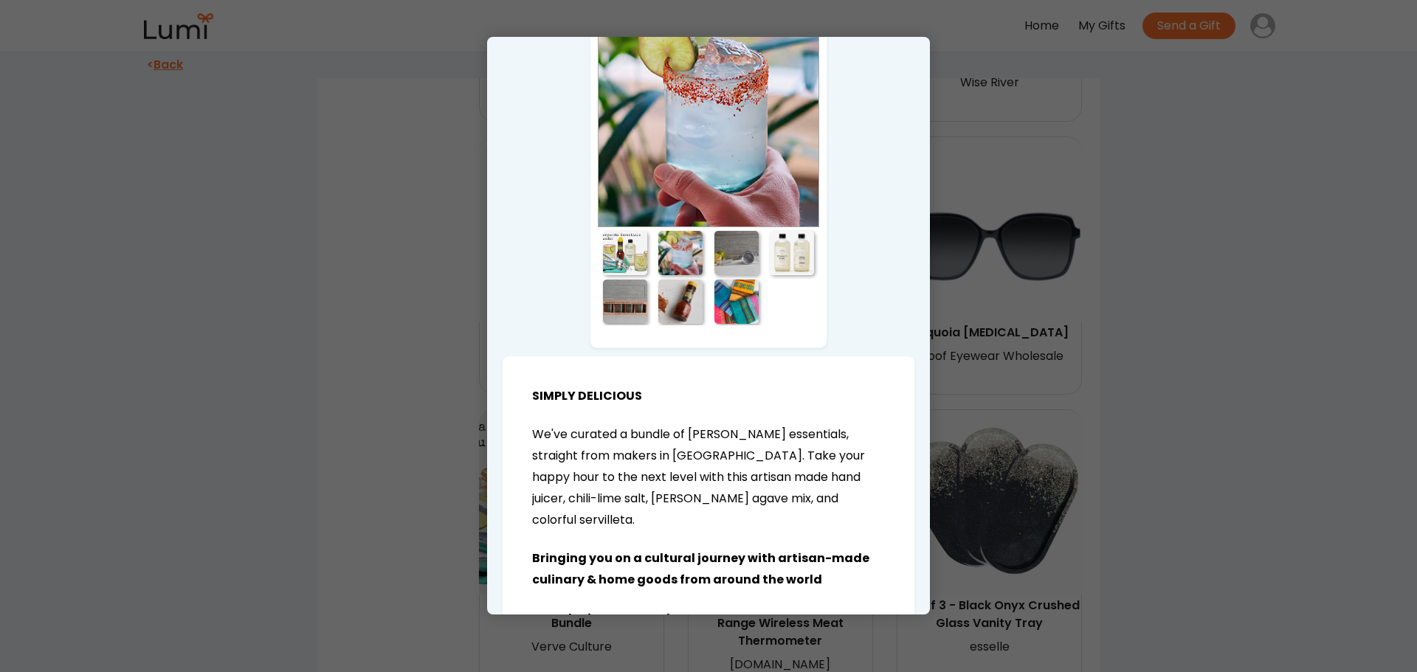
click at [729, 247] on div at bounding box center [736, 253] width 44 height 44
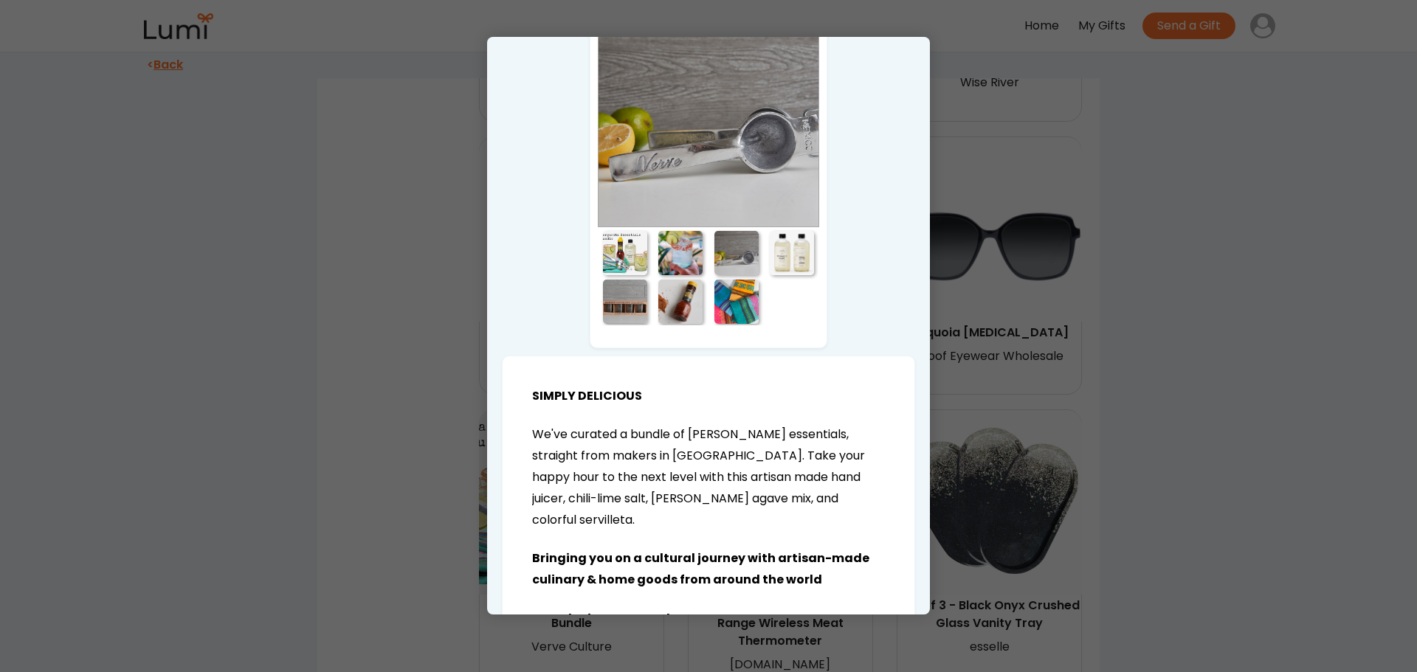
click at [673, 252] on div at bounding box center [680, 253] width 44 height 44
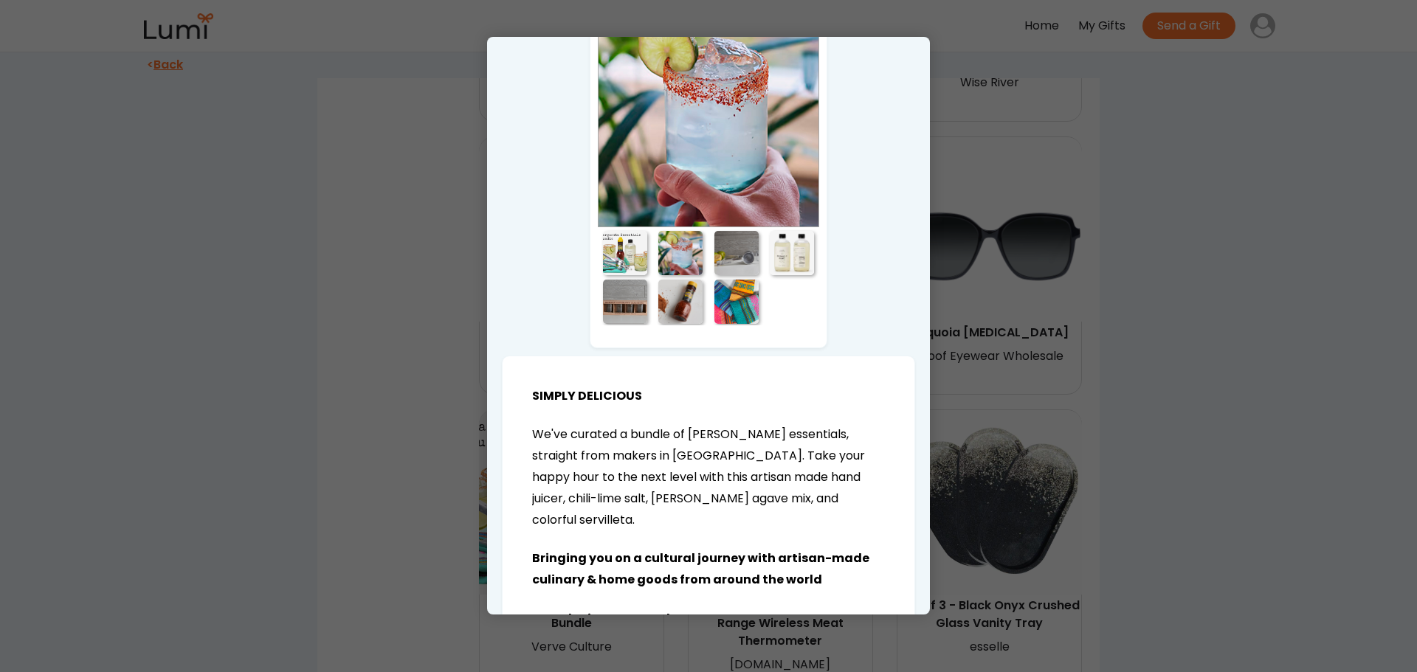
click at [719, 256] on div at bounding box center [736, 253] width 44 height 44
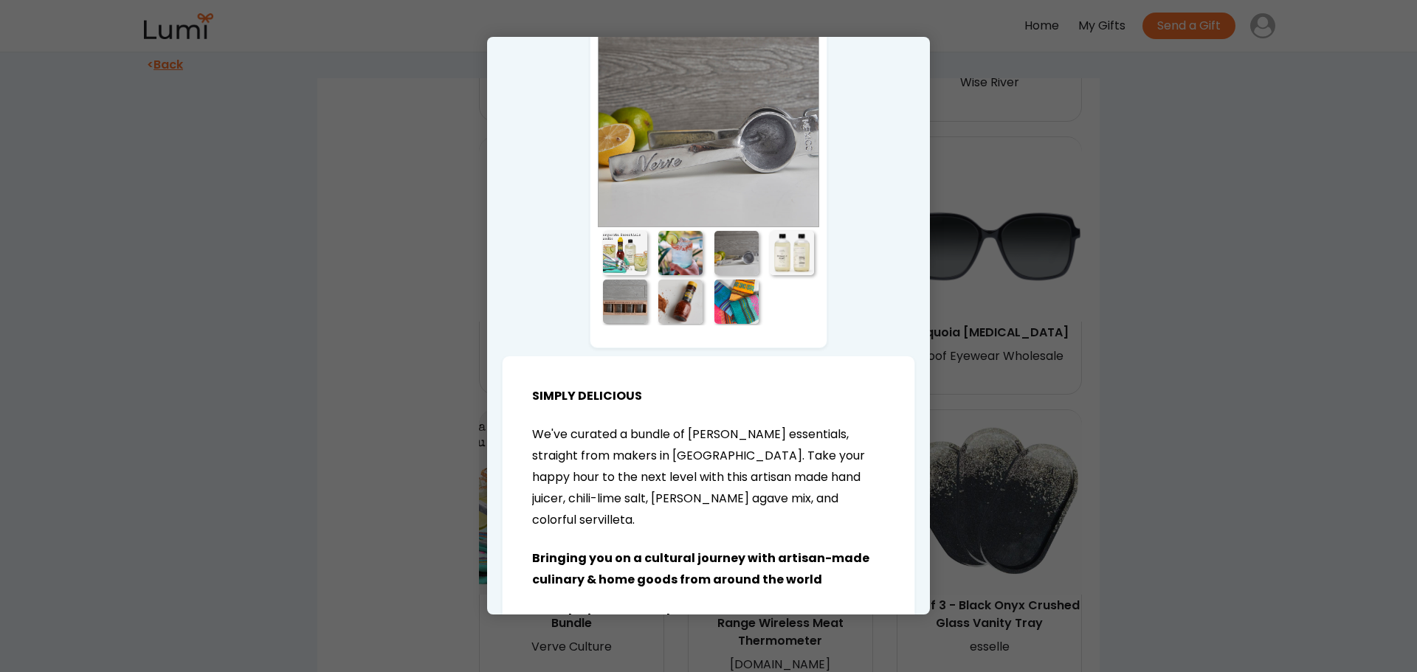
click at [780, 255] on div at bounding box center [792, 253] width 44 height 44
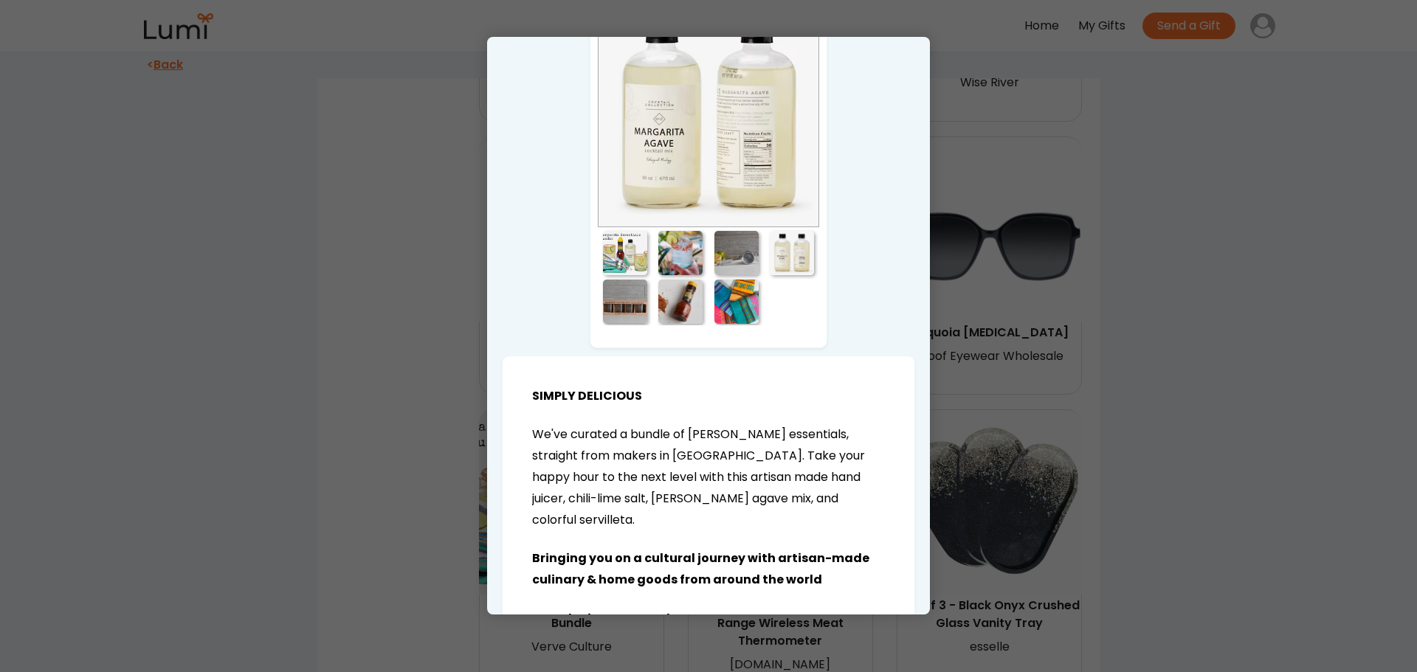
click at [620, 303] on div at bounding box center [625, 302] width 44 height 44
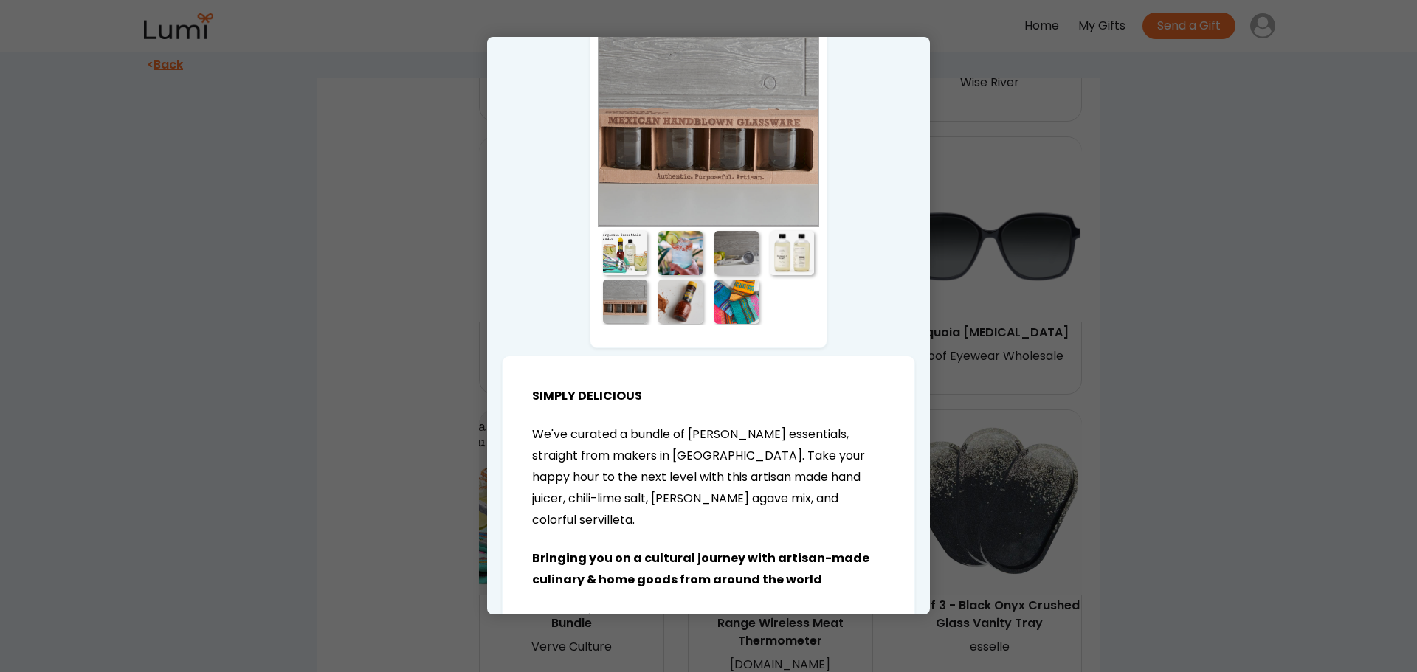
click at [682, 310] on div at bounding box center [680, 302] width 44 height 44
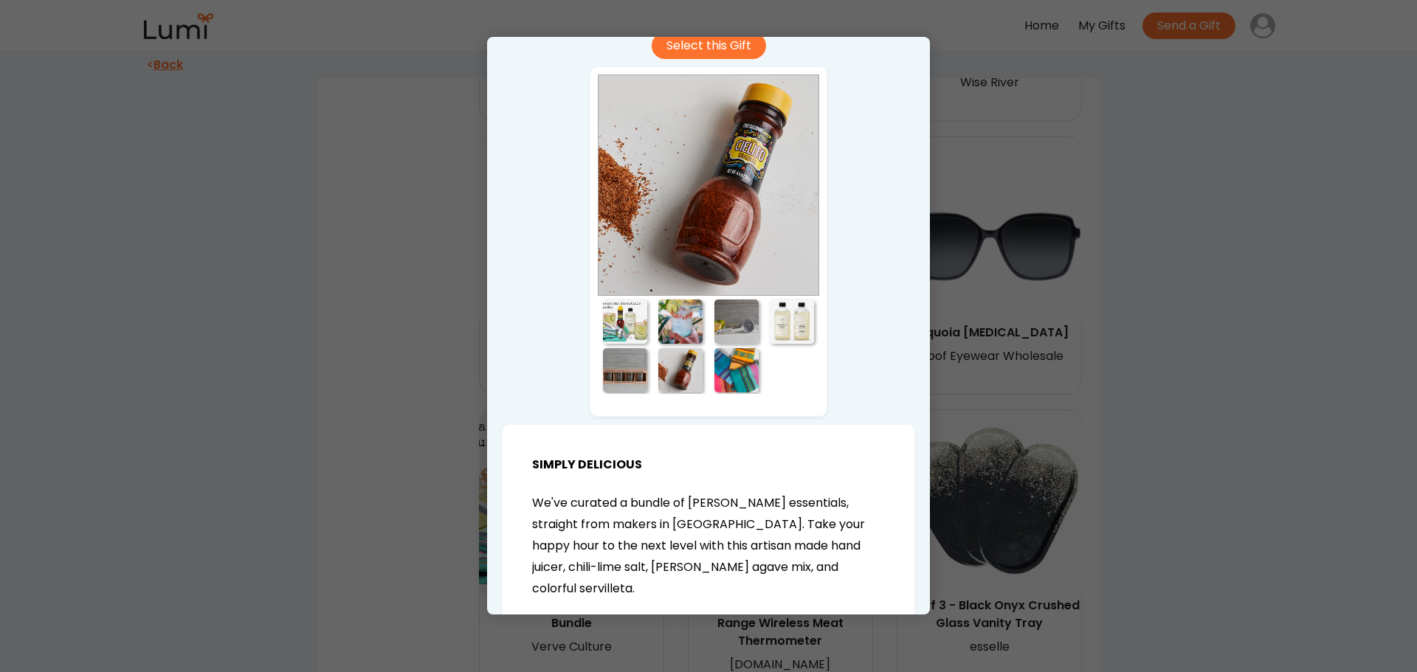
scroll to position [82, 0]
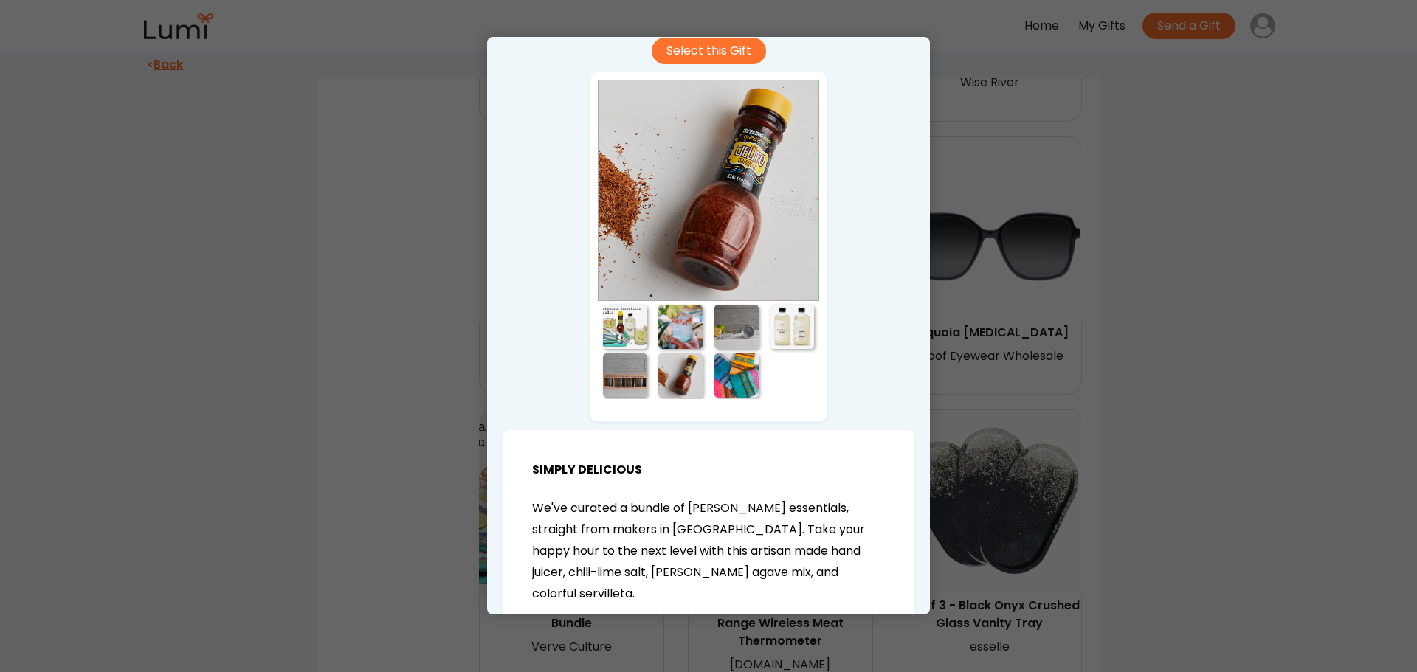
click at [714, 378] on div at bounding box center [736, 375] width 44 height 44
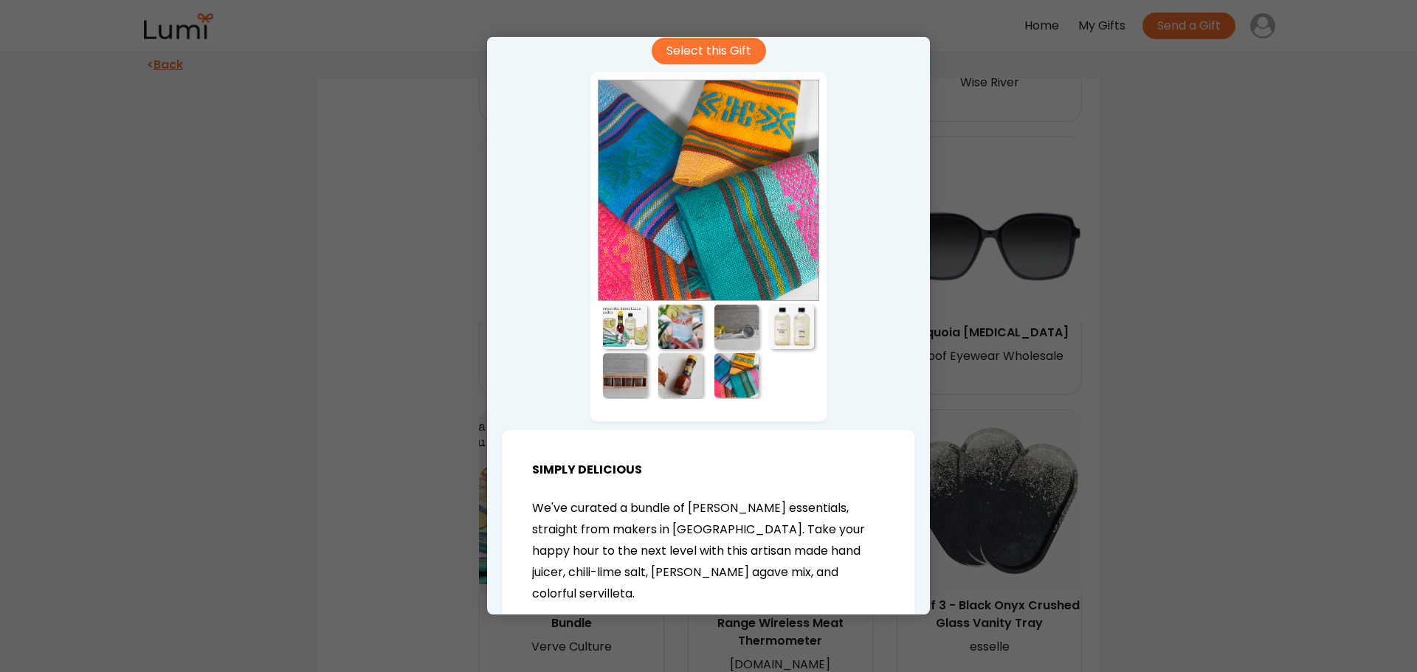
click at [671, 331] on div at bounding box center [680, 327] width 44 height 44
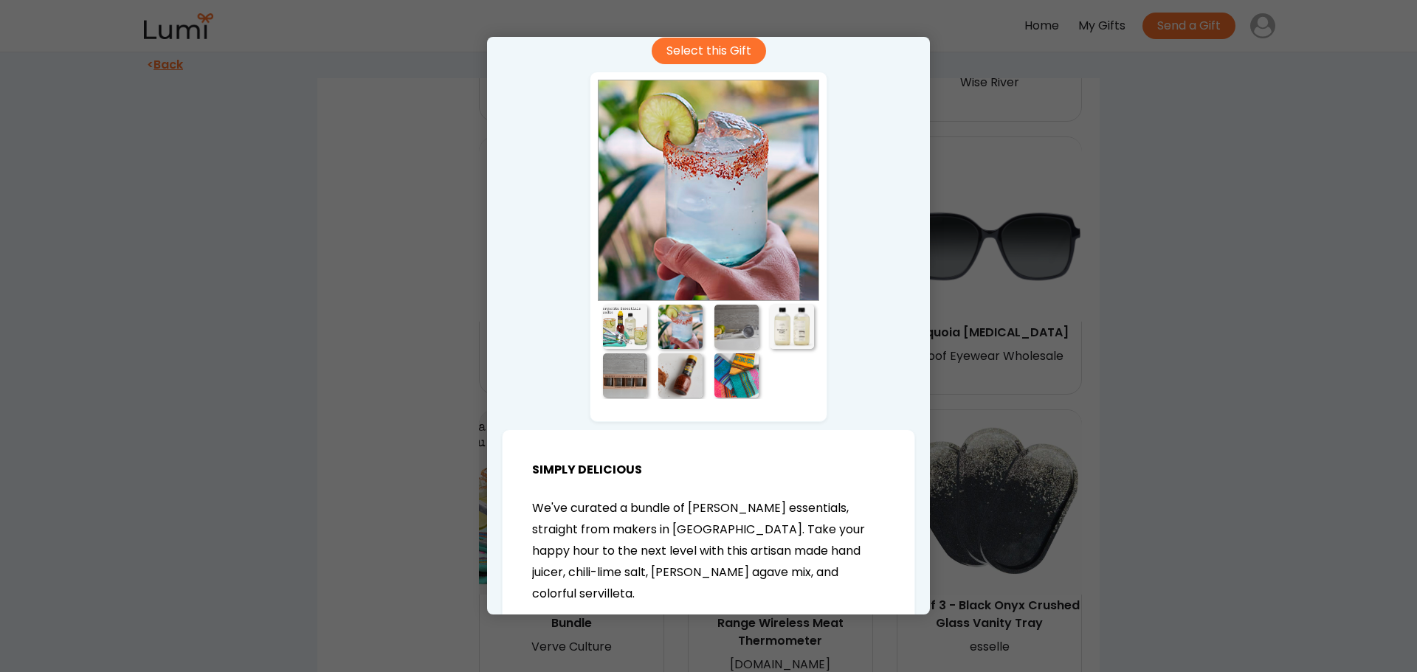
click at [622, 331] on div at bounding box center [625, 327] width 44 height 44
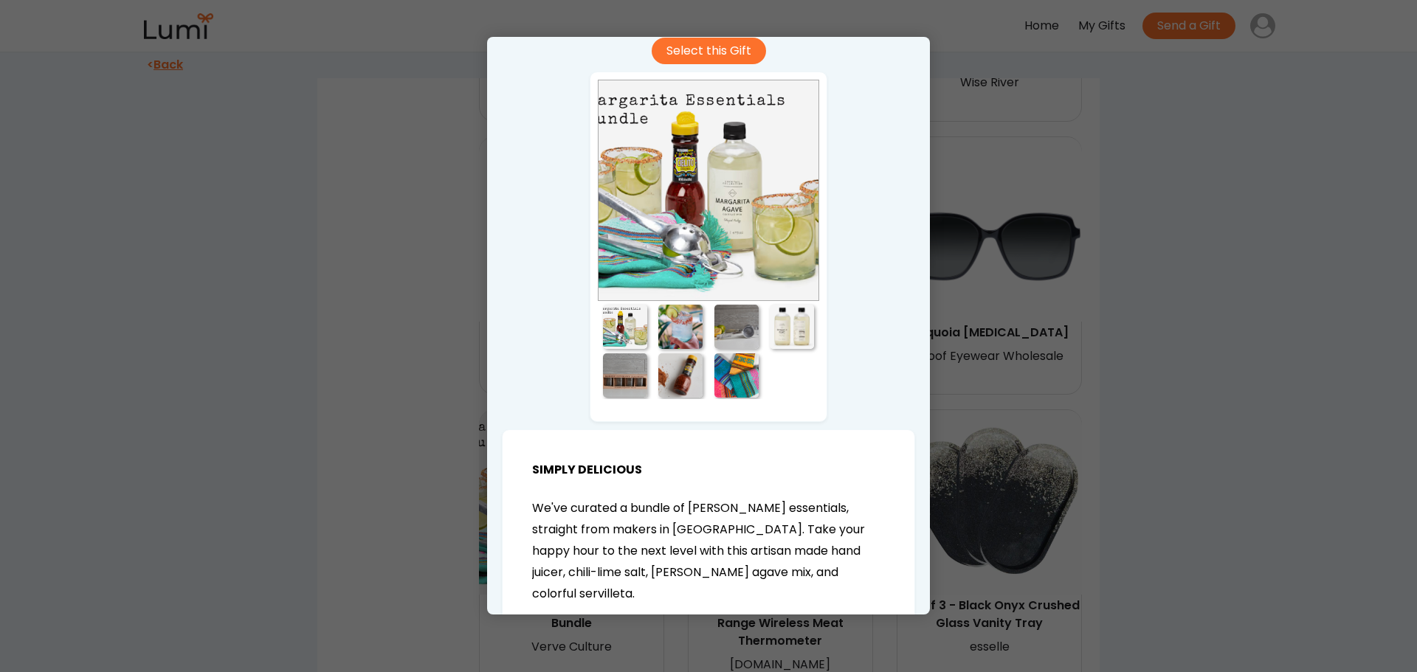
click at [735, 386] on div at bounding box center [736, 375] width 44 height 44
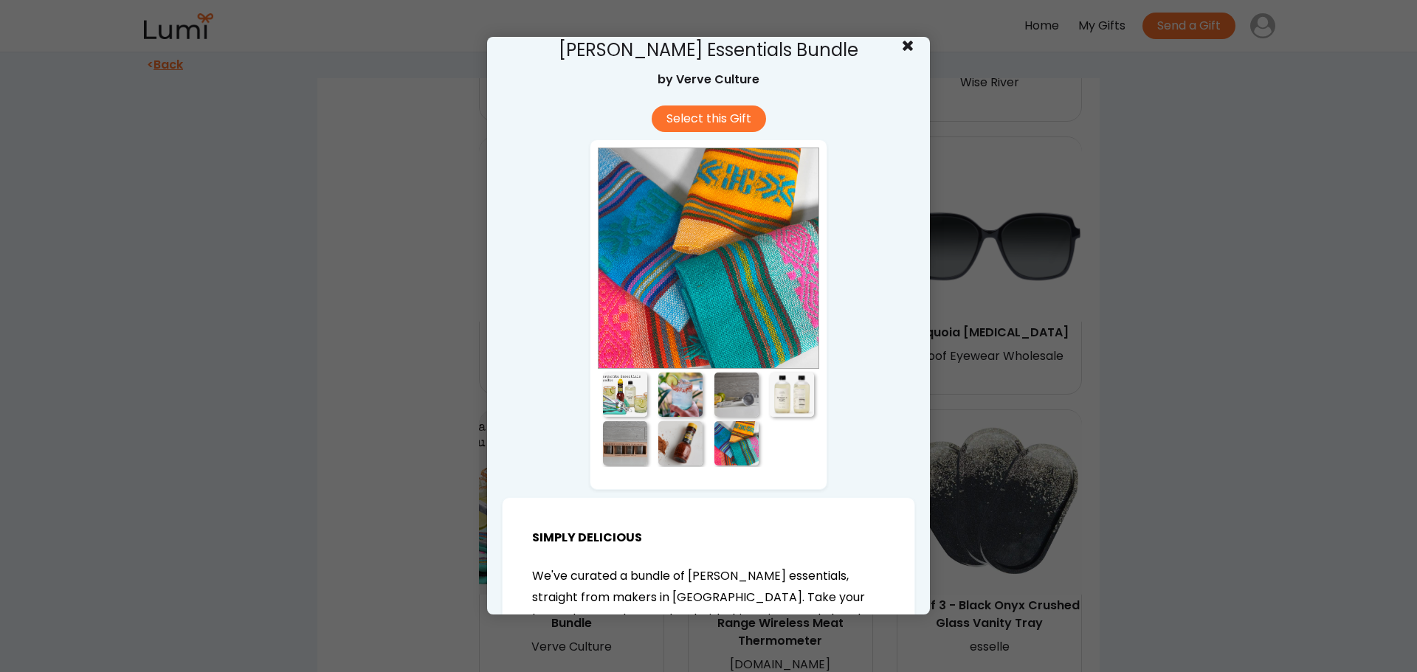
scroll to position [8, 0]
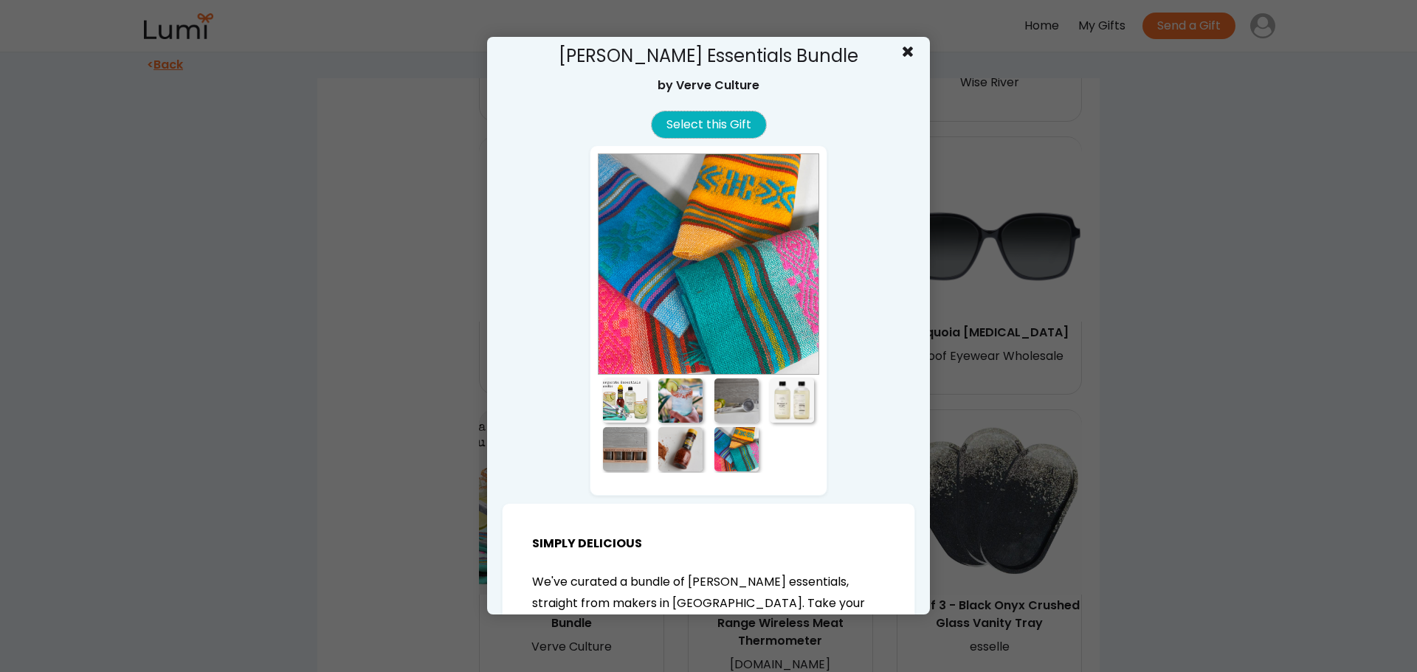
click at [712, 117] on button "Select this Gift" at bounding box center [709, 124] width 114 height 27
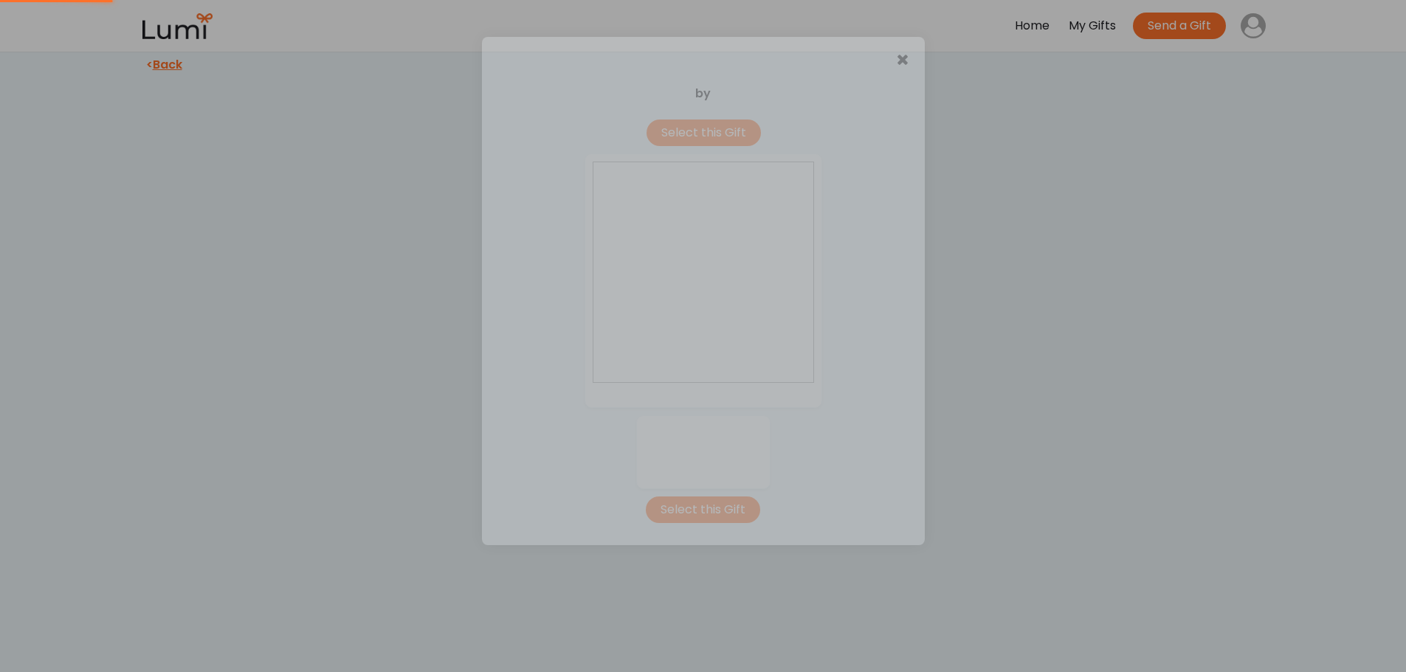
scroll to position [0, 0]
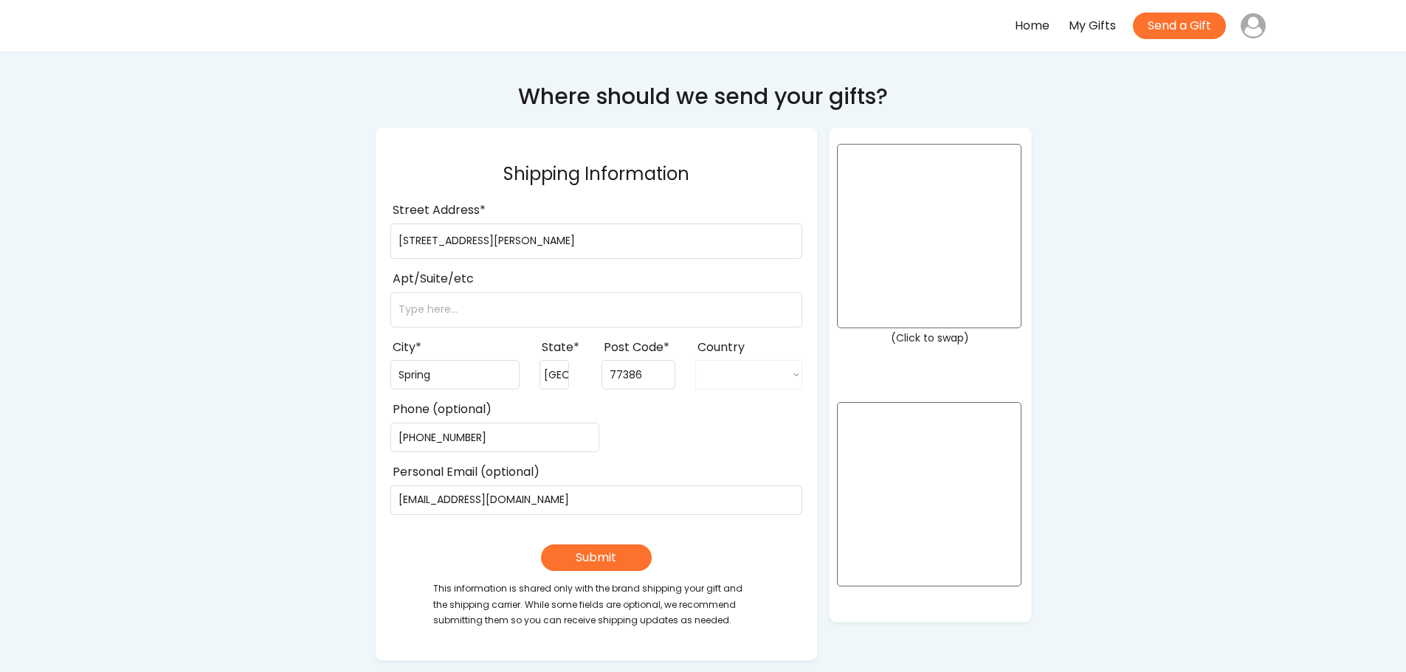
select select ""1348695171700984260__LOOKUP__1708985228834x169246185333063360""
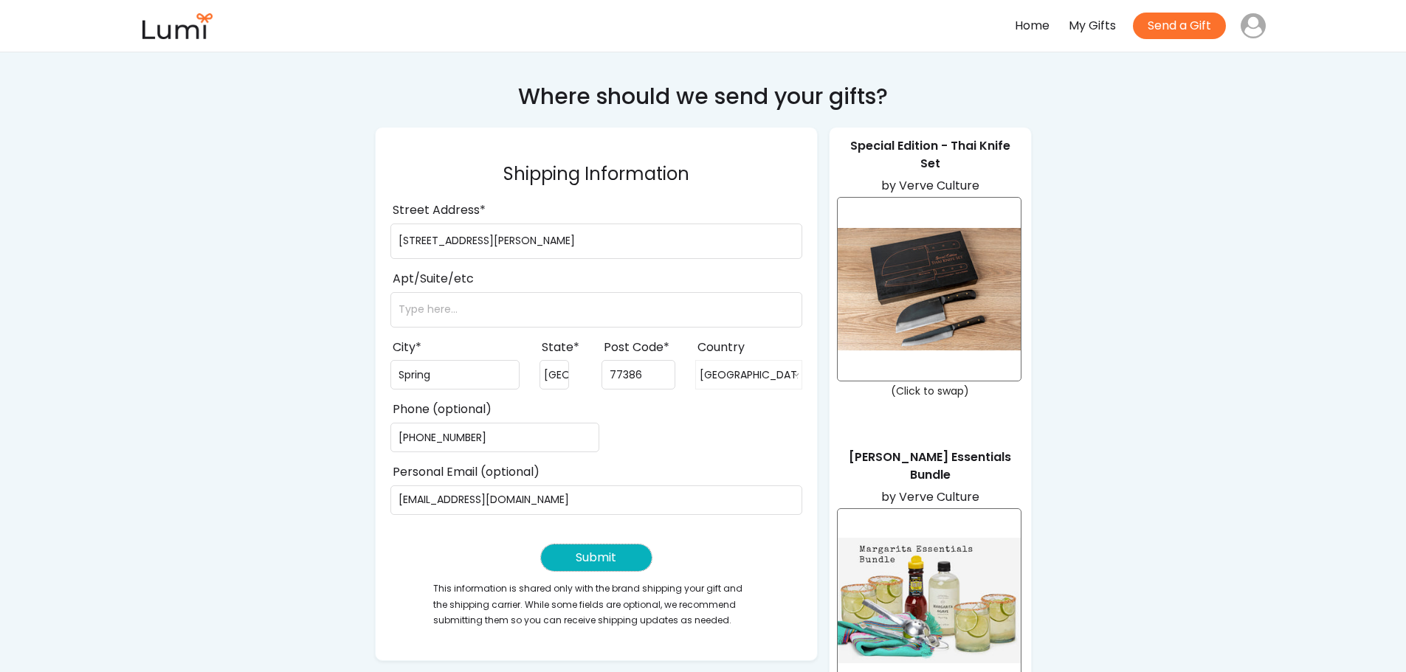
click at [601, 557] on button "Submit" at bounding box center [596, 558] width 111 height 27
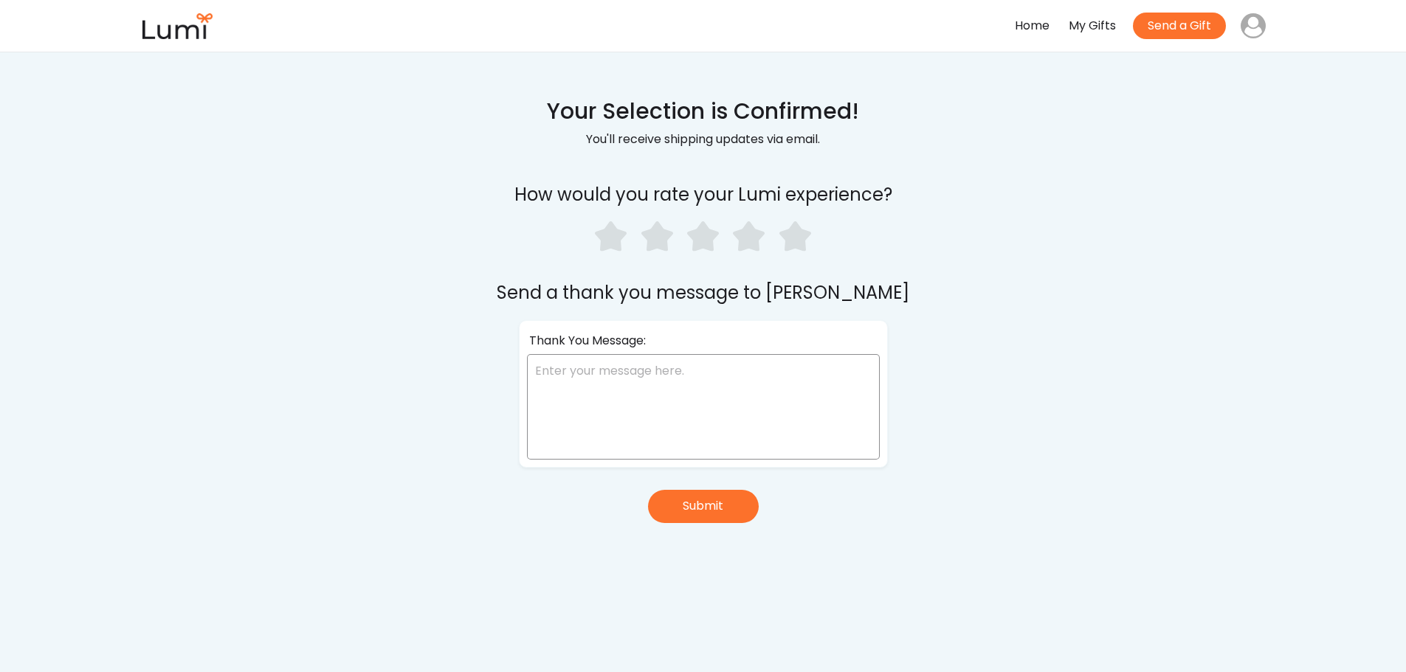
click at [708, 393] on textarea at bounding box center [703, 407] width 353 height 106
type textarea "Thanks you so much for the gifts and a great 5 years."
click at [799, 242] on use at bounding box center [795, 236] width 32 height 30
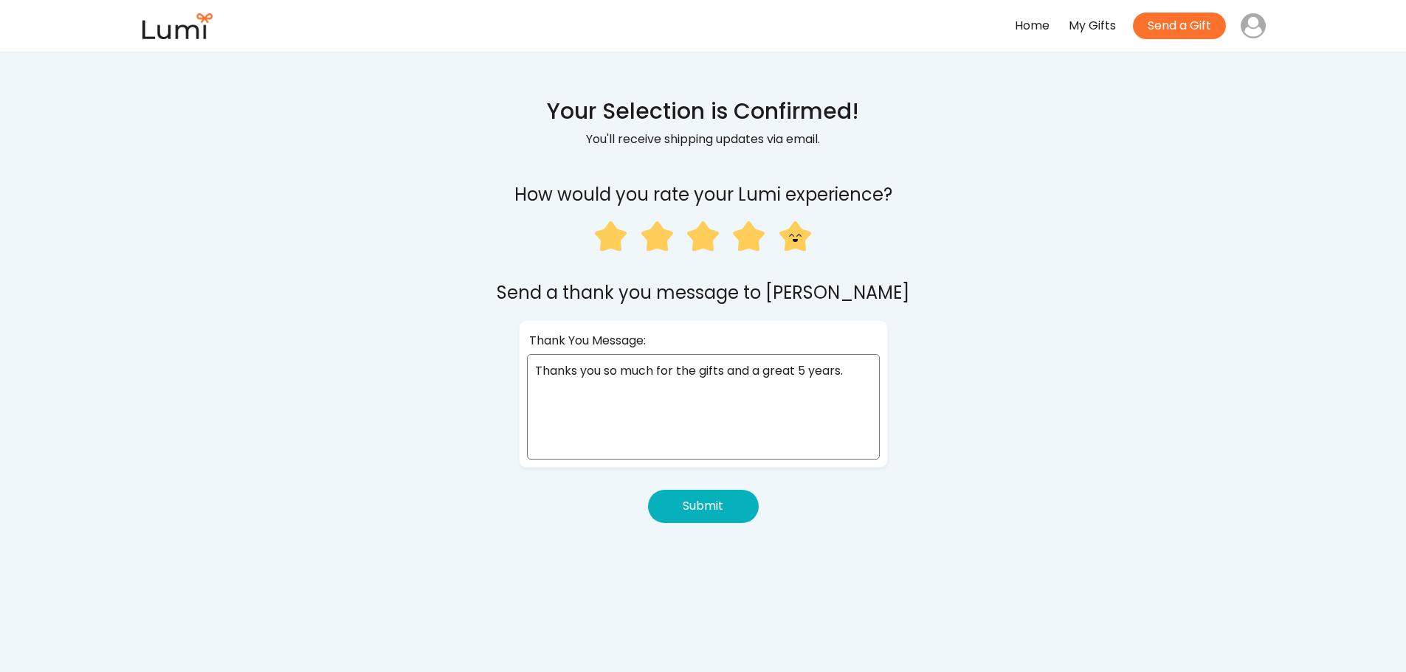
click at [711, 511] on button "Submit" at bounding box center [703, 506] width 111 height 33
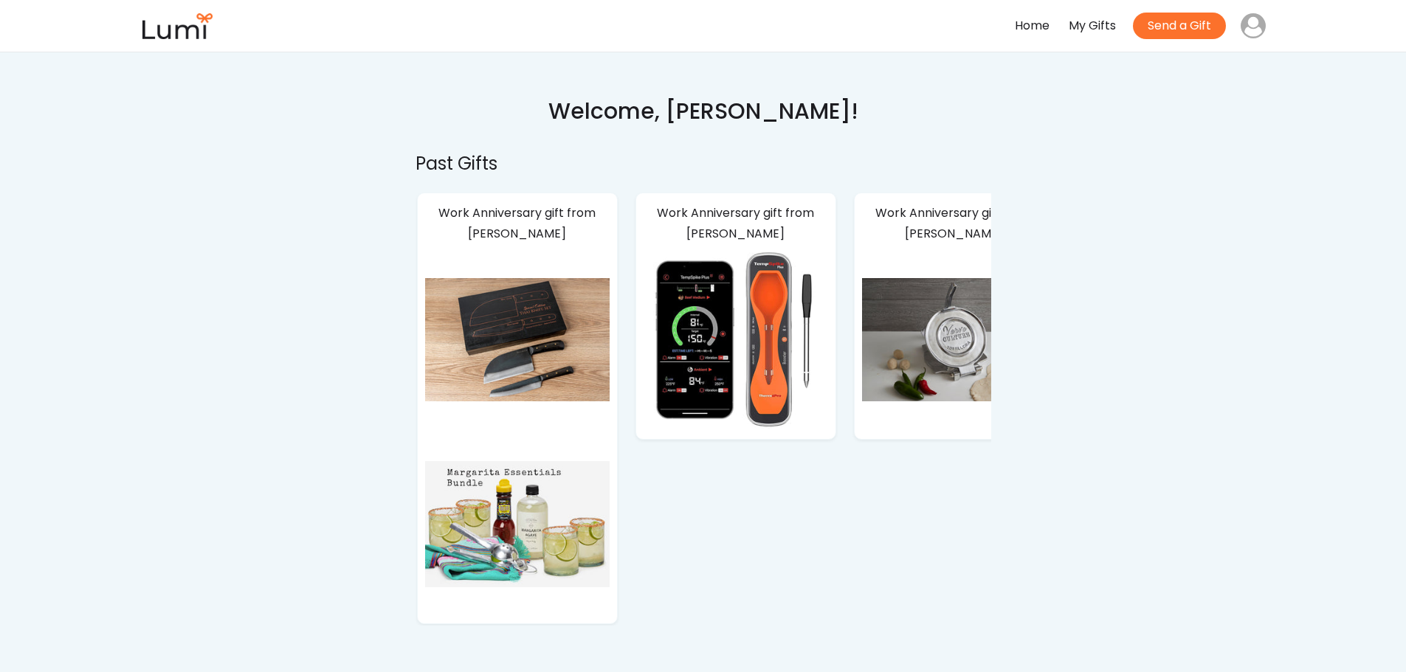
click at [1030, 19] on div "Home" at bounding box center [1032, 25] width 35 height 21
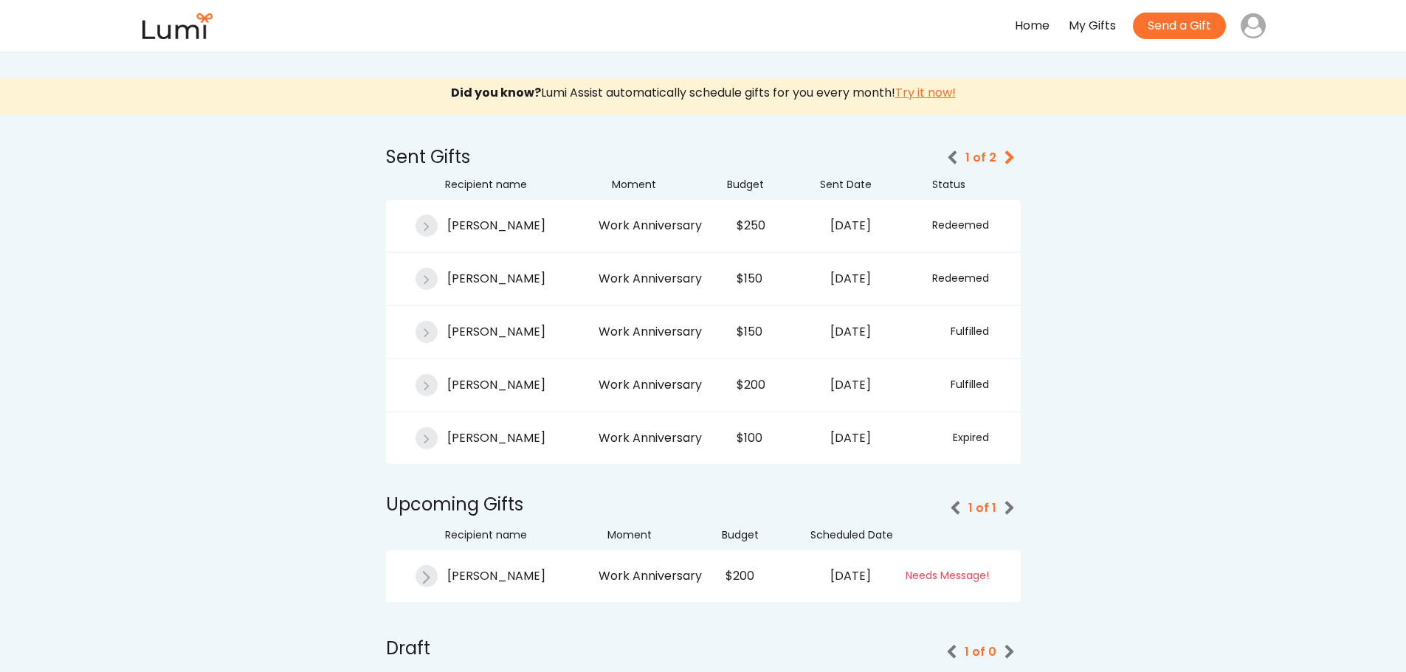
scroll to position [74, 0]
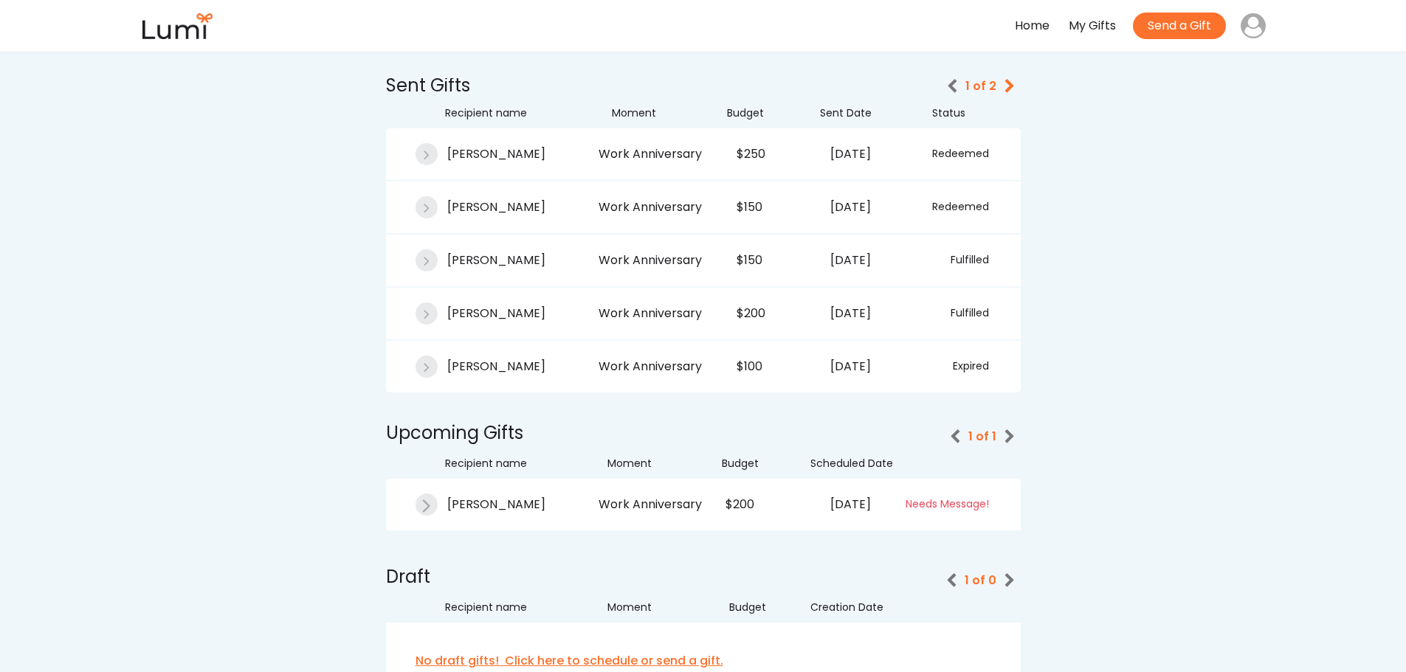
click at [935, 503] on div "Needs Message!" at bounding box center [932, 504] width 114 height 15
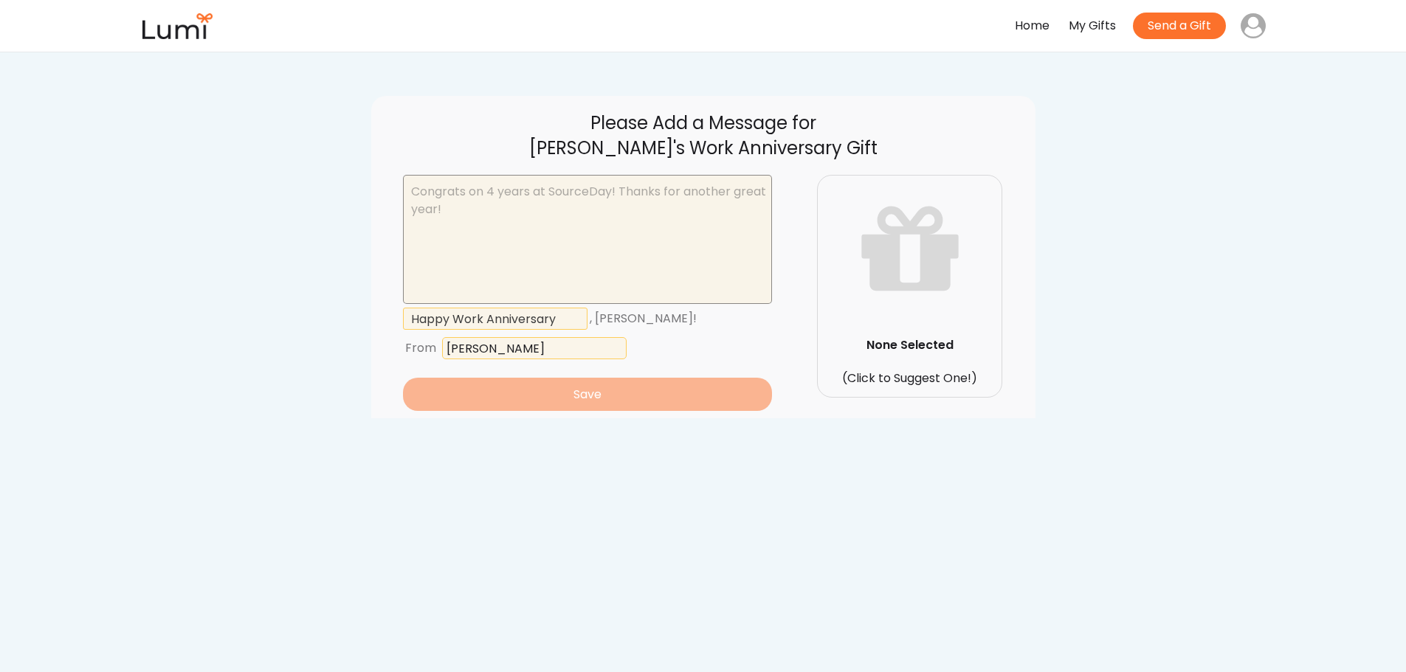
click at [509, 207] on textarea at bounding box center [587, 239] width 369 height 129
drag, startPoint x: 471, startPoint y: 207, endPoint x: 408, endPoint y: 201, distance: 62.9
click at [408, 201] on textarea at bounding box center [587, 239] width 369 height 129
click at [464, 207] on textarea at bounding box center [587, 239] width 369 height 129
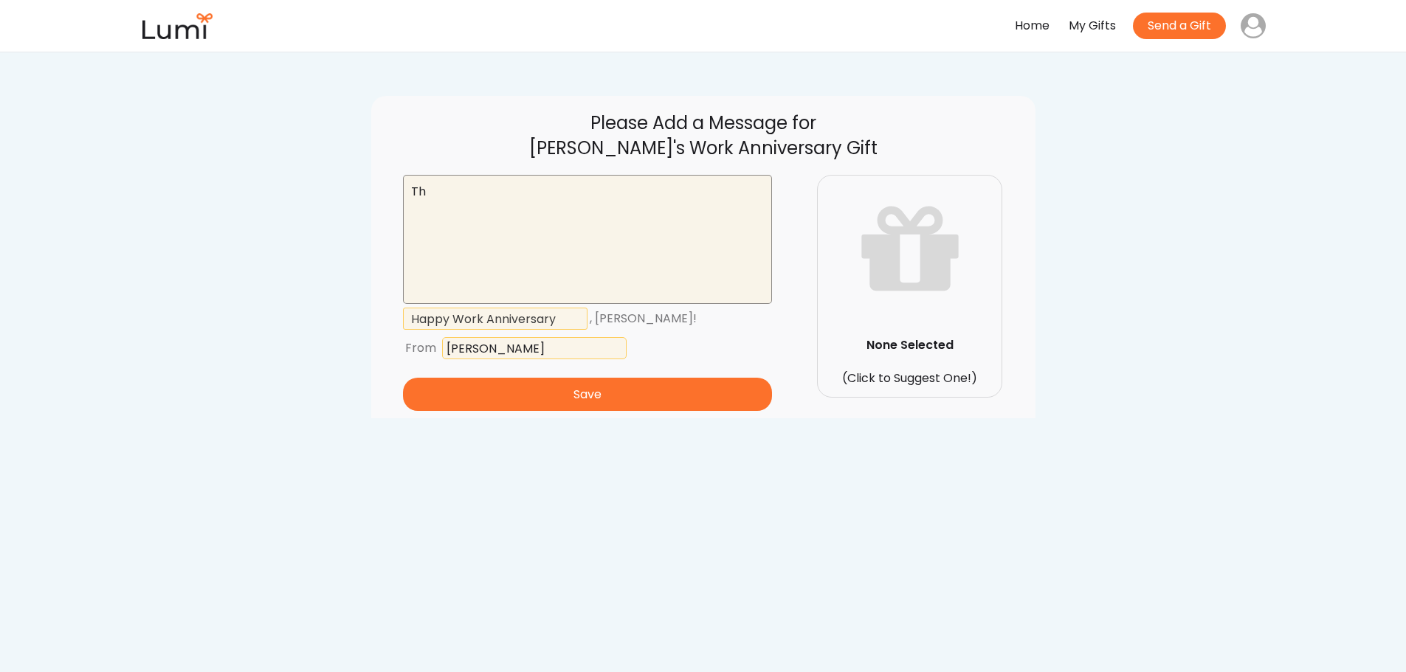
type textarea "T"
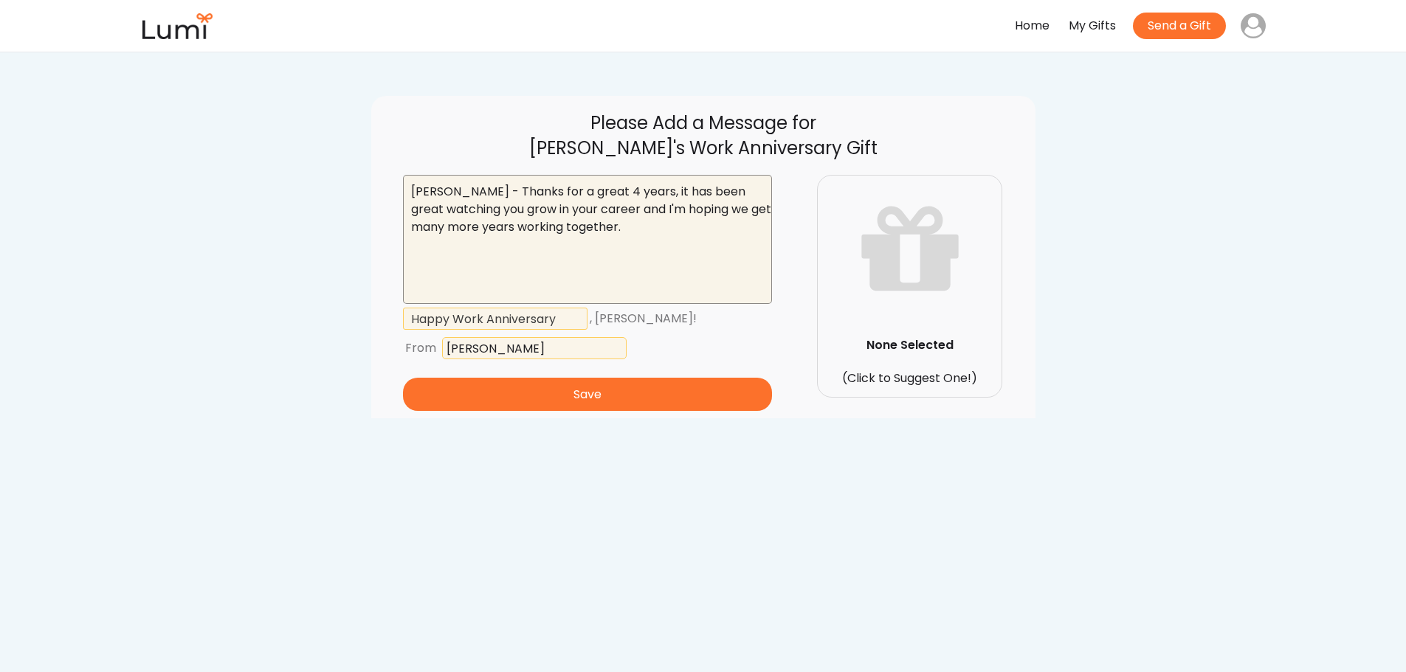
drag, startPoint x: 497, startPoint y: 193, endPoint x: 577, endPoint y: 220, distance: 84.9
click at [577, 220] on textarea "[PERSON_NAME] - Thanks for a great 4 years, it has been great watching you grow…" at bounding box center [587, 239] width 369 height 129
click at [580, 220] on textarea "[PERSON_NAME] - Thanks for a great 4 years, it has been great watching you grow…" at bounding box center [587, 239] width 369 height 129
drag, startPoint x: 463, startPoint y: 207, endPoint x: 607, endPoint y: 224, distance: 145.5
click at [601, 219] on textarea "[PERSON_NAME] - Thanks for a great 4 years, it has been great watching you grow…" at bounding box center [587, 239] width 369 height 129
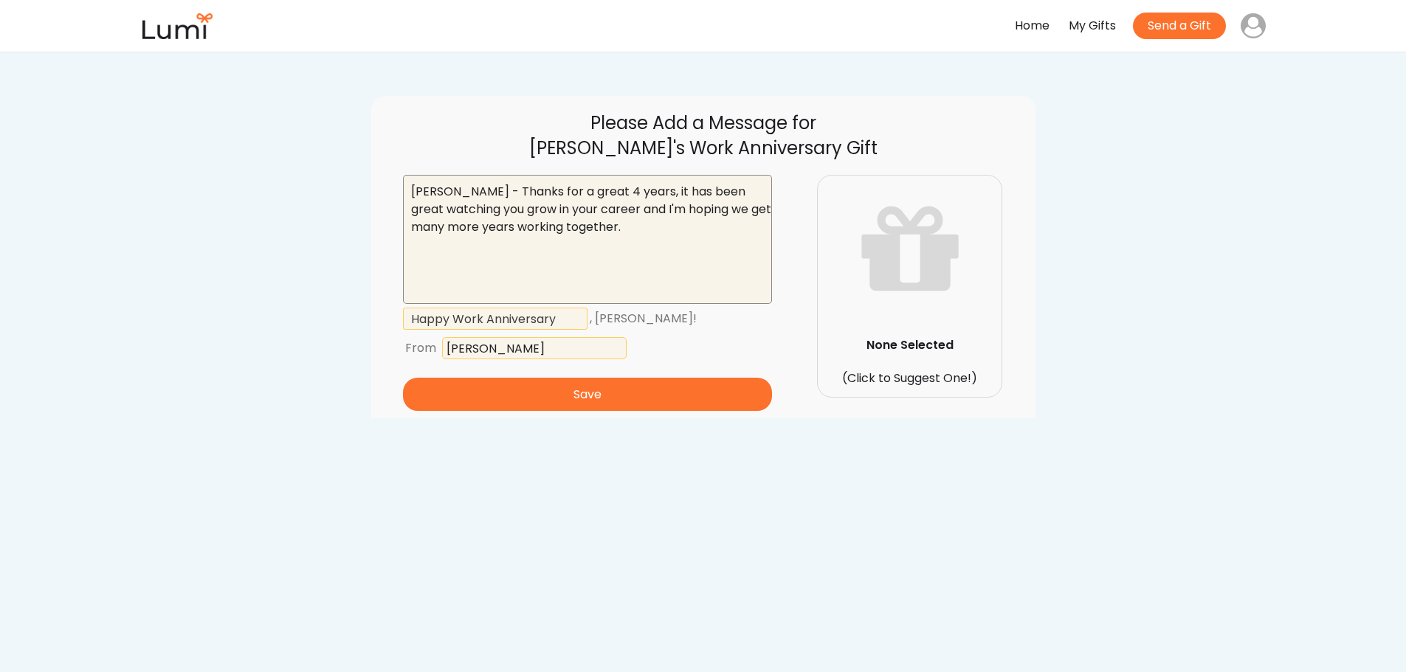
click at [615, 227] on textarea "[PERSON_NAME] - Thanks for a great 4 years, it has been great watching you grow…" at bounding box center [587, 239] width 369 height 129
drag, startPoint x: 416, startPoint y: 190, endPoint x: 671, endPoint y: 228, distance: 258.2
click at [671, 228] on textarea "[PERSON_NAME] - Thanks for a great 4 years, it has been great watching you grow…" at bounding box center [587, 239] width 369 height 129
click at [666, 229] on textarea "[PERSON_NAME] - Thanks for a great 4 years, it has been great watching you grow…" at bounding box center [587, 239] width 369 height 129
drag, startPoint x: 583, startPoint y: 148, endPoint x: 815, endPoint y: 148, distance: 232.4
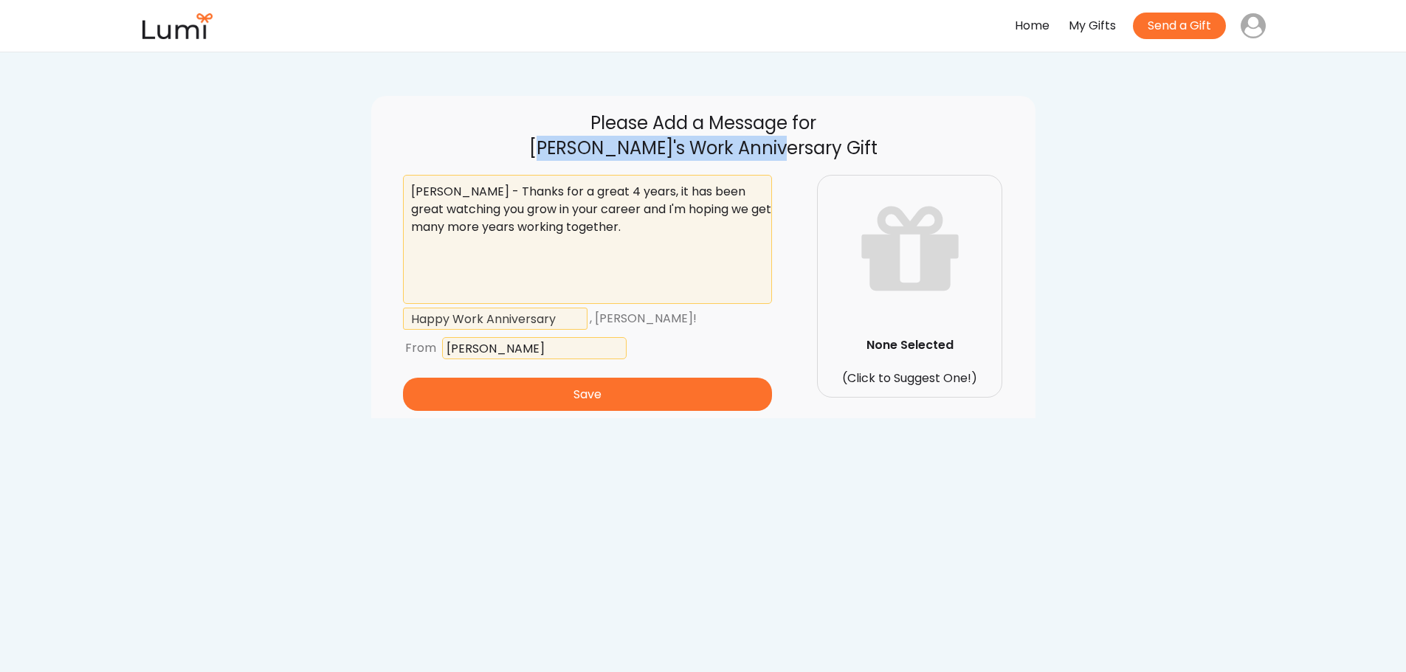
click at [809, 146] on div "[PERSON_NAME]'s Work Anniversary Gift" at bounding box center [703, 148] width 605 height 25
click at [815, 148] on div "[PERSON_NAME]'s Work Anniversary Gift" at bounding box center [703, 148] width 605 height 25
drag, startPoint x: 691, startPoint y: 108, endPoint x: 787, endPoint y: 147, distance: 103.6
click at [773, 140] on div "Please Add a Message for [PERSON_NAME]'s Work Anniversary Gift [PERSON_NAME] - …" at bounding box center [703, 257] width 664 height 322
click at [787, 147] on div "[PERSON_NAME]'s Work Anniversary Gift" at bounding box center [703, 148] width 605 height 25
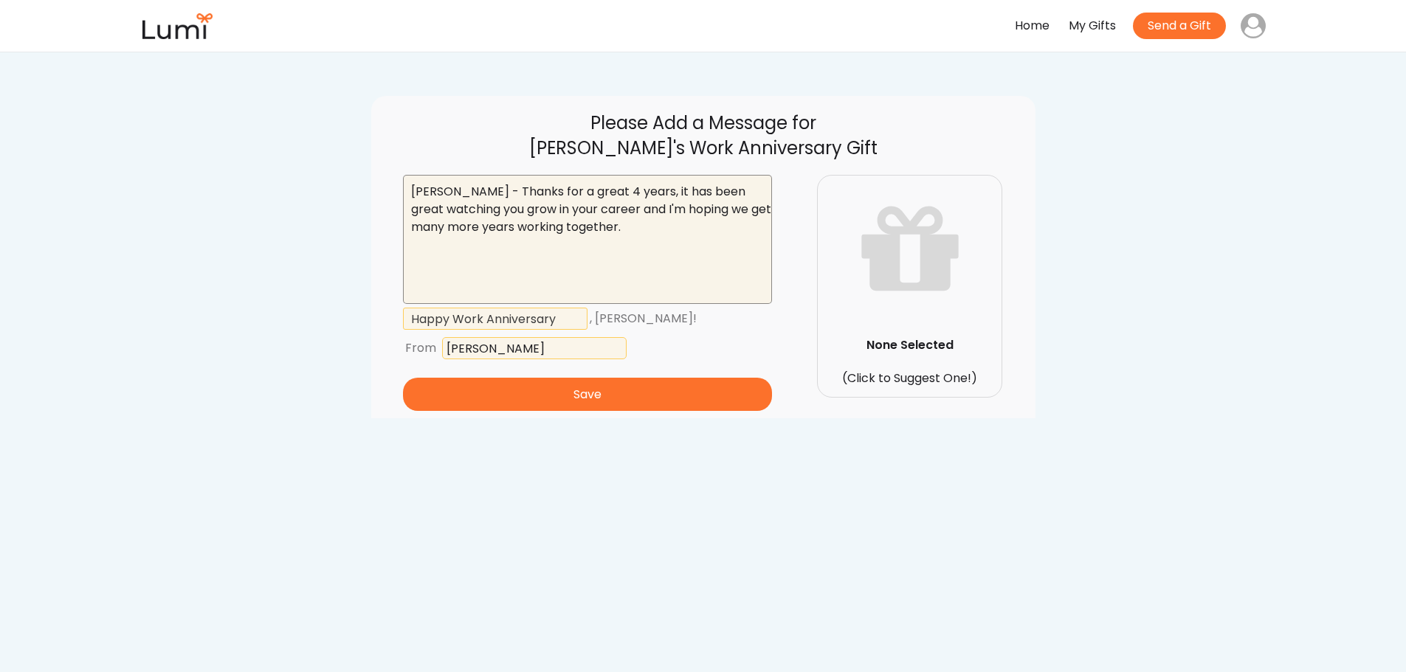
drag, startPoint x: 643, startPoint y: 229, endPoint x: 398, endPoint y: 185, distance: 248.9
click at [398, 185] on div "Please Add a Message for [PERSON_NAME]'s Work Anniversary Gift [PERSON_NAME] - …" at bounding box center [703, 257] width 664 height 322
paste textarea "– Congrats on four great years! It’s been amazing to see how much you’ve grown …"
drag, startPoint x: 511, startPoint y: 191, endPoint x: 706, endPoint y: 243, distance: 201.7
click at [706, 243] on textarea "[PERSON_NAME] – Congrats on four great years! It’s been amazing to see how much…" at bounding box center [587, 239] width 369 height 129
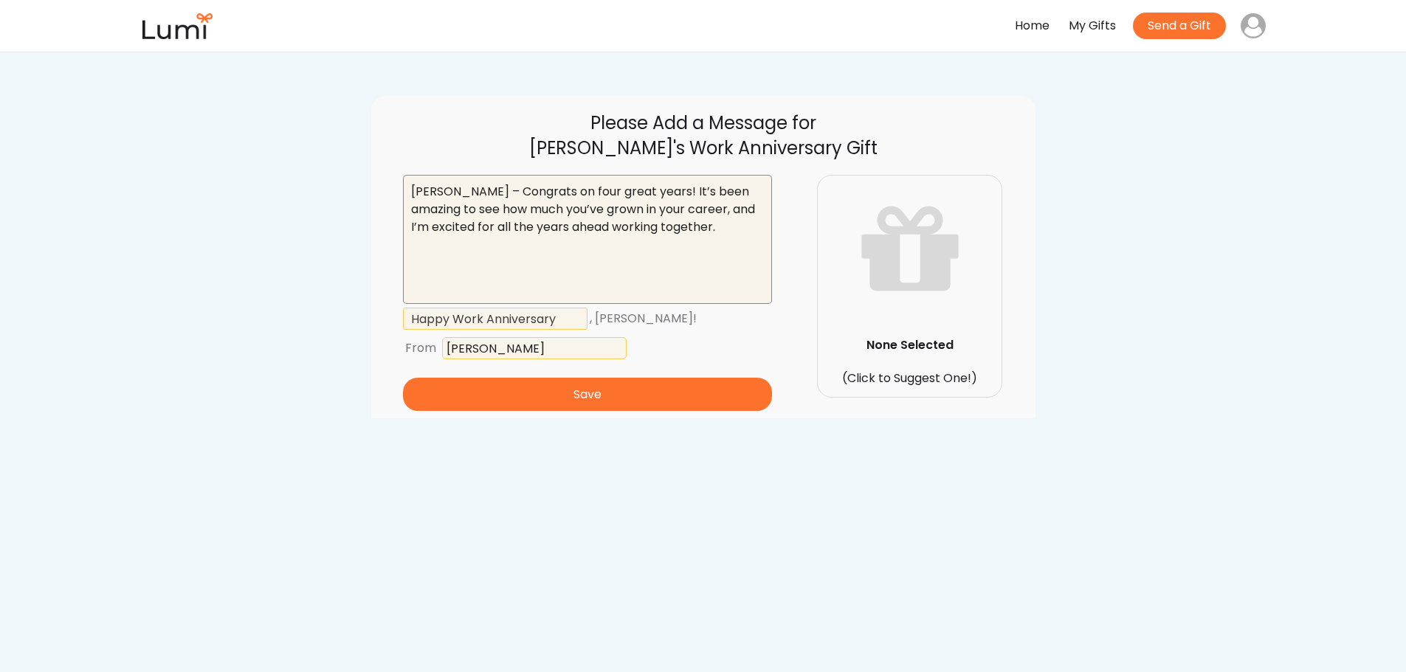
click at [708, 243] on textarea "[PERSON_NAME] – Congrats on four great years! It’s been amazing to see how much…" at bounding box center [587, 239] width 369 height 129
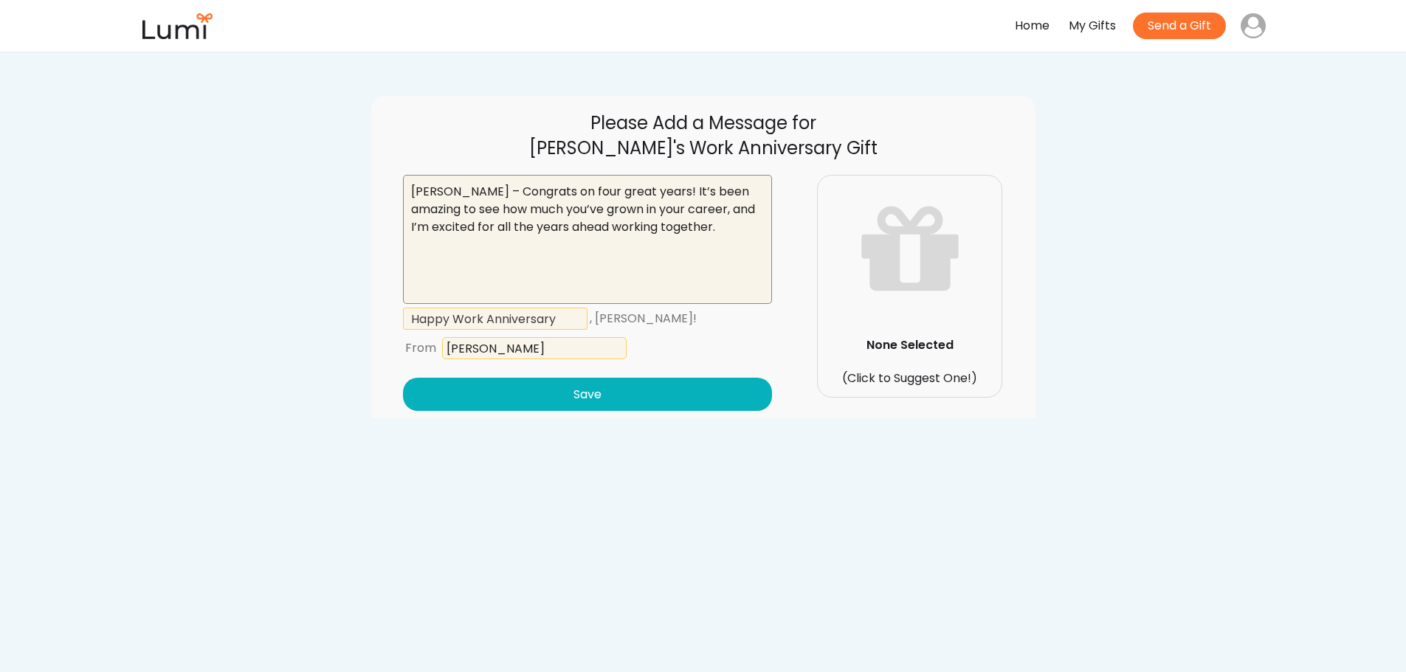
type textarea "[PERSON_NAME] – Congrats on four great years! It’s been amazing to see how much…"
click at [604, 398] on button "Save" at bounding box center [587, 394] width 369 height 33
